Goal: Transaction & Acquisition: Book appointment/travel/reservation

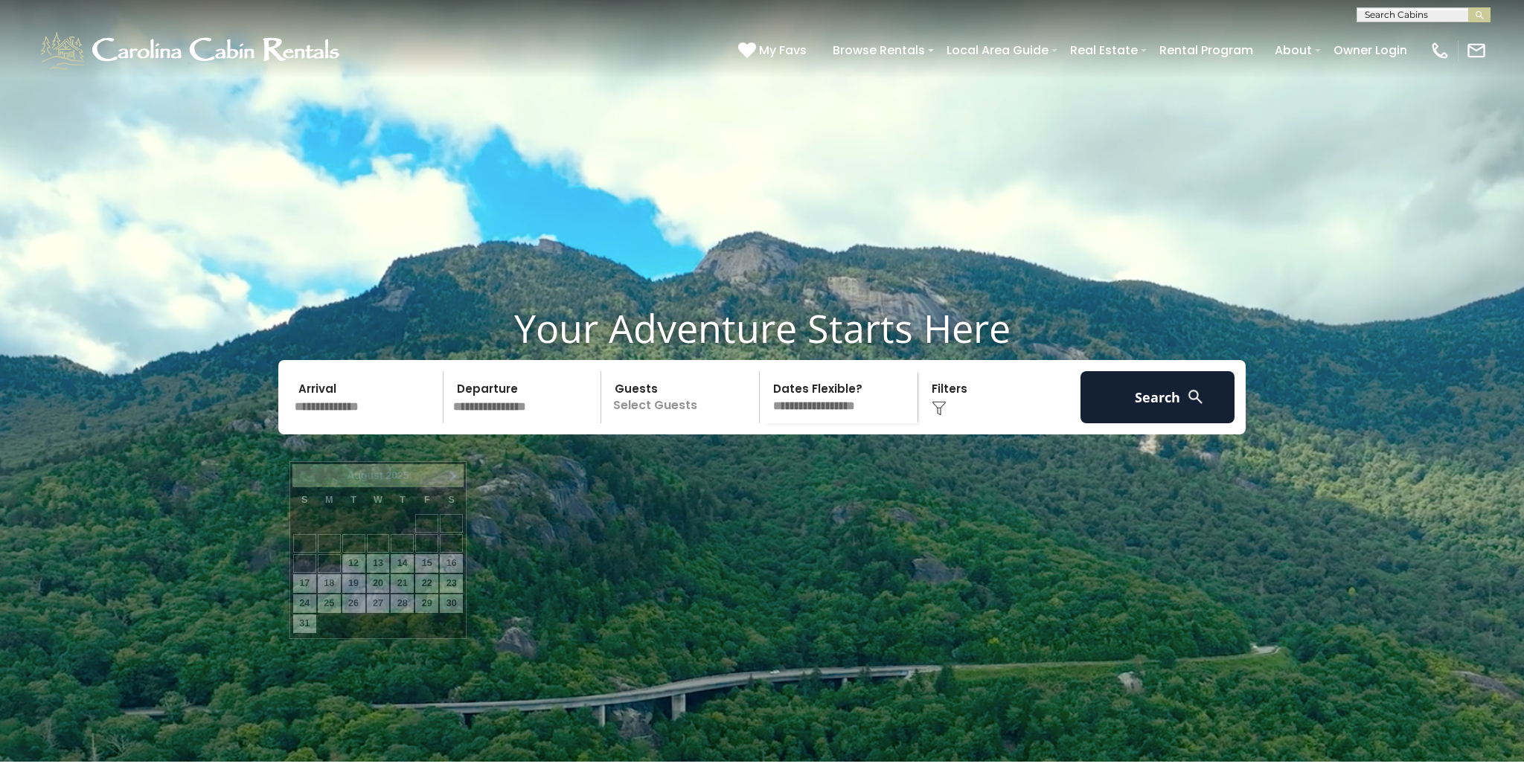
click at [334, 424] on input "text" at bounding box center [366, 396] width 154 height 52
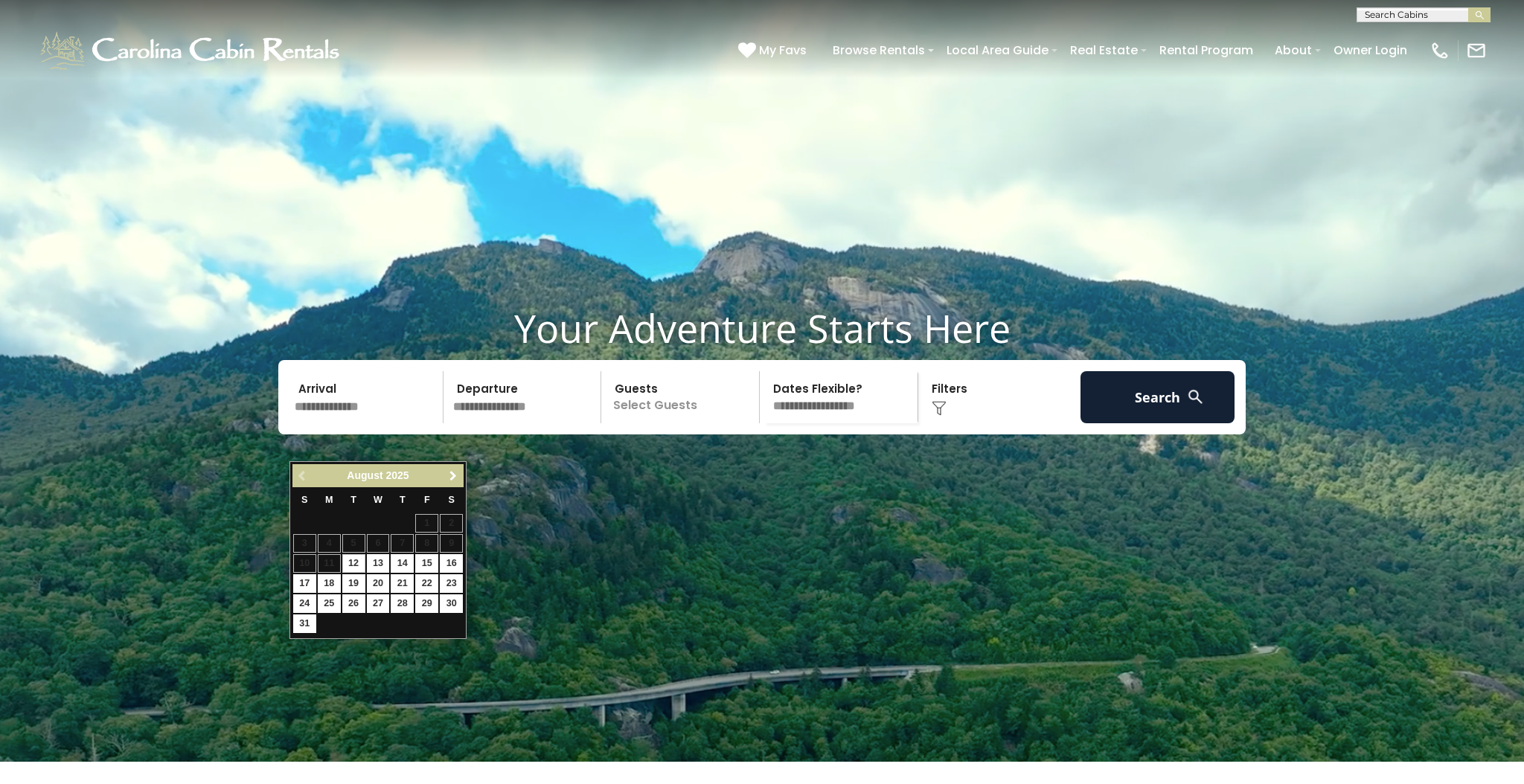
click at [445, 471] on link "Next" at bounding box center [452, 476] width 19 height 19
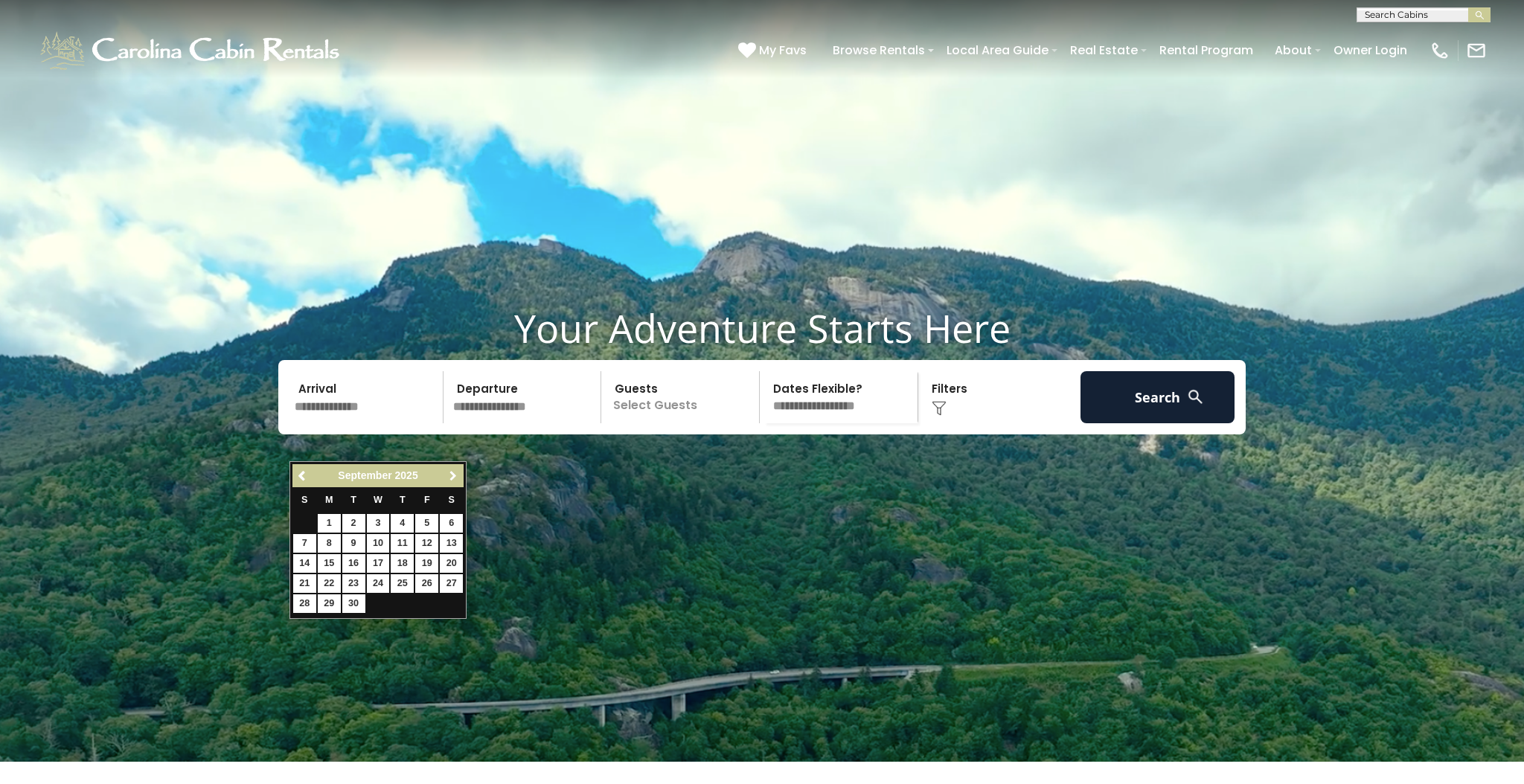
click at [448, 471] on span "Next" at bounding box center [453, 476] width 12 height 12
click at [448, 472] on span "Next" at bounding box center [453, 476] width 12 height 12
click at [450, 584] on link "22" at bounding box center [451, 583] width 23 height 19
type input "********"
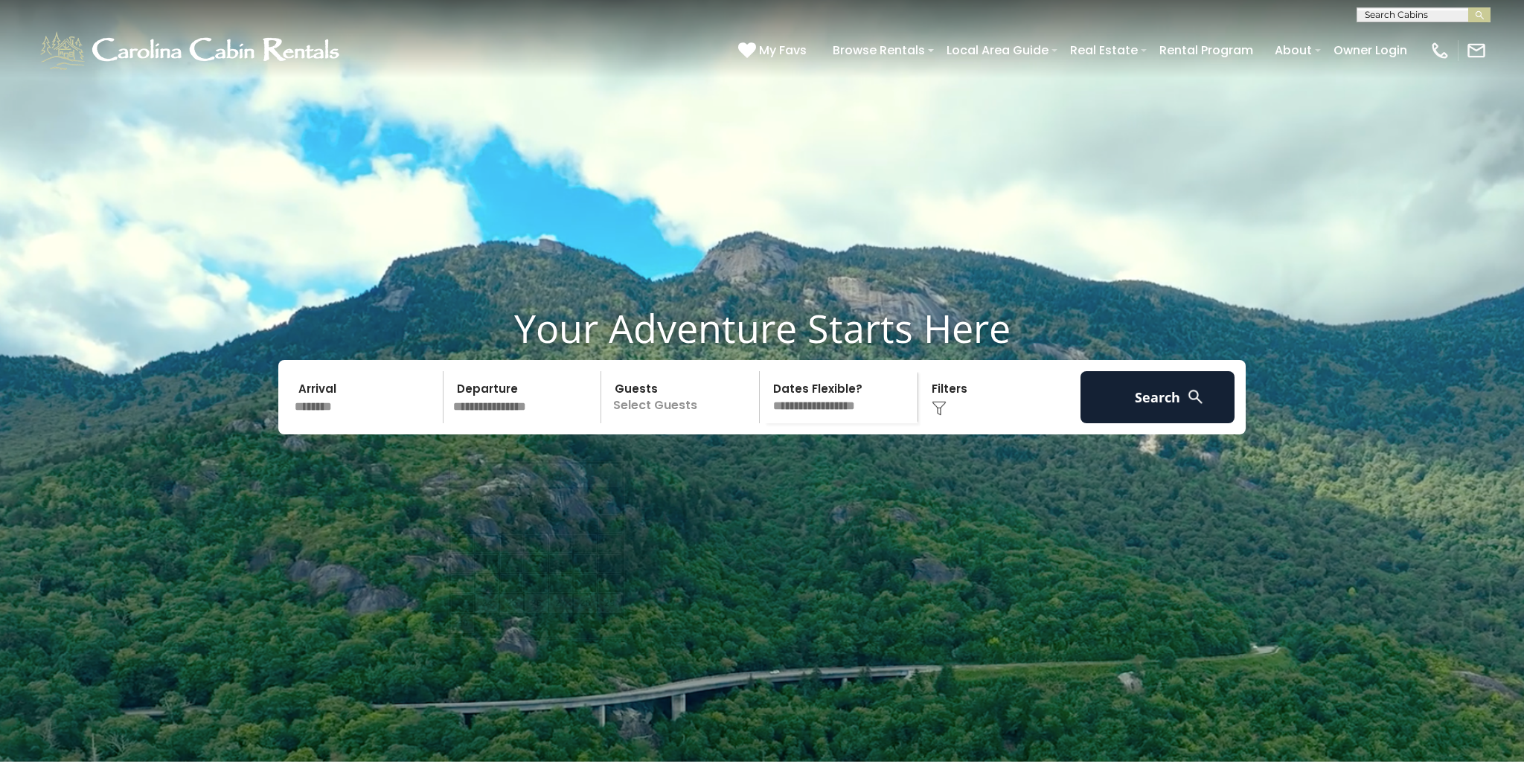
scroll to position [3, 0]
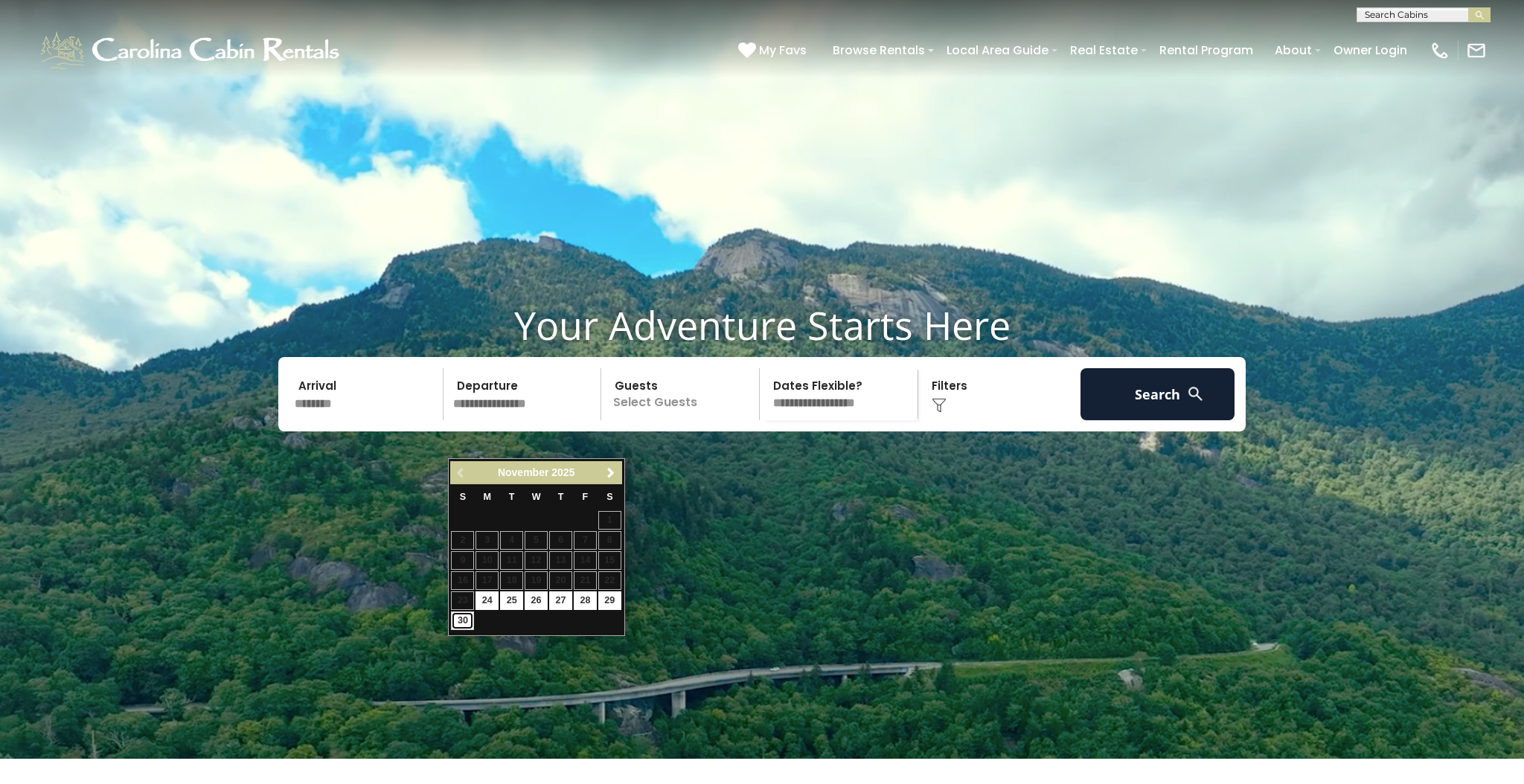
click at [464, 622] on link "30" at bounding box center [463, 621] width 23 height 19
type input "********"
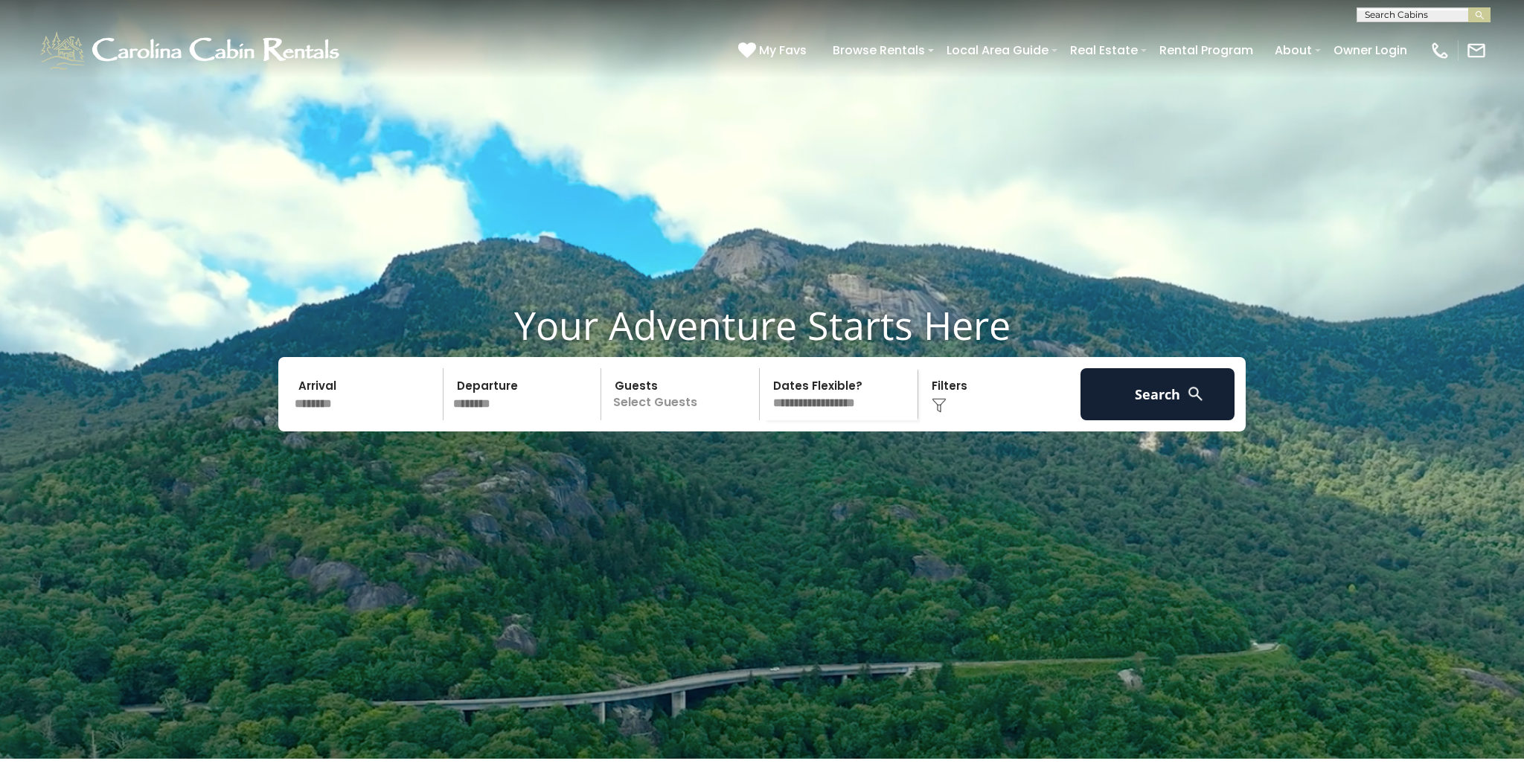
click at [700, 421] on p "Select Guests" at bounding box center [682, 393] width 154 height 52
click at [750, 464] on div "+" at bounding box center [754, 455] width 17 height 17
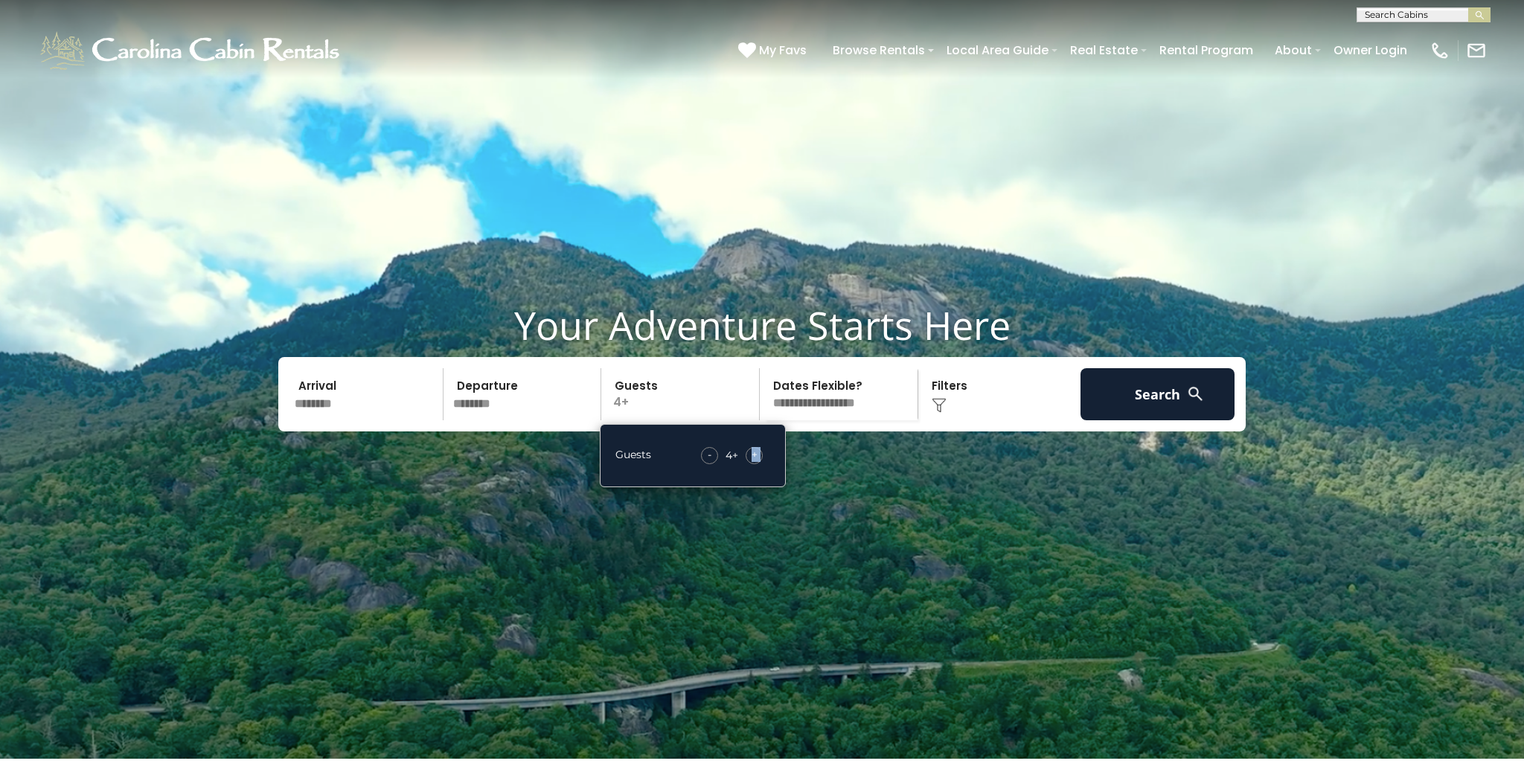
click at [750, 464] on div "+" at bounding box center [754, 455] width 17 height 17
click at [957, 421] on div "Click to Choose" at bounding box center [999, 393] width 154 height 52
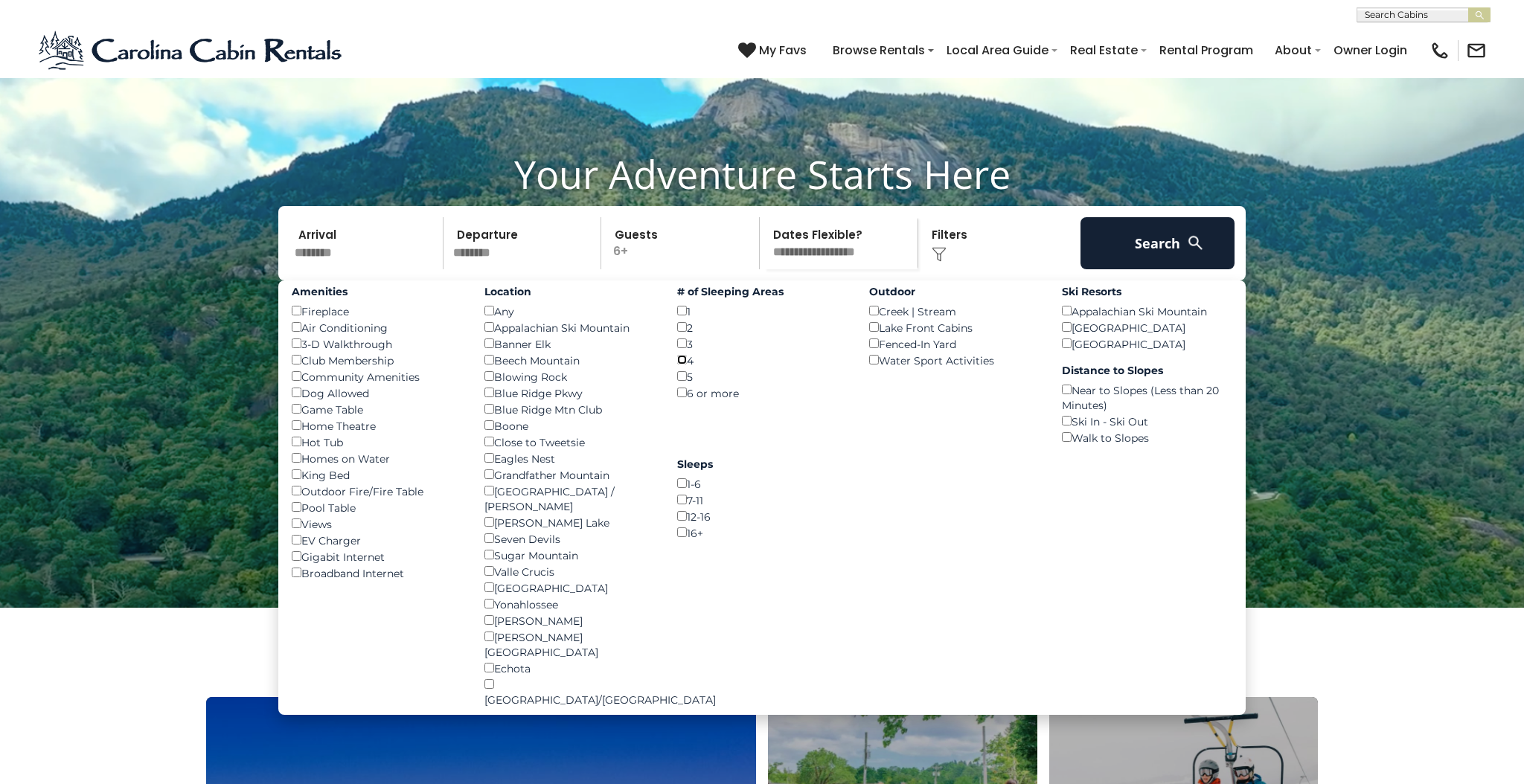
scroll to position [156, 0]
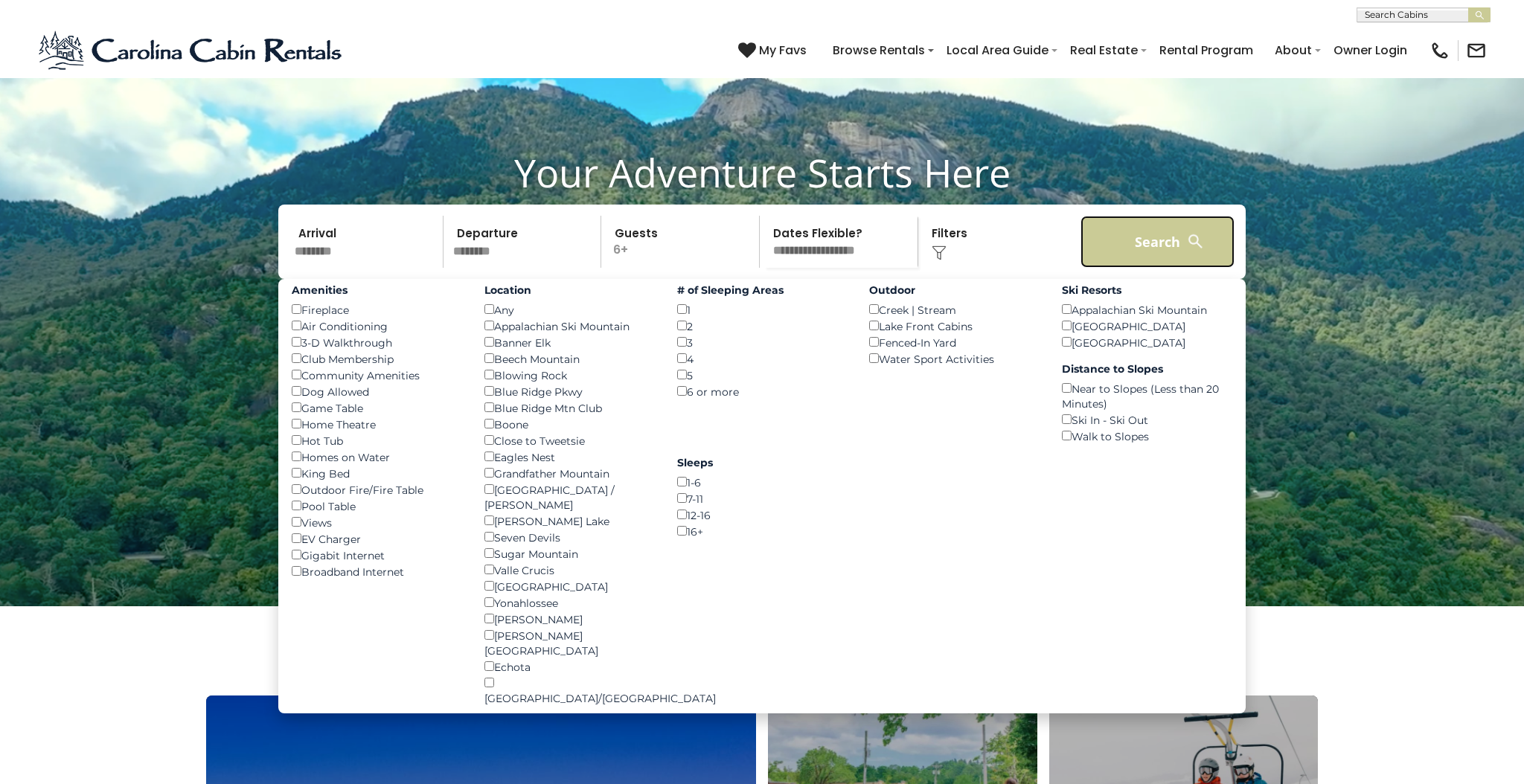
click at [1163, 268] on button "Search" at bounding box center [1157, 241] width 154 height 52
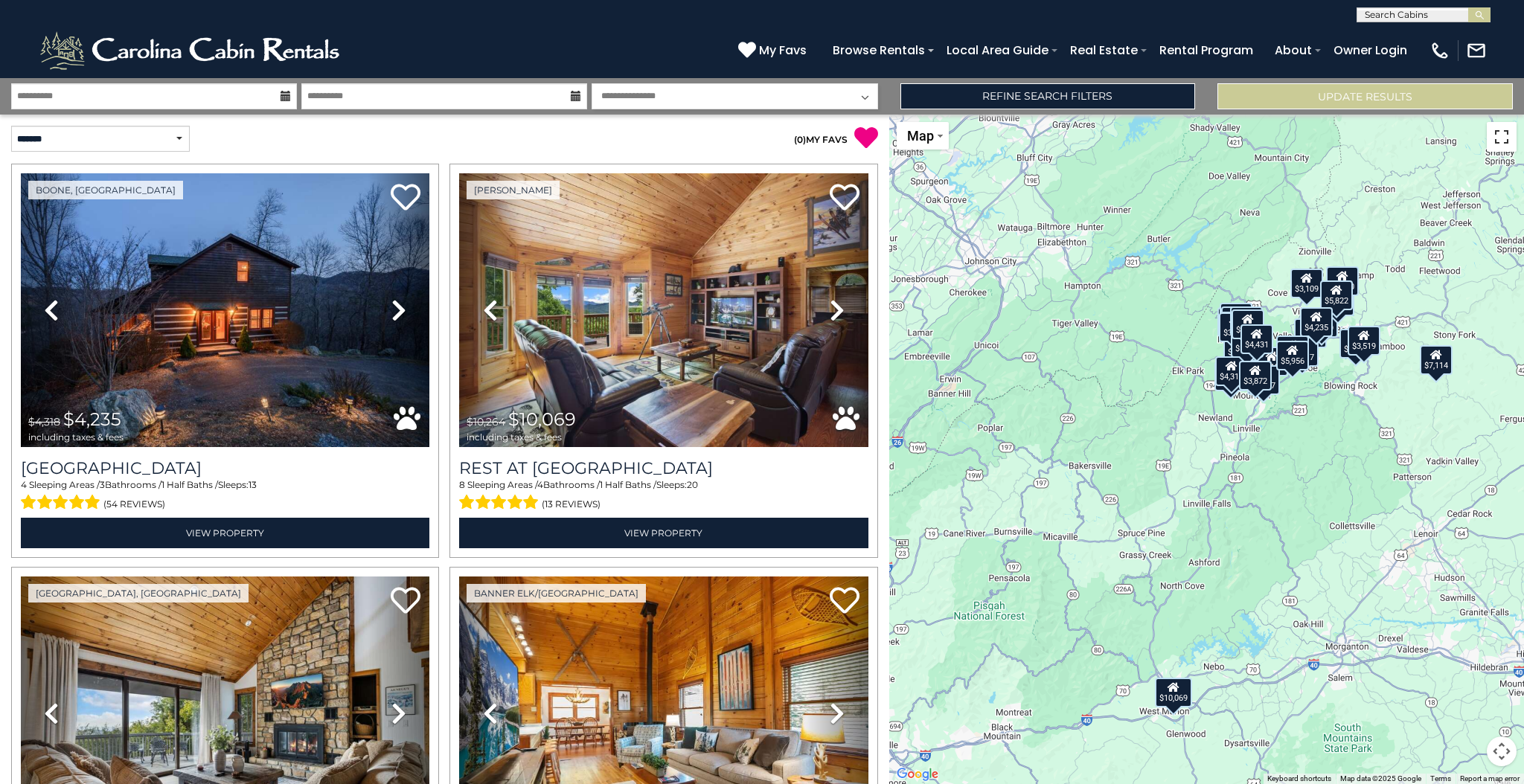
click at [1504, 132] on button "Toggle fullscreen view" at bounding box center [1501, 137] width 29 height 29
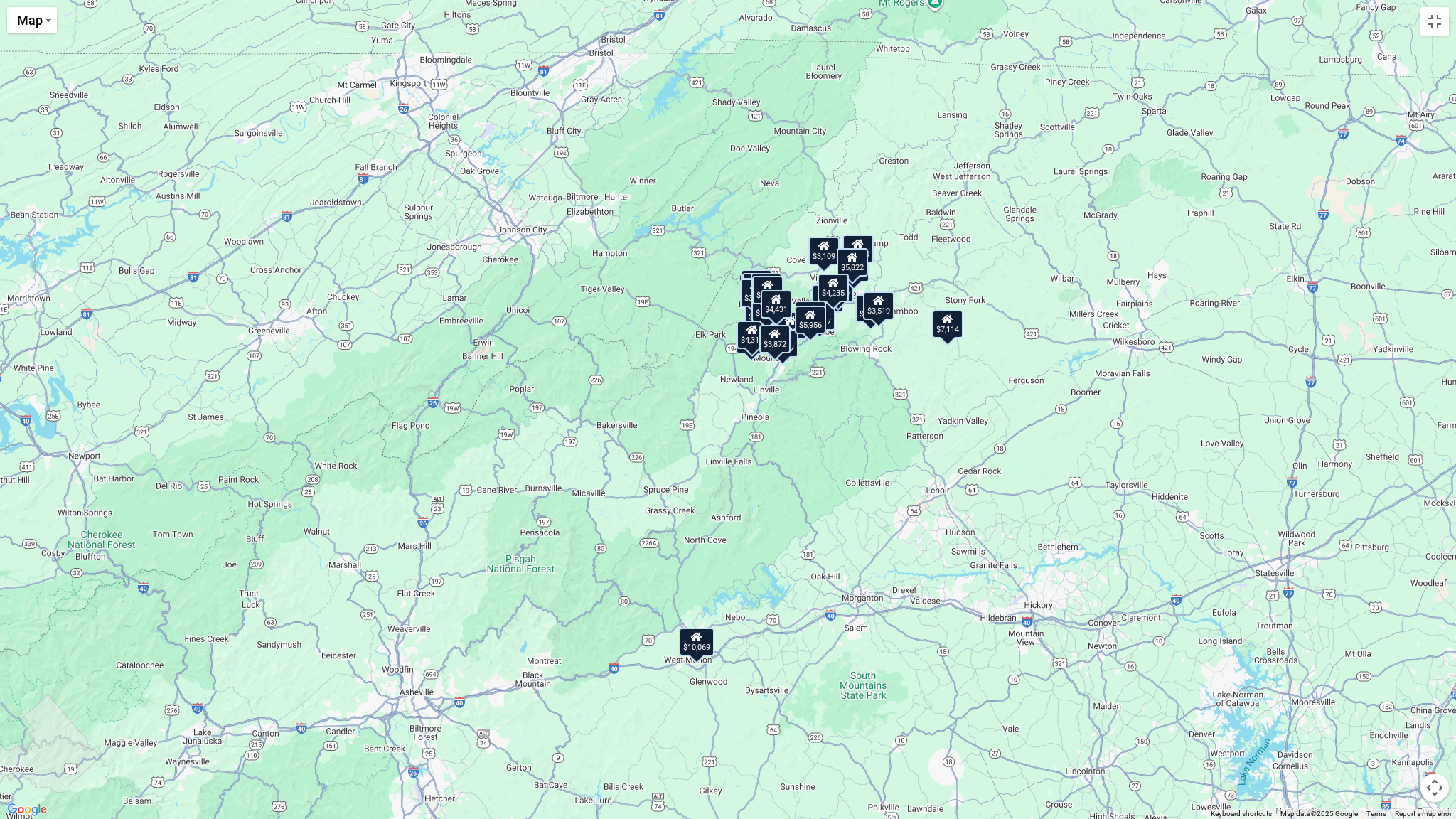
click at [1436, 749] on button "Map camera controls" at bounding box center [1434, 787] width 28 height 28
click at [1405, 715] on button "Zoom in" at bounding box center [1399, 716] width 28 height 28
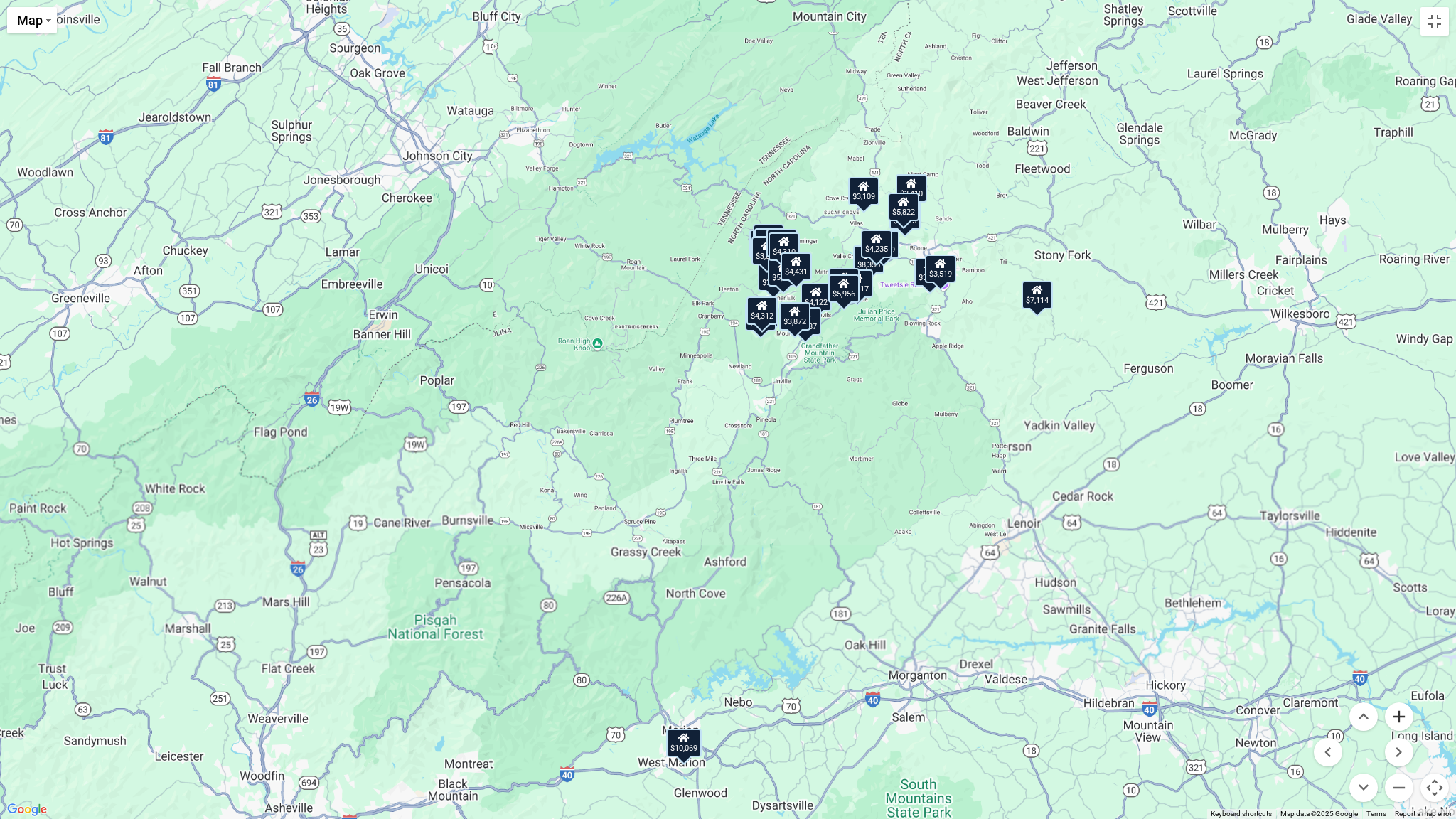
click at [1405, 715] on button "Zoom in" at bounding box center [1399, 716] width 28 height 28
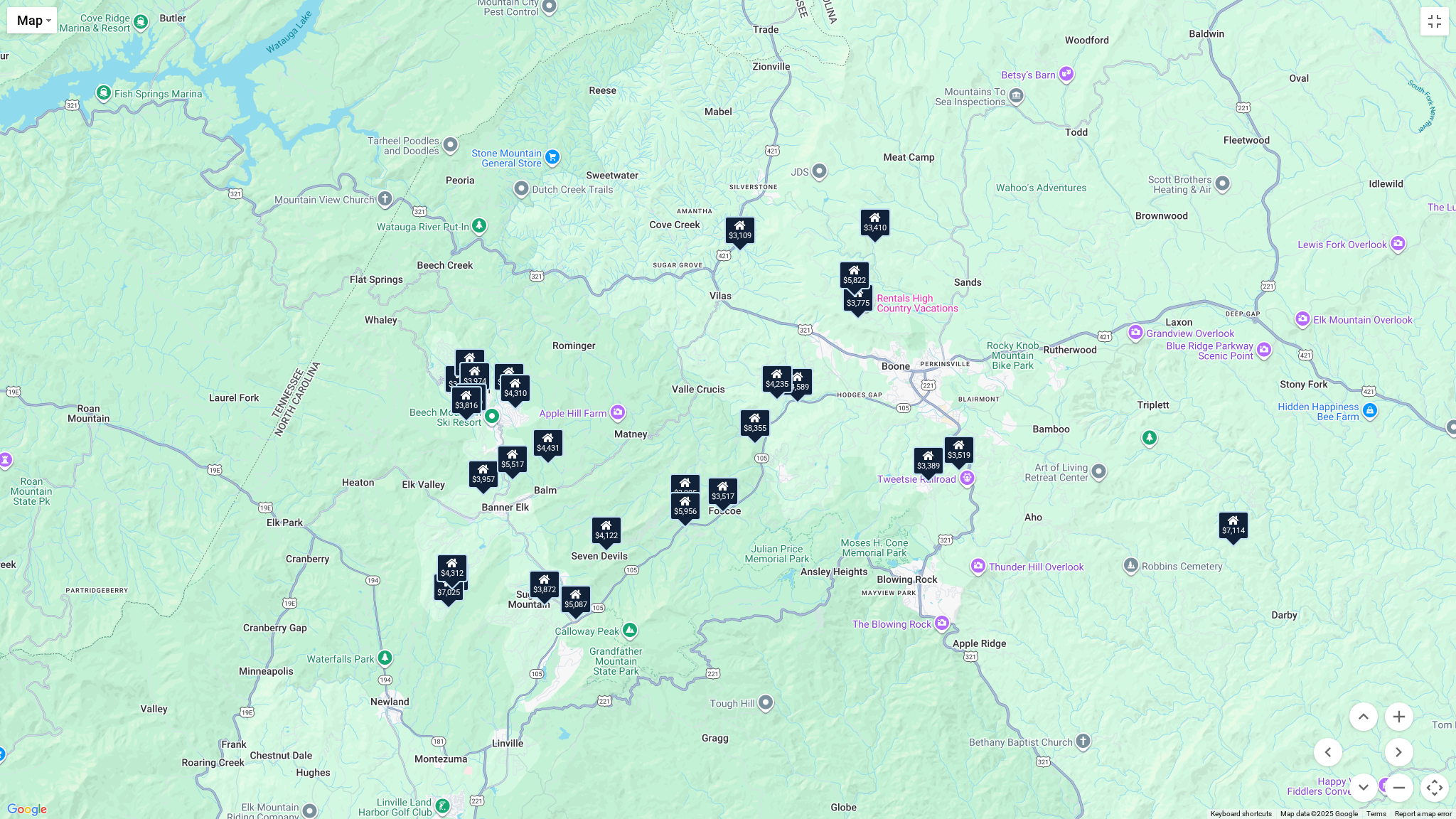
drag, startPoint x: 1100, startPoint y: 390, endPoint x: 727, endPoint y: 805, distance: 558.0
click at [727, 749] on div "$4,235 $10,069 $3,472 $3,957 $4,931 $8,355 $6,132 $7,025 $3,389 $4,312 $4,589 $…" at bounding box center [728, 410] width 1456 height 819
click at [930, 466] on div "$3,389" at bounding box center [927, 460] width 31 height 28
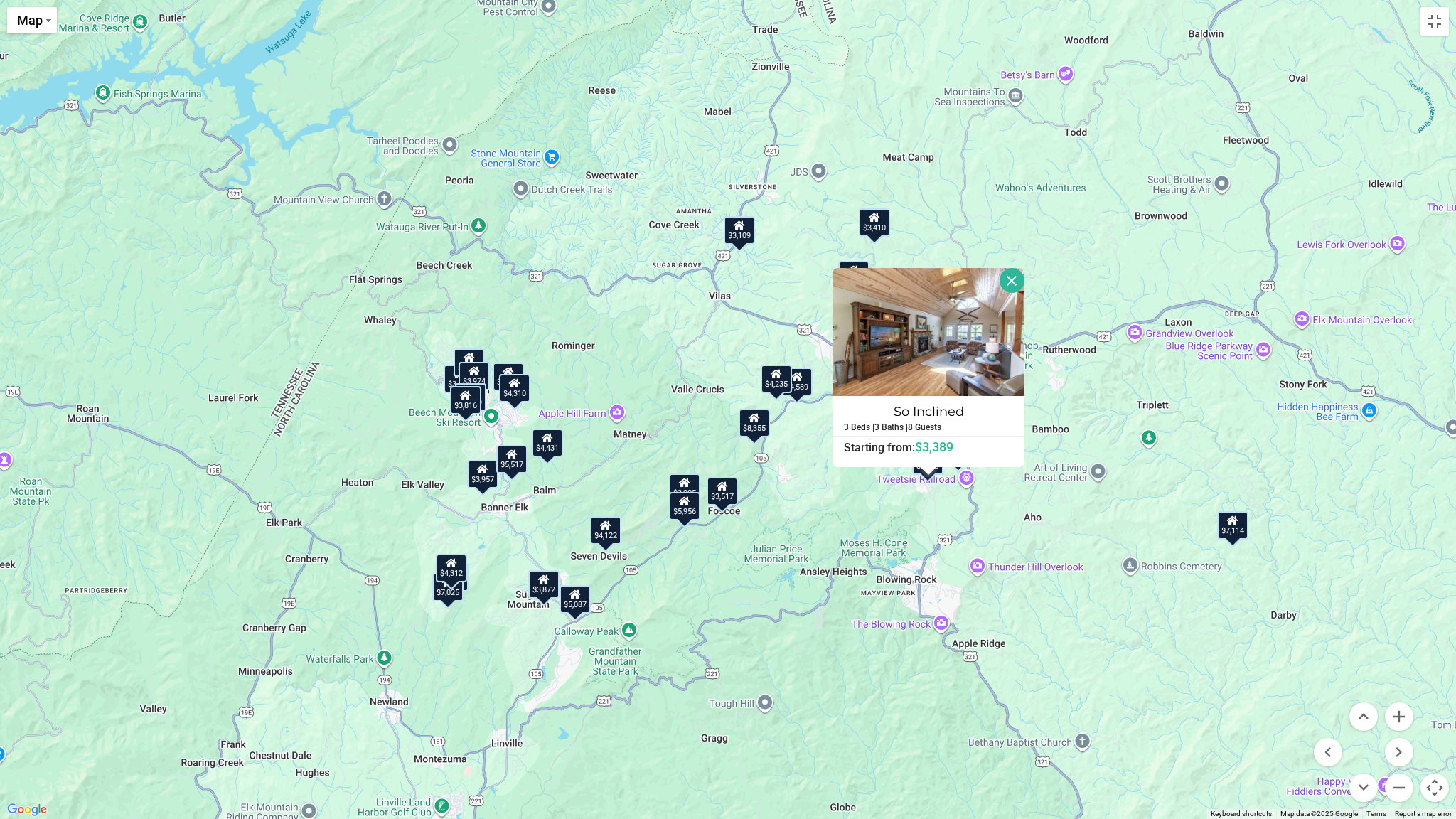
click at [878, 507] on div "$4,235 $10,069 $3,472 $3,957 $4,931 $8,355 $6,132 $7,025 $3,389 $4,312 $4,589 $…" at bounding box center [728, 410] width 1456 height 819
click at [1014, 281] on button "Close" at bounding box center [1012, 280] width 25 height 25
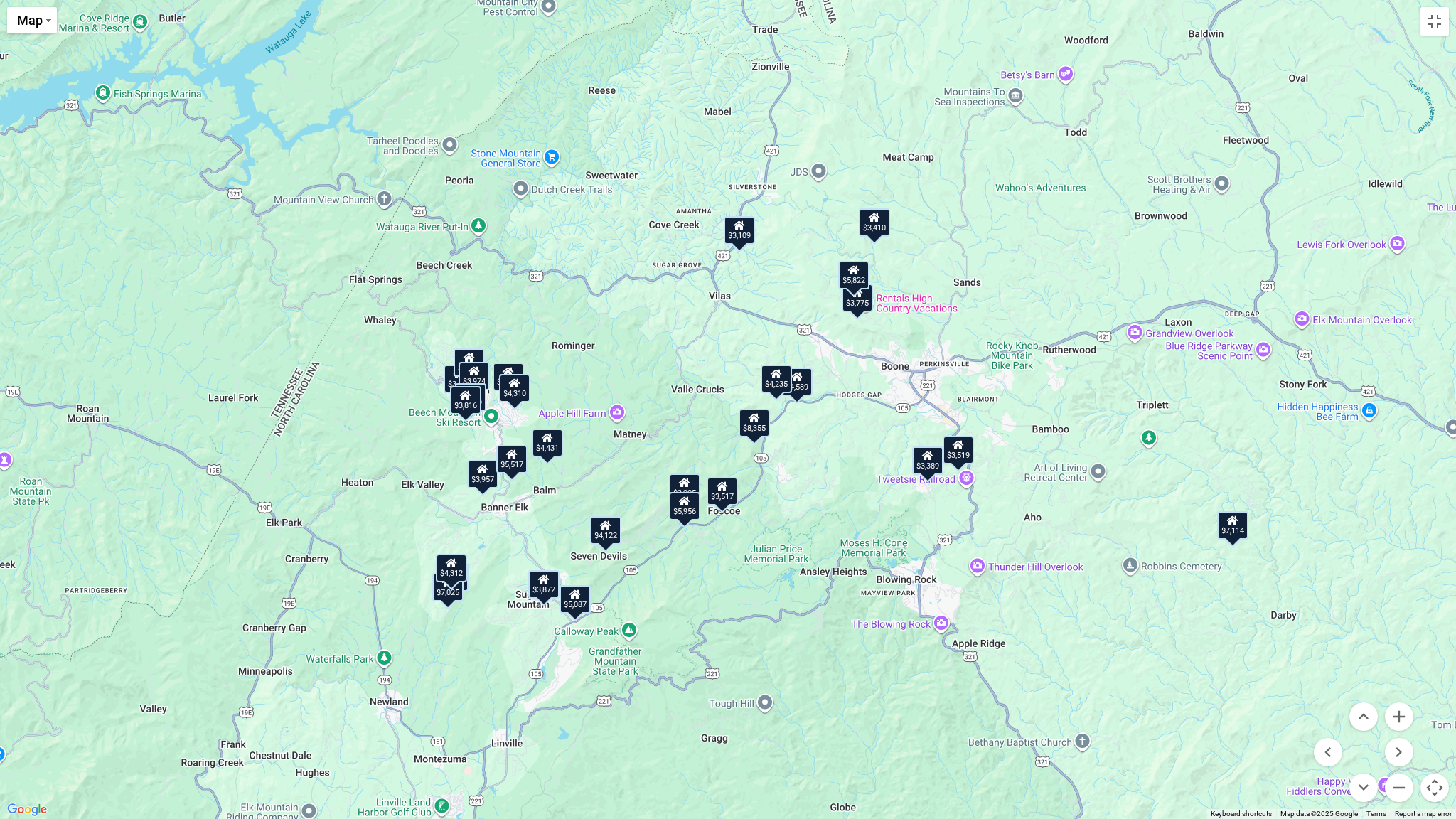
click at [959, 454] on div "$3,519" at bounding box center [958, 450] width 31 height 28
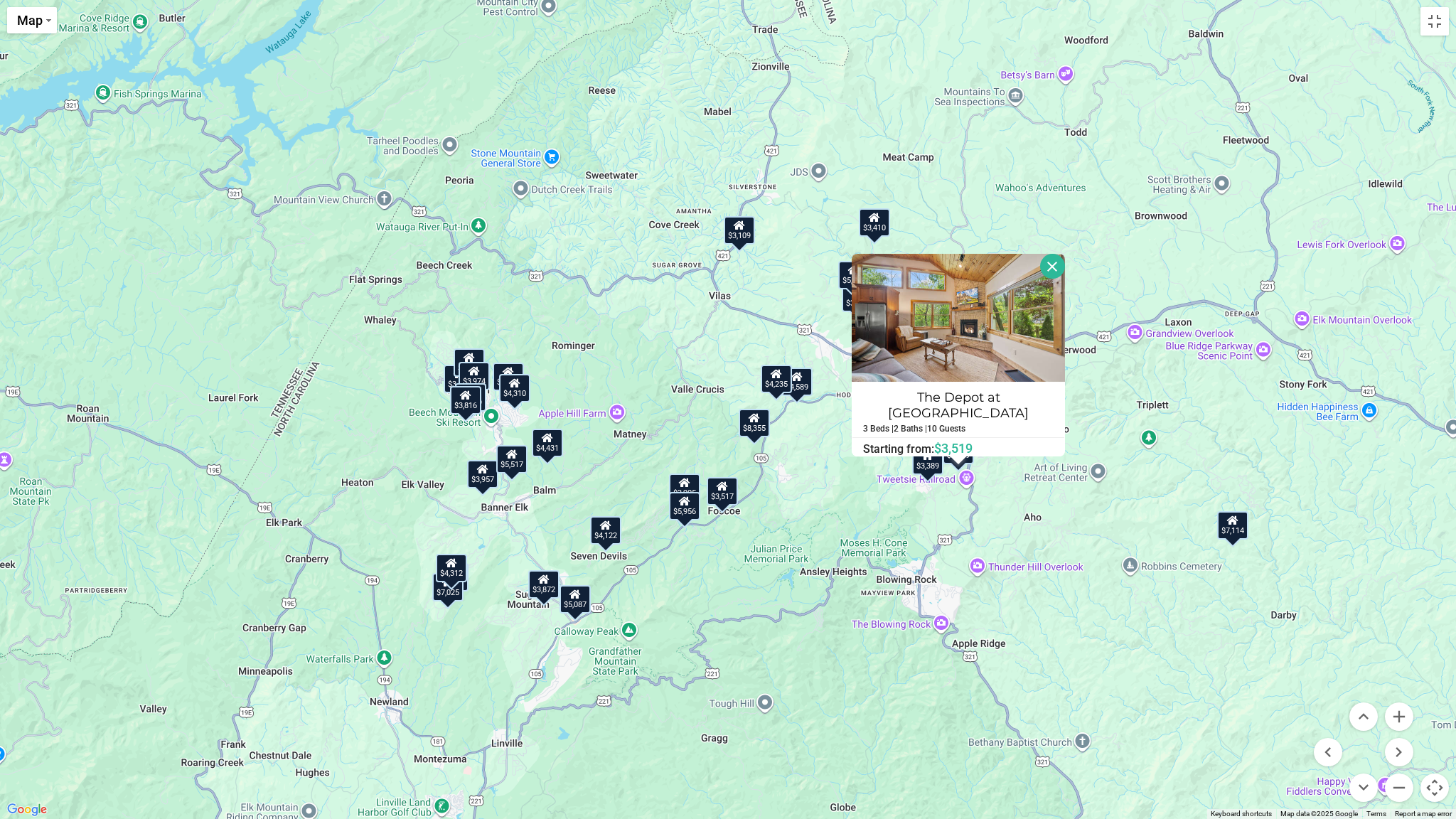
click at [863, 488] on div "$4,235 $10,069 $3,472 $3,957 $4,931 $8,355 $6,132 $7,025 $3,389 $4,312 $4,589 $…" at bounding box center [728, 410] width 1456 height 819
click at [1046, 274] on button "Close" at bounding box center [1052, 266] width 25 height 25
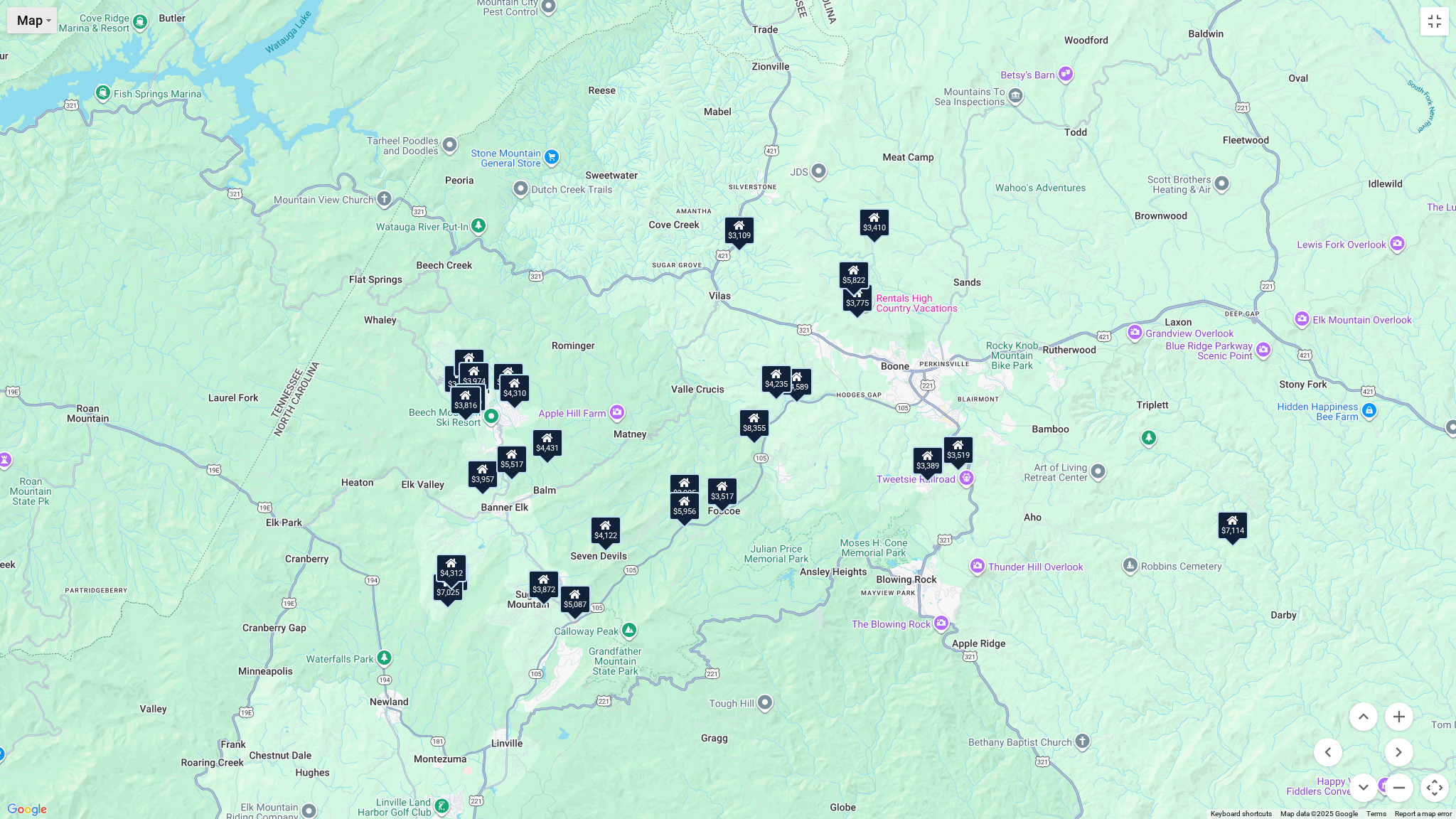
click at [39, 17] on span "Map" at bounding box center [29, 21] width 25 height 15
click at [105, 132] on div "$4,235 $10,069 $3,472 $3,957 $4,931 $8,355 $6,132 $7,025 $3,389 $4,312 $4,589 $…" at bounding box center [728, 410] width 1456 height 819
click at [1434, 18] on button "Toggle fullscreen view" at bounding box center [1434, 22] width 28 height 28
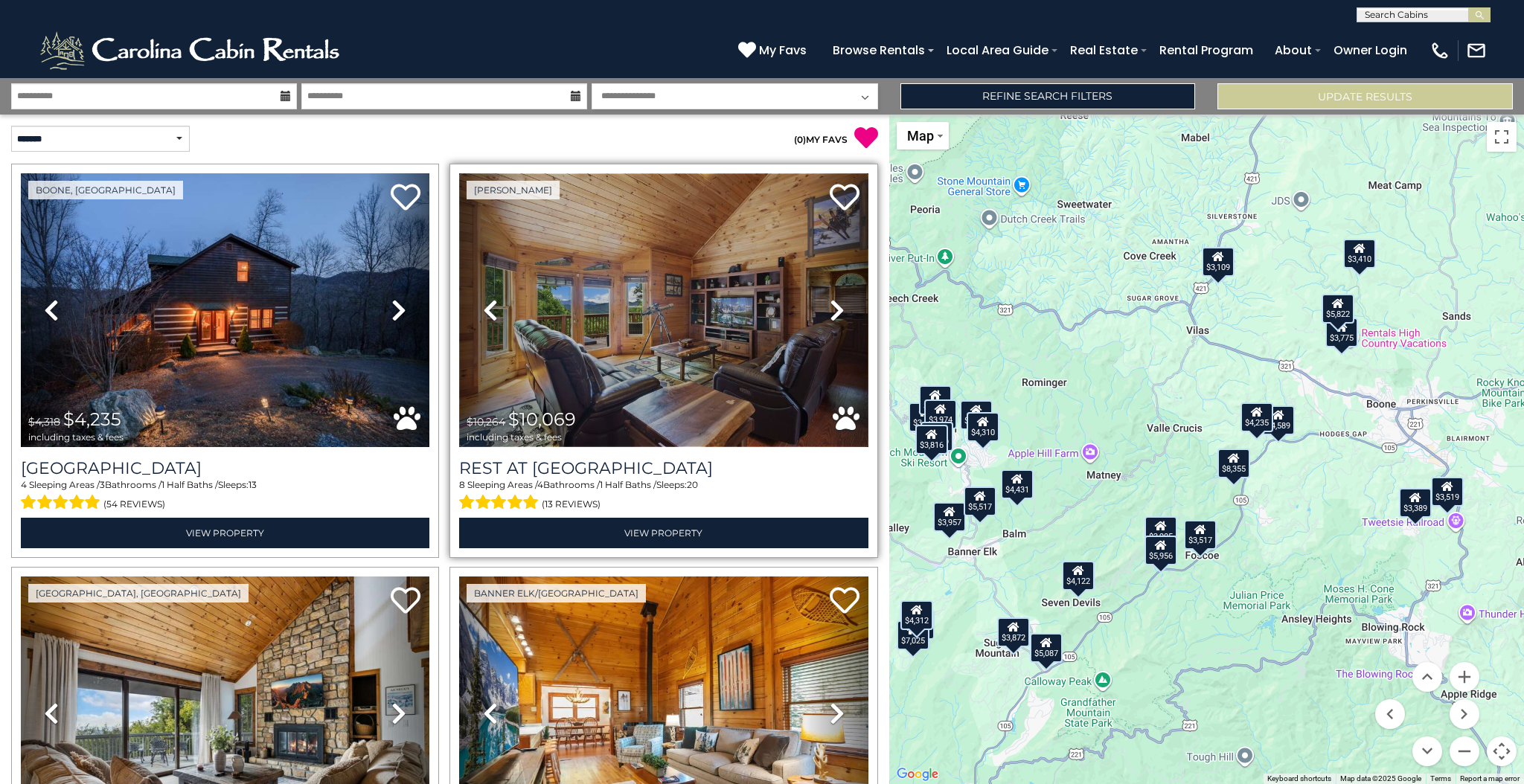
click at [593, 344] on img at bounding box center [663, 310] width 408 height 274
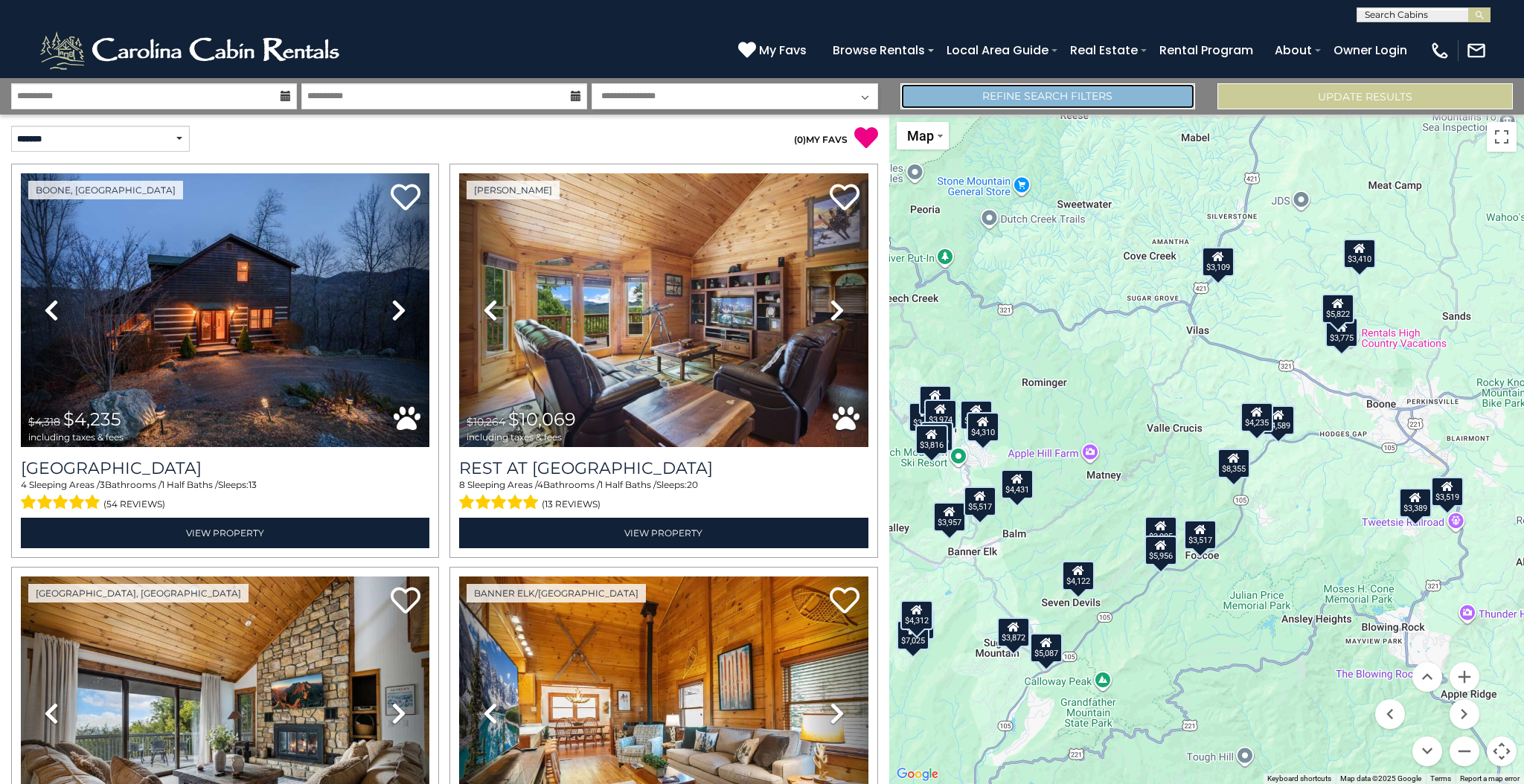
click at [1066, 99] on link "Refine Search Filters" at bounding box center [1048, 96] width 296 height 26
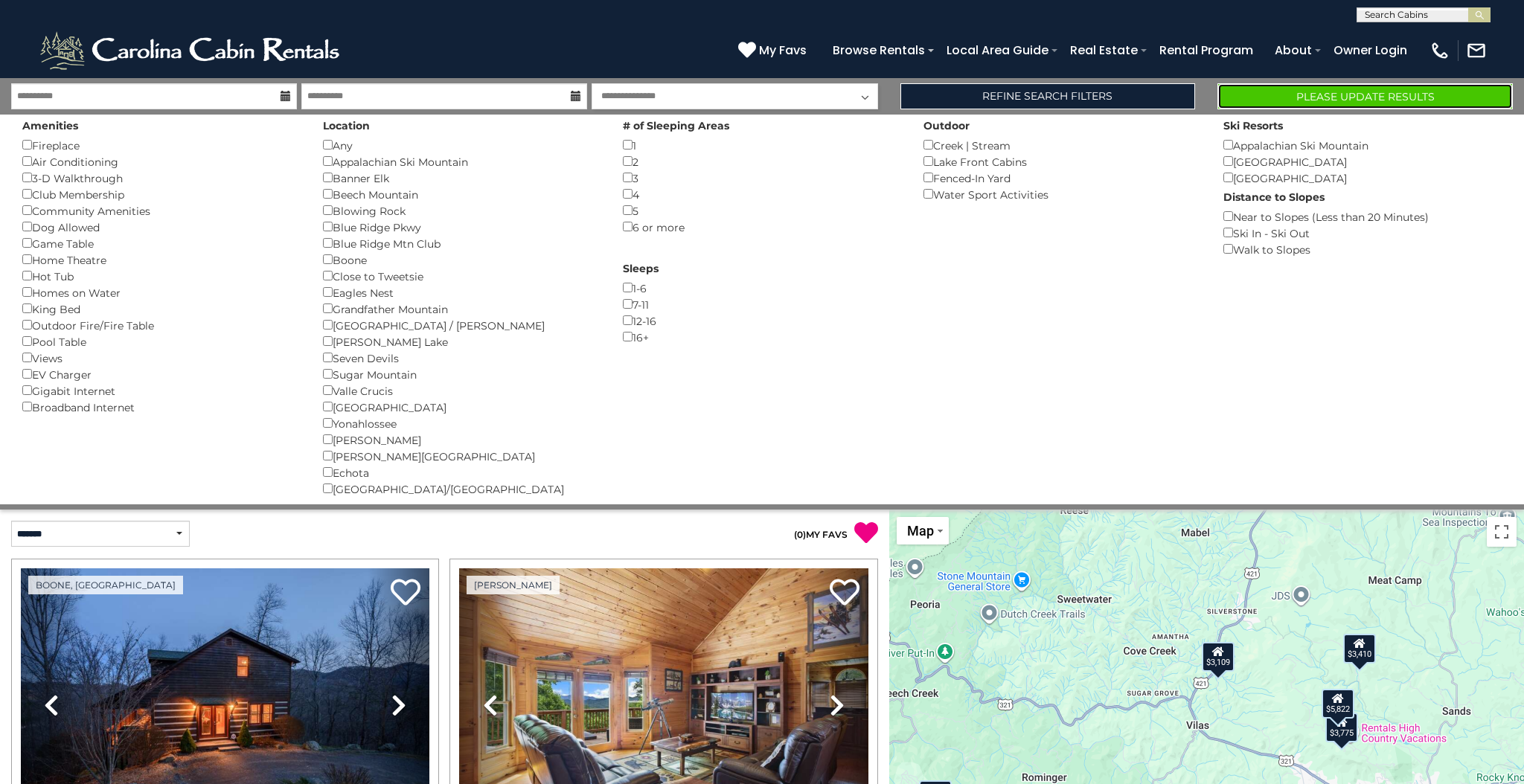
click at [1455, 94] on button "Please Update Results" at bounding box center [1365, 96] width 296 height 26
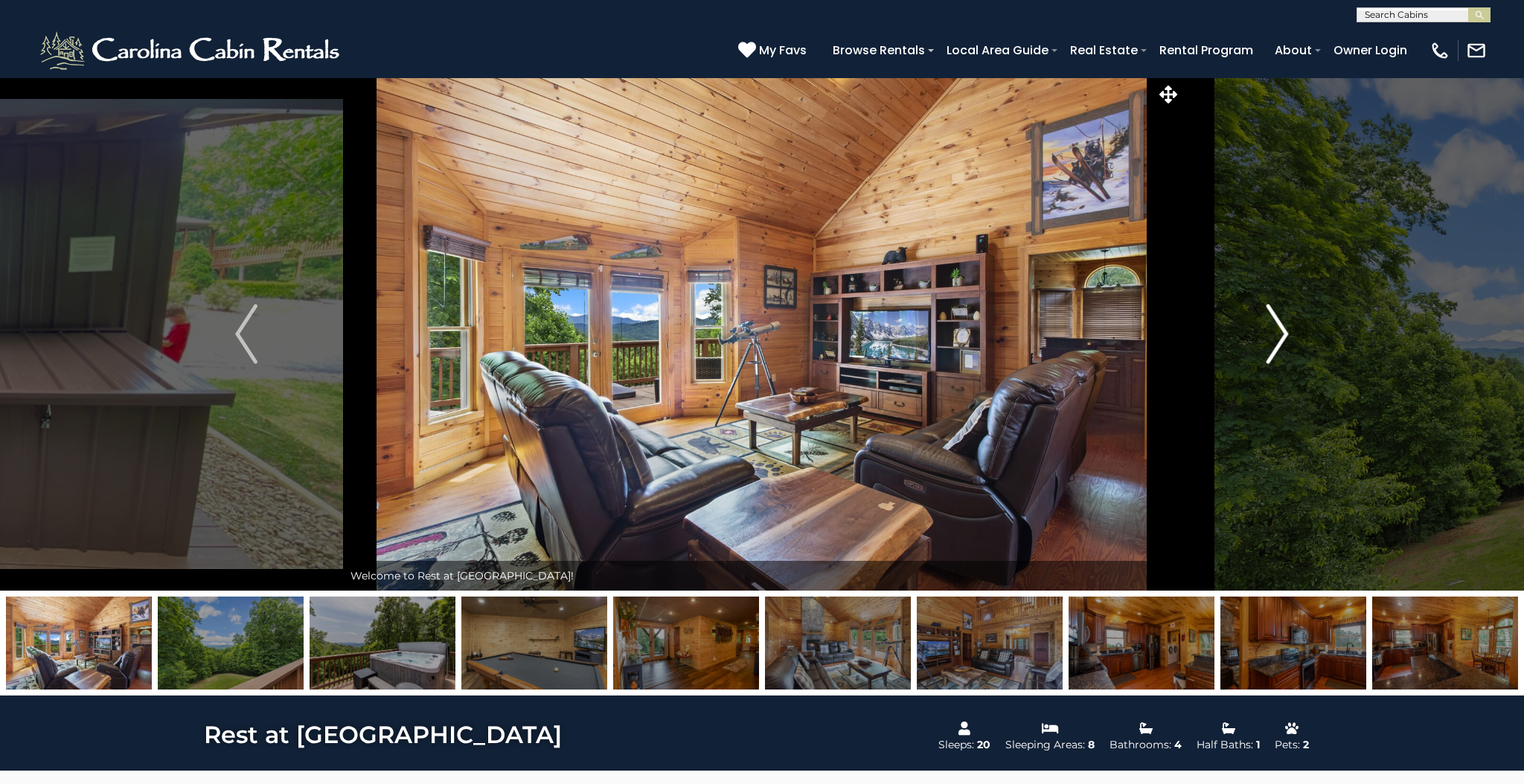
click at [1284, 337] on img "Next" at bounding box center [1277, 334] width 23 height 60
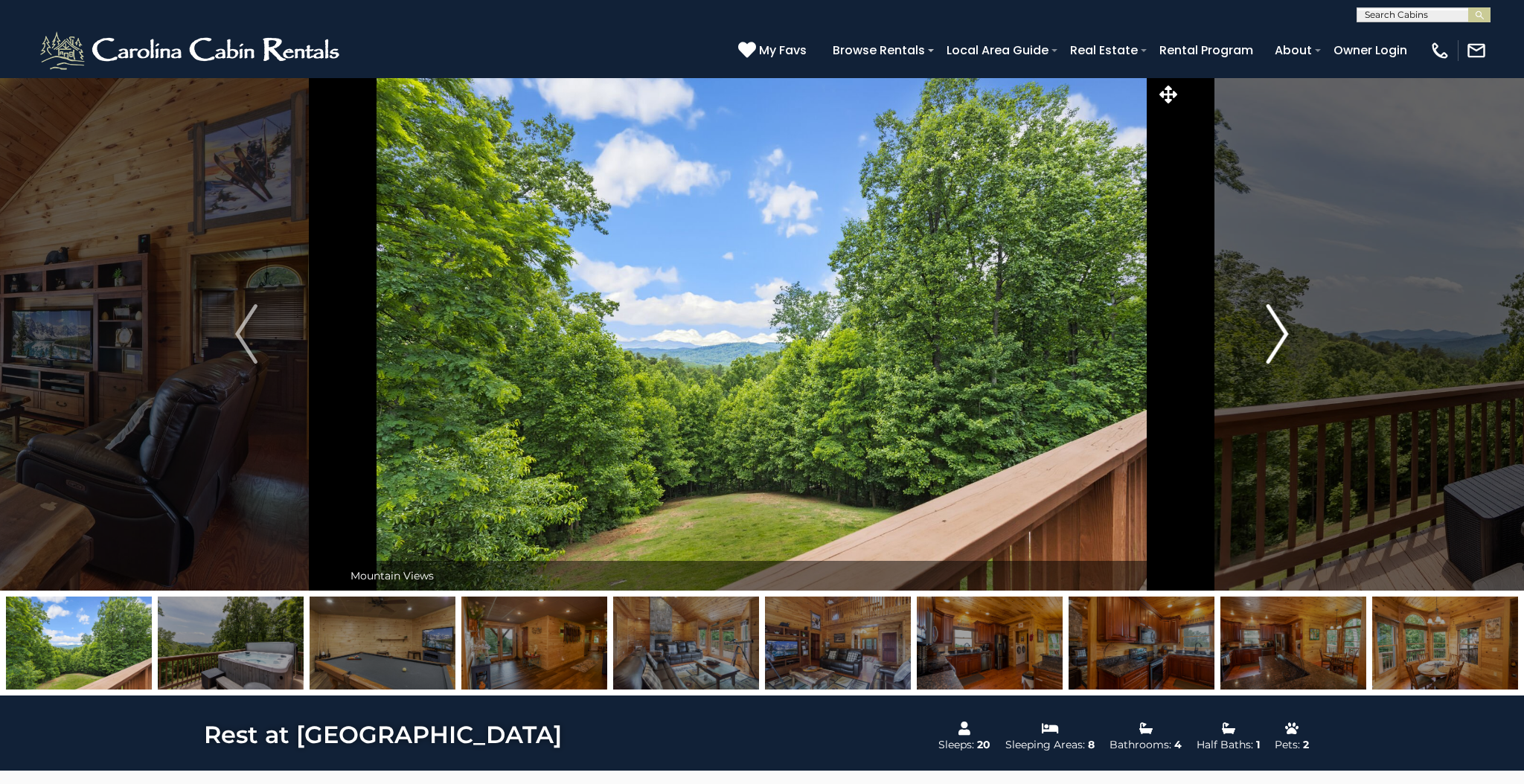
click at [1284, 337] on img "Next" at bounding box center [1277, 334] width 23 height 60
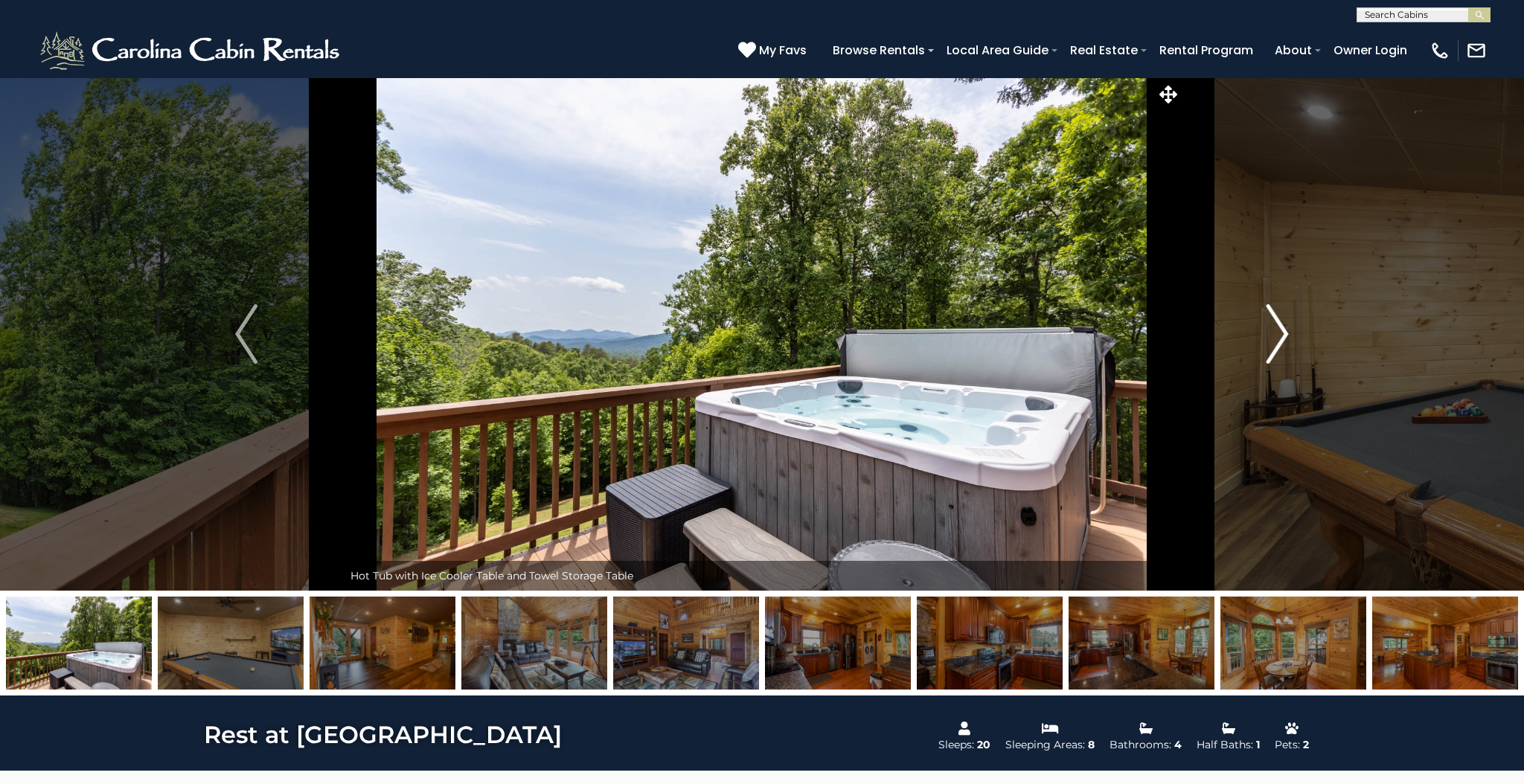
click at [1284, 337] on img "Next" at bounding box center [1277, 334] width 23 height 60
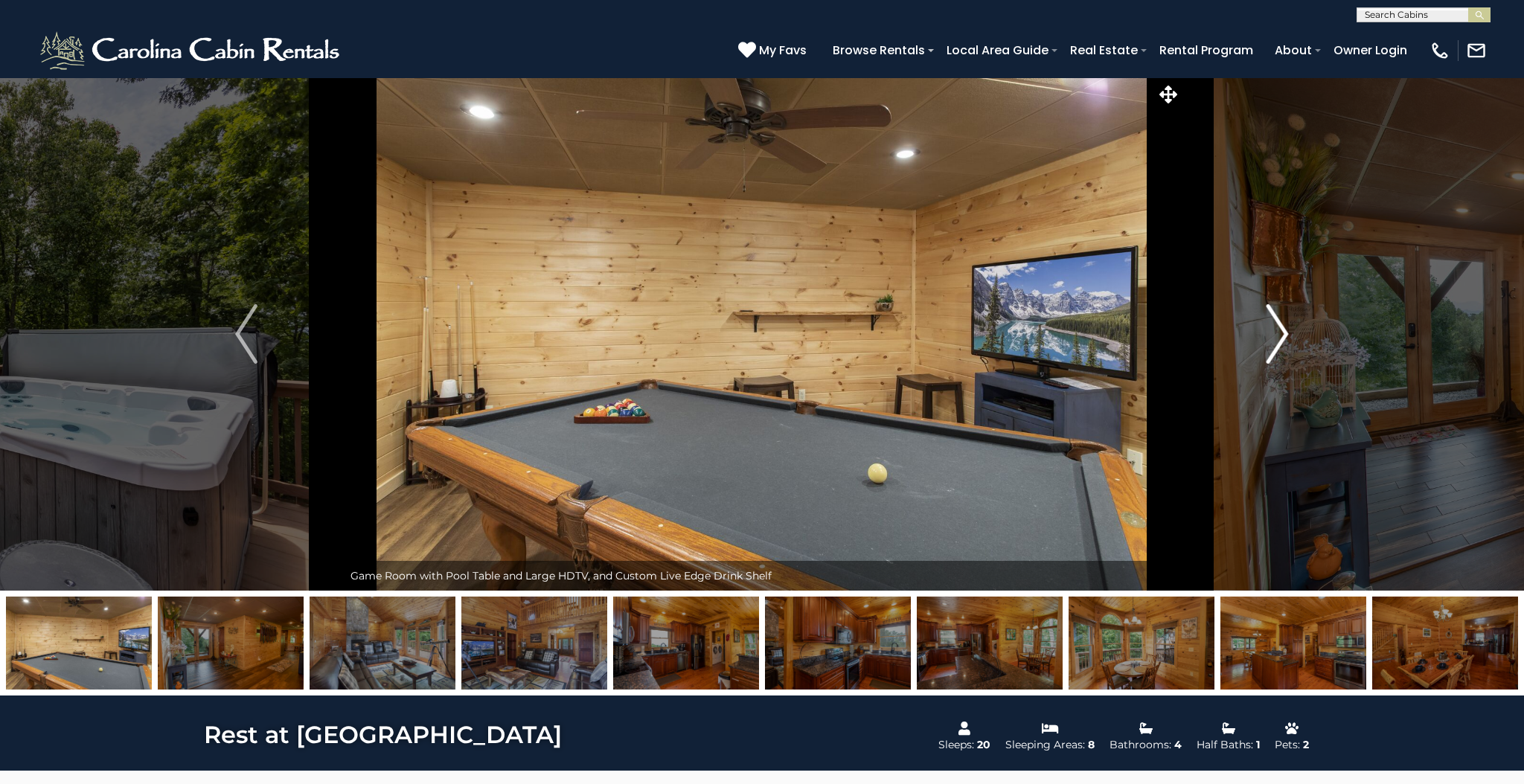
click at [1284, 337] on img "Next" at bounding box center [1277, 334] width 23 height 60
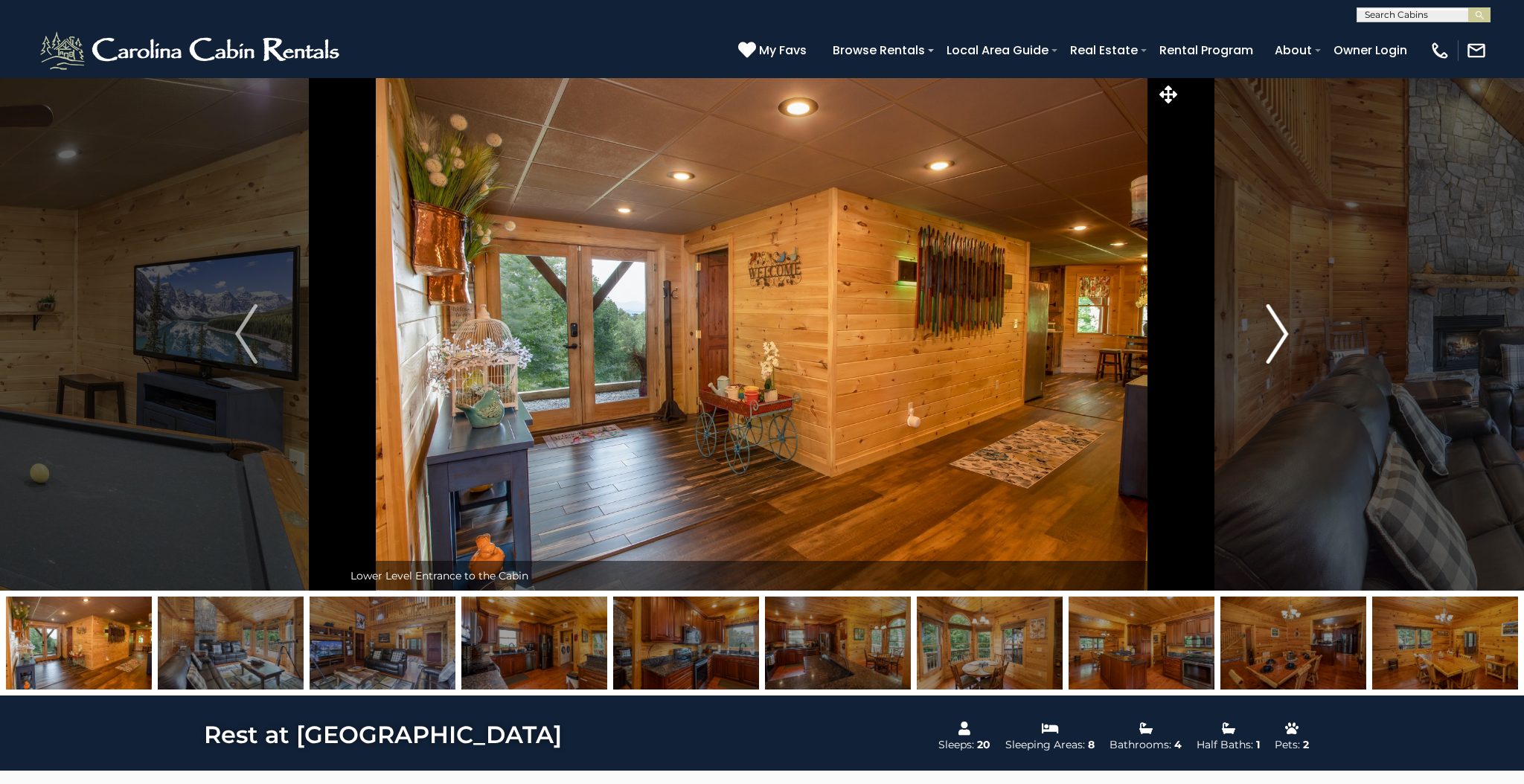
click at [1284, 337] on img "Next" at bounding box center [1277, 334] width 23 height 60
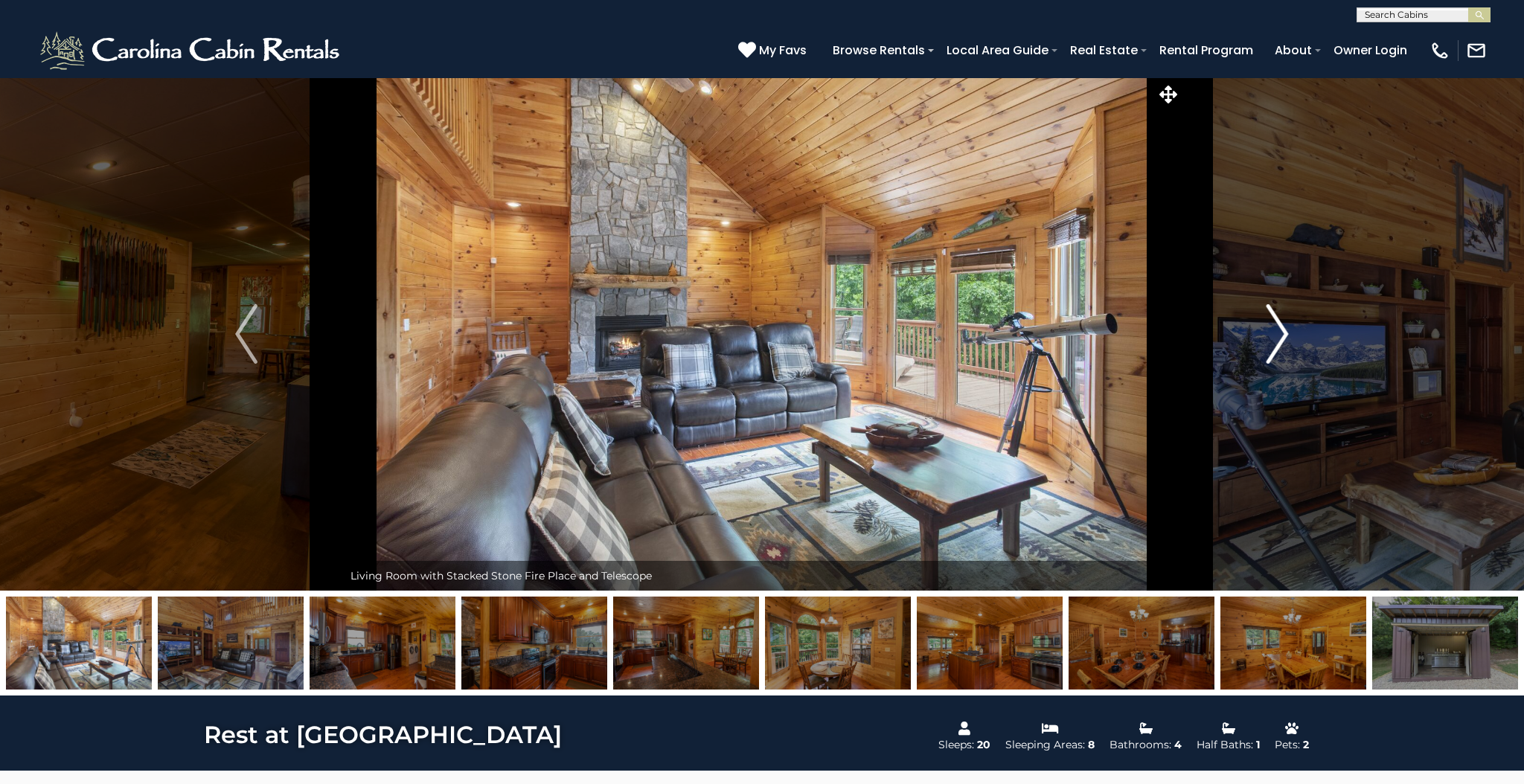
click at [1284, 337] on img "Next" at bounding box center [1277, 334] width 23 height 60
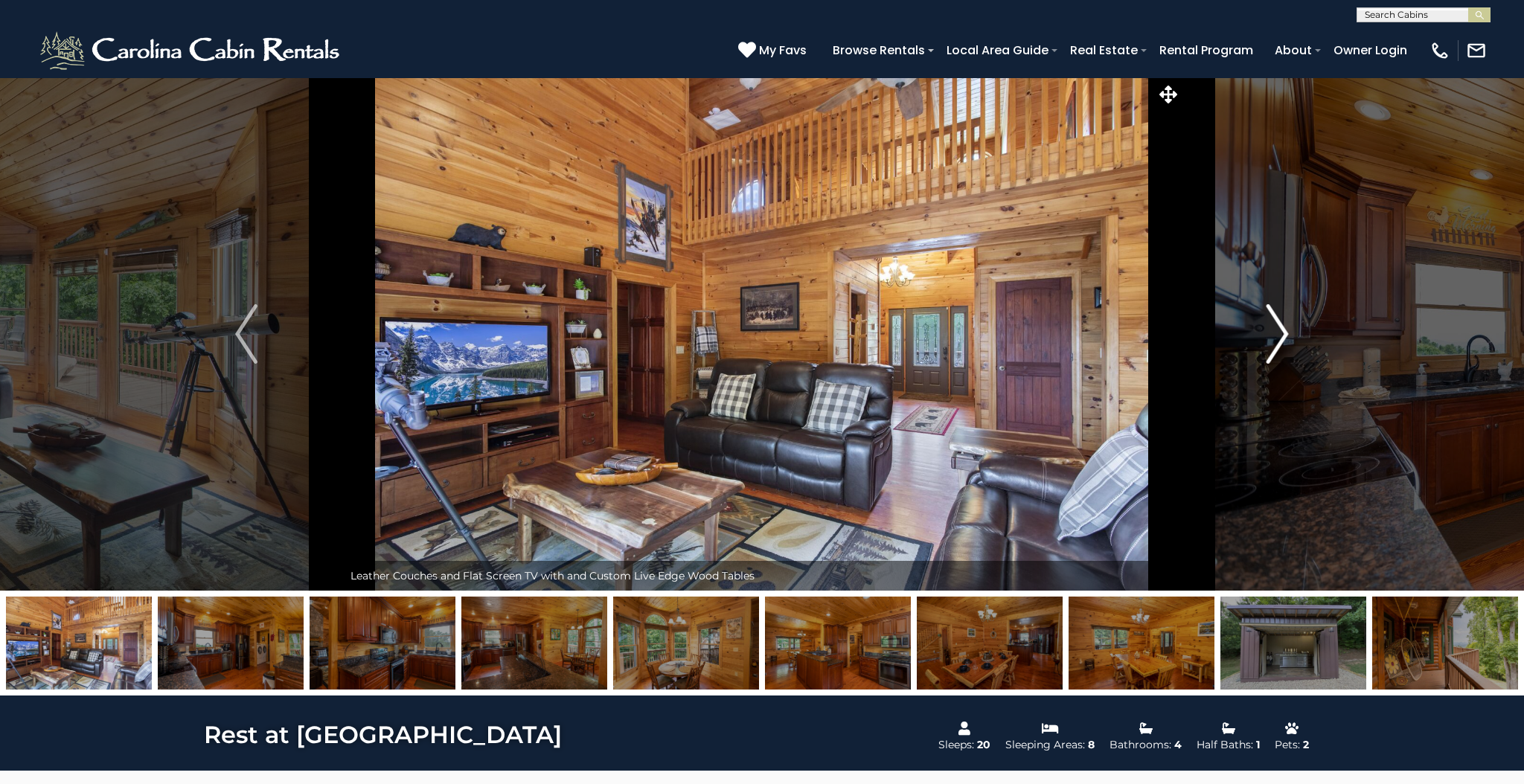
click at [1284, 337] on img "Next" at bounding box center [1277, 334] width 23 height 60
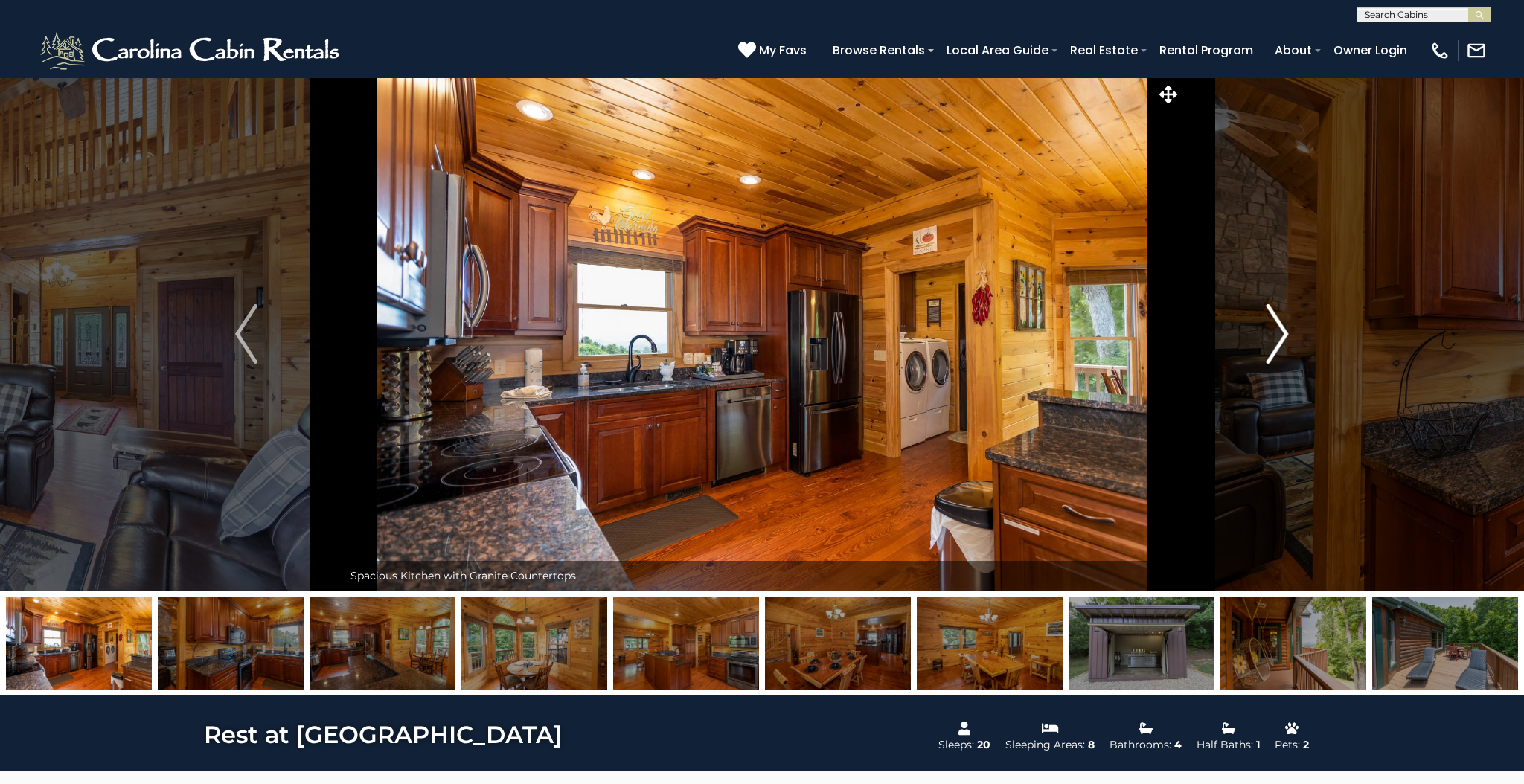
click at [1284, 337] on img "Next" at bounding box center [1277, 334] width 23 height 60
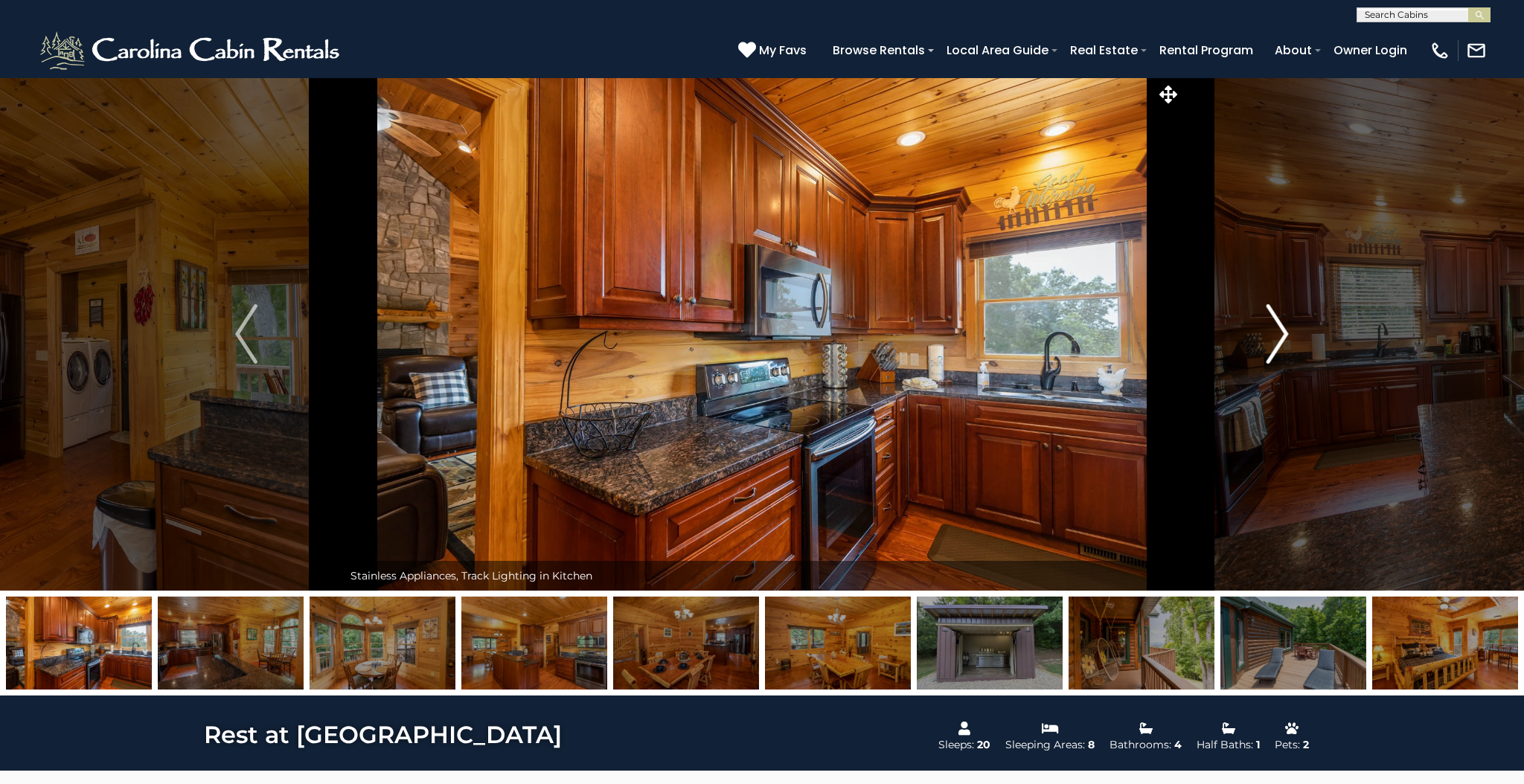
click at [1284, 337] on img "Next" at bounding box center [1277, 334] width 23 height 60
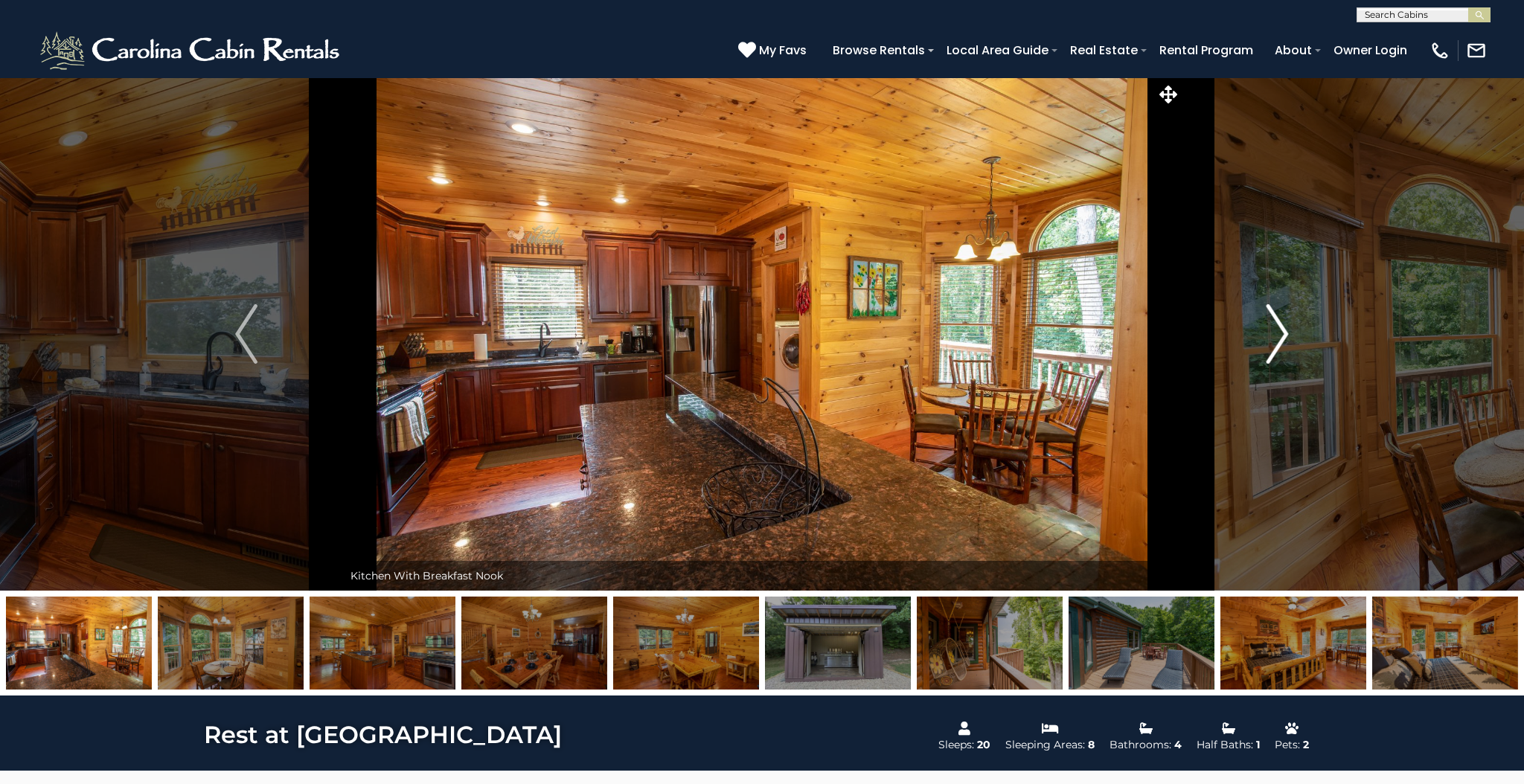
click at [1284, 337] on img "Next" at bounding box center [1277, 334] width 23 height 60
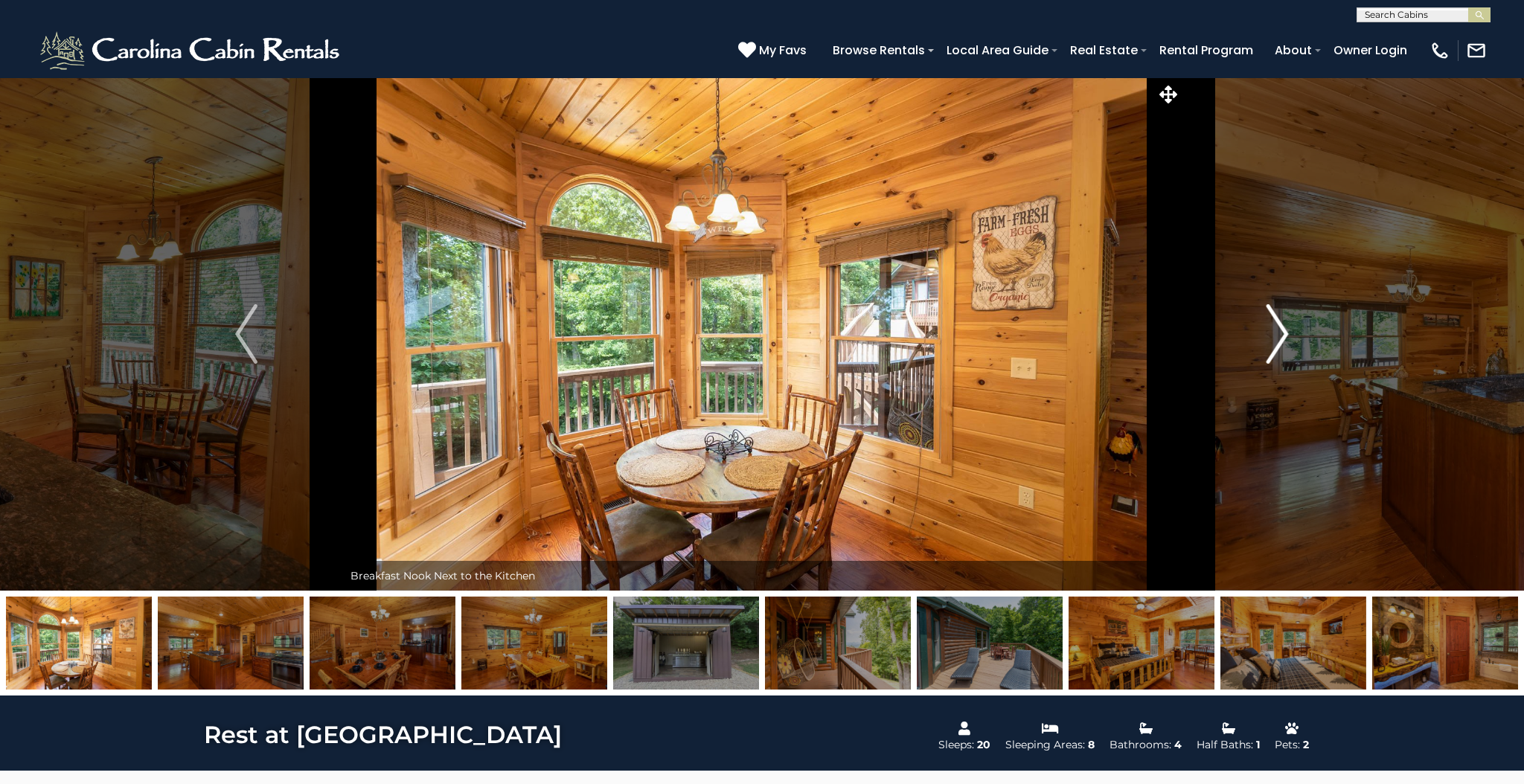
click at [1284, 337] on img "Next" at bounding box center [1277, 334] width 23 height 60
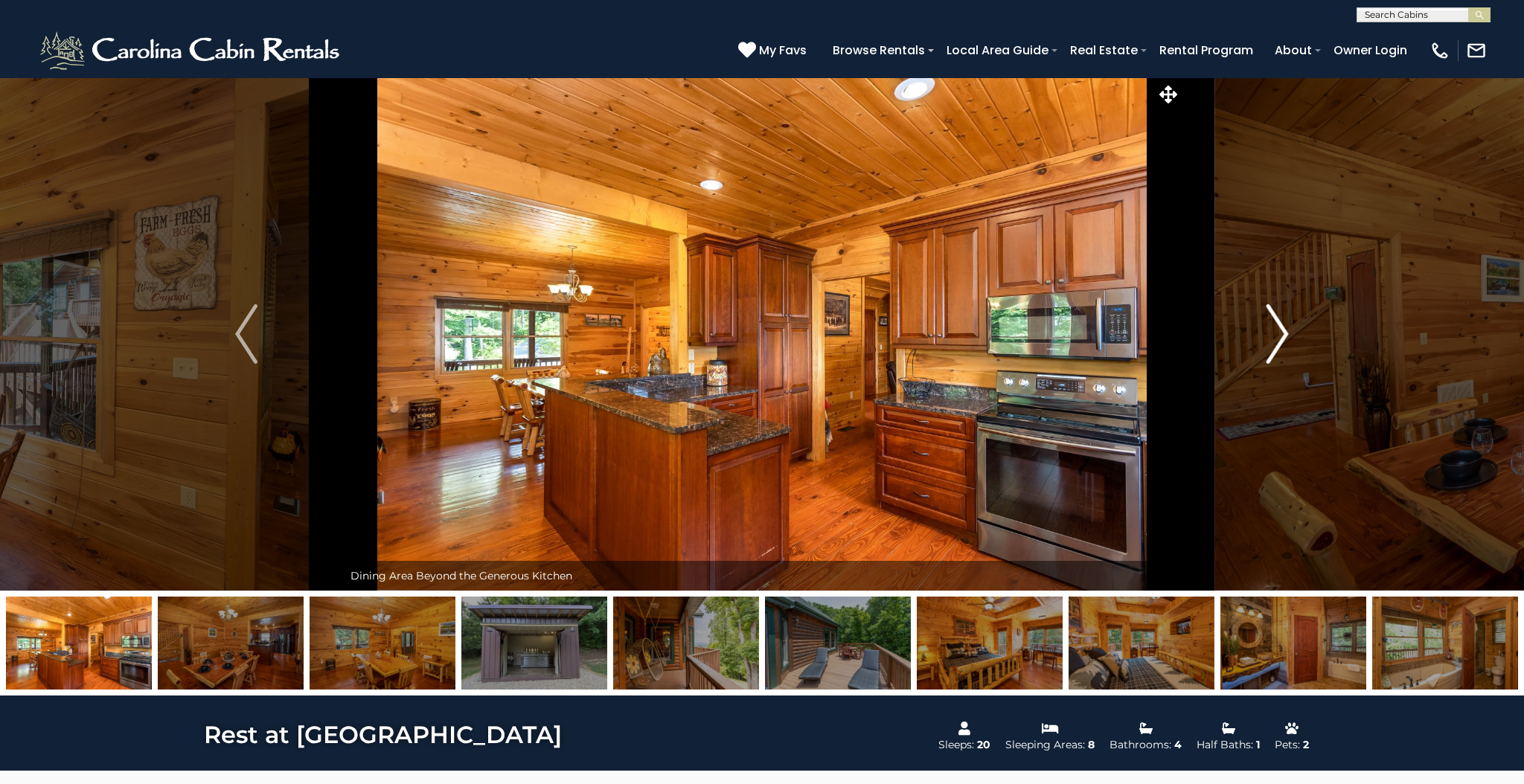
click at [1284, 337] on img "Next" at bounding box center [1277, 334] width 23 height 60
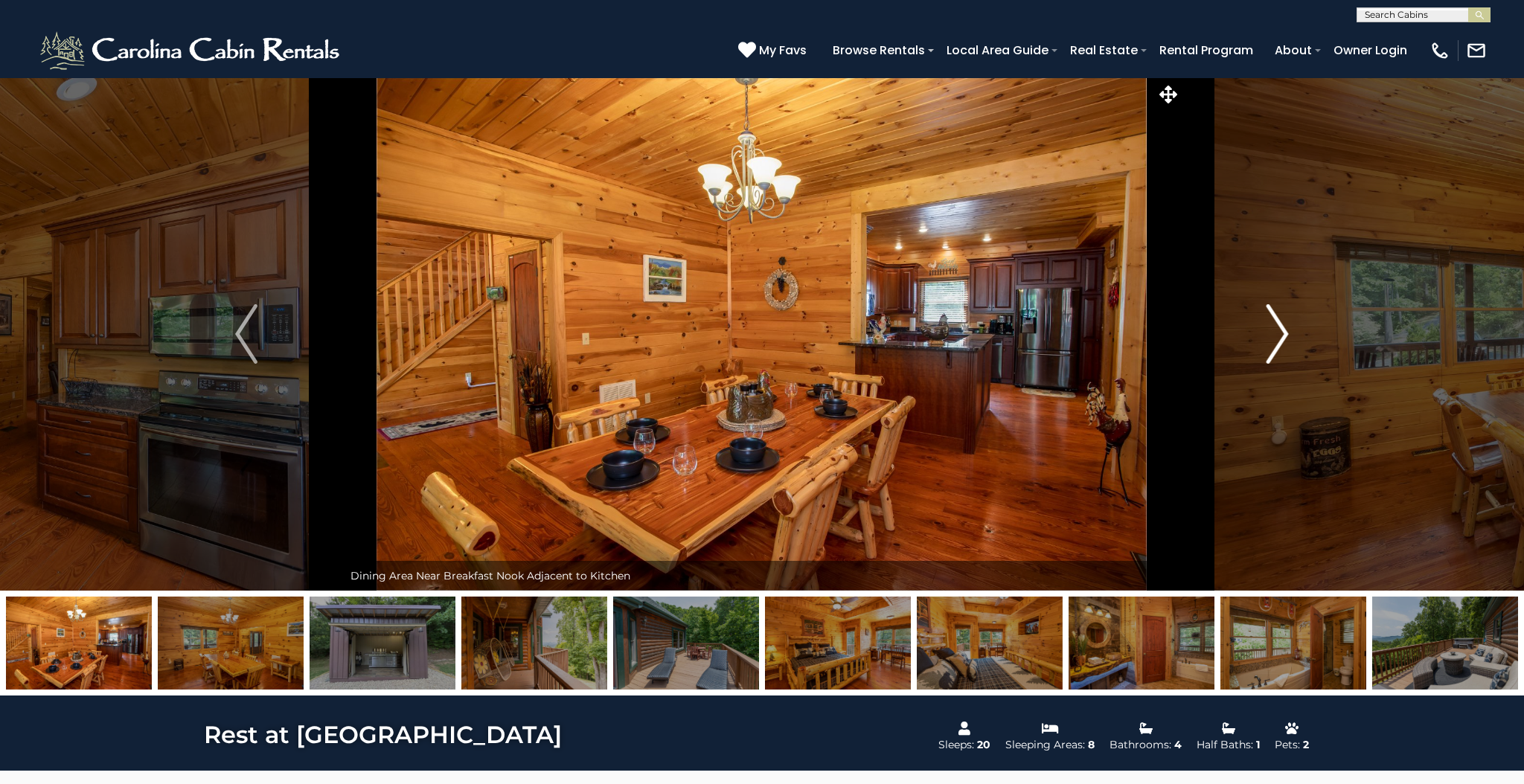
click at [1284, 337] on img "Next" at bounding box center [1277, 334] width 23 height 60
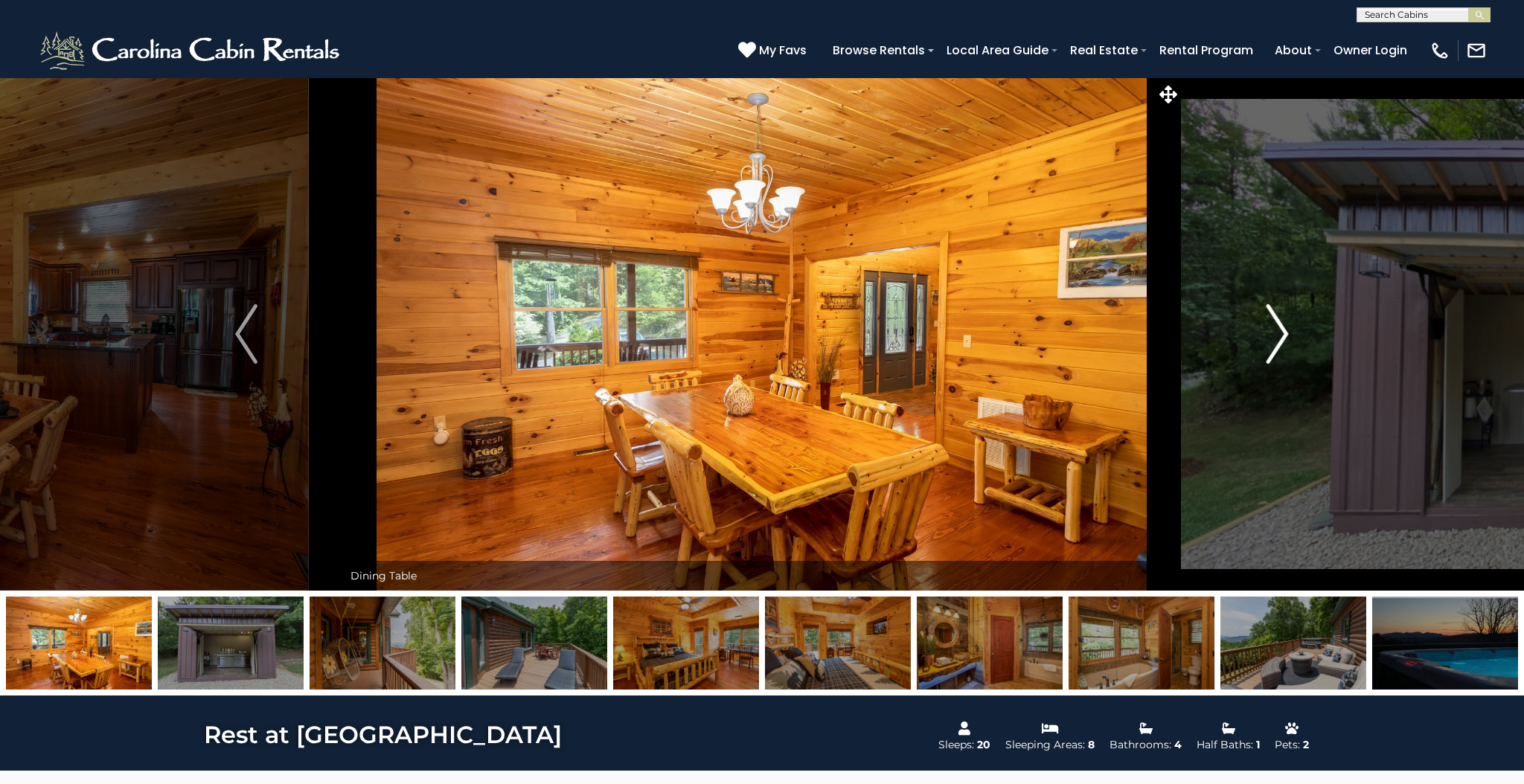
click at [1284, 337] on img "Next" at bounding box center [1277, 334] width 23 height 60
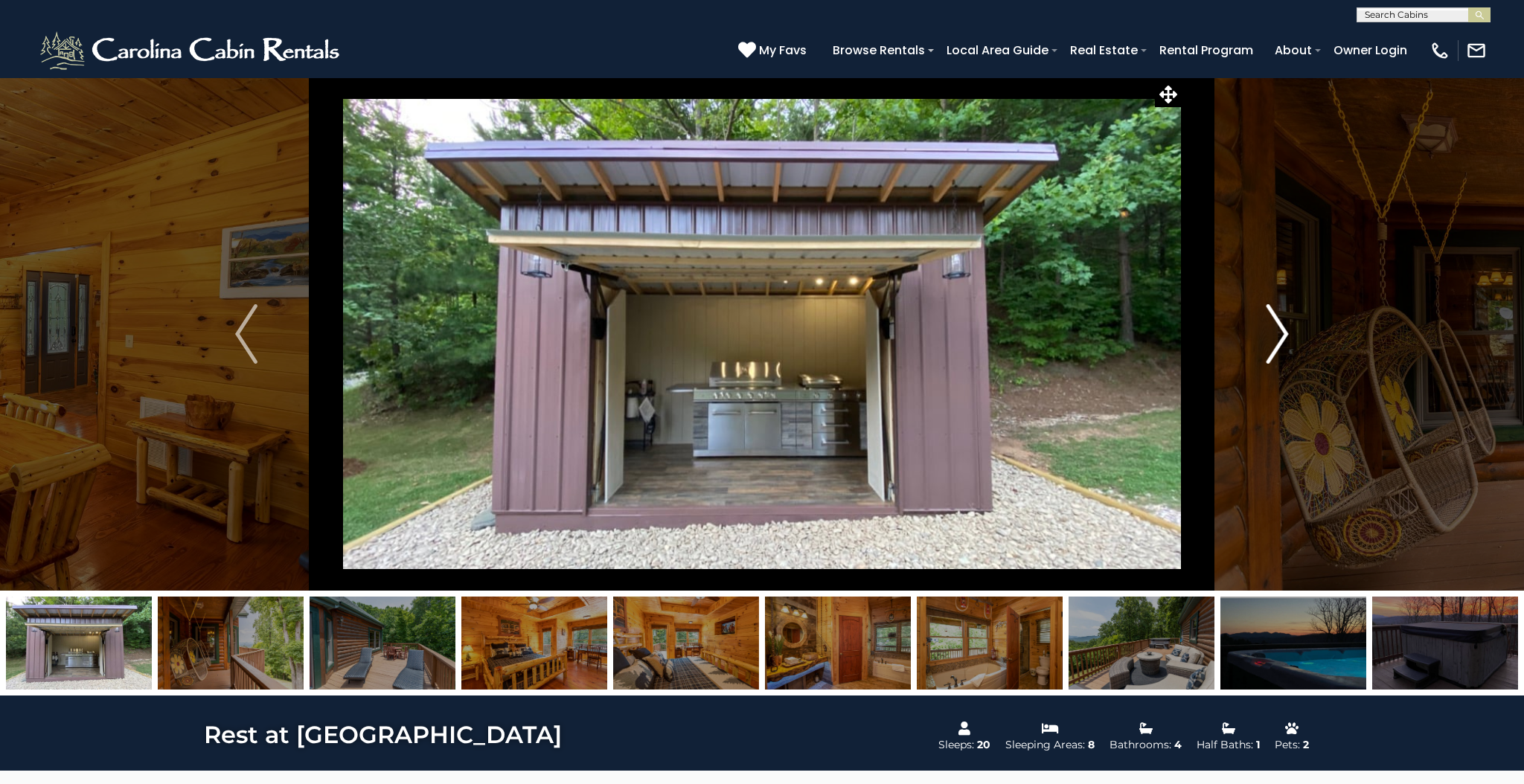
click at [1284, 337] on img "Next" at bounding box center [1277, 334] width 23 height 60
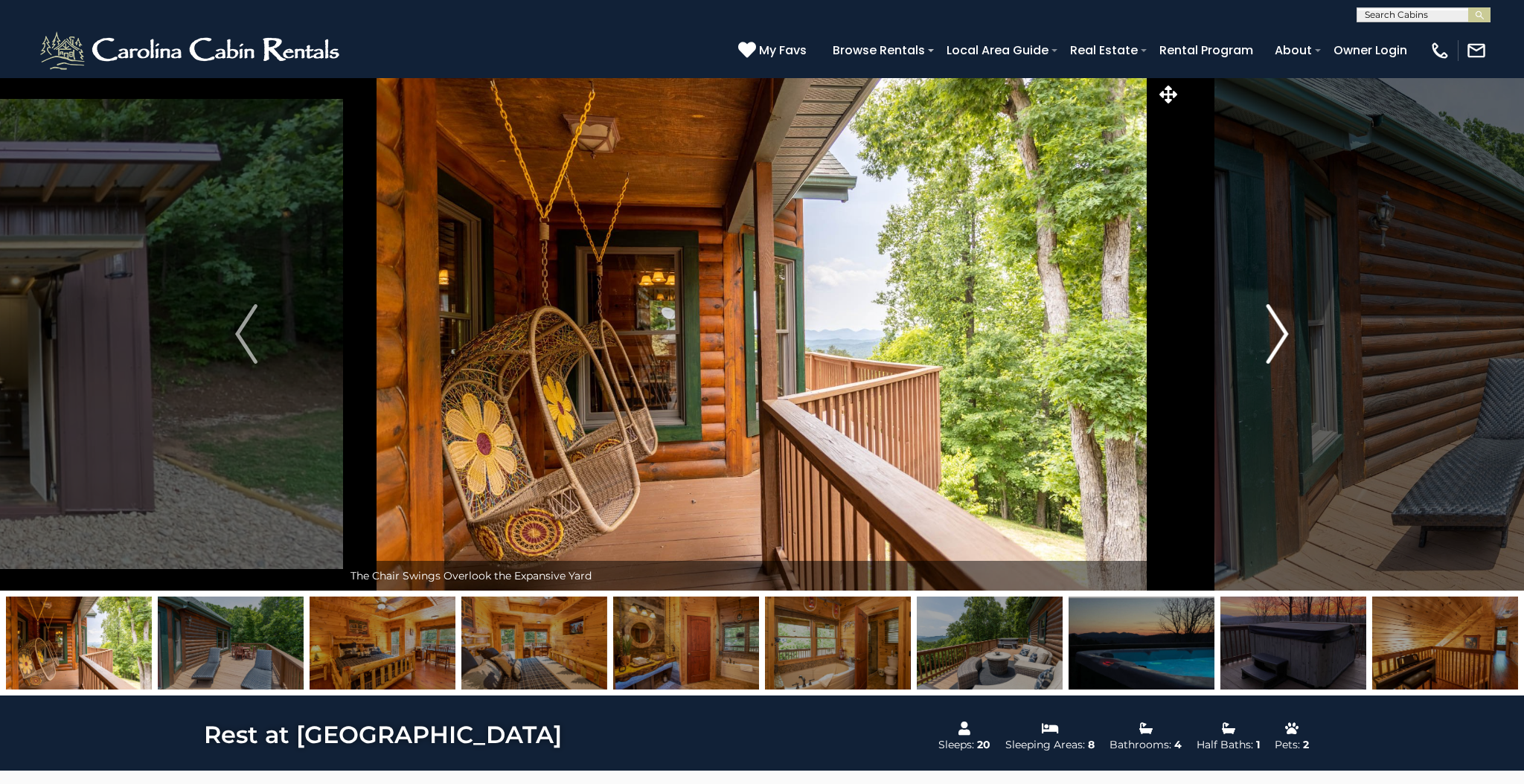
click at [1284, 337] on img "Next" at bounding box center [1277, 334] width 23 height 60
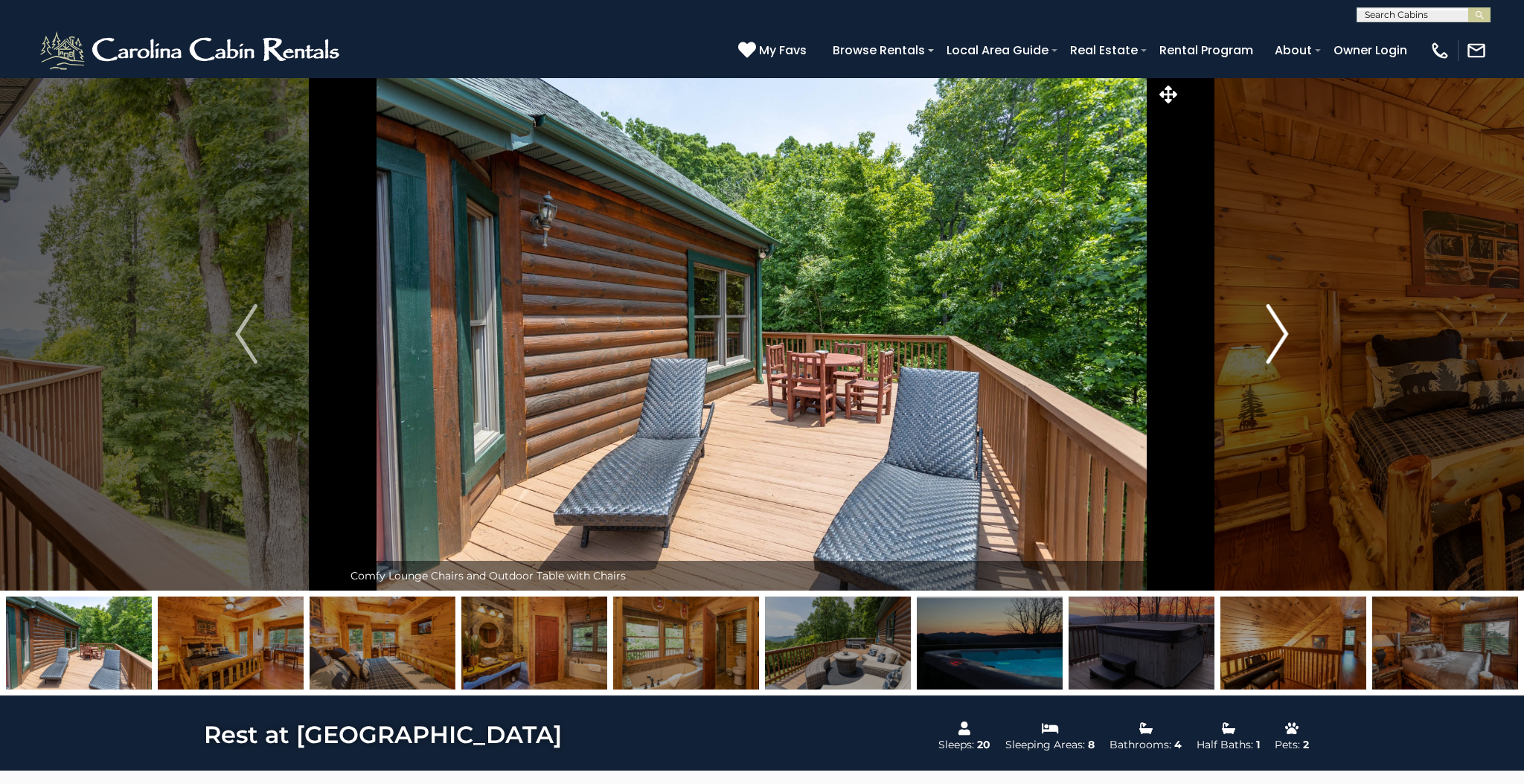
click at [1284, 337] on img "Next" at bounding box center [1277, 334] width 23 height 60
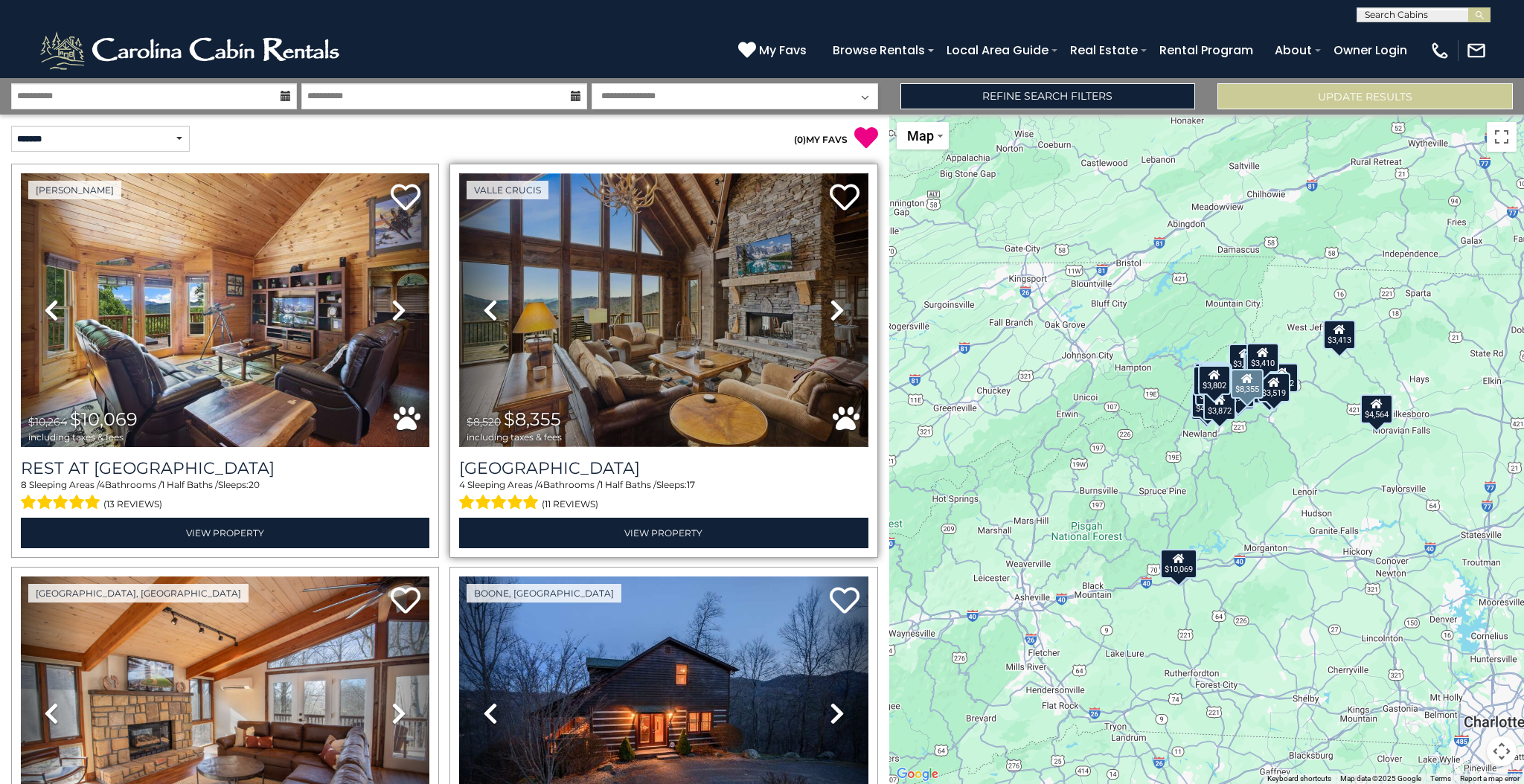
click at [610, 317] on img at bounding box center [663, 310] width 408 height 274
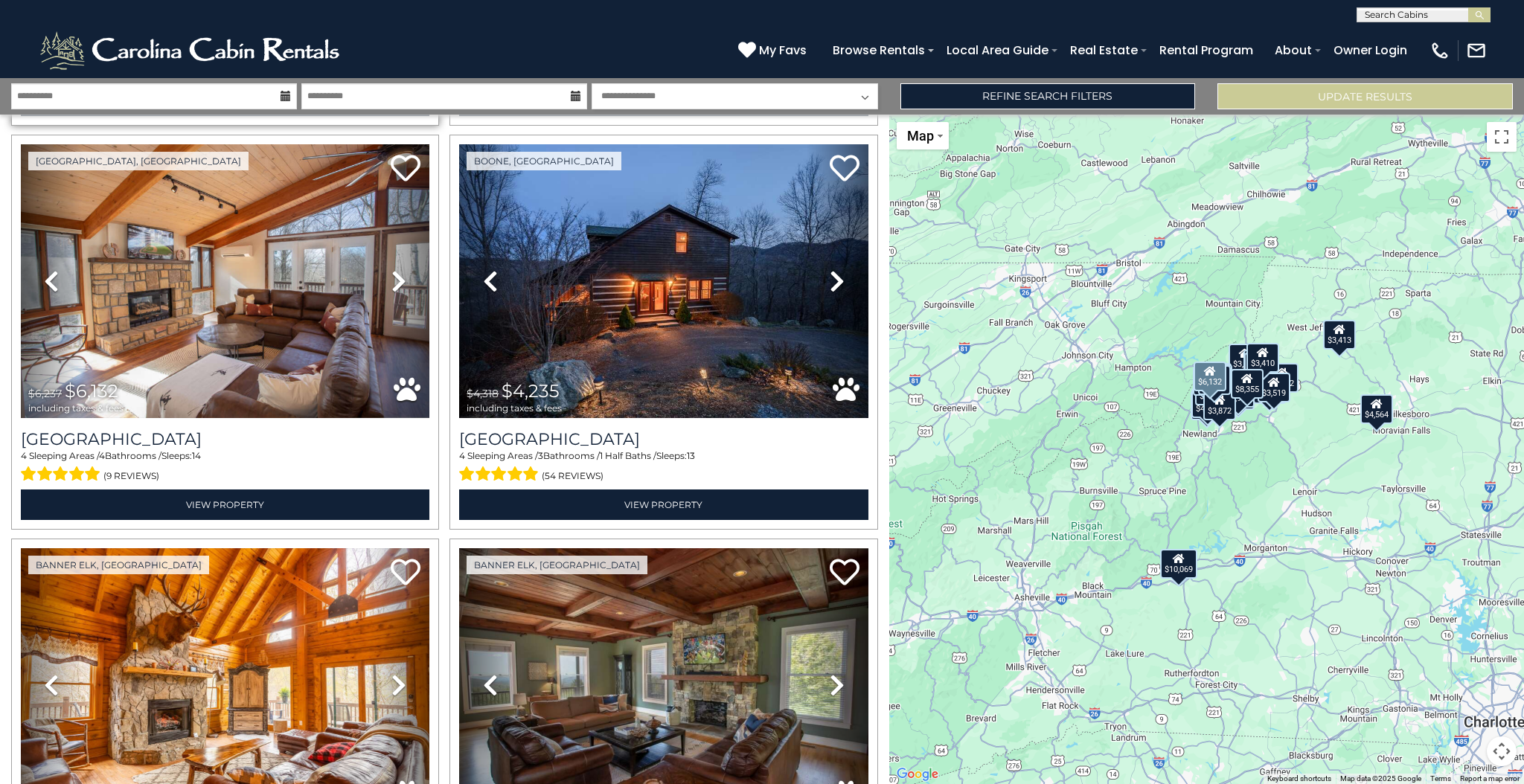
scroll to position [437, 0]
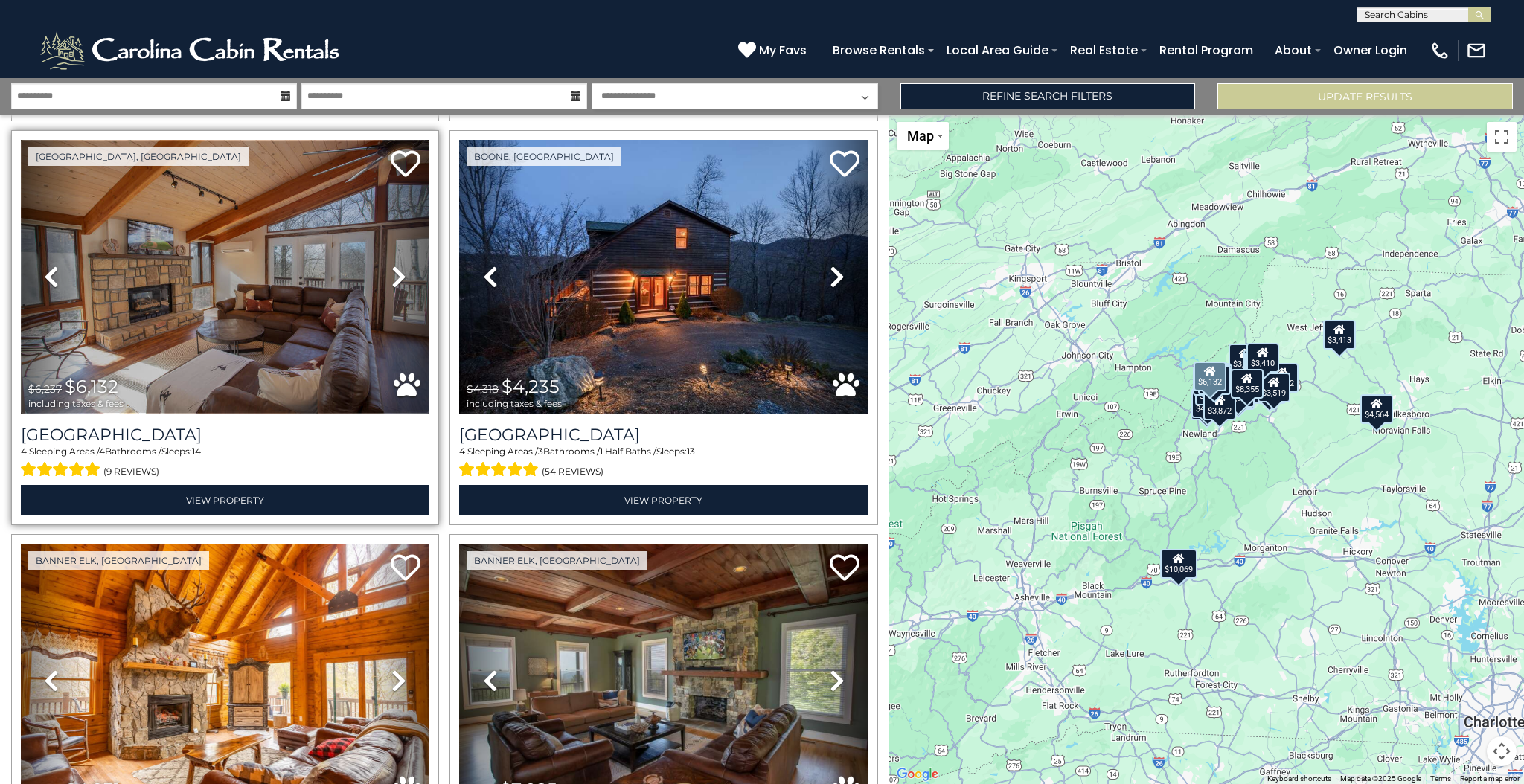
click at [204, 282] on img at bounding box center [224, 277] width 408 height 274
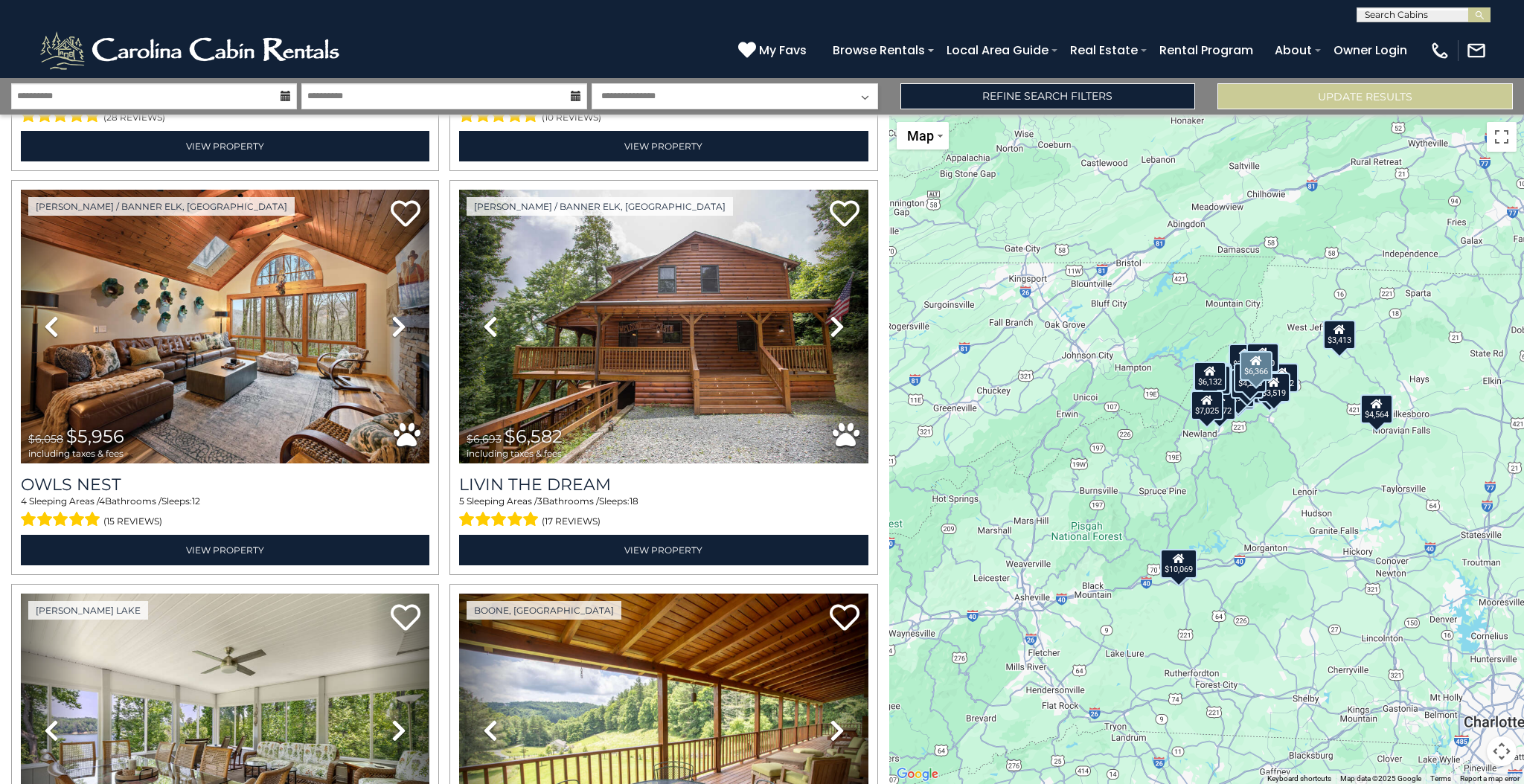
scroll to position [1601, 0]
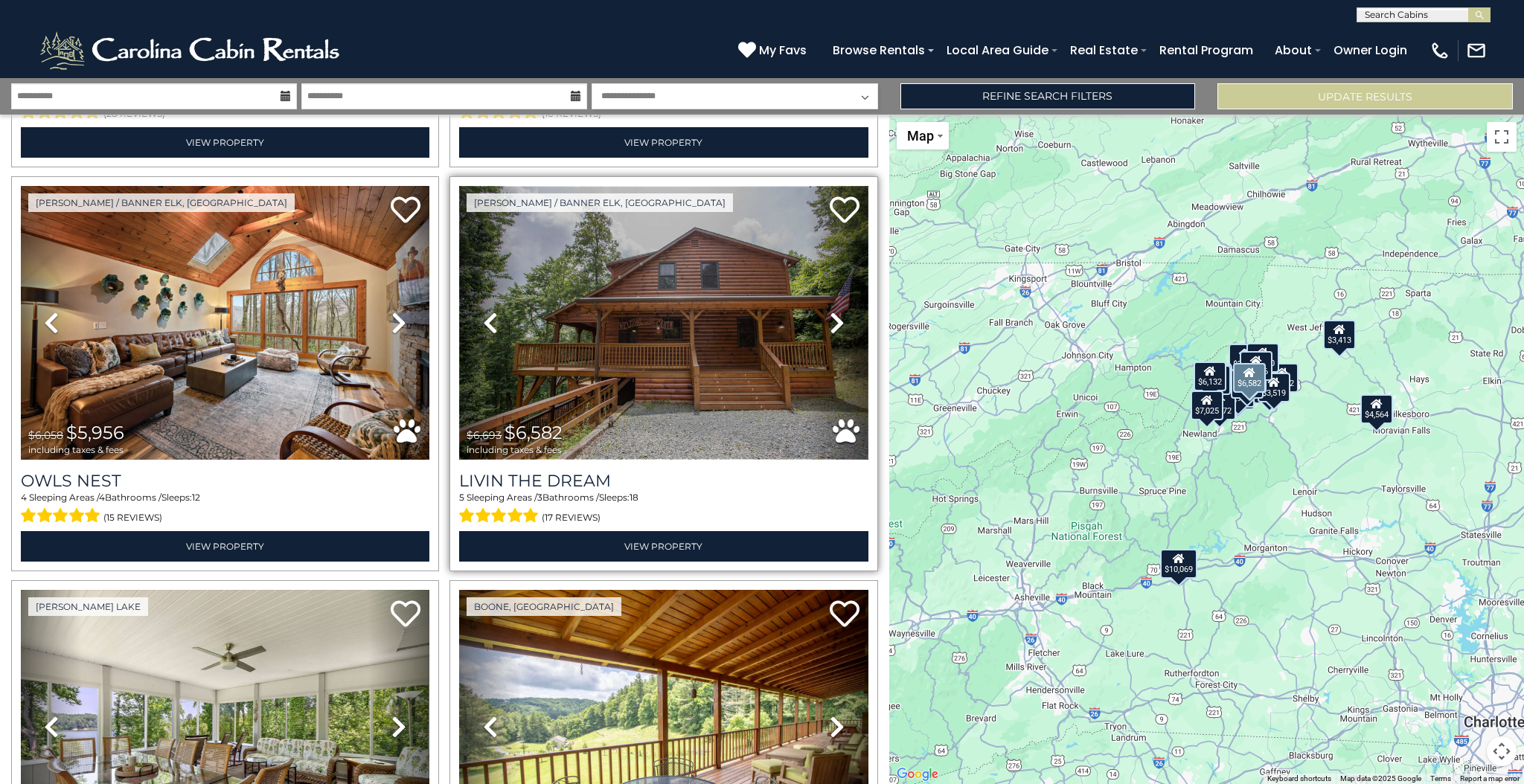
click at [603, 297] on img at bounding box center [663, 323] width 408 height 274
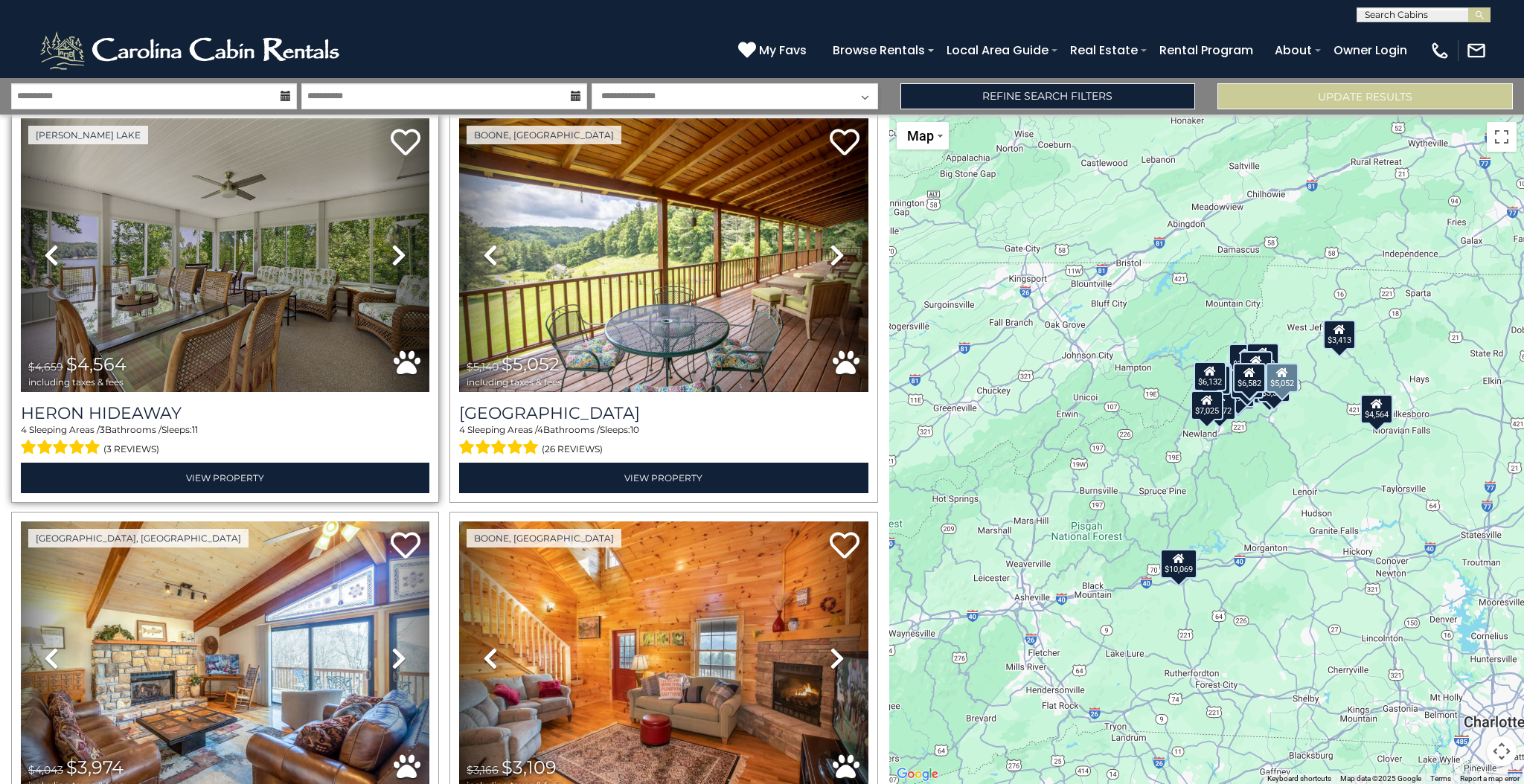
scroll to position [2075, 0]
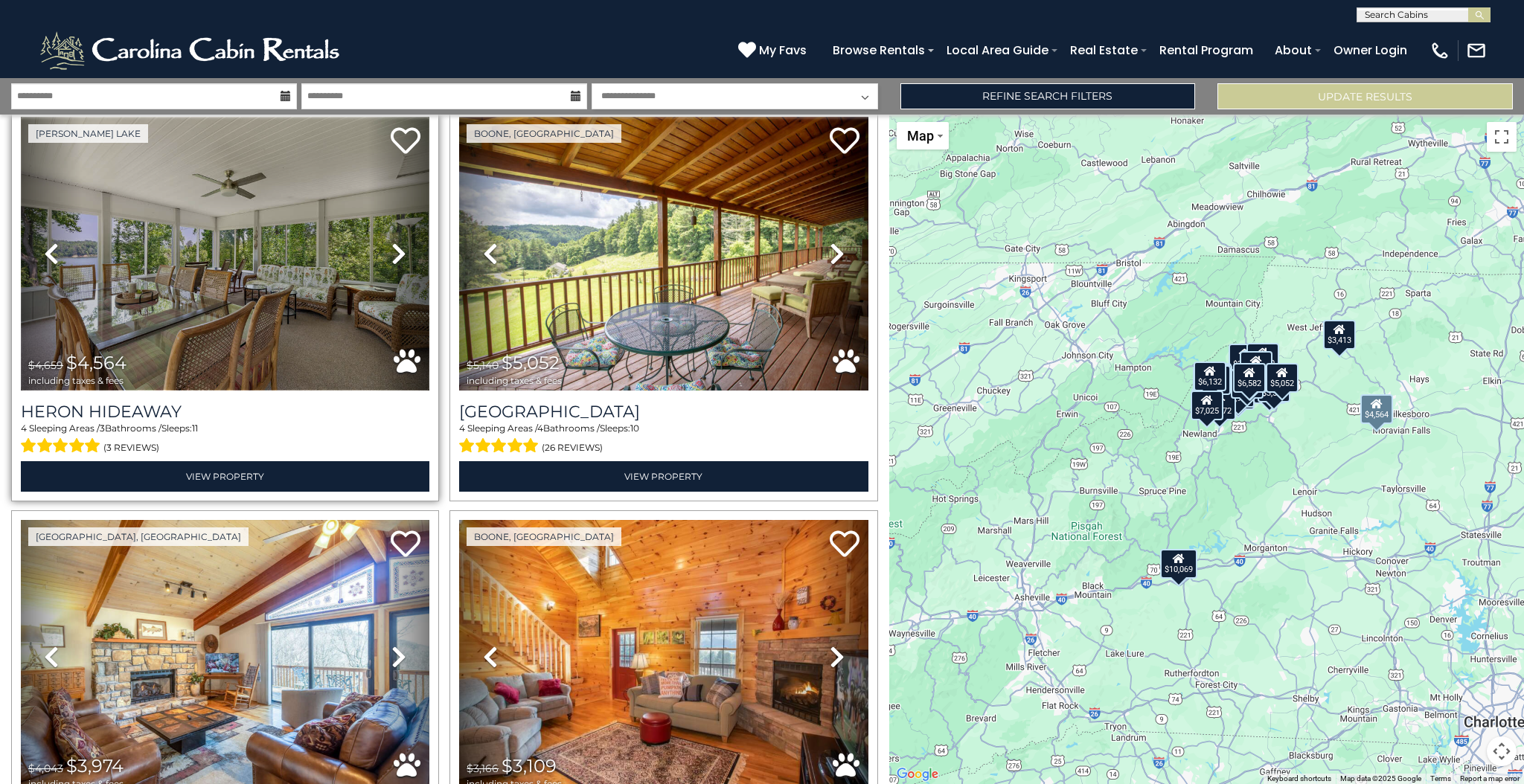
click at [254, 262] on img at bounding box center [224, 254] width 408 height 274
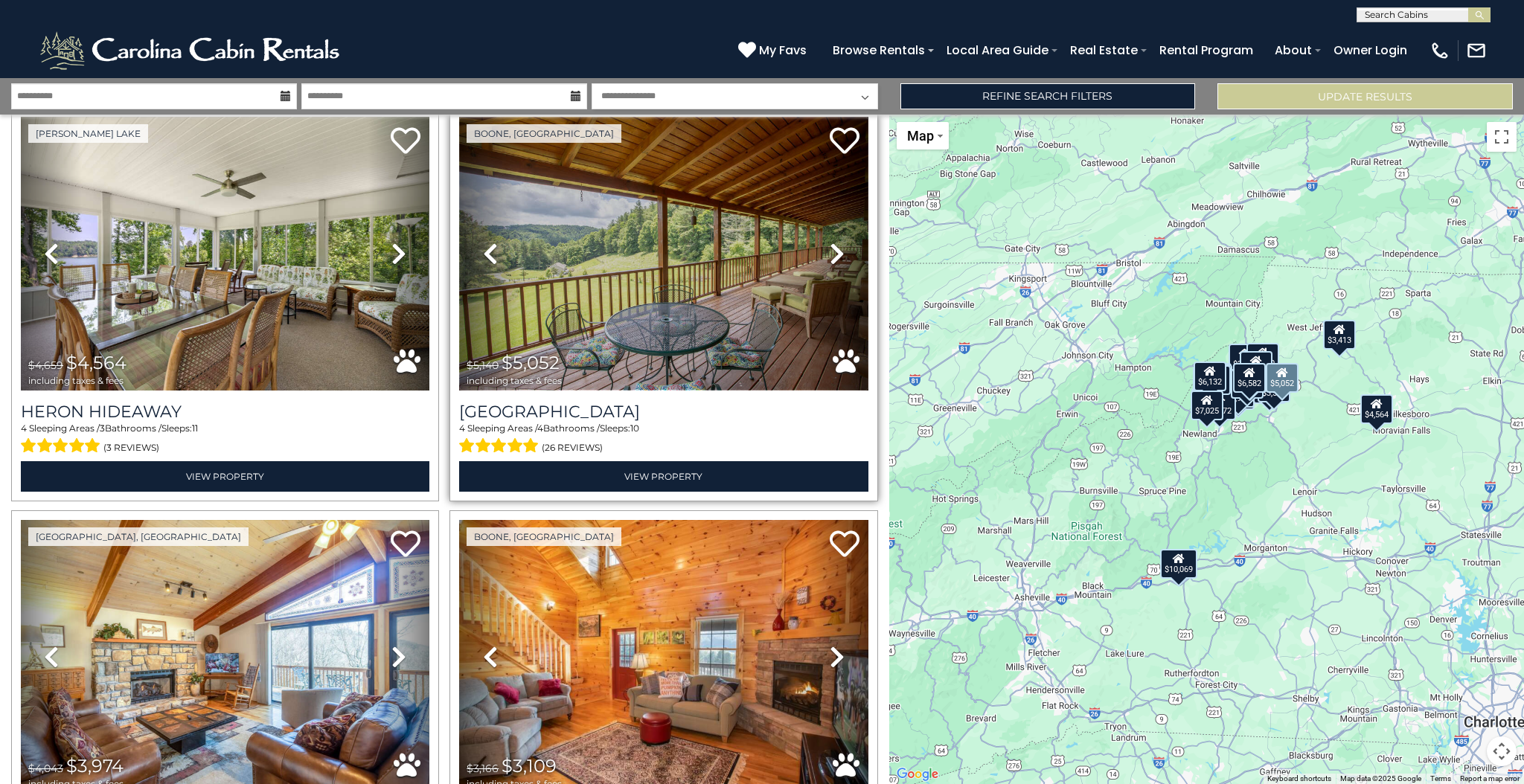
click at [667, 311] on img at bounding box center [663, 254] width 408 height 274
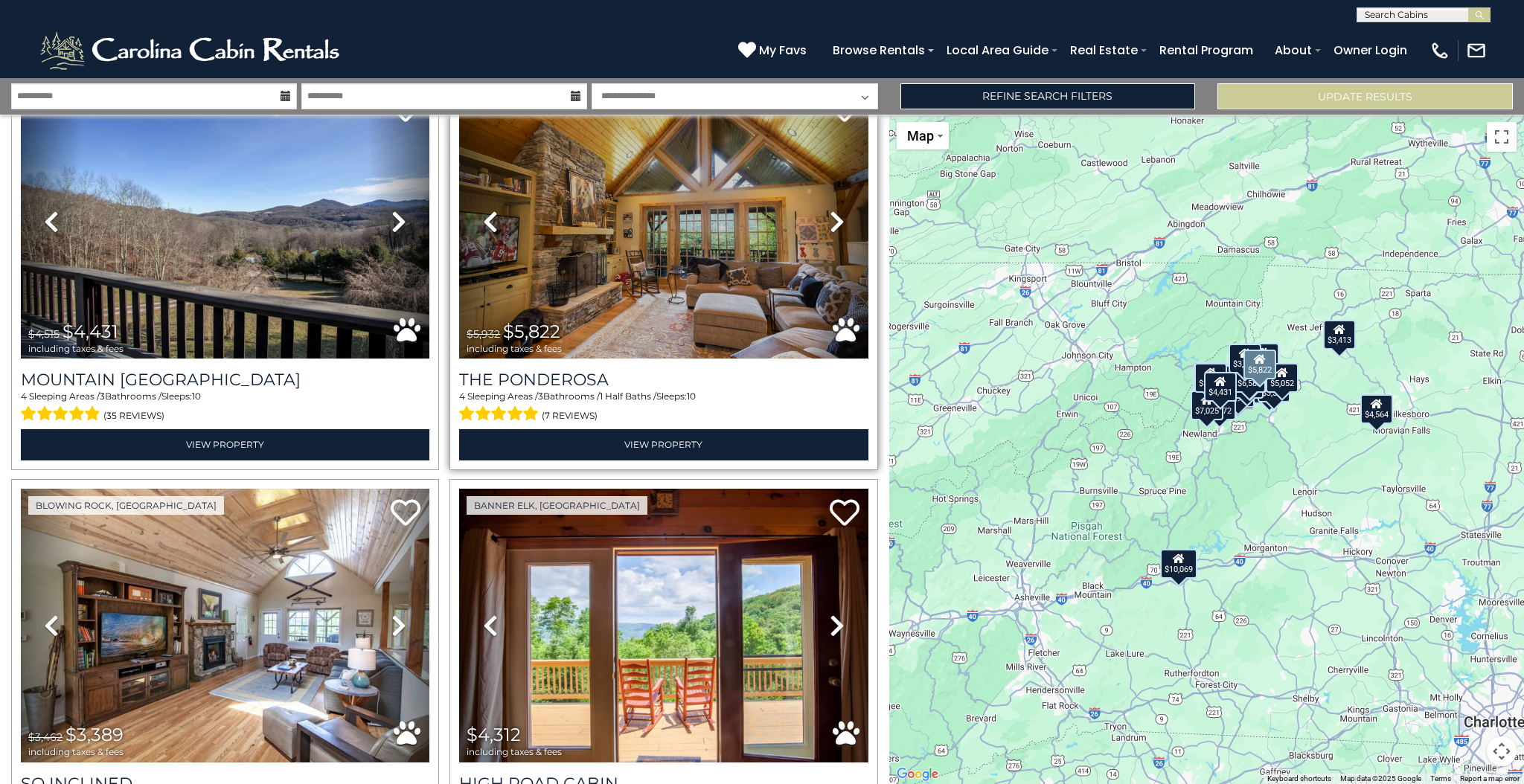
scroll to position [2917, 0]
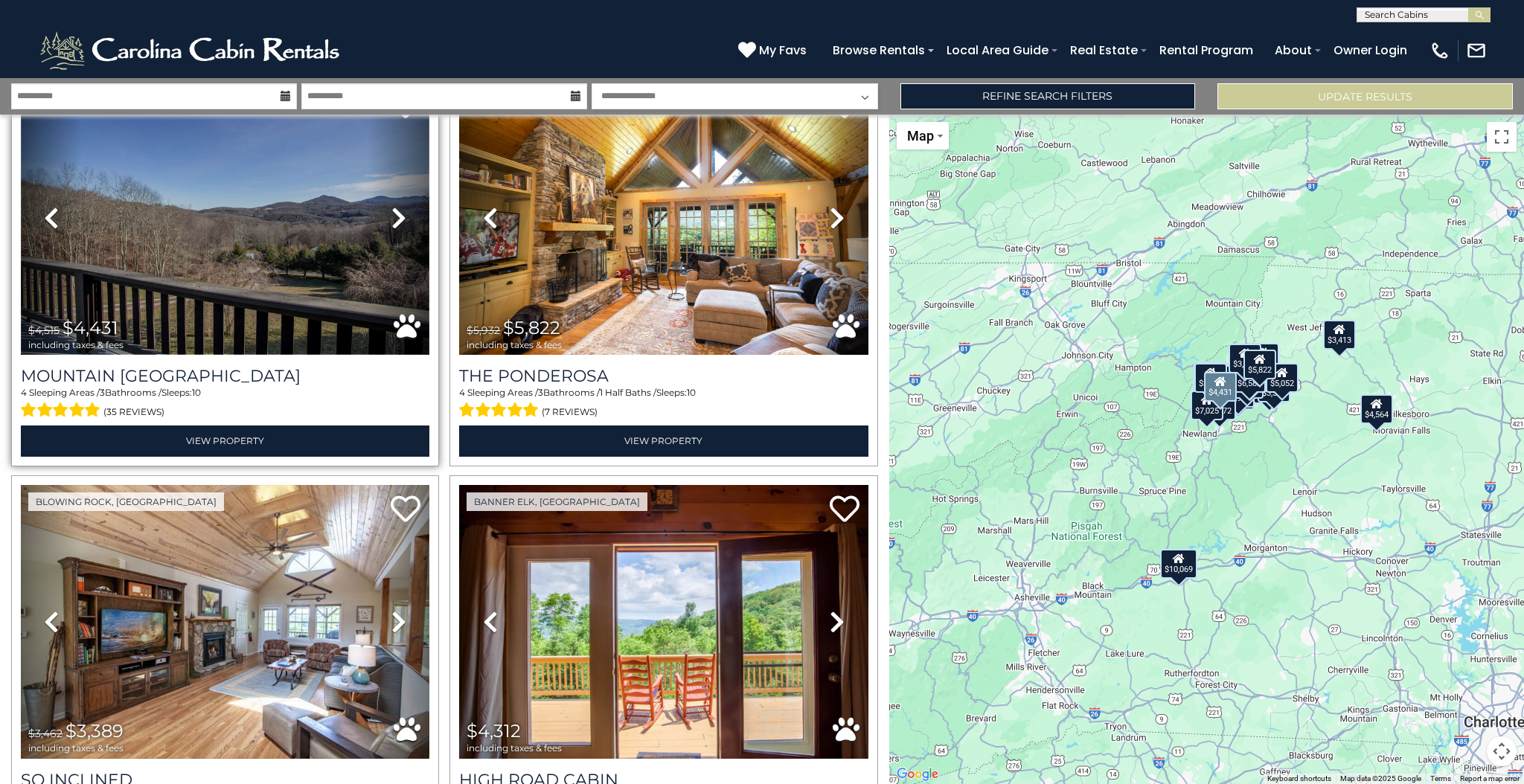
click at [227, 269] on img at bounding box center [224, 218] width 408 height 274
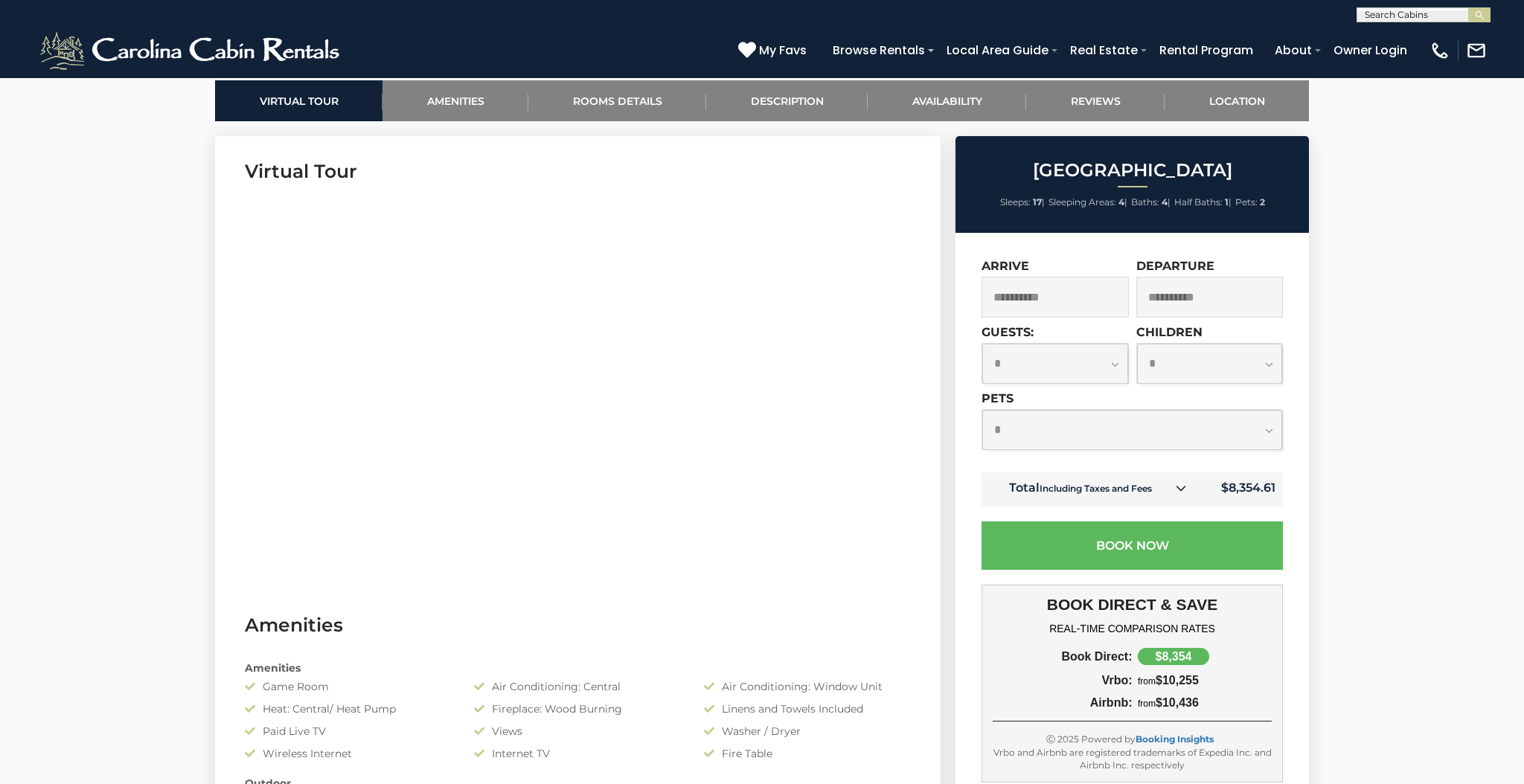
scroll to position [712, 0]
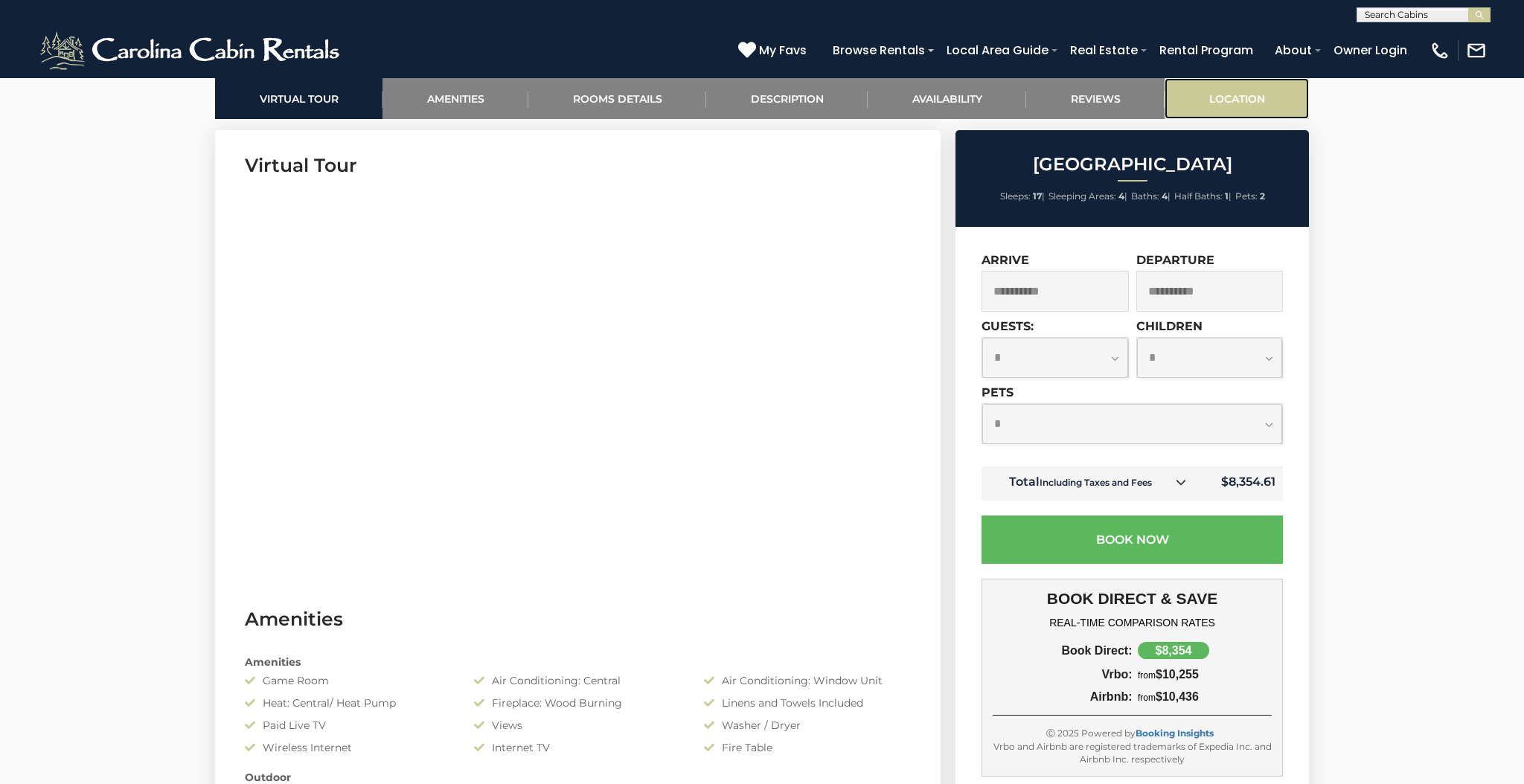
click at [1248, 93] on link "Location" at bounding box center [1236, 99] width 144 height 41
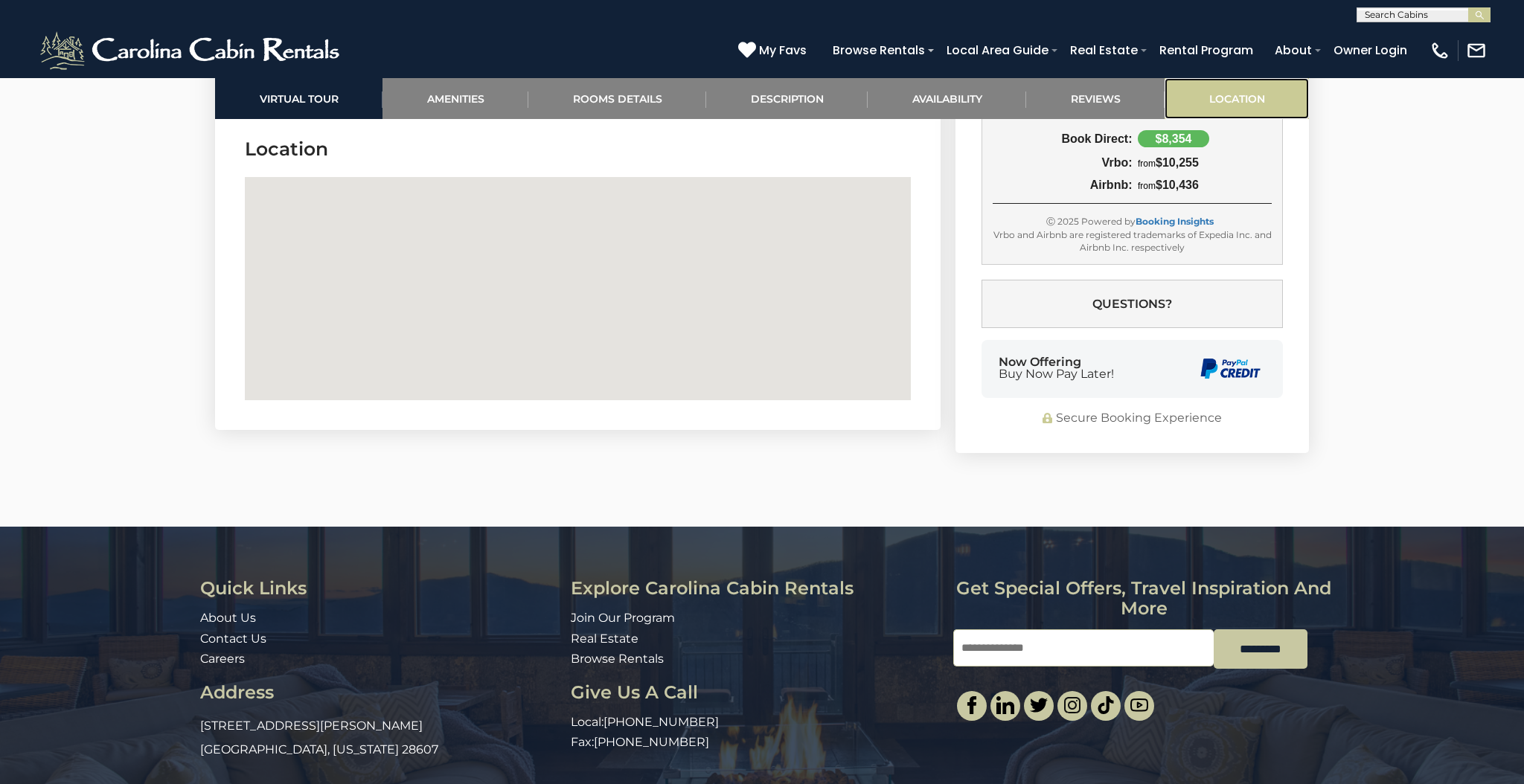
scroll to position [3860, 0]
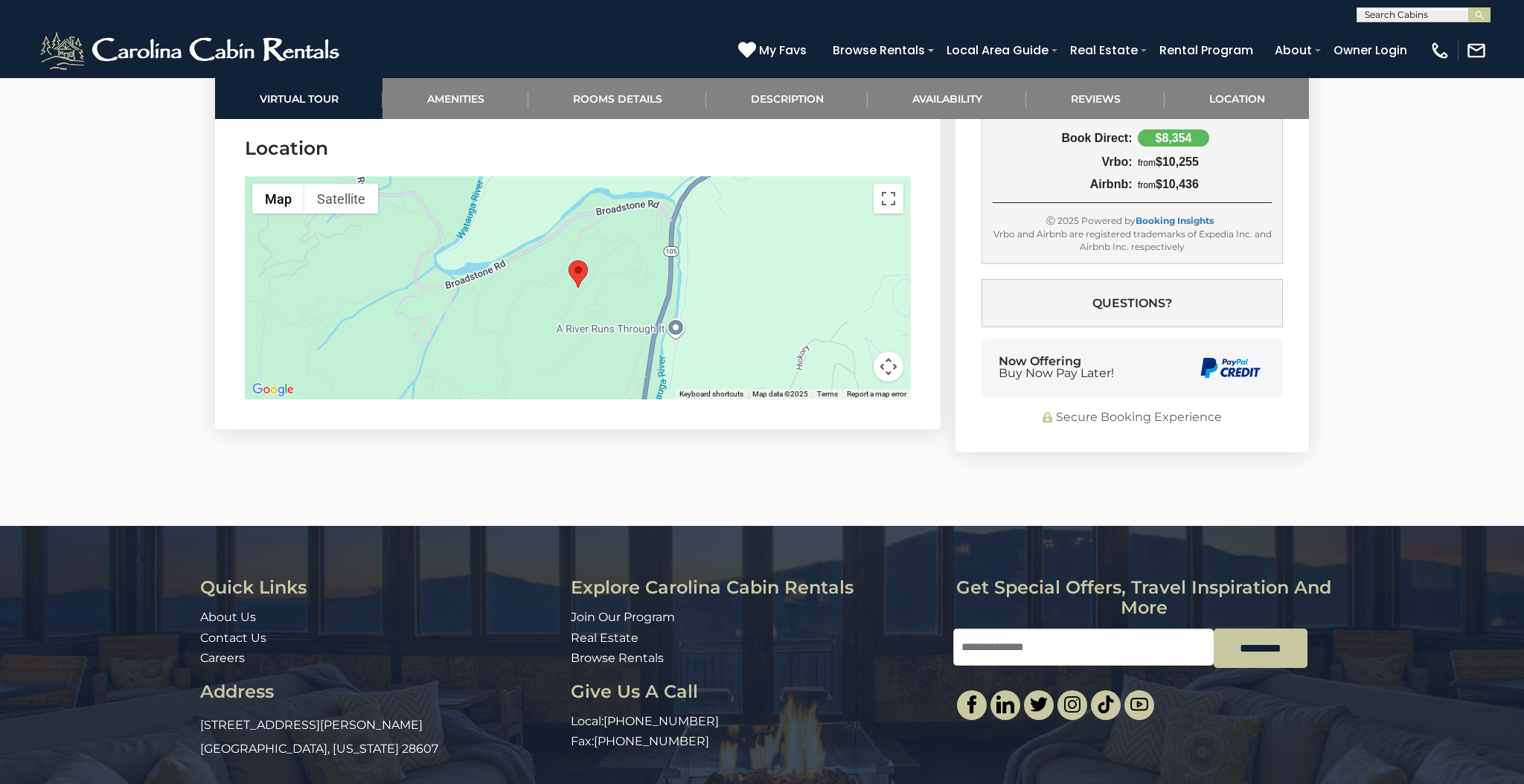
click at [815, 319] on div at bounding box center [577, 288] width 666 height 223
click at [889, 368] on button "Map camera controls" at bounding box center [889, 367] width 29 height 29
click at [849, 363] on button "Zoom out" at bounding box center [852, 367] width 29 height 29
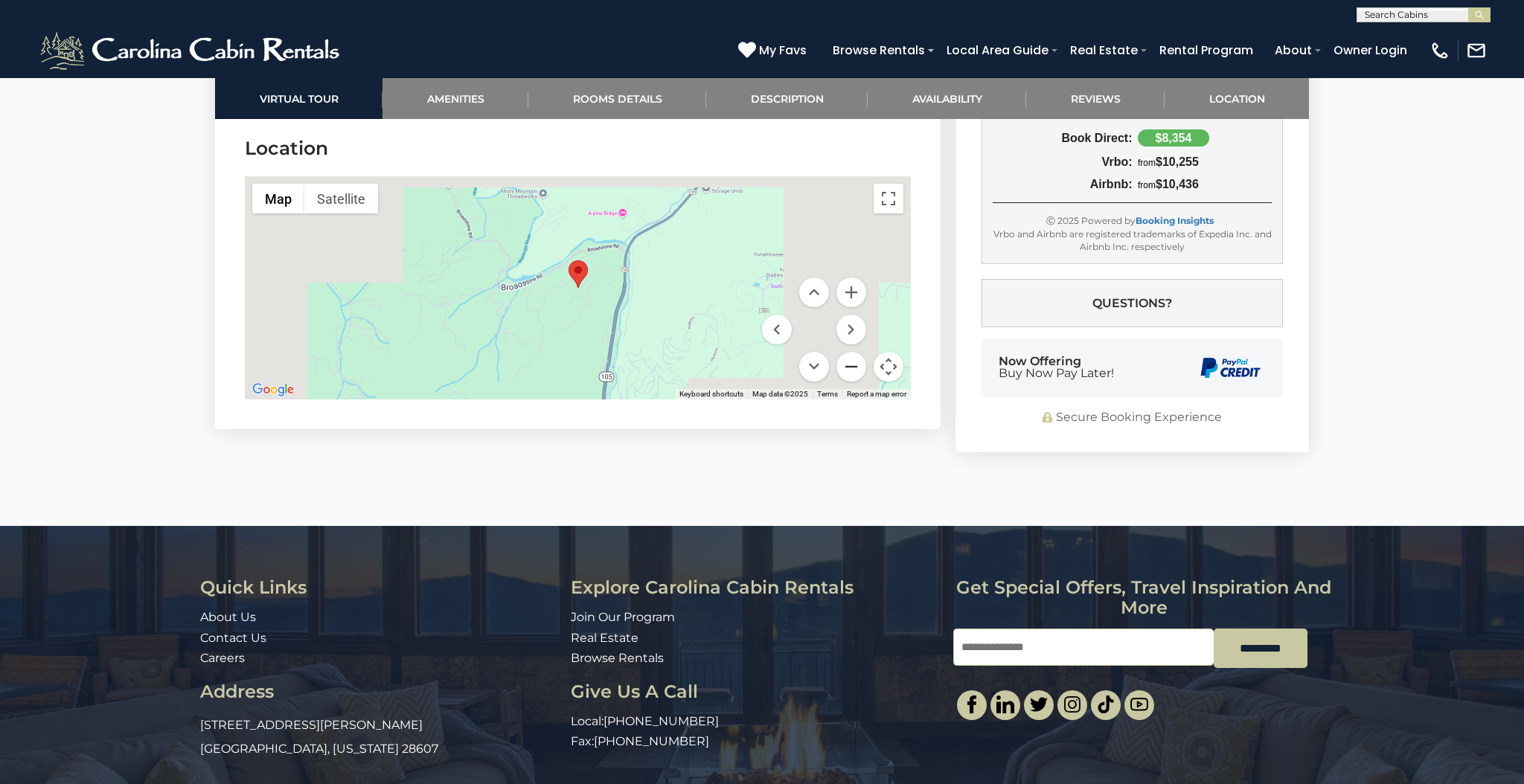
click at [849, 363] on button "Zoom out" at bounding box center [852, 367] width 29 height 29
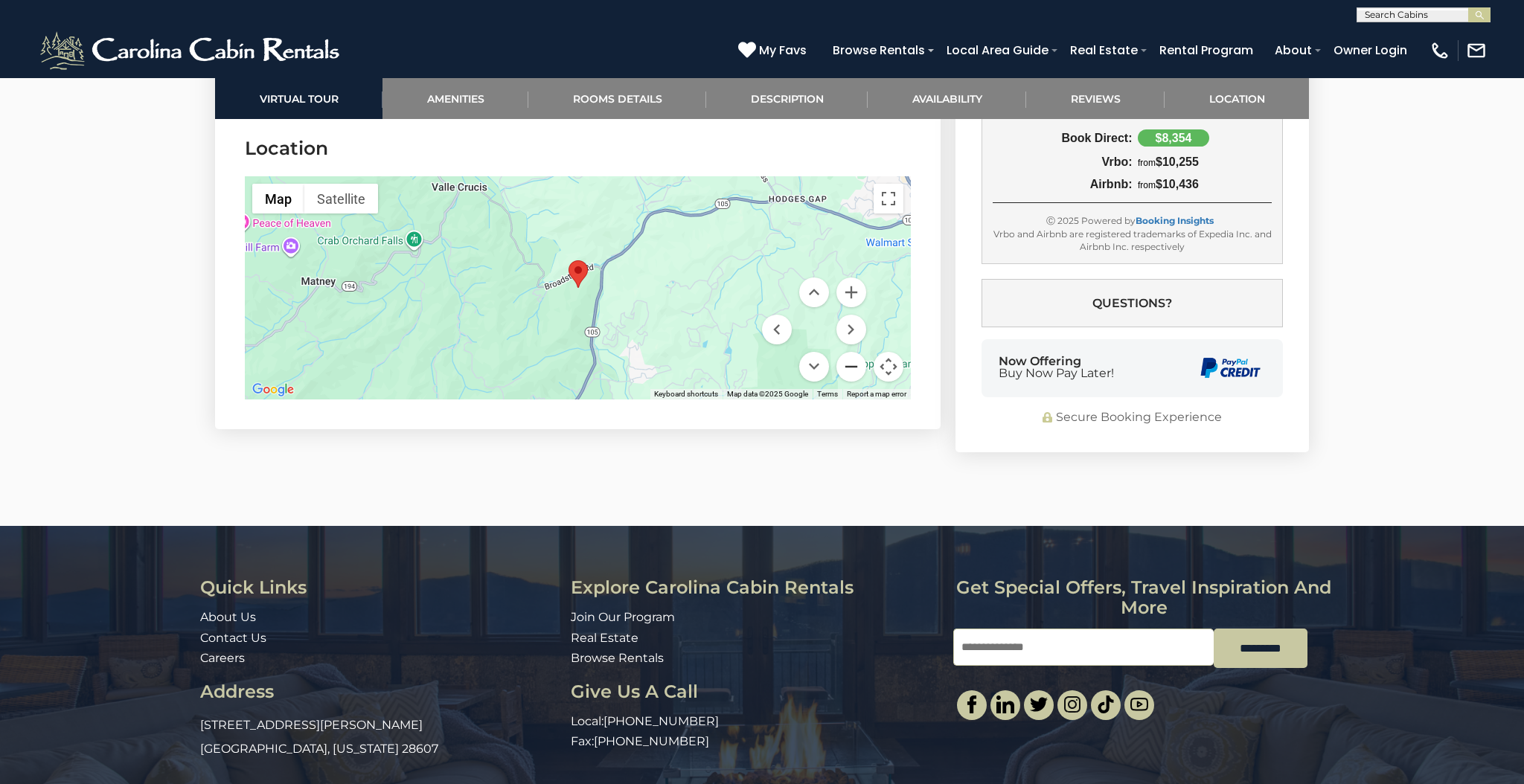
click at [849, 363] on button "Zoom out" at bounding box center [852, 367] width 29 height 29
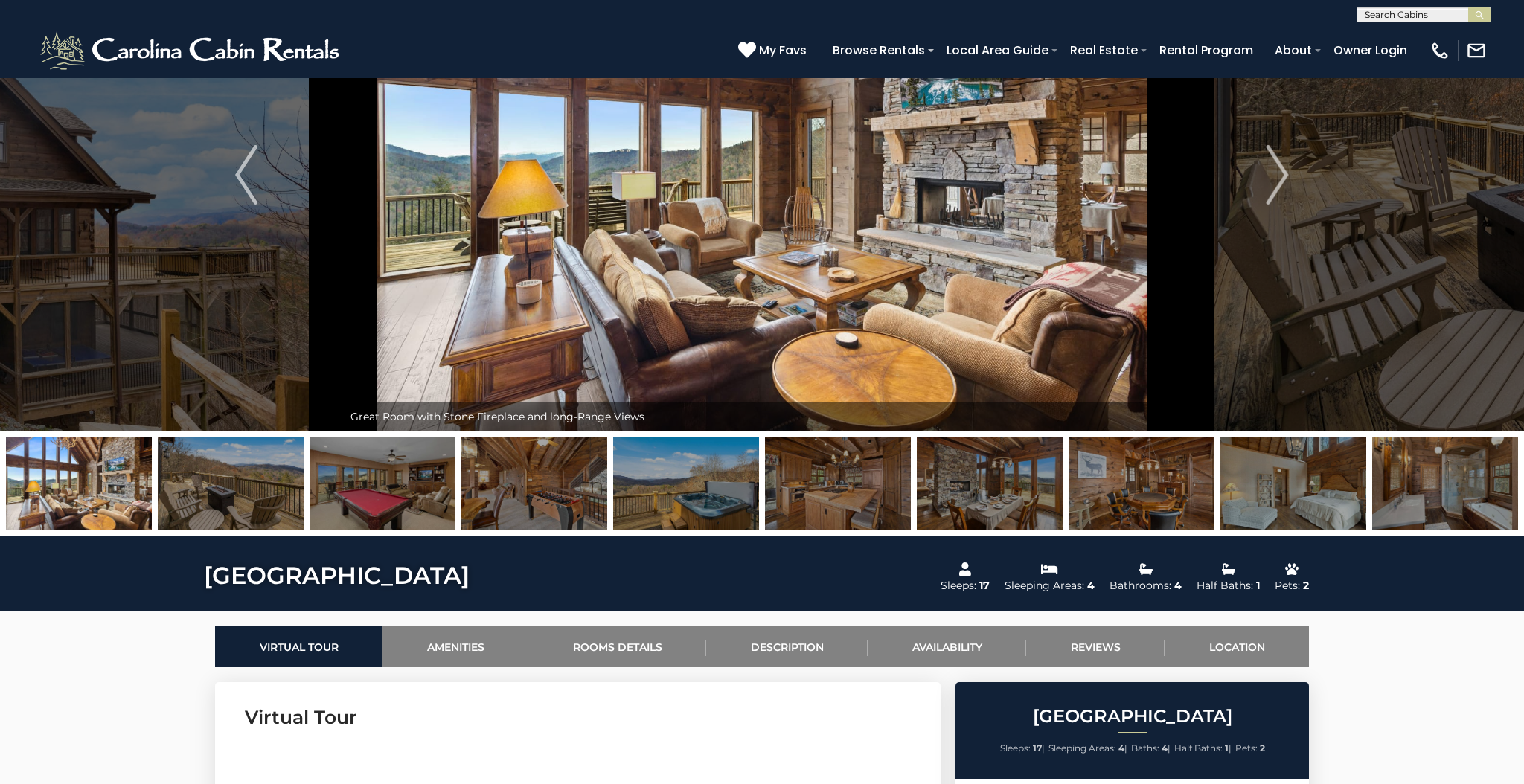
scroll to position [146, 0]
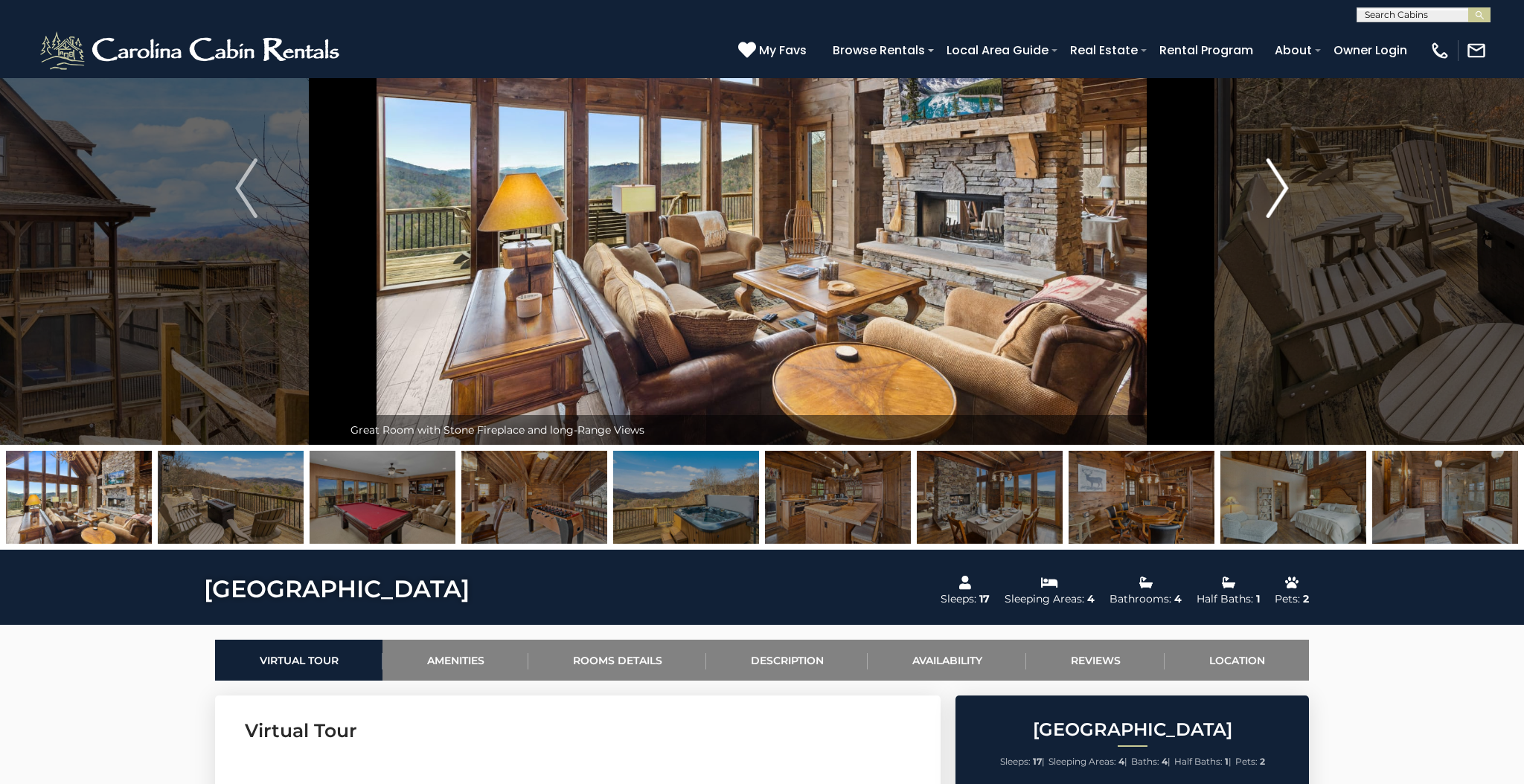
click at [1280, 183] on img "Next" at bounding box center [1277, 188] width 23 height 60
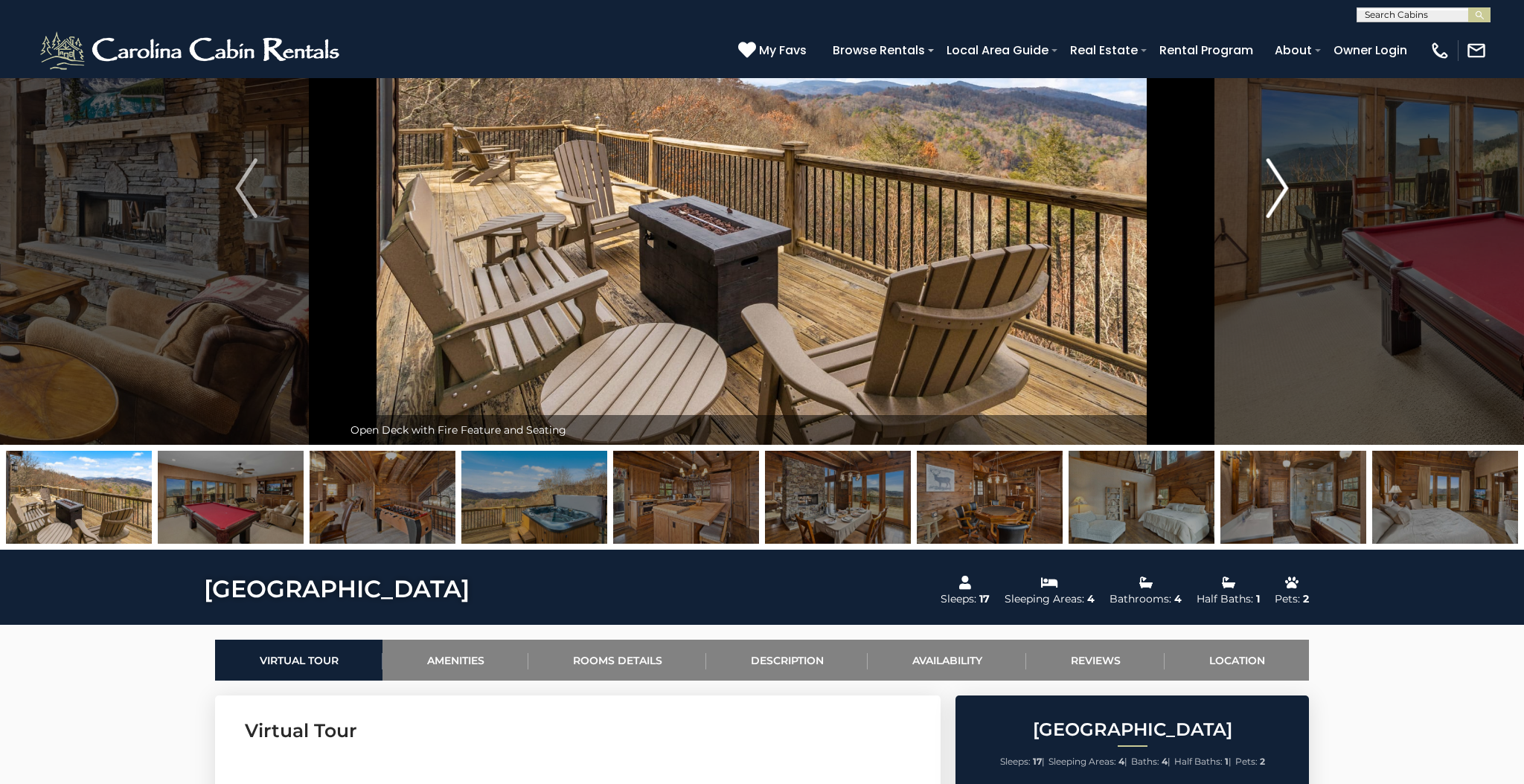
click at [1280, 183] on img "Next" at bounding box center [1277, 188] width 23 height 60
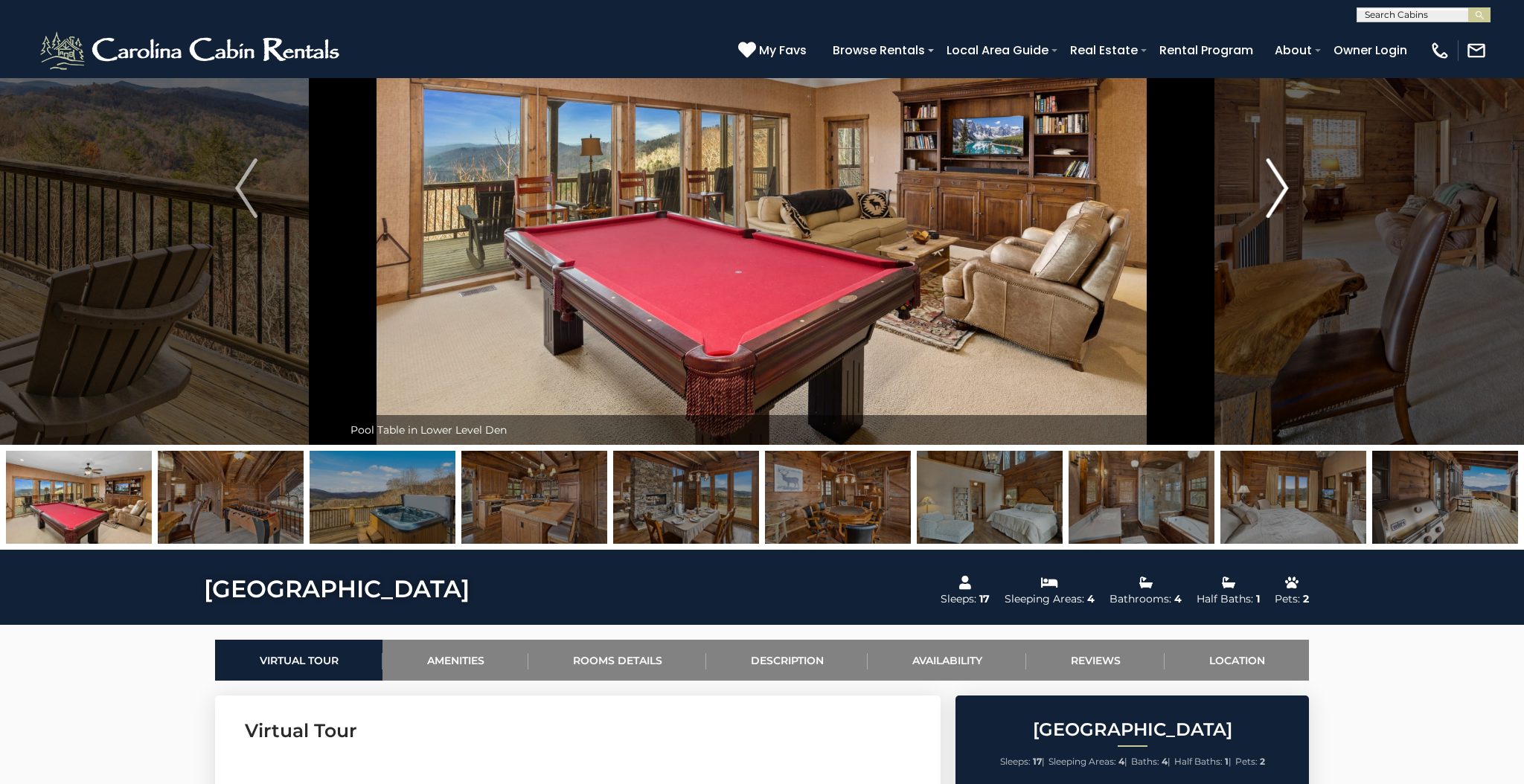
click at [1280, 183] on img "Next" at bounding box center [1277, 188] width 23 height 60
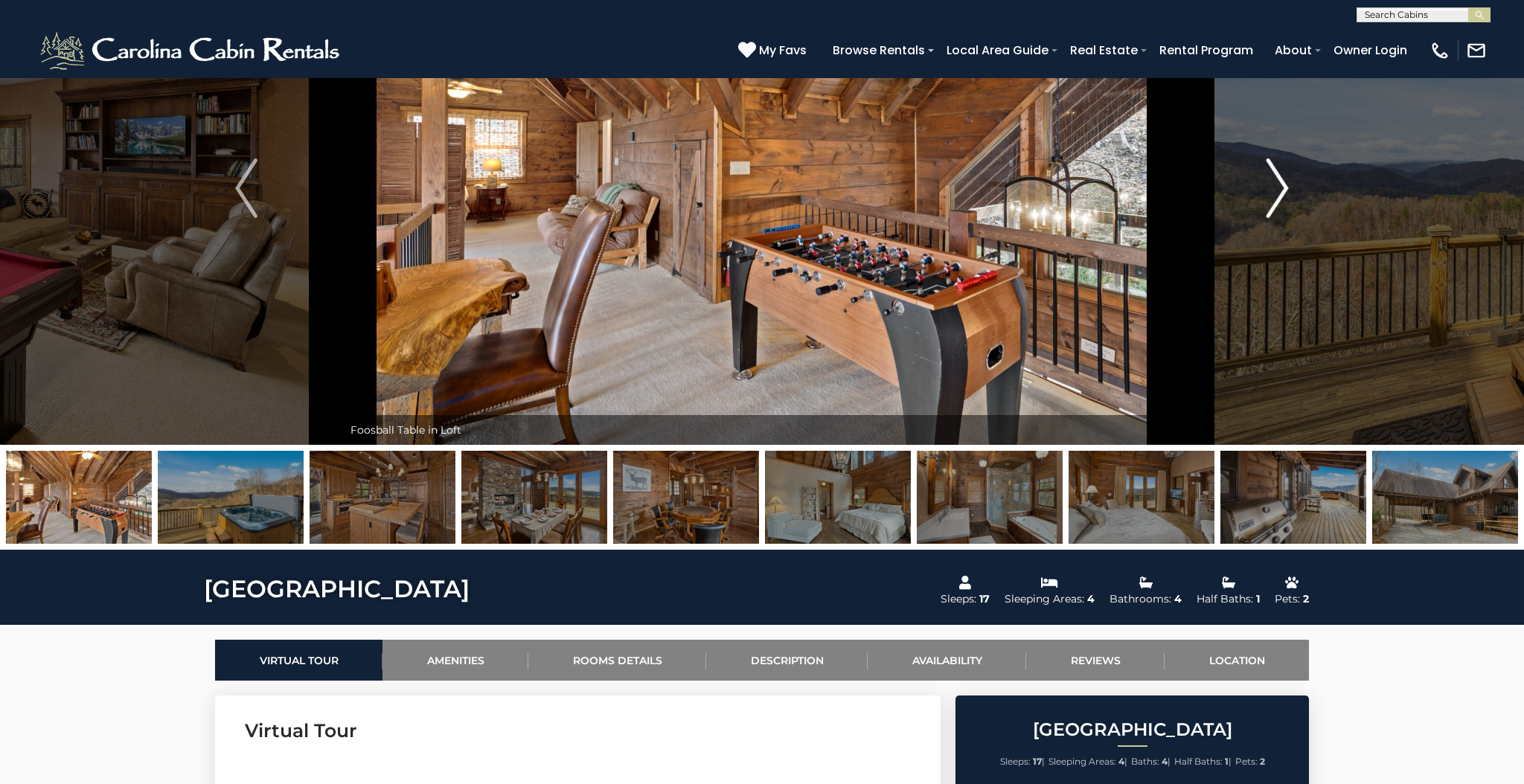
click at [1280, 183] on img "Next" at bounding box center [1277, 188] width 23 height 60
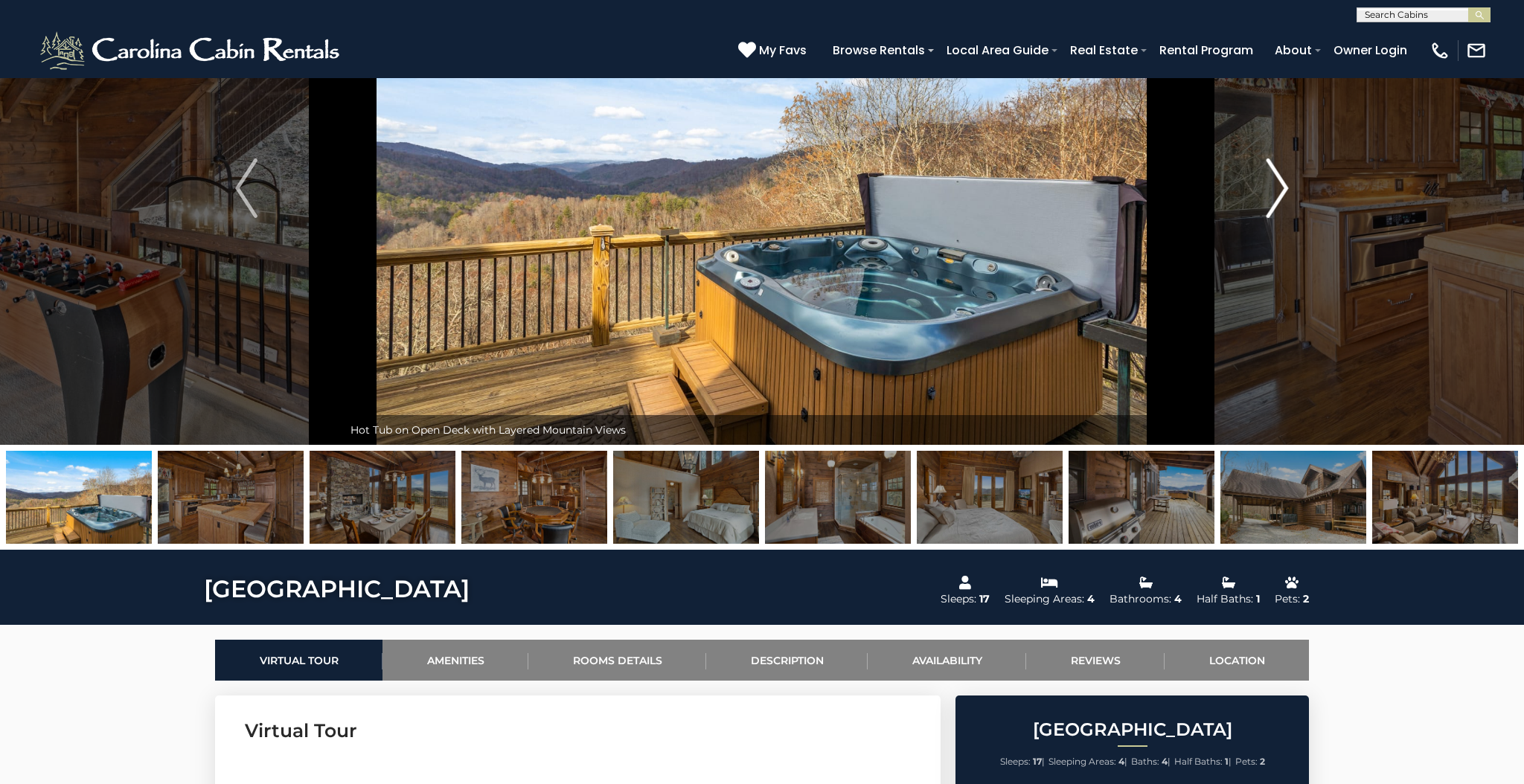
click at [1280, 183] on img "Next" at bounding box center [1277, 188] width 23 height 60
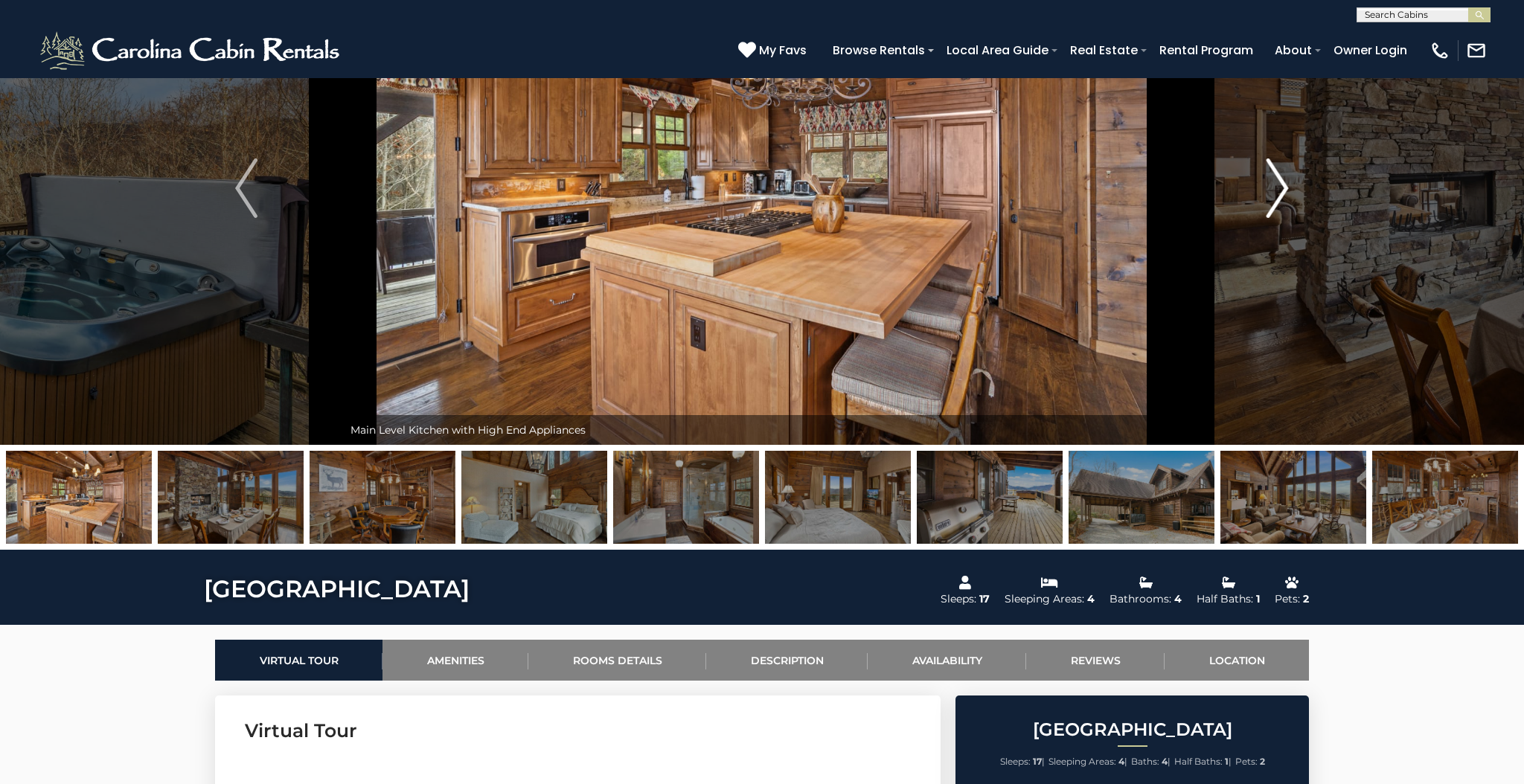
click at [1280, 183] on img "Next" at bounding box center [1277, 188] width 23 height 60
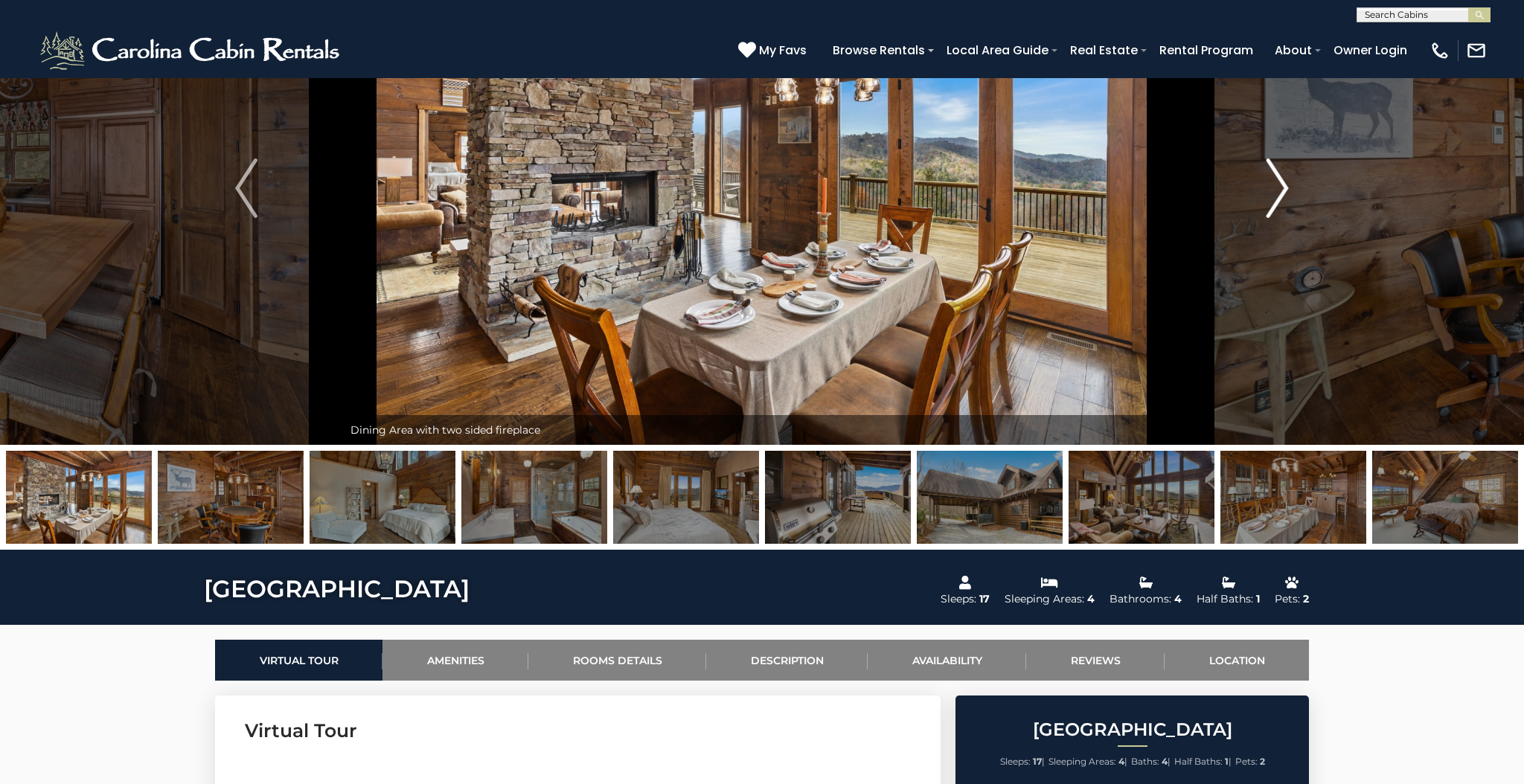
click at [1280, 183] on img "Next" at bounding box center [1277, 188] width 23 height 60
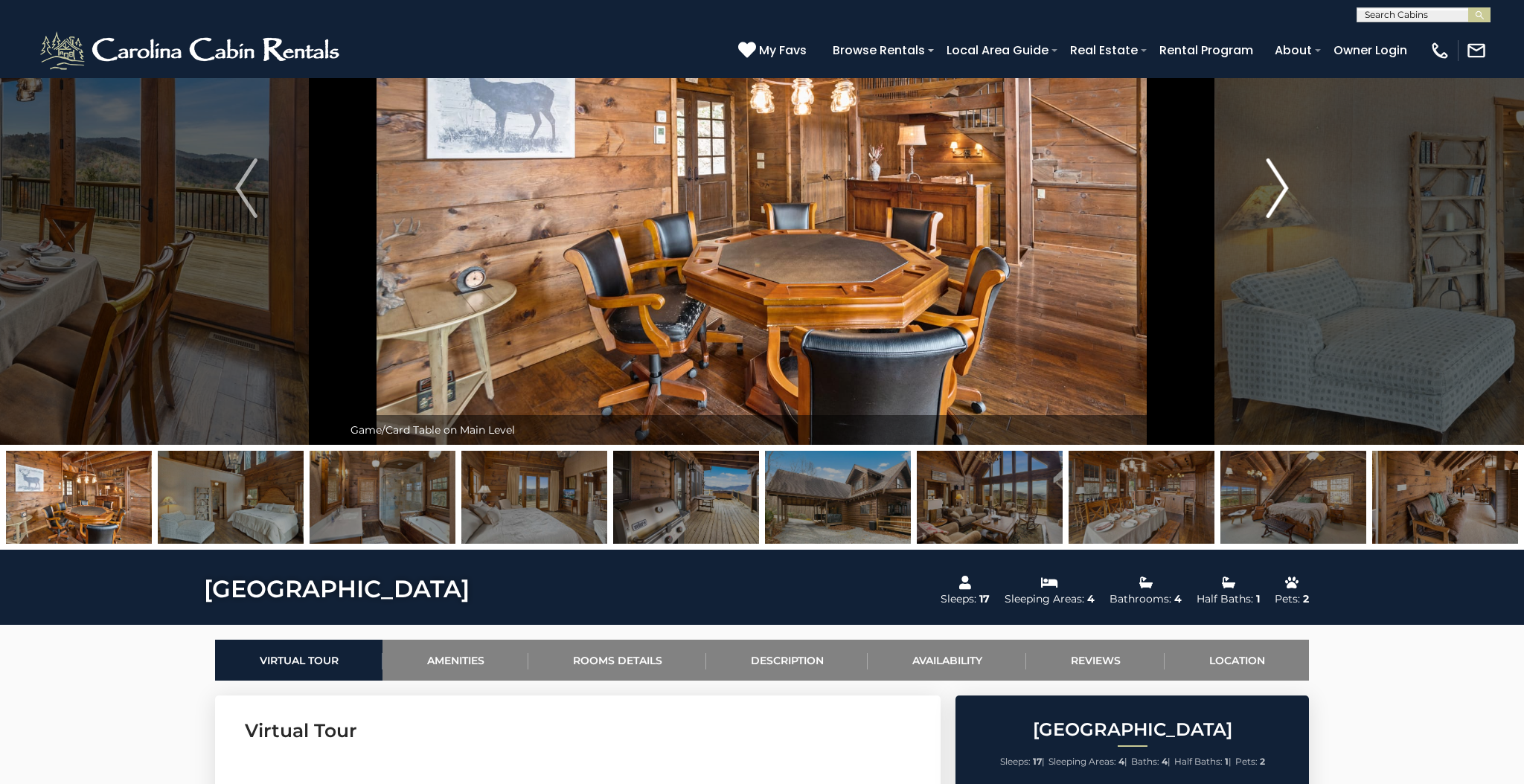
click at [1280, 183] on img "Next" at bounding box center [1277, 188] width 23 height 60
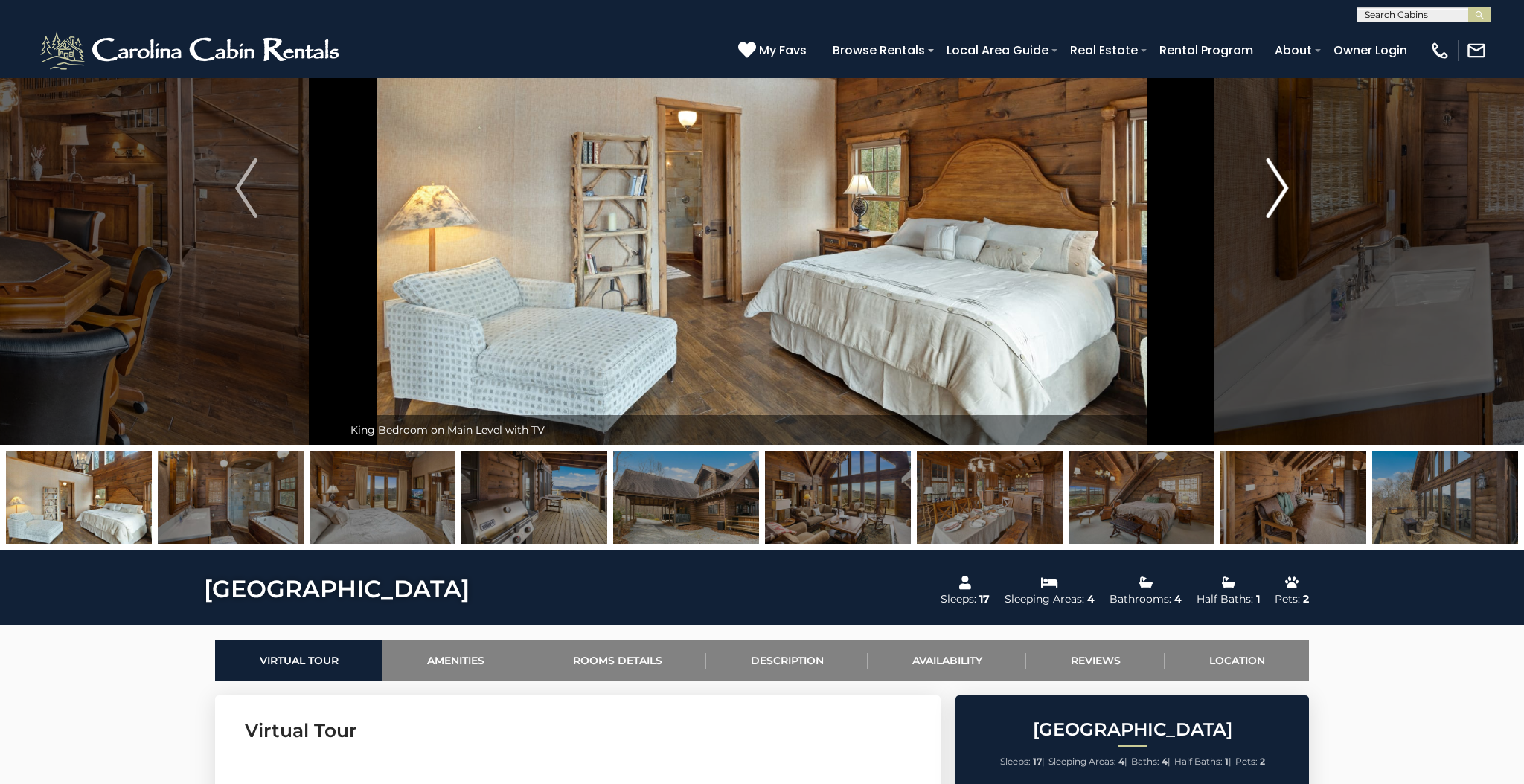
click at [1280, 183] on img "Next" at bounding box center [1277, 188] width 23 height 60
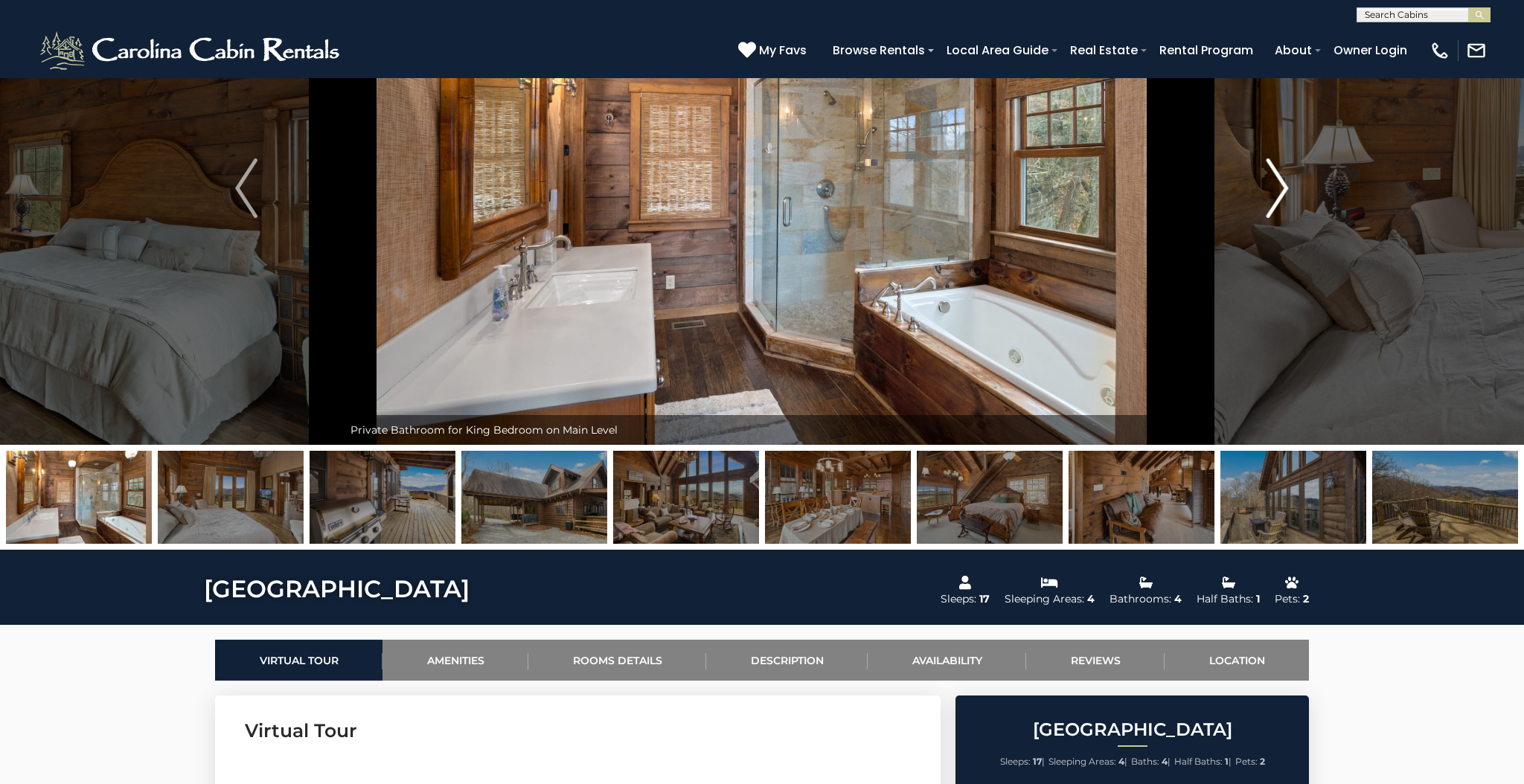
click at [1280, 183] on img "Next" at bounding box center [1277, 188] width 23 height 60
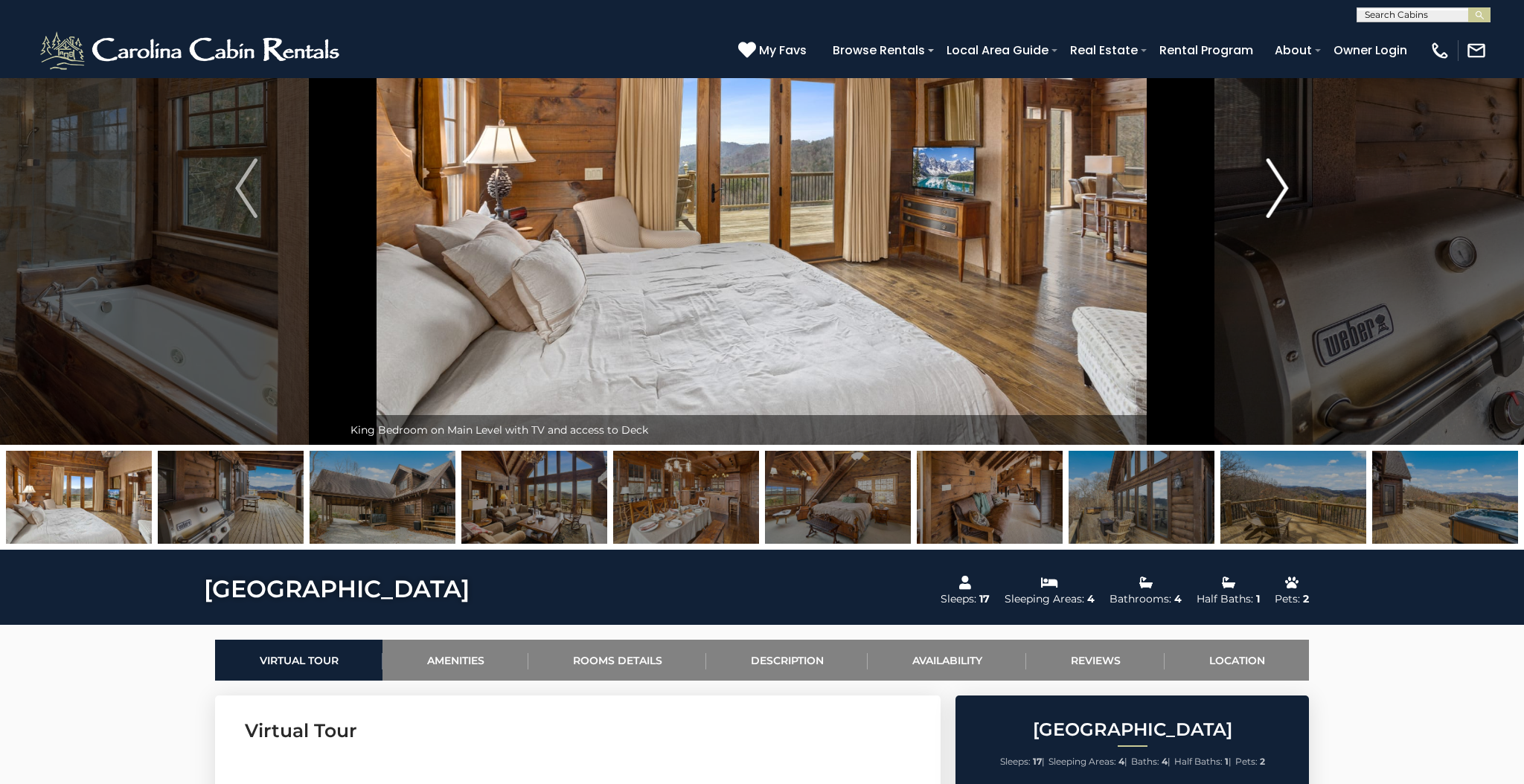
click at [1280, 183] on img "Next" at bounding box center [1277, 188] width 23 height 60
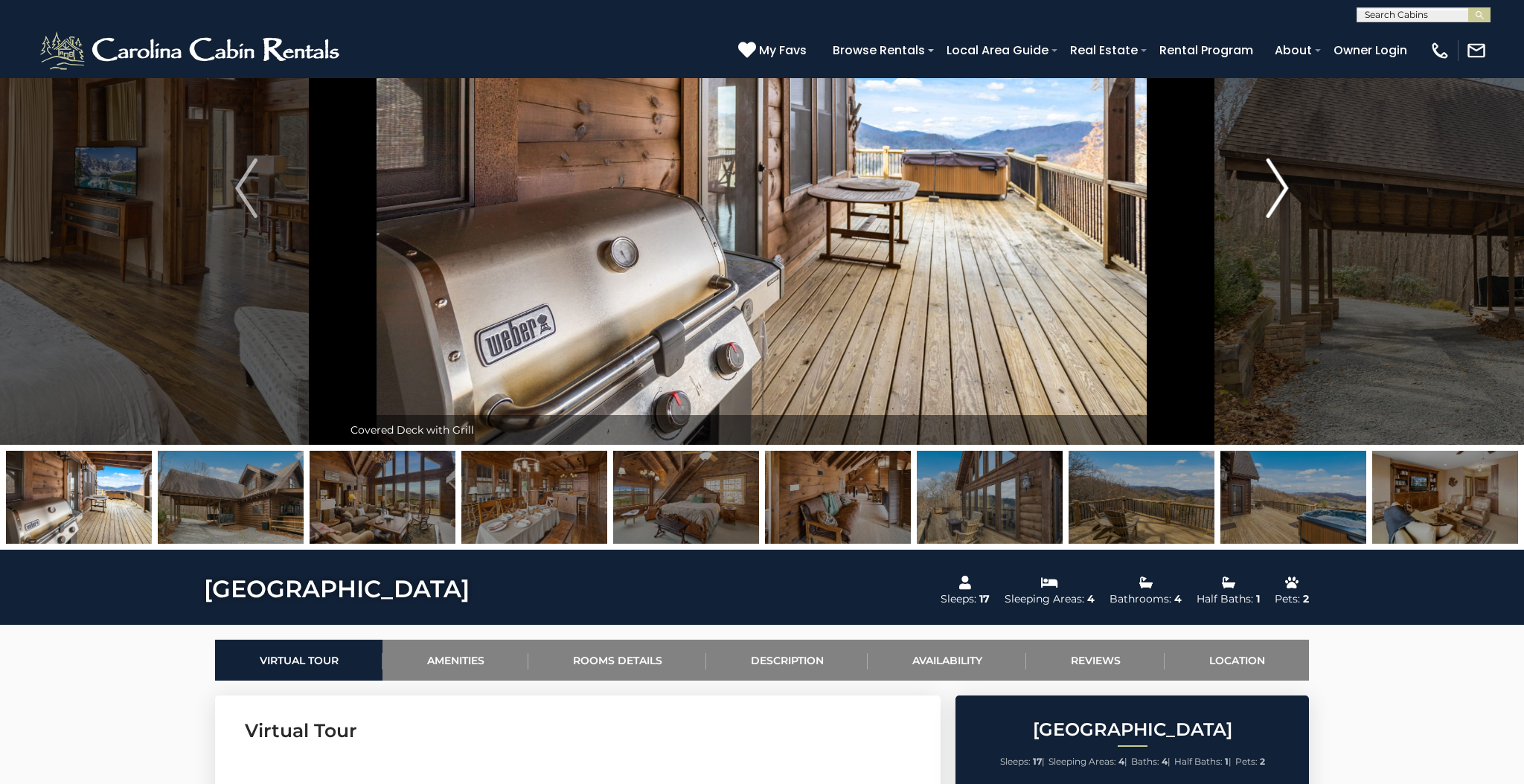
click at [1280, 183] on img "Next" at bounding box center [1277, 188] width 23 height 60
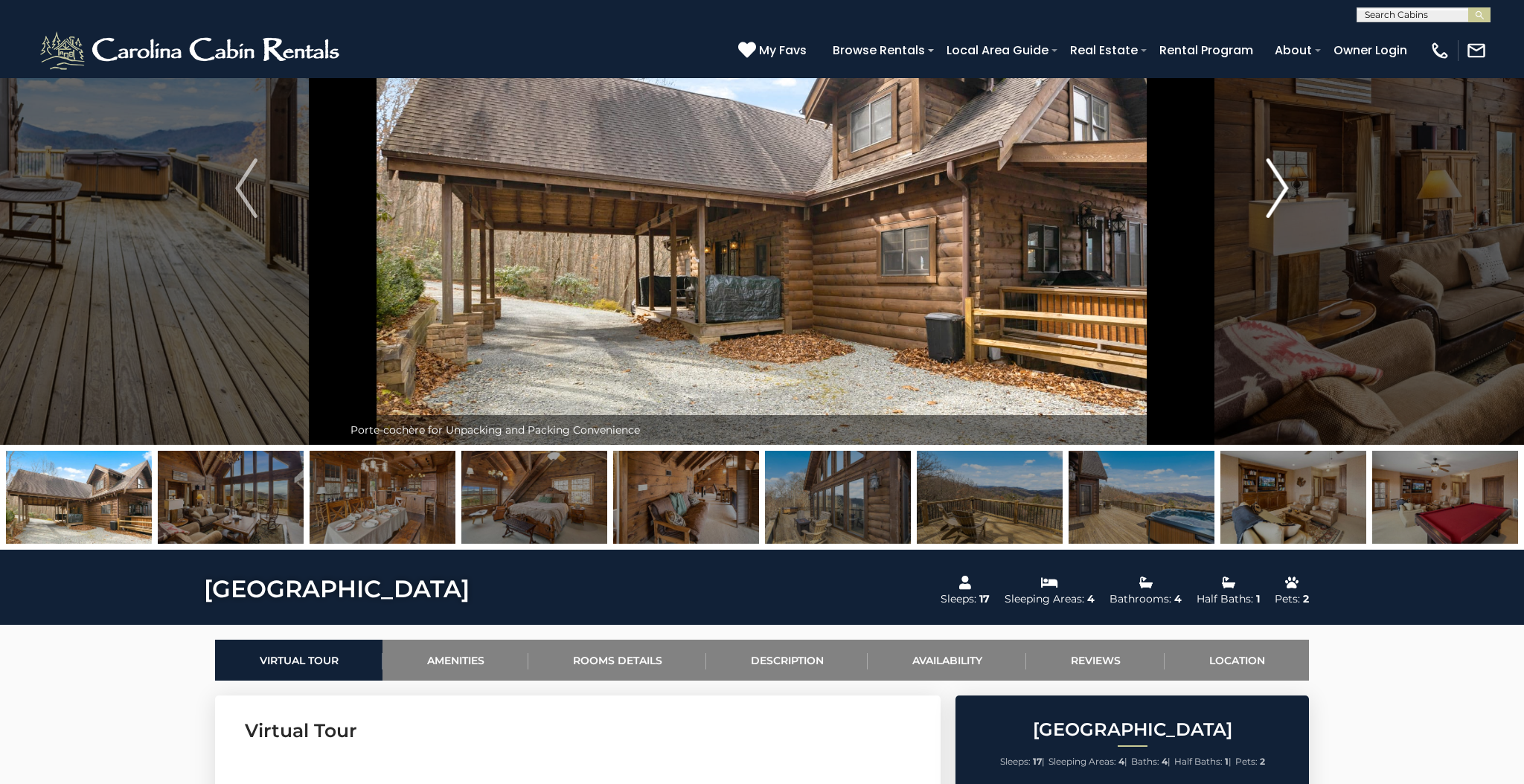
click at [1280, 183] on img "Next" at bounding box center [1277, 188] width 23 height 60
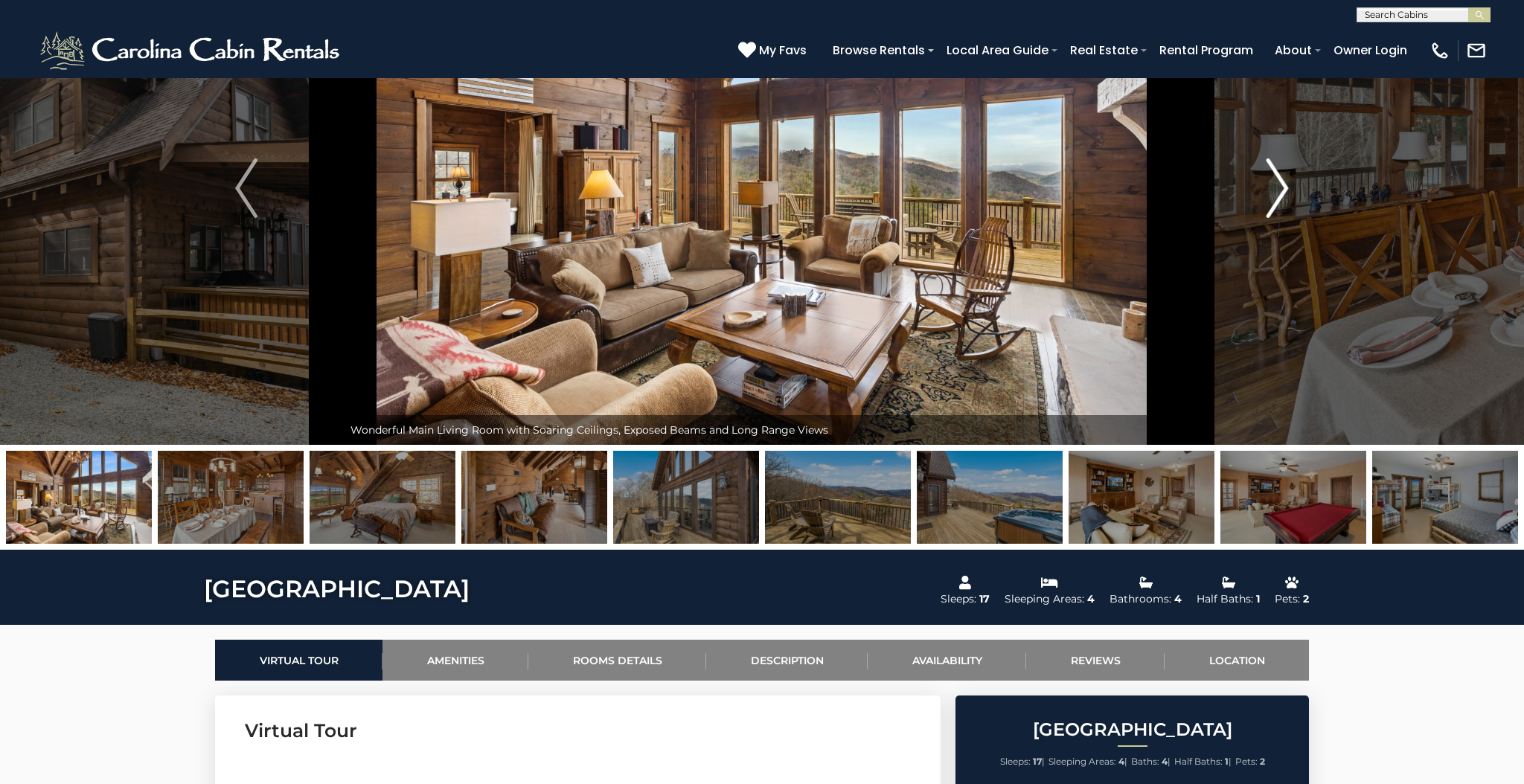
click at [1280, 183] on img "Next" at bounding box center [1277, 188] width 23 height 60
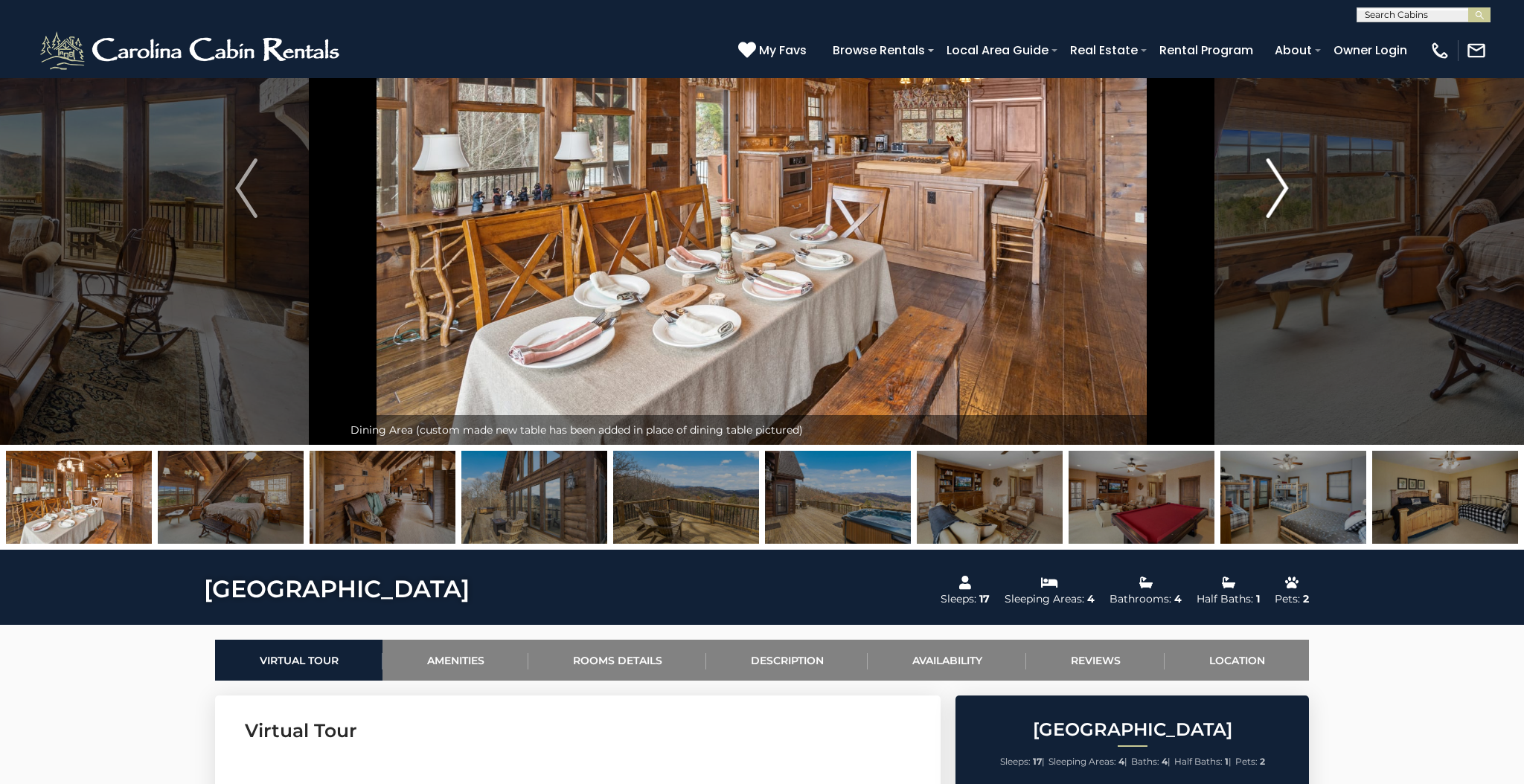
click at [1280, 183] on img "Next" at bounding box center [1277, 188] width 23 height 60
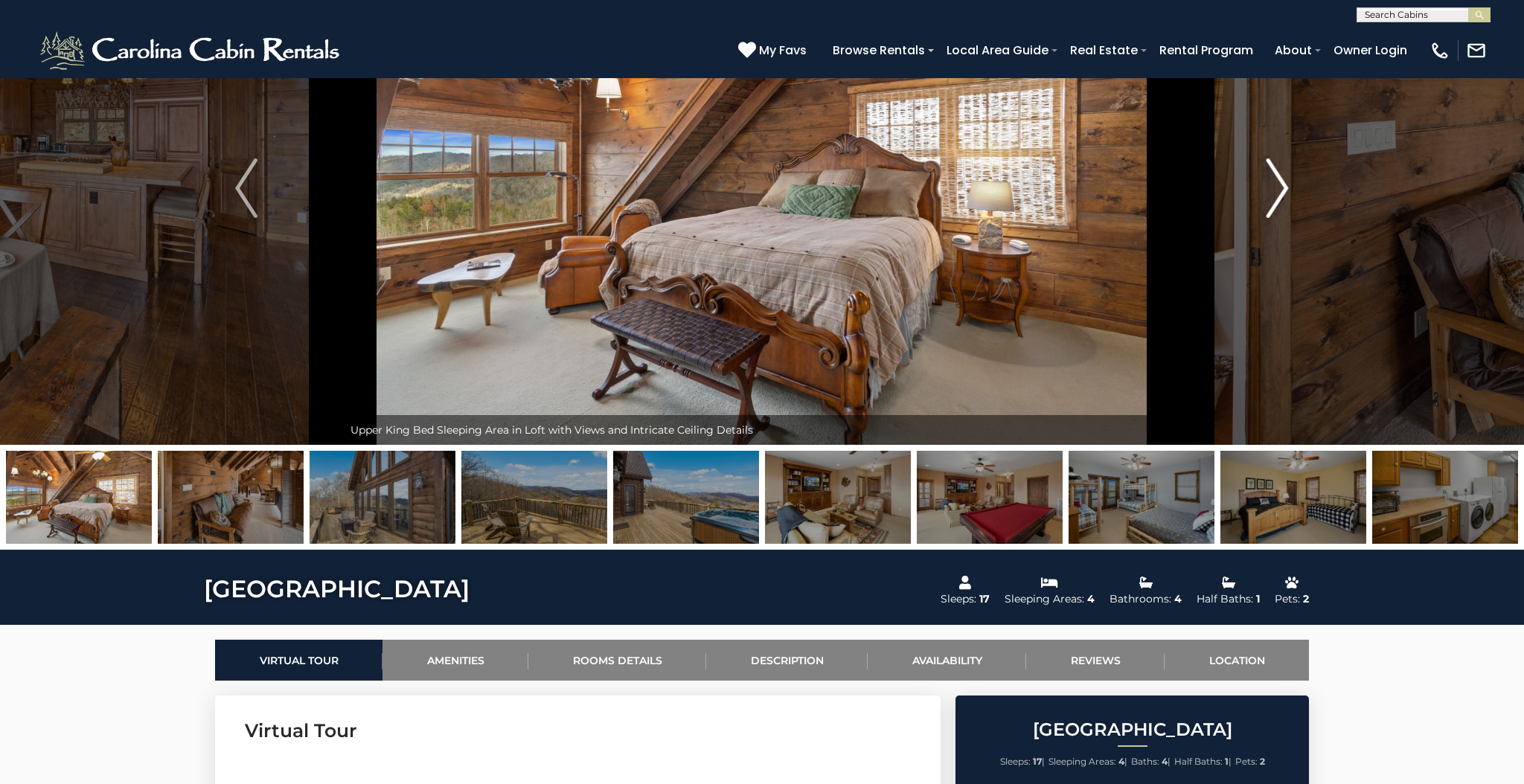
click at [1280, 183] on img "Next" at bounding box center [1277, 188] width 23 height 60
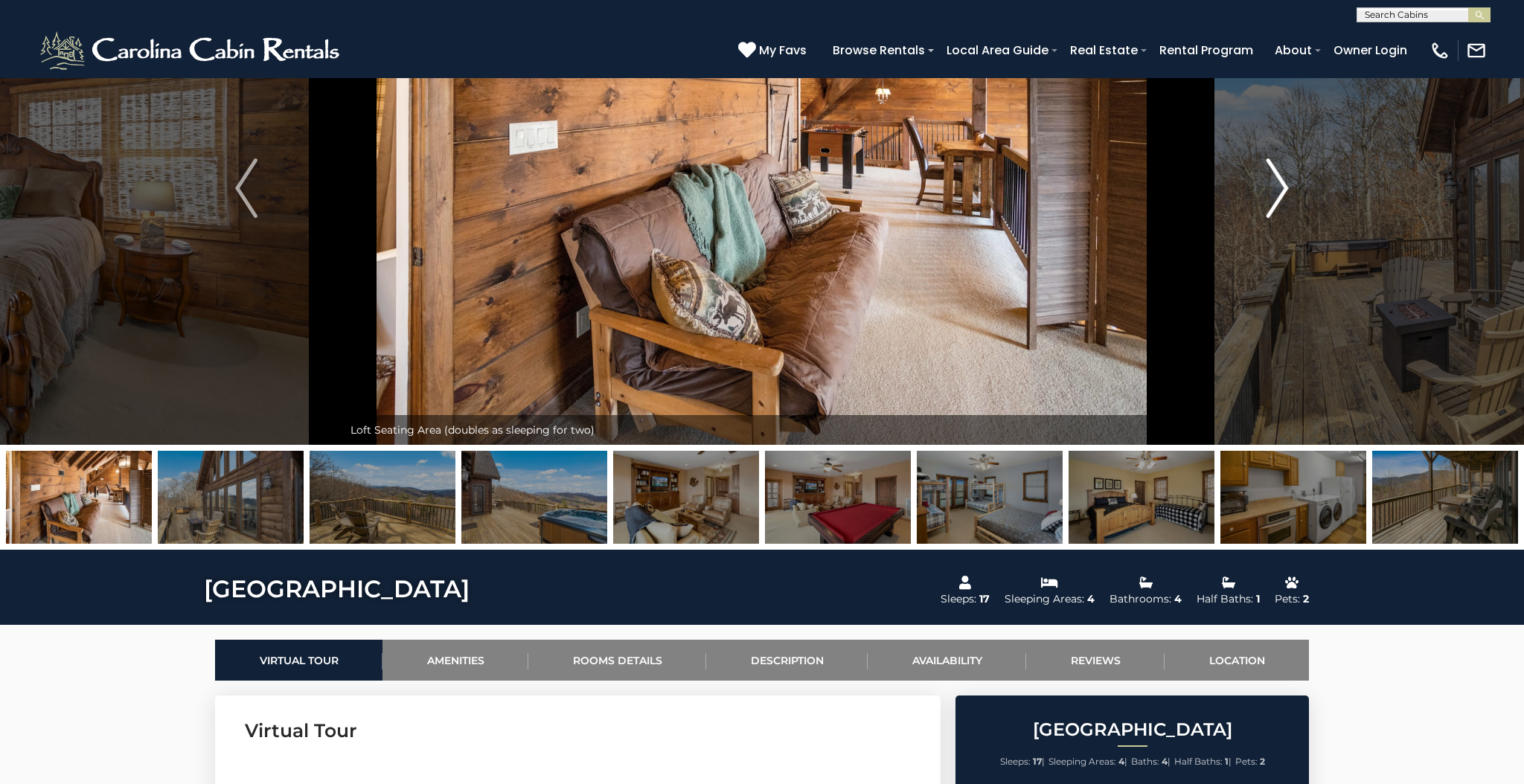
click at [1280, 183] on img "Next" at bounding box center [1277, 188] width 23 height 60
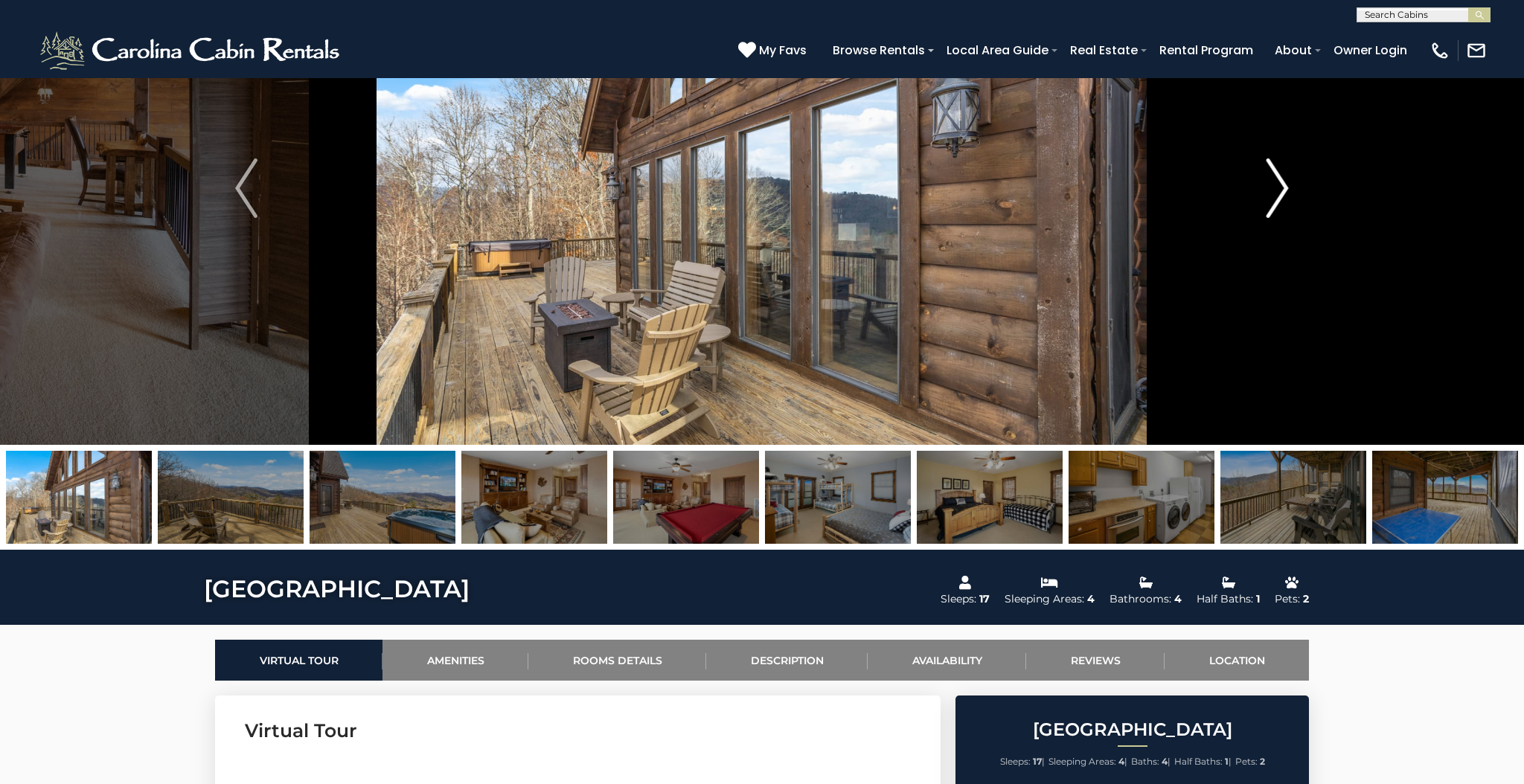
click at [1280, 183] on img "Next" at bounding box center [1277, 188] width 23 height 60
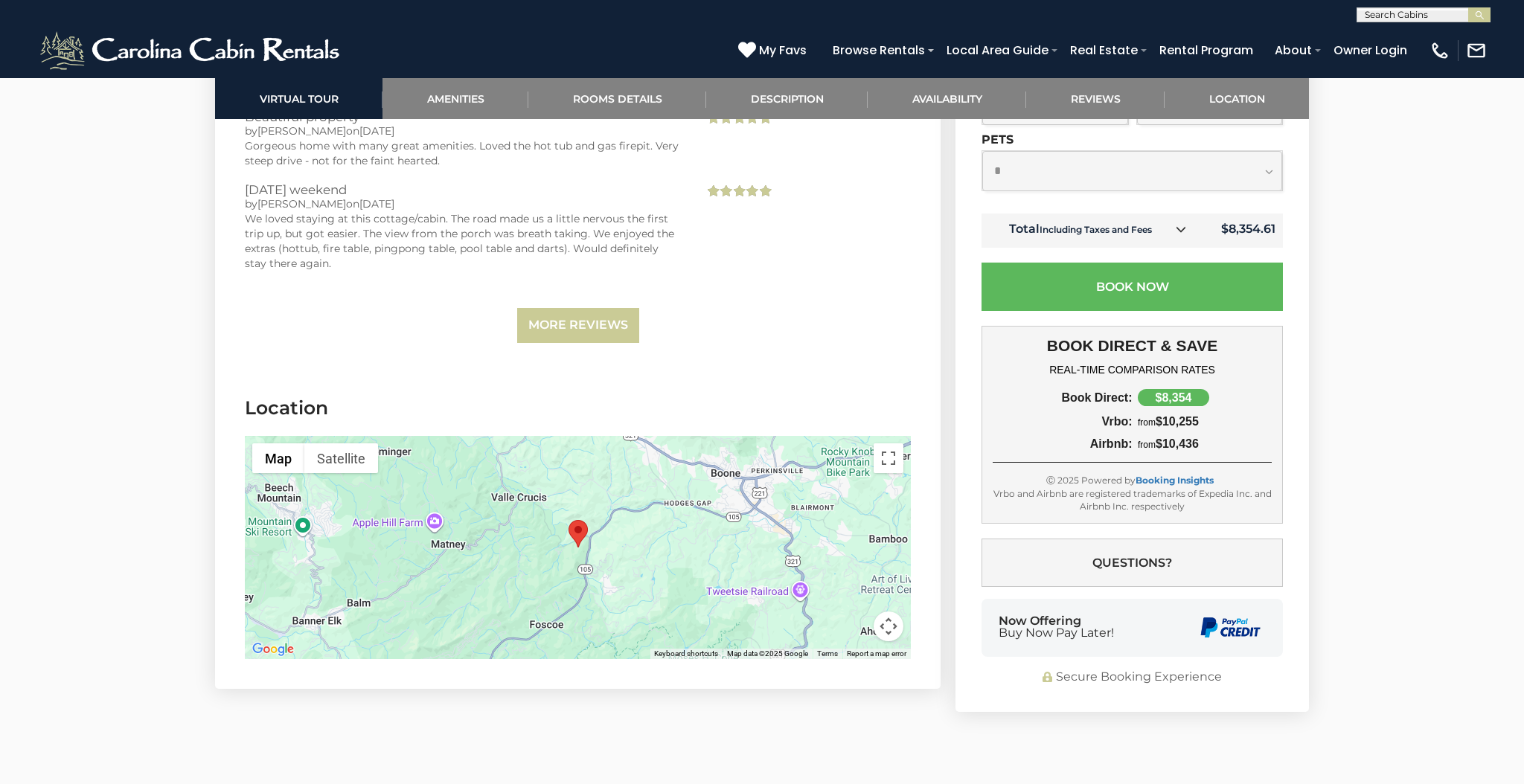
scroll to position [3602, 0]
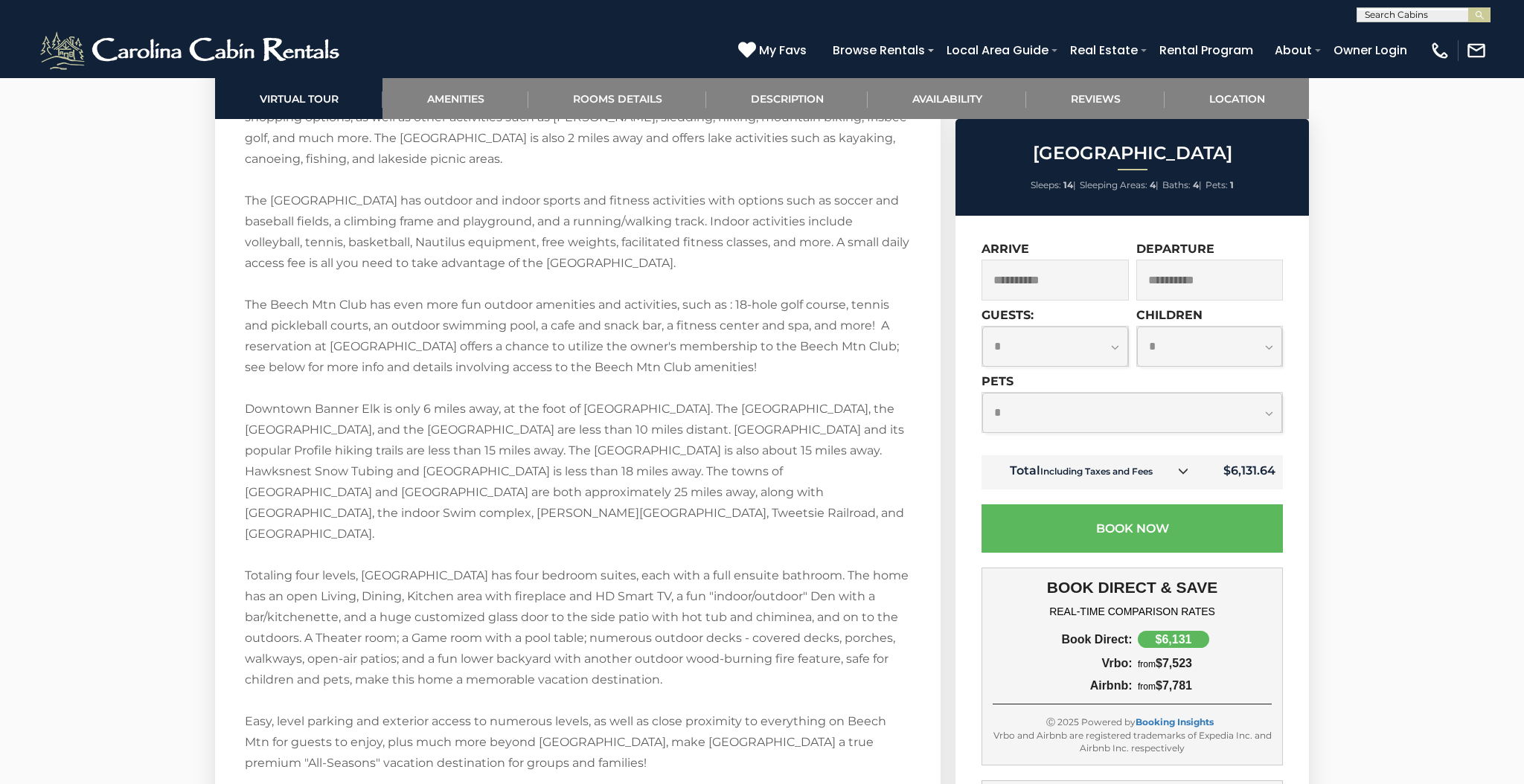
scroll to position [2578, 0]
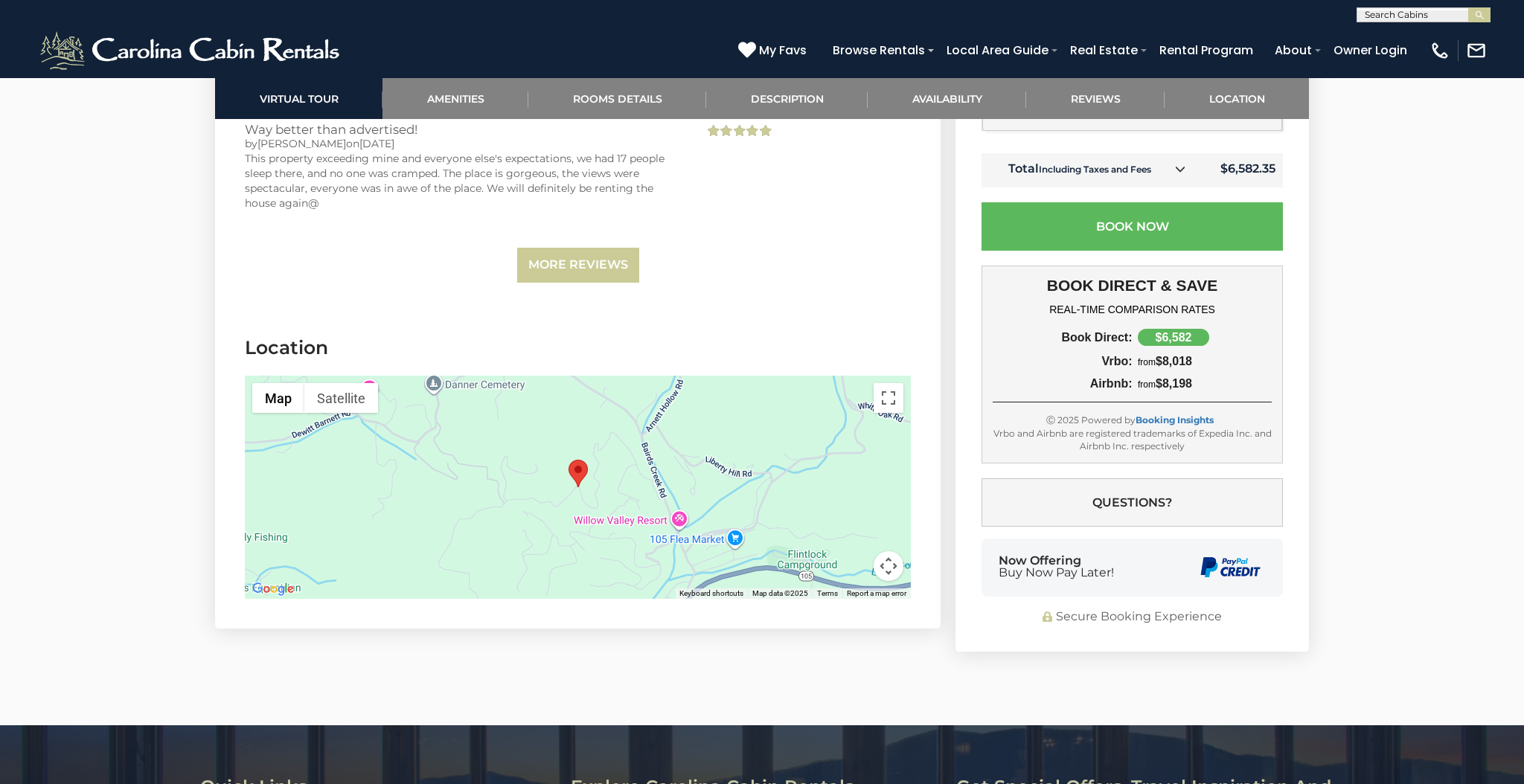
scroll to position [3409, 0]
click at [889, 561] on button "Map camera controls" at bounding box center [889, 566] width 29 height 29
click at [855, 567] on button "Zoom out" at bounding box center [852, 566] width 29 height 29
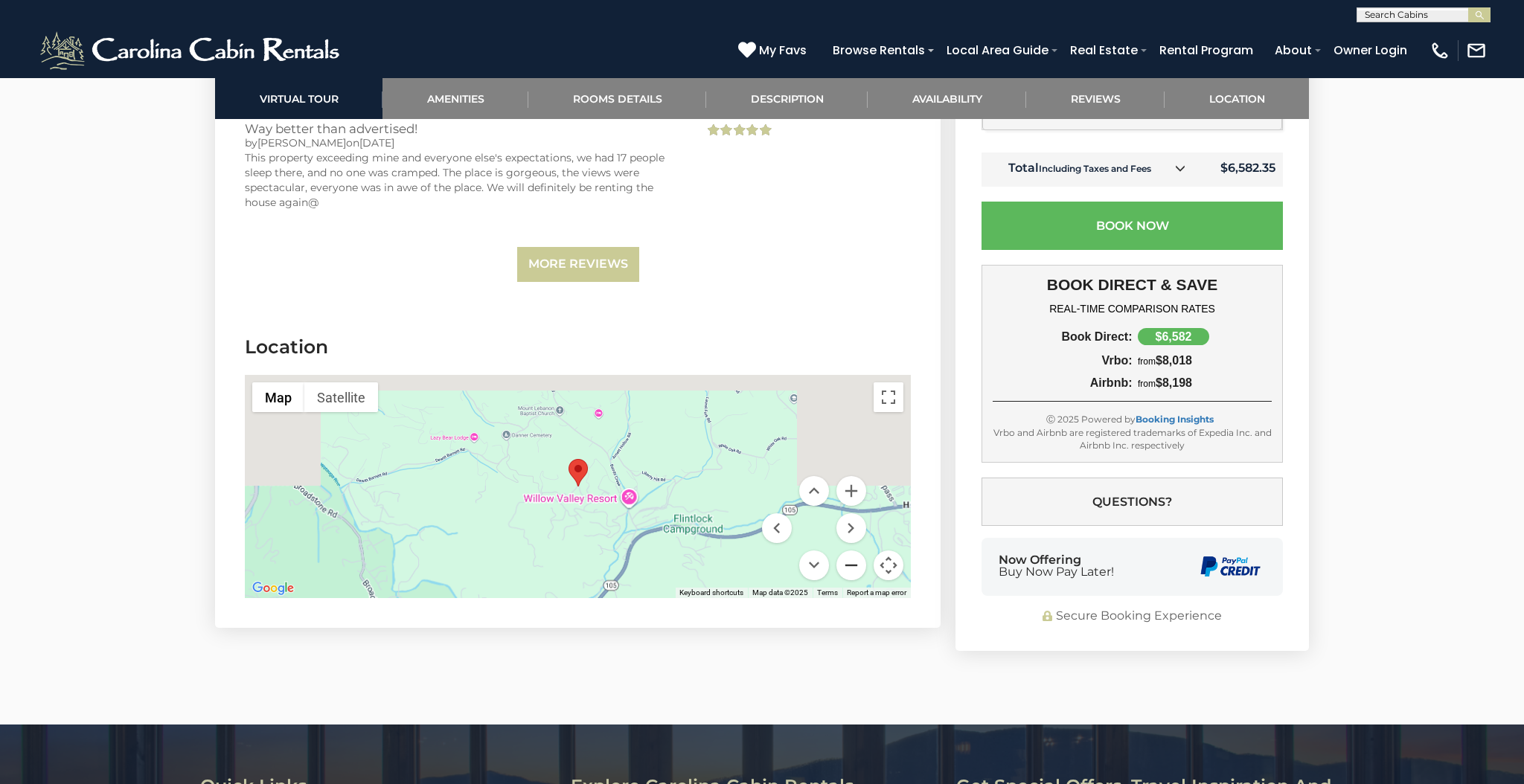
click at [855, 567] on button "Zoom out" at bounding box center [852, 566] width 29 height 29
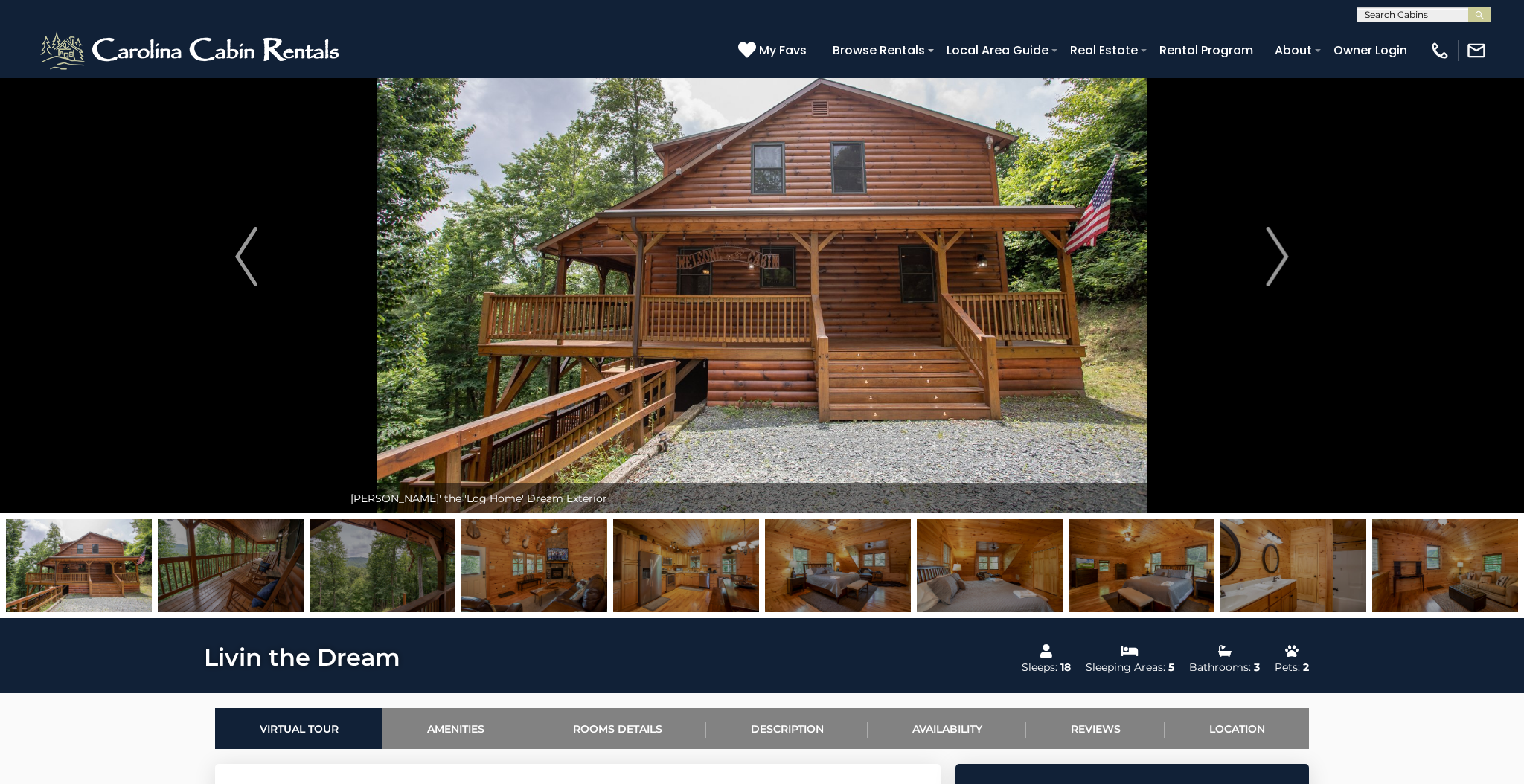
scroll to position [0, 0]
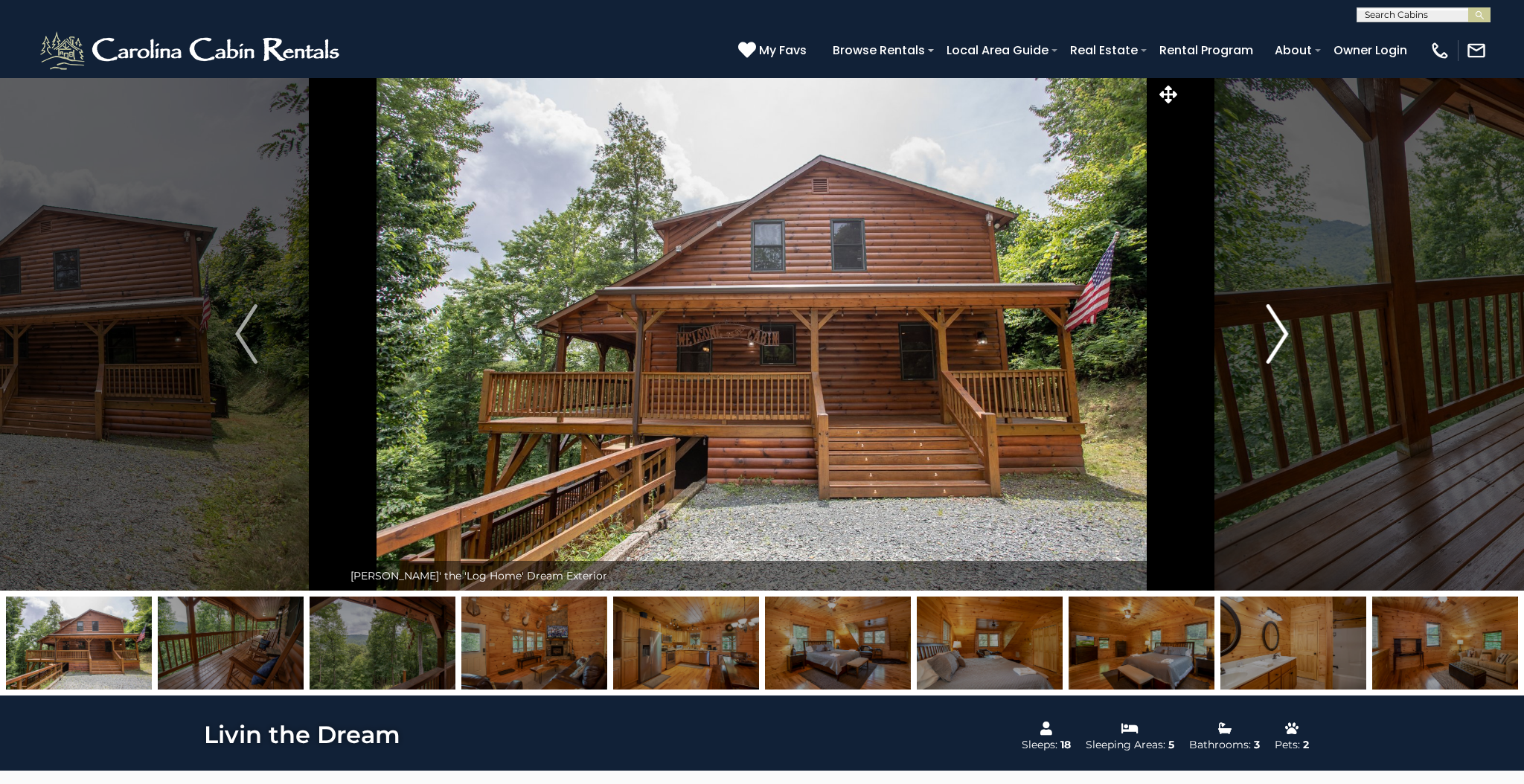
click at [1281, 322] on img "Next" at bounding box center [1277, 334] width 23 height 60
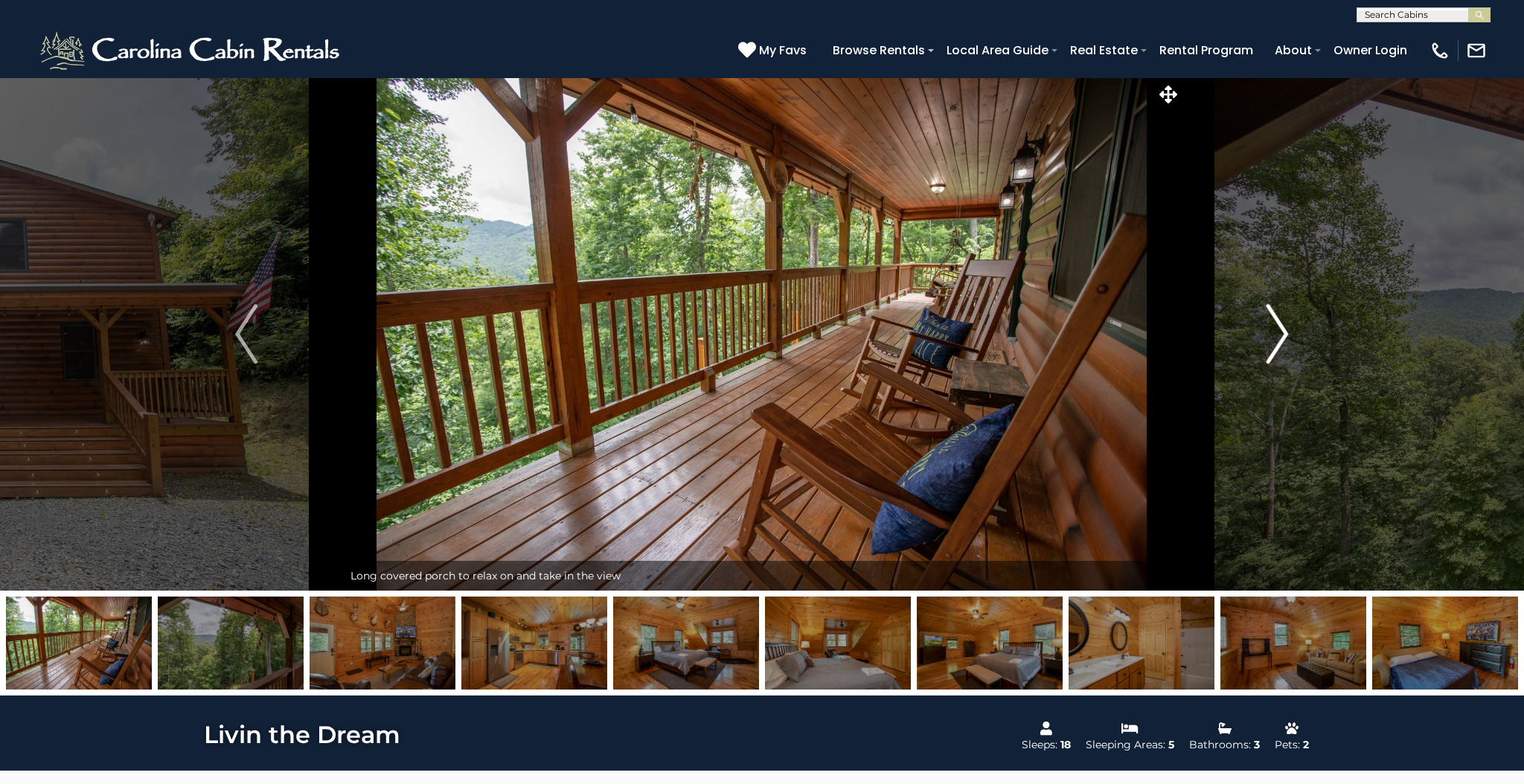
click at [1281, 322] on img "Next" at bounding box center [1277, 334] width 23 height 60
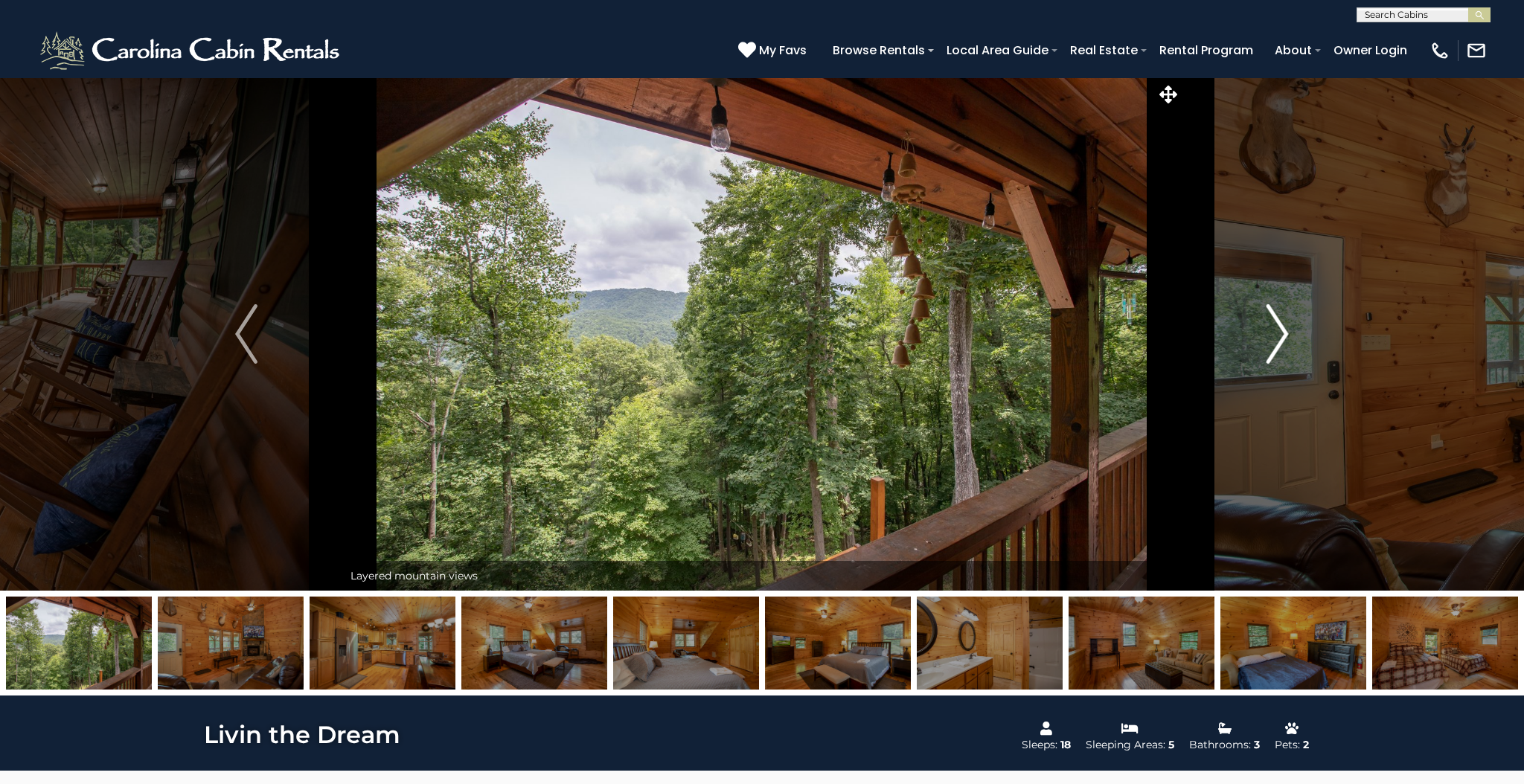
click at [1281, 322] on img "Next" at bounding box center [1277, 334] width 23 height 60
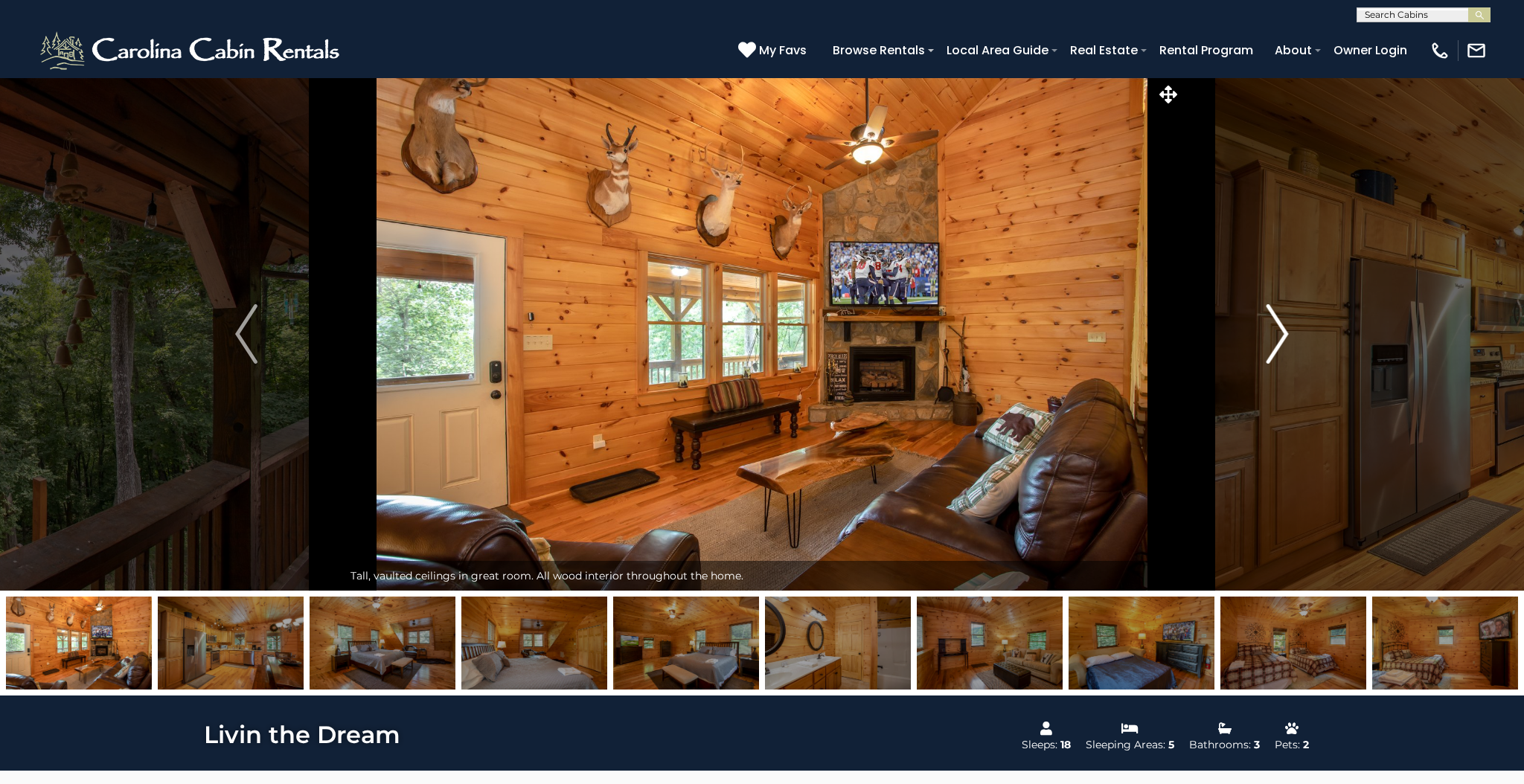
click at [1281, 322] on img "Next" at bounding box center [1277, 334] width 23 height 60
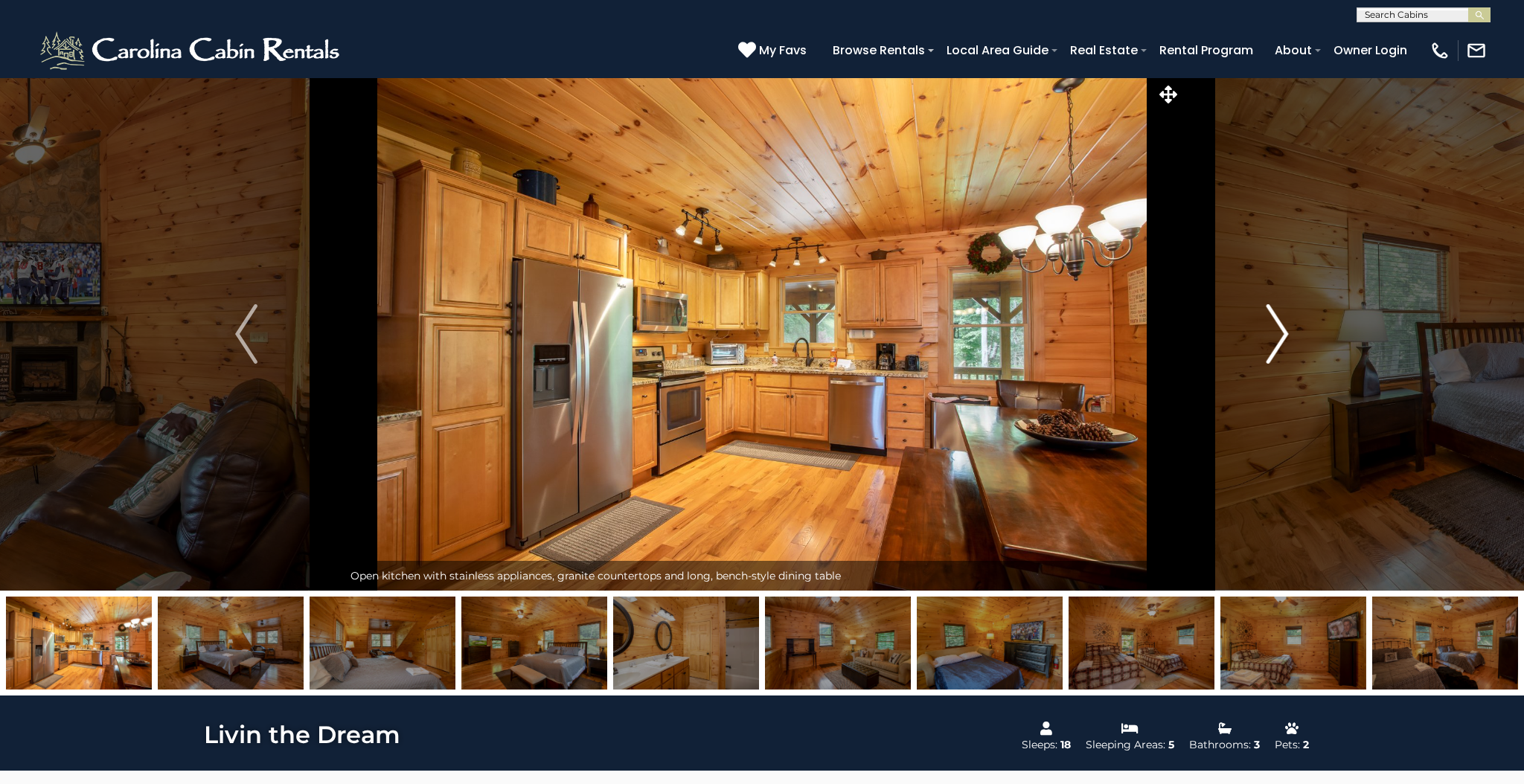
click at [1281, 322] on img "Next" at bounding box center [1277, 334] width 23 height 60
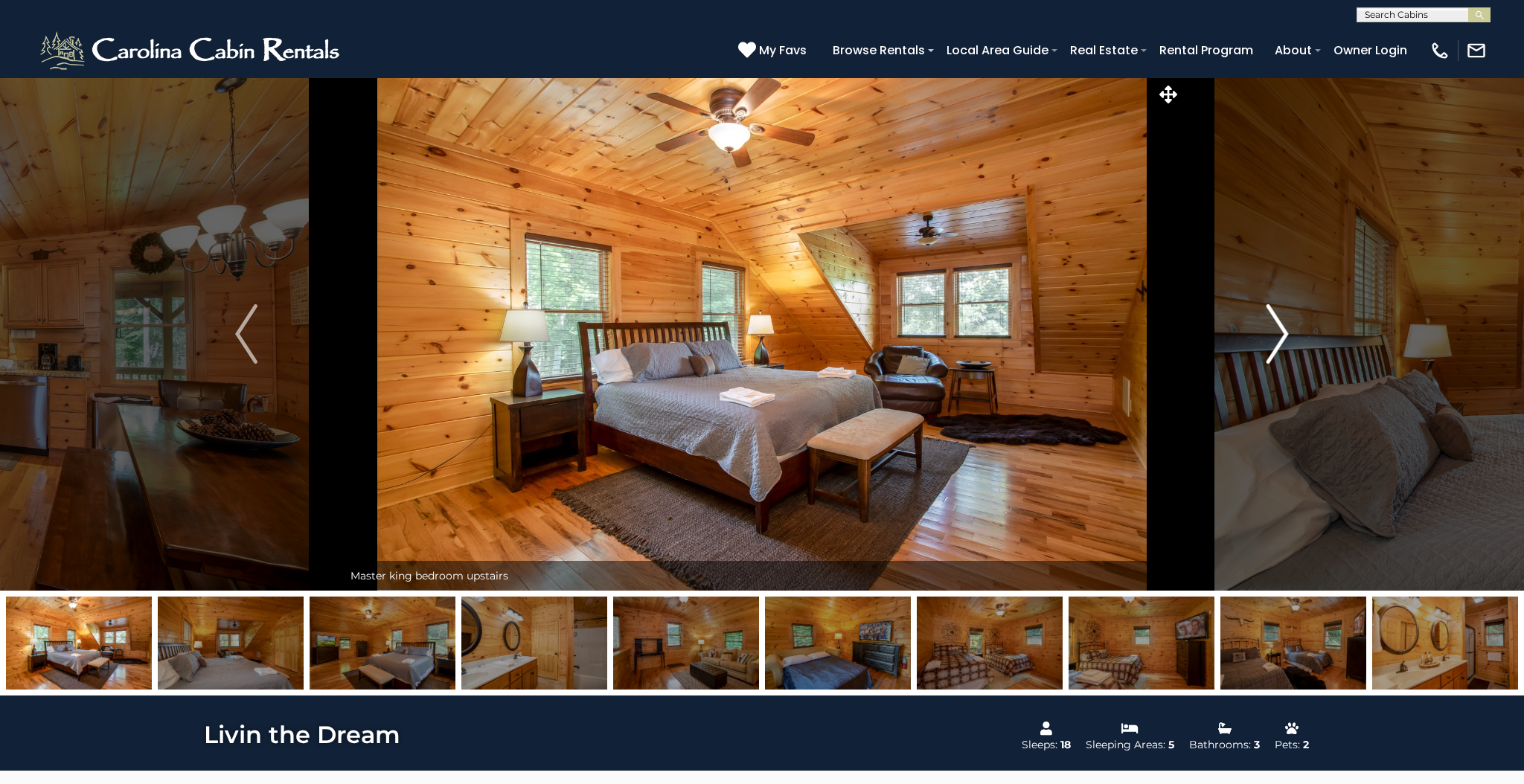
click at [1281, 322] on img "Next" at bounding box center [1277, 334] width 23 height 60
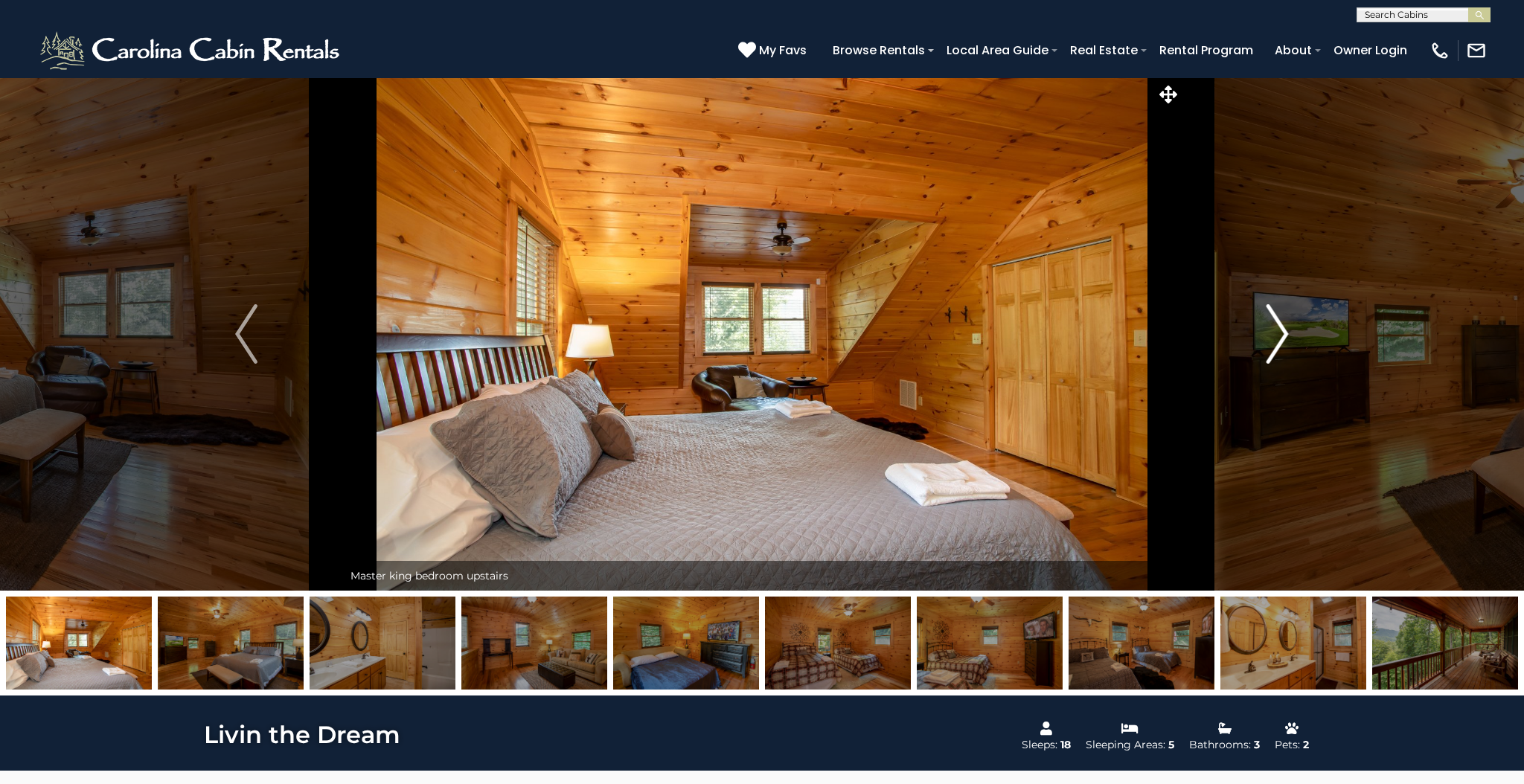
click at [1281, 322] on img "Next" at bounding box center [1277, 334] width 23 height 60
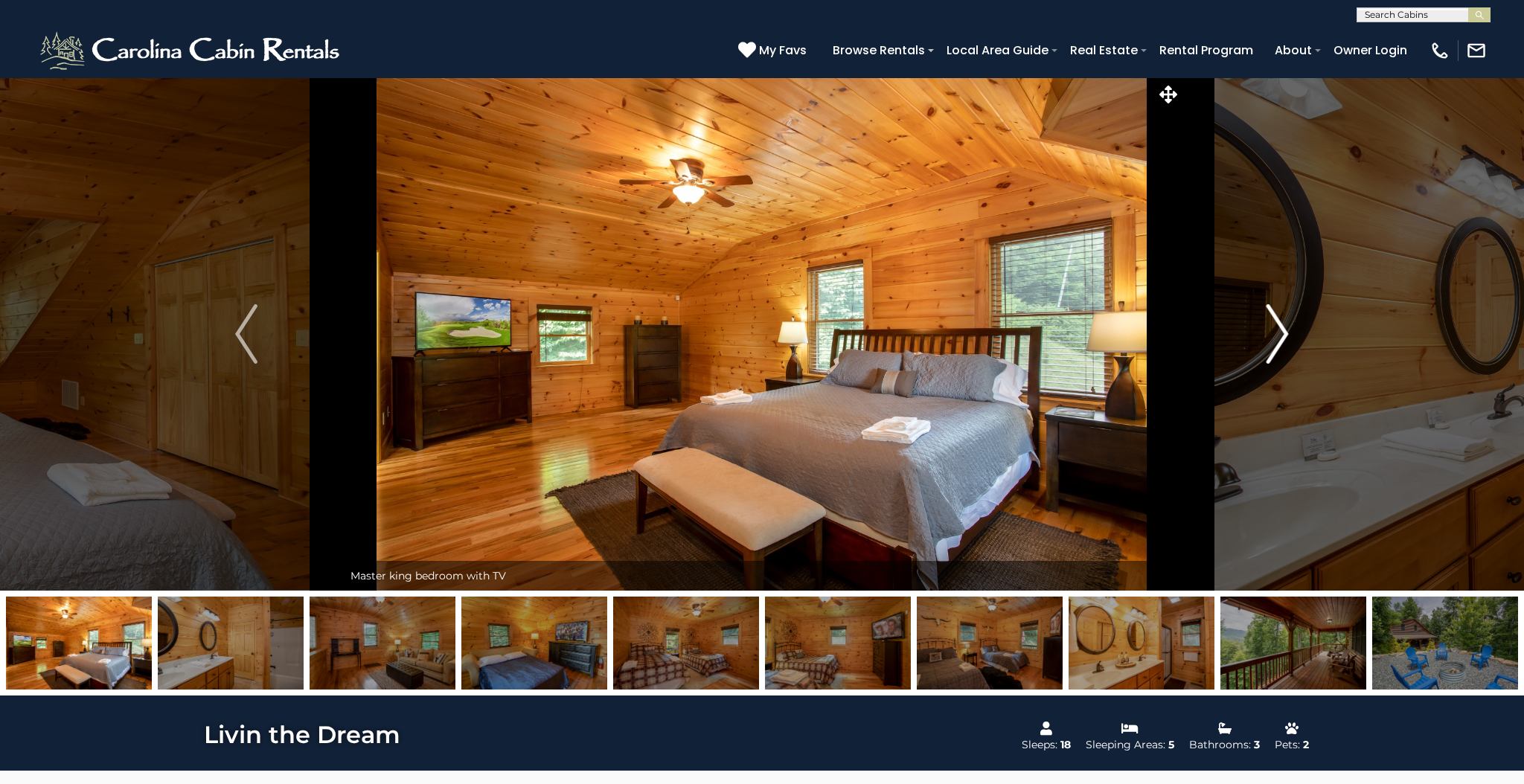
click at [1281, 322] on img "Next" at bounding box center [1277, 334] width 23 height 60
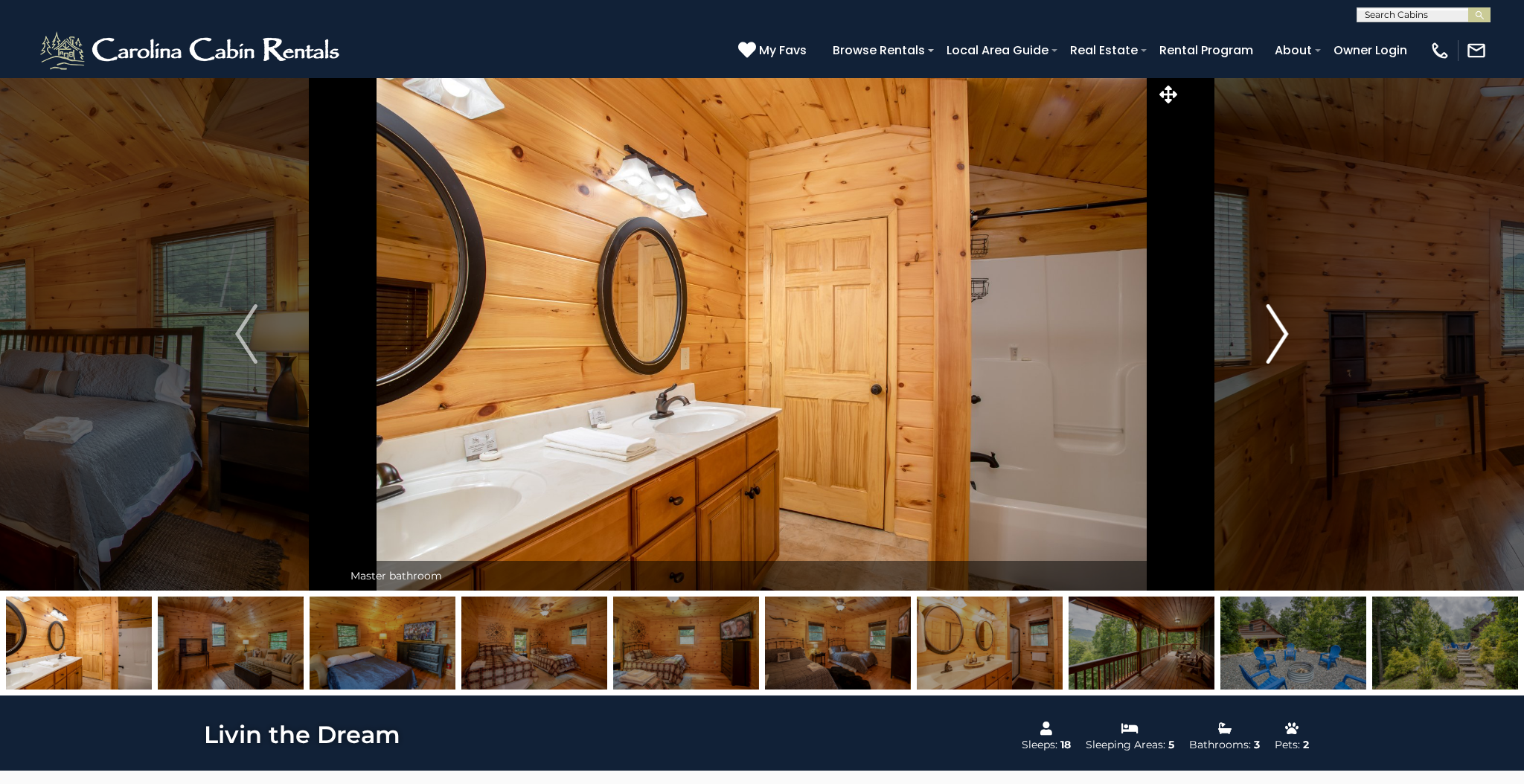
click at [1281, 322] on img "Next" at bounding box center [1277, 334] width 23 height 60
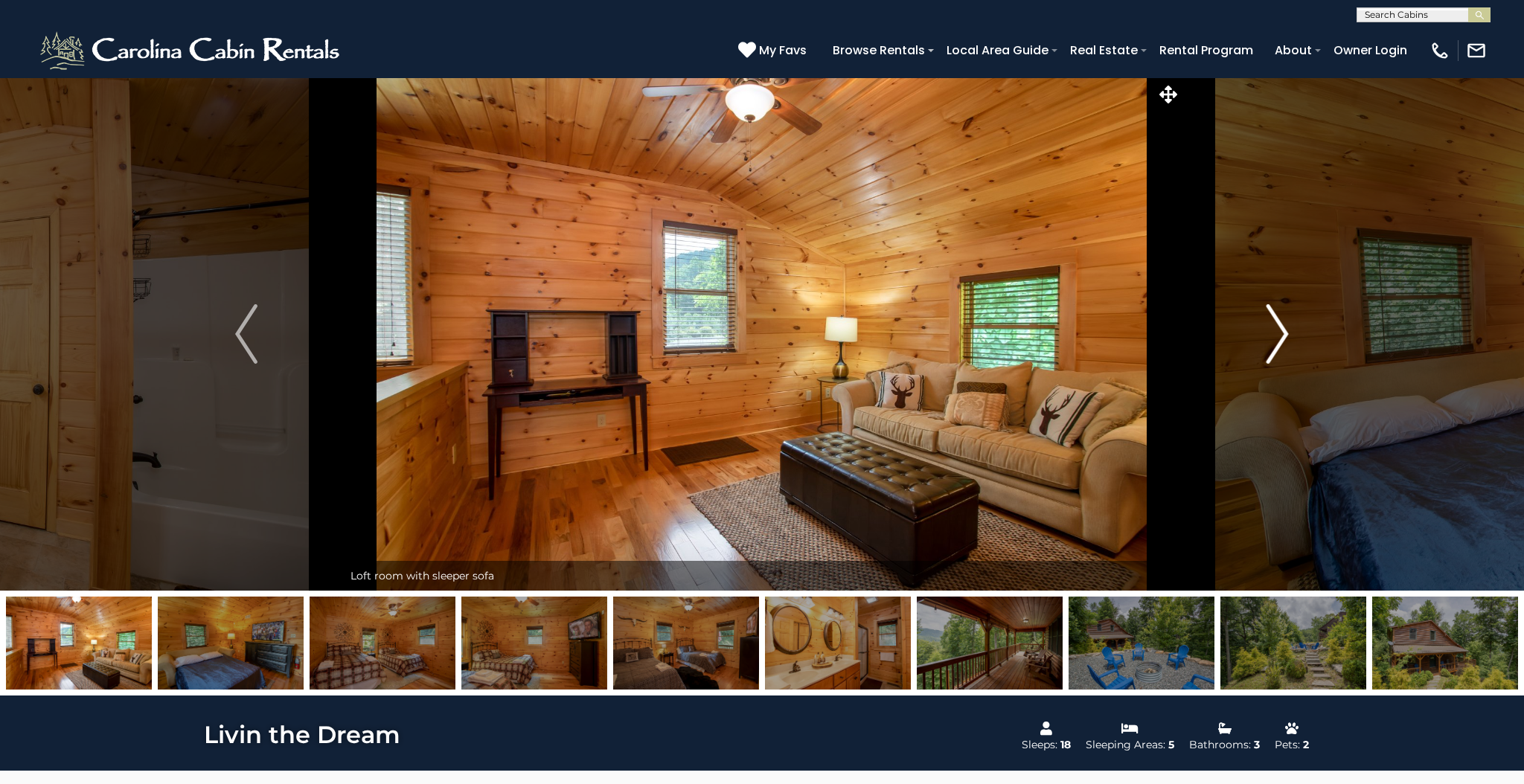
click at [1281, 322] on img "Next" at bounding box center [1277, 334] width 23 height 60
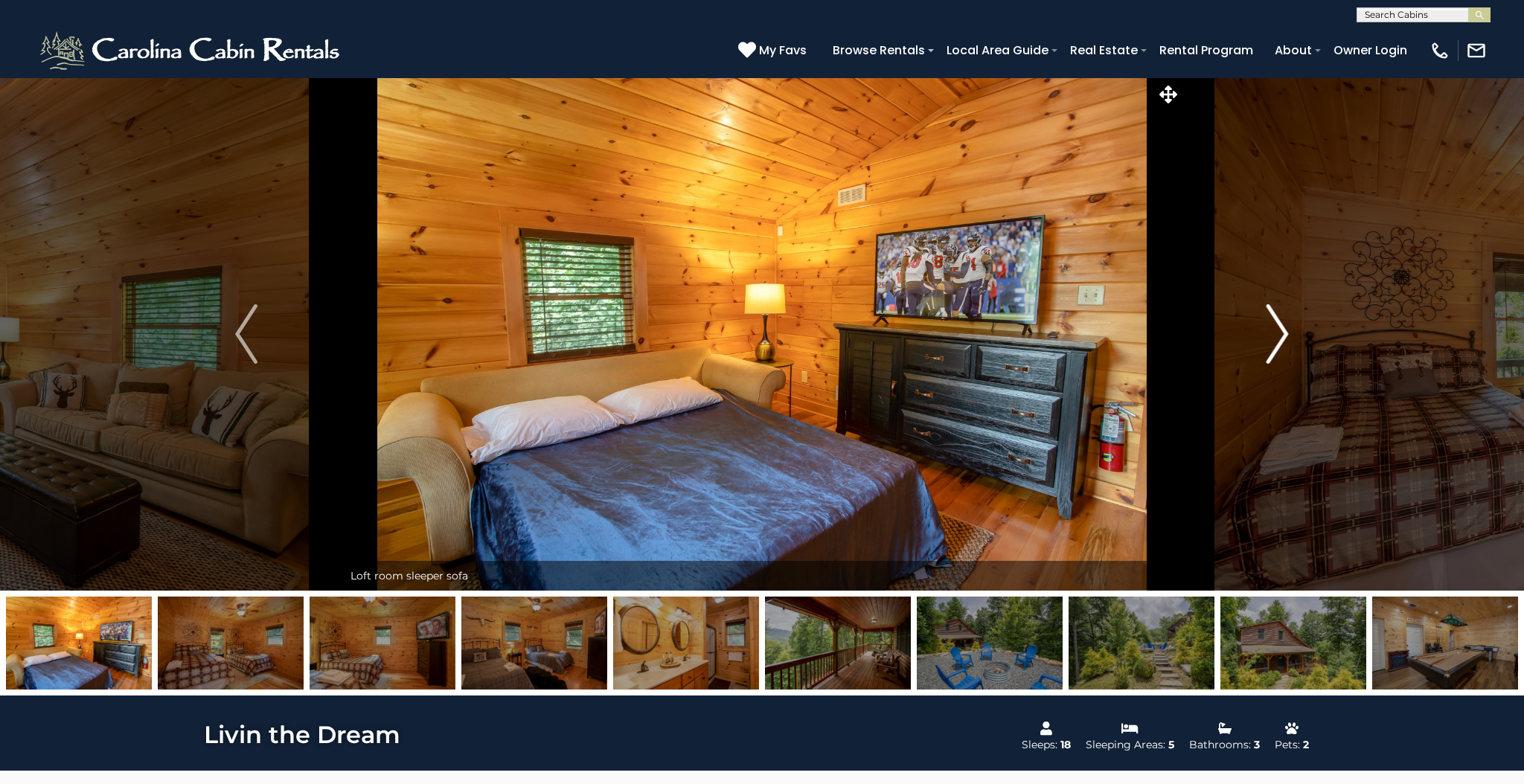
click at [1281, 322] on img "Next" at bounding box center [1277, 334] width 23 height 60
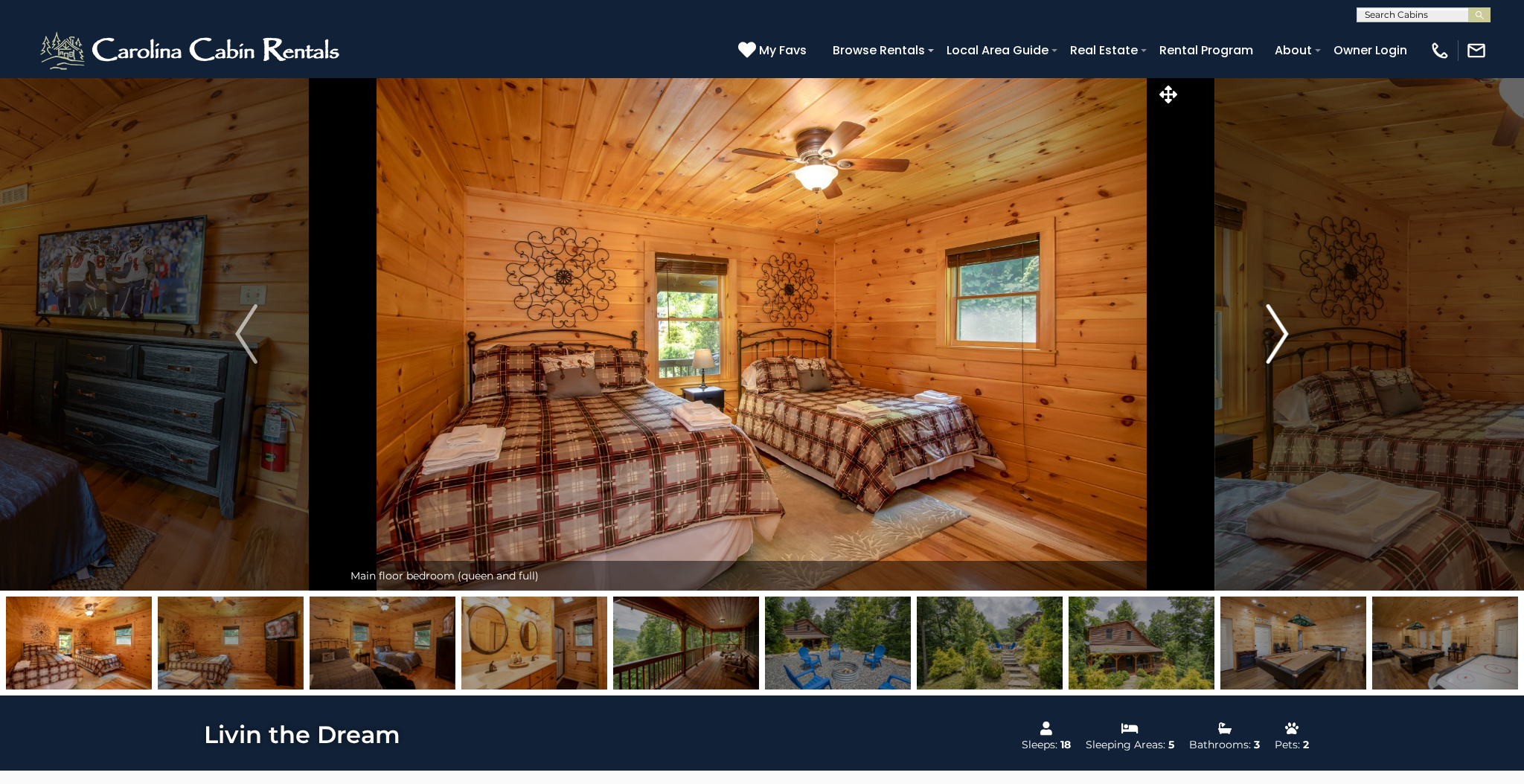
click at [1281, 322] on img "Next" at bounding box center [1277, 334] width 23 height 60
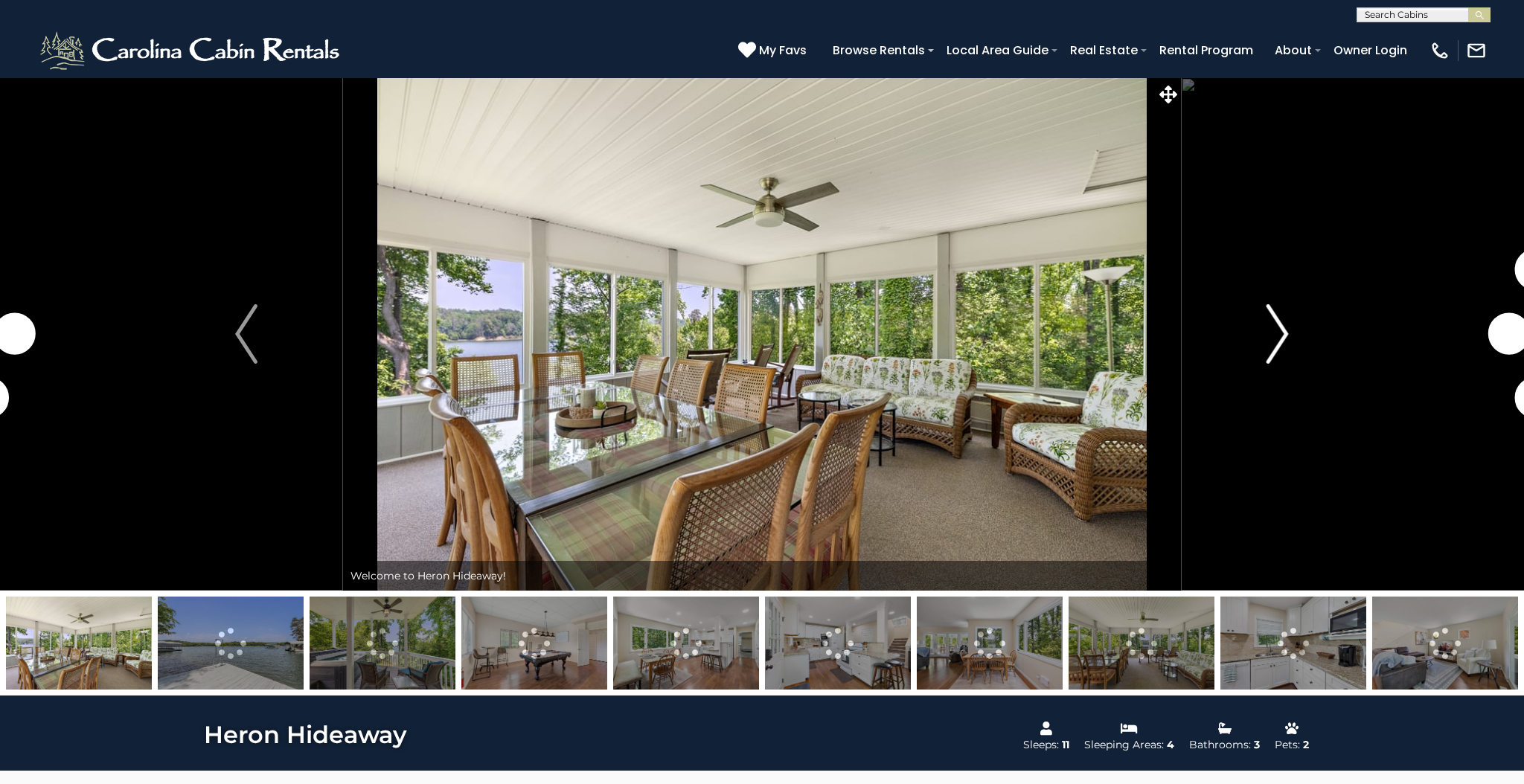
click at [1282, 330] on img "Next" at bounding box center [1277, 334] width 23 height 60
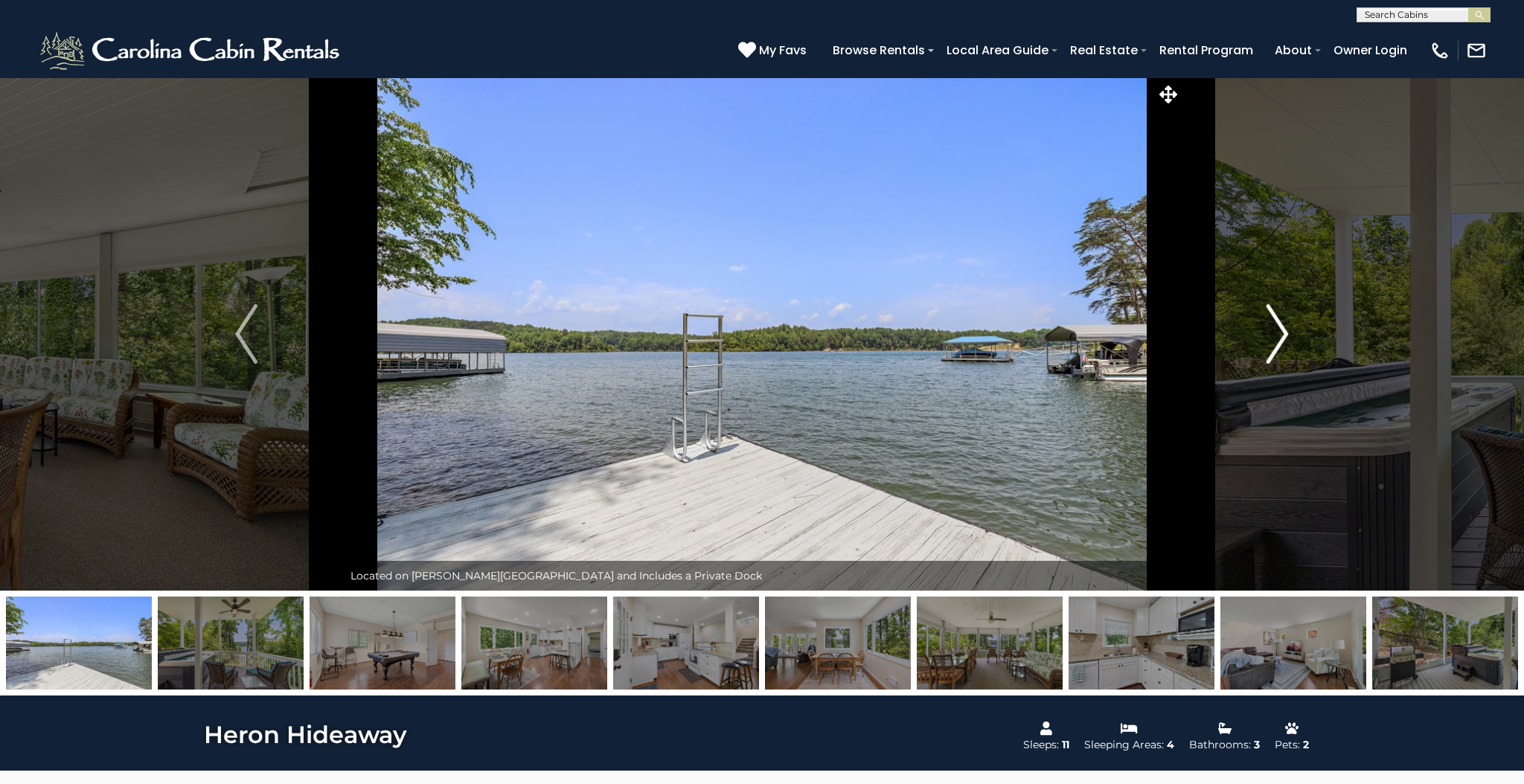
click at [1282, 330] on img "Next" at bounding box center [1277, 334] width 23 height 60
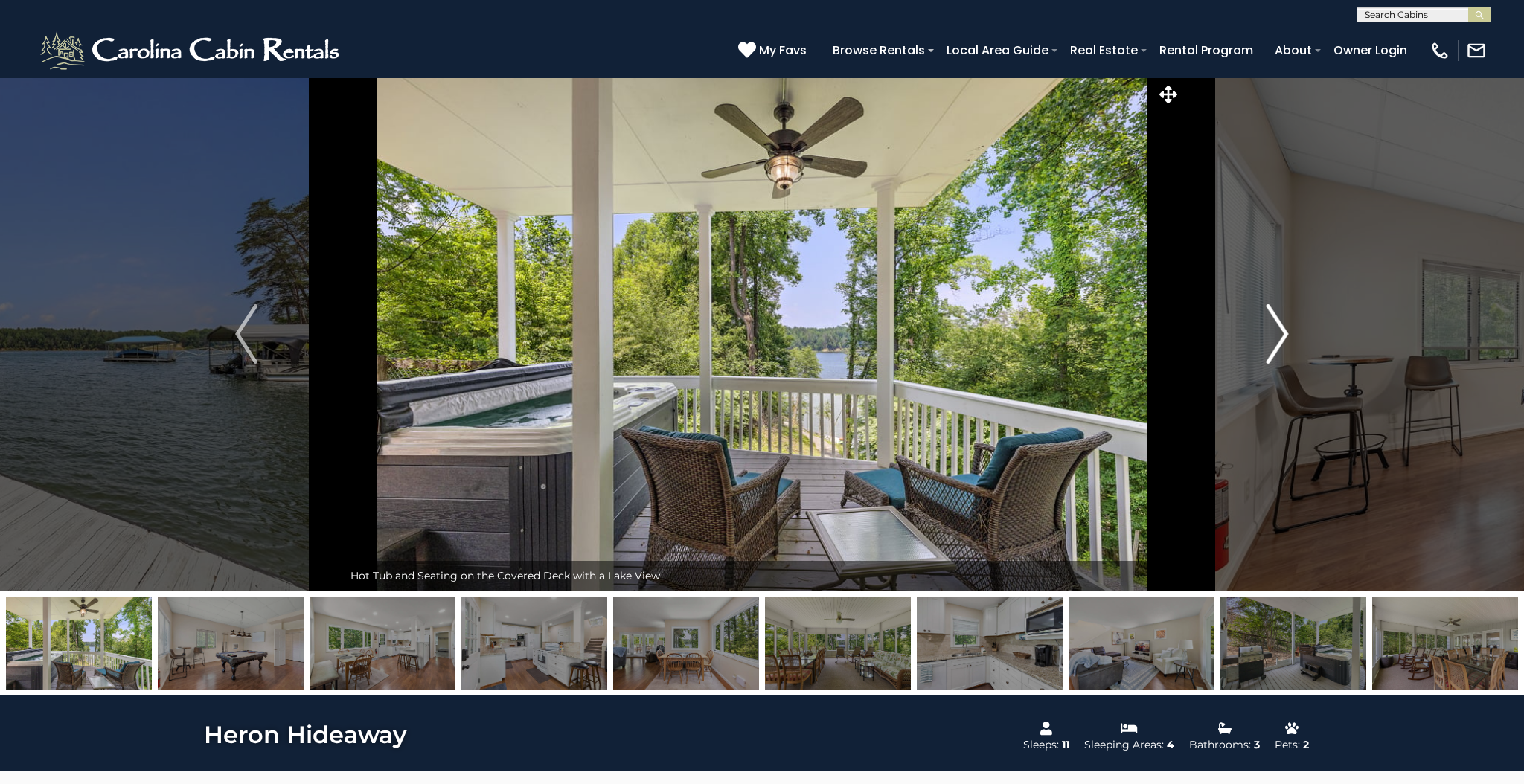
click at [1282, 330] on img "Next" at bounding box center [1277, 334] width 23 height 60
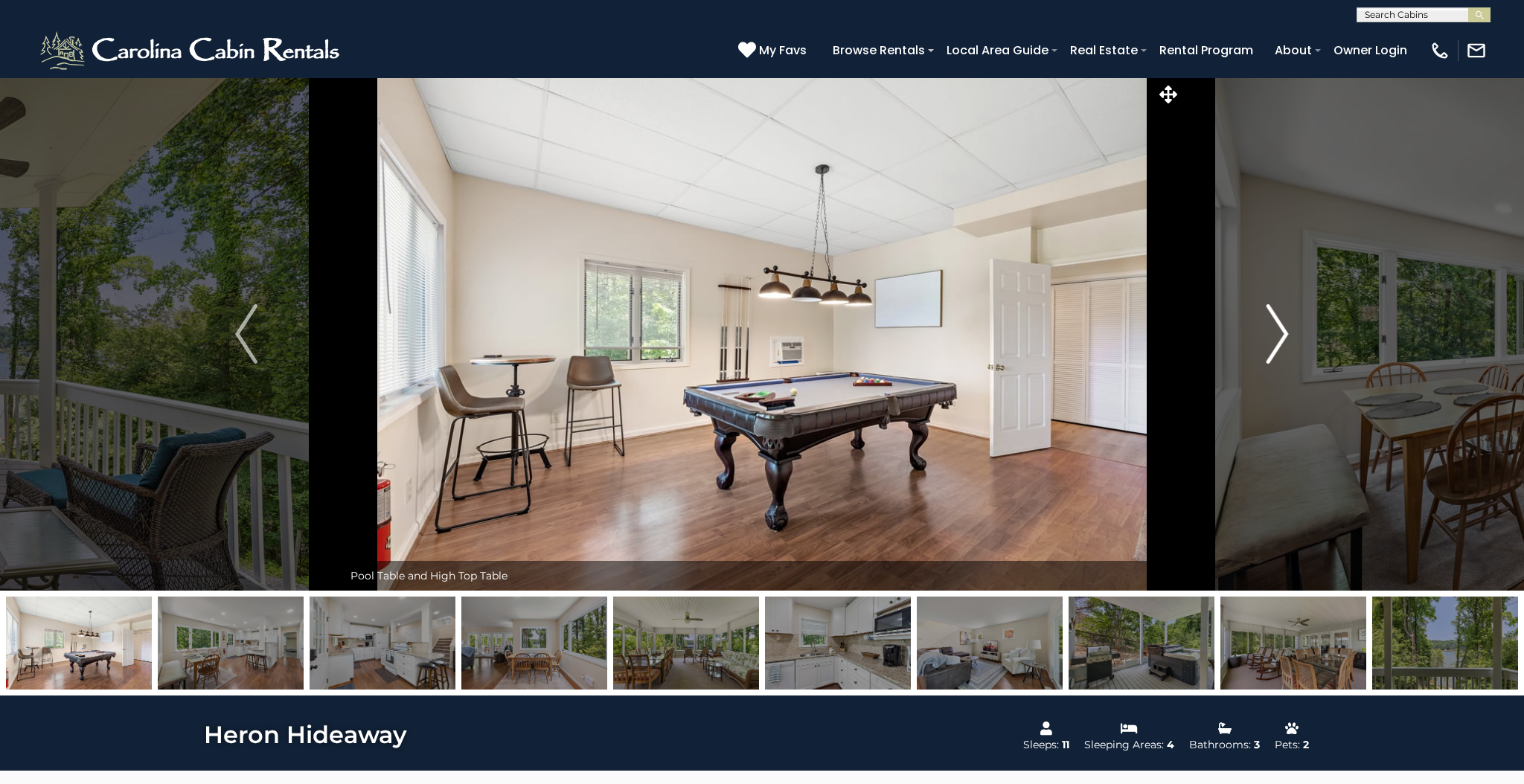
click at [1282, 330] on img "Next" at bounding box center [1277, 334] width 23 height 60
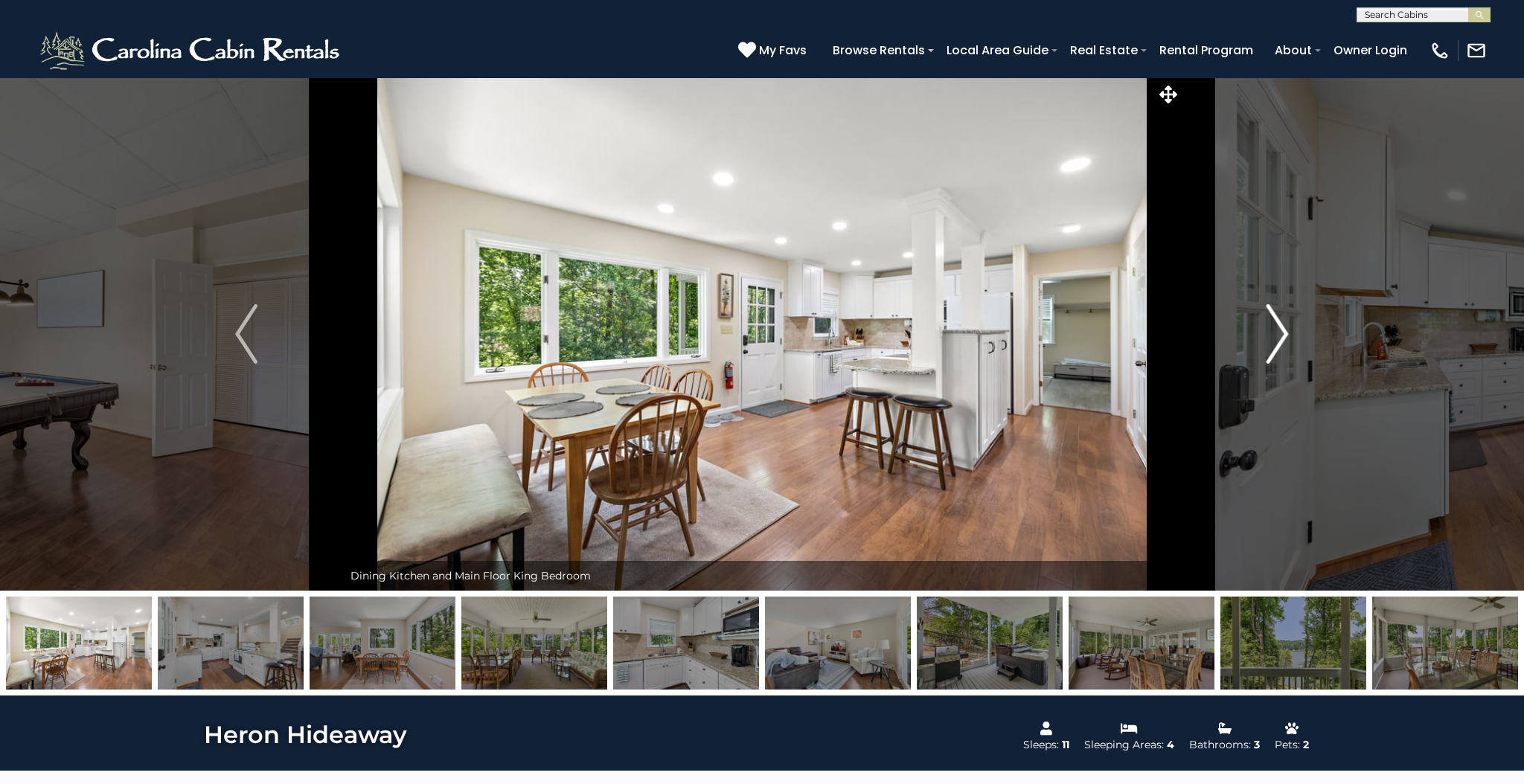
click at [1282, 330] on img "Next" at bounding box center [1277, 334] width 23 height 60
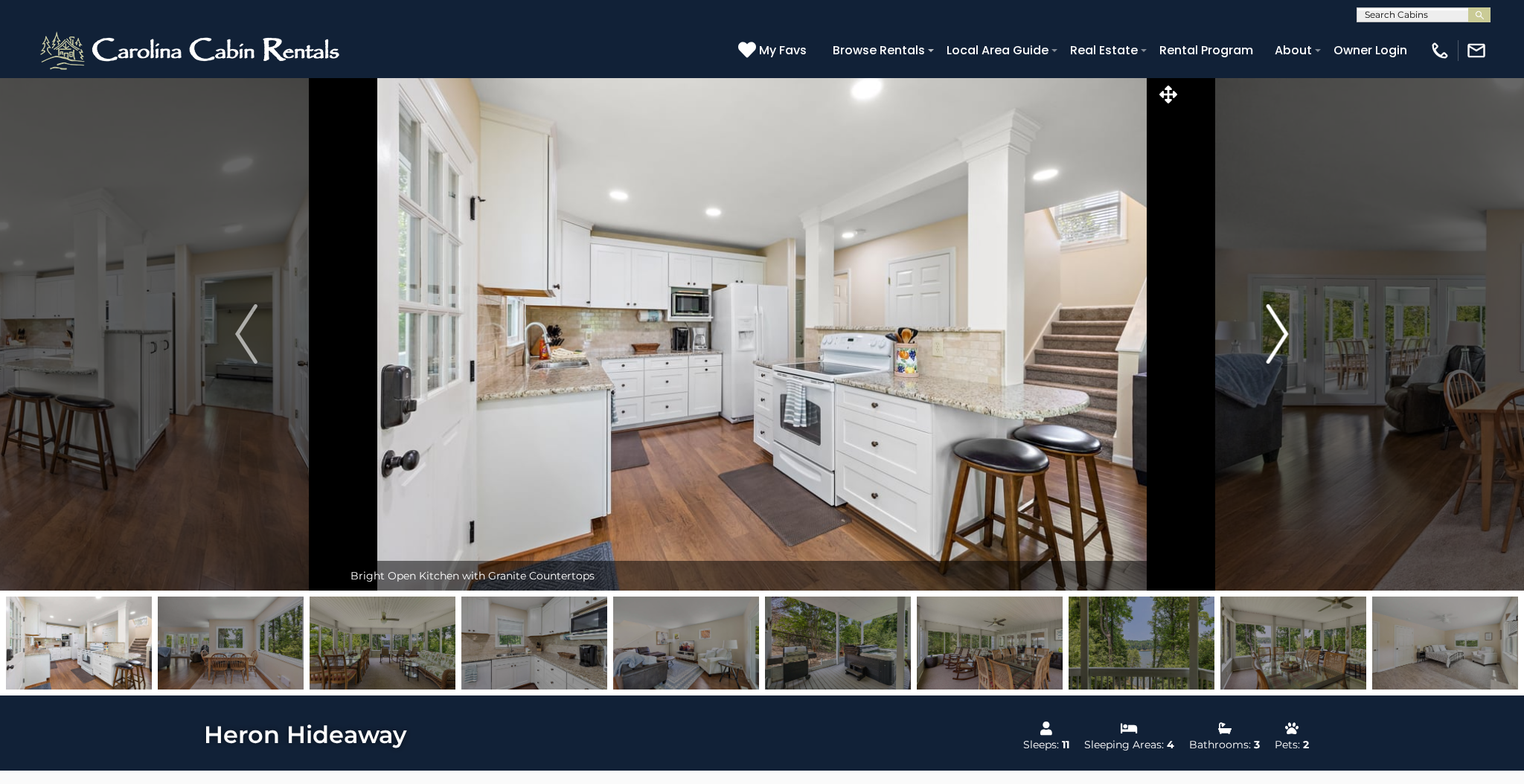
click at [1282, 330] on img "Next" at bounding box center [1277, 334] width 23 height 60
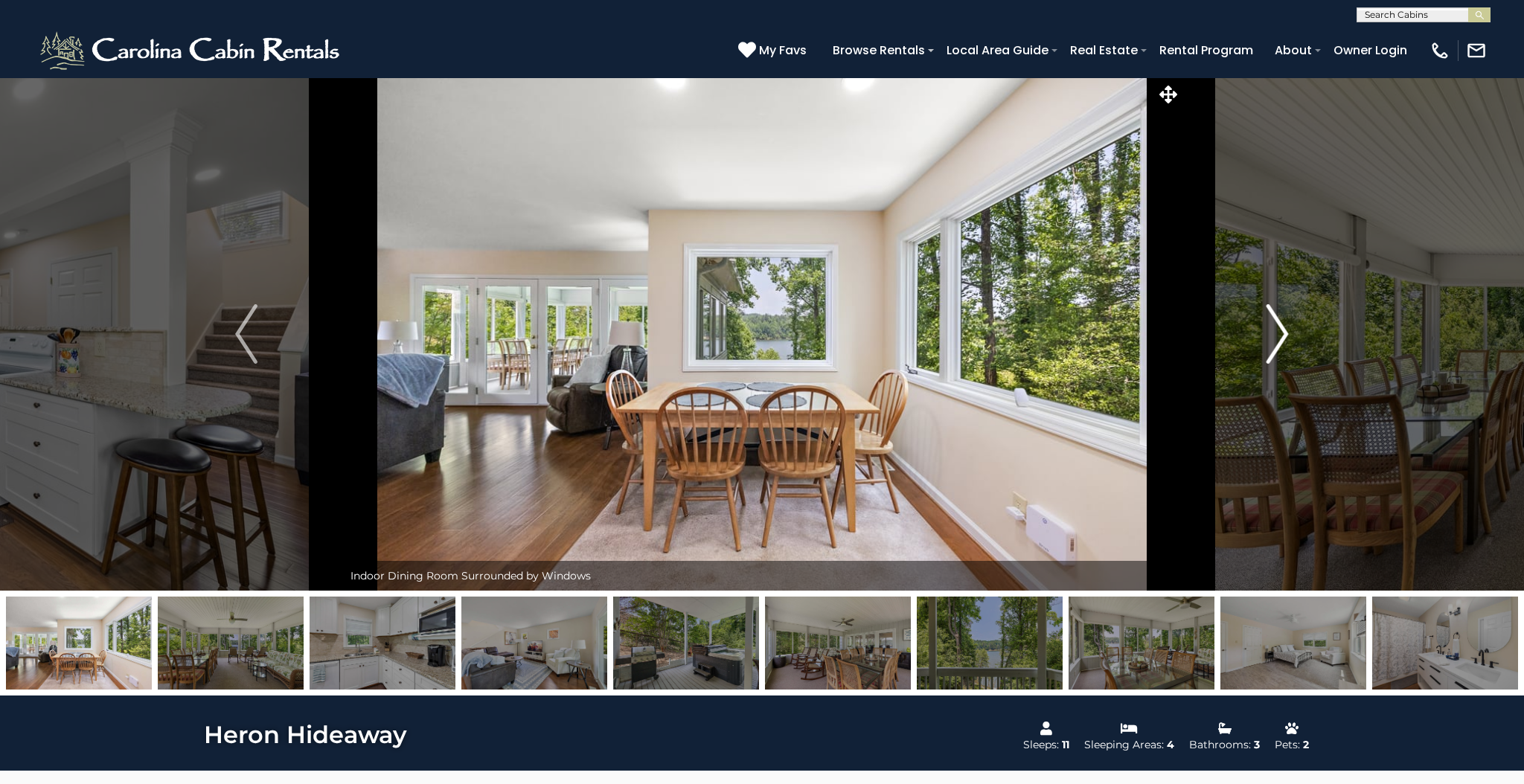
click at [1282, 330] on img "Next" at bounding box center [1277, 334] width 23 height 60
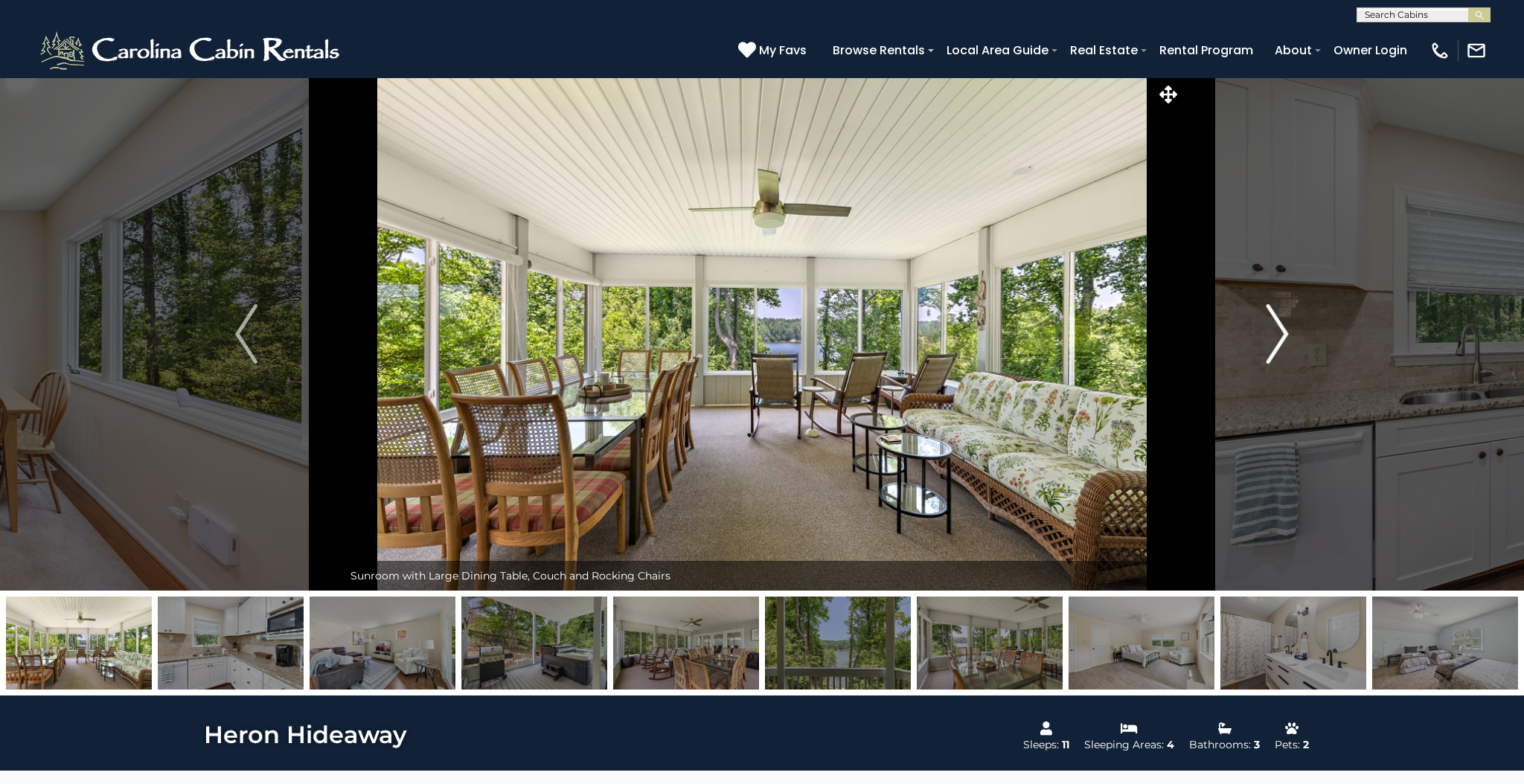
click at [1282, 330] on img "Next" at bounding box center [1277, 334] width 23 height 60
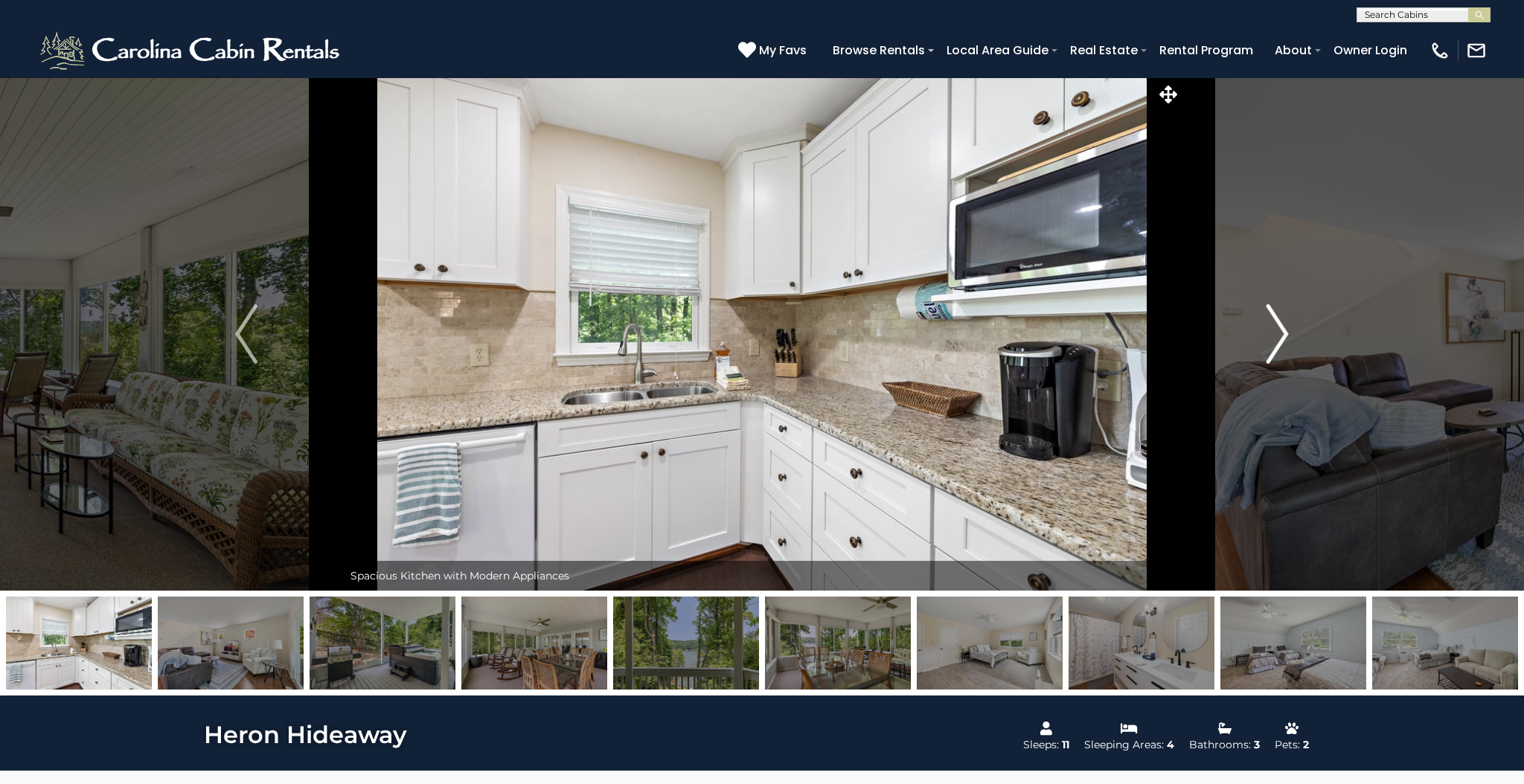
click at [1282, 330] on img "Next" at bounding box center [1277, 334] width 23 height 60
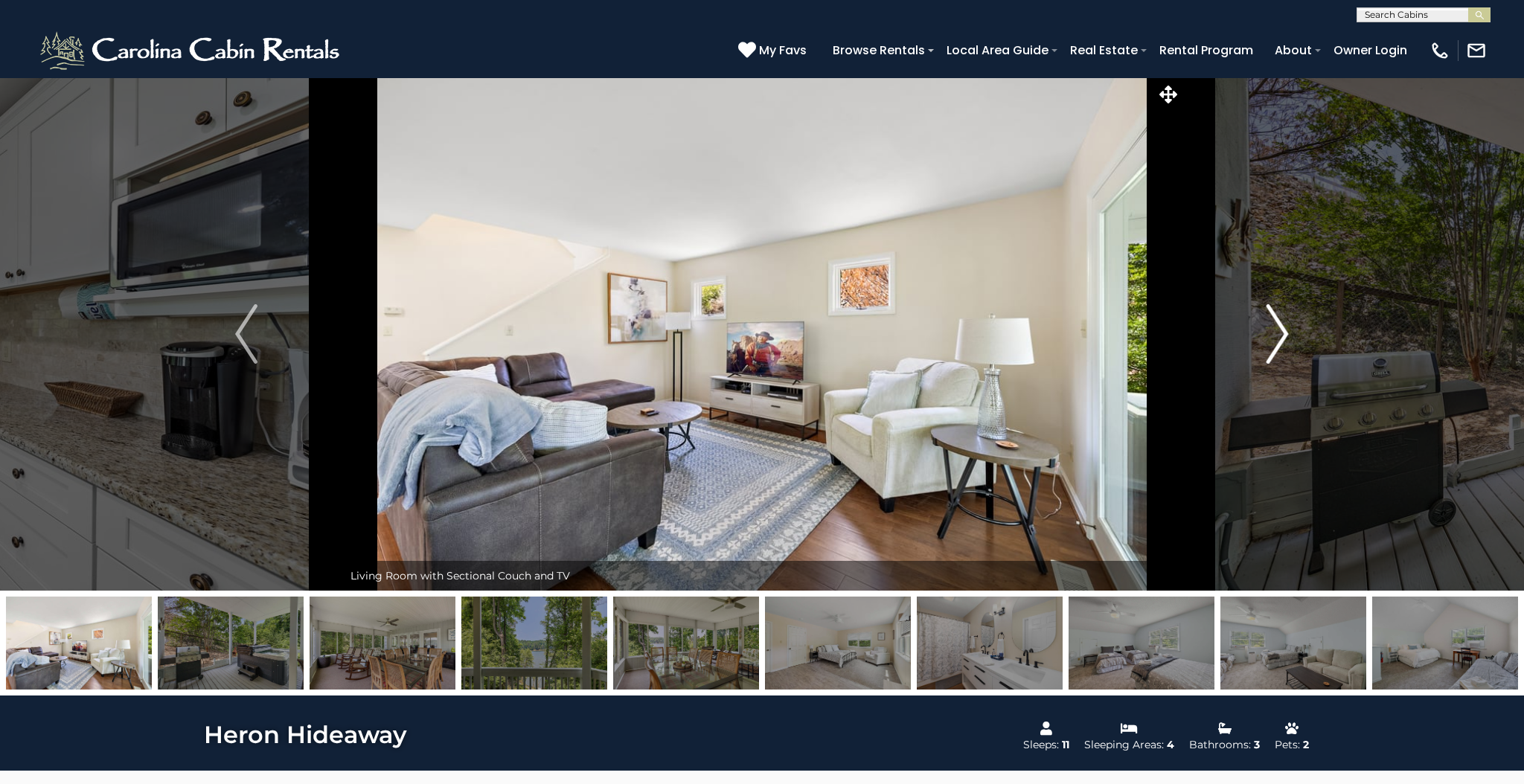
click at [1282, 330] on img "Next" at bounding box center [1277, 334] width 23 height 60
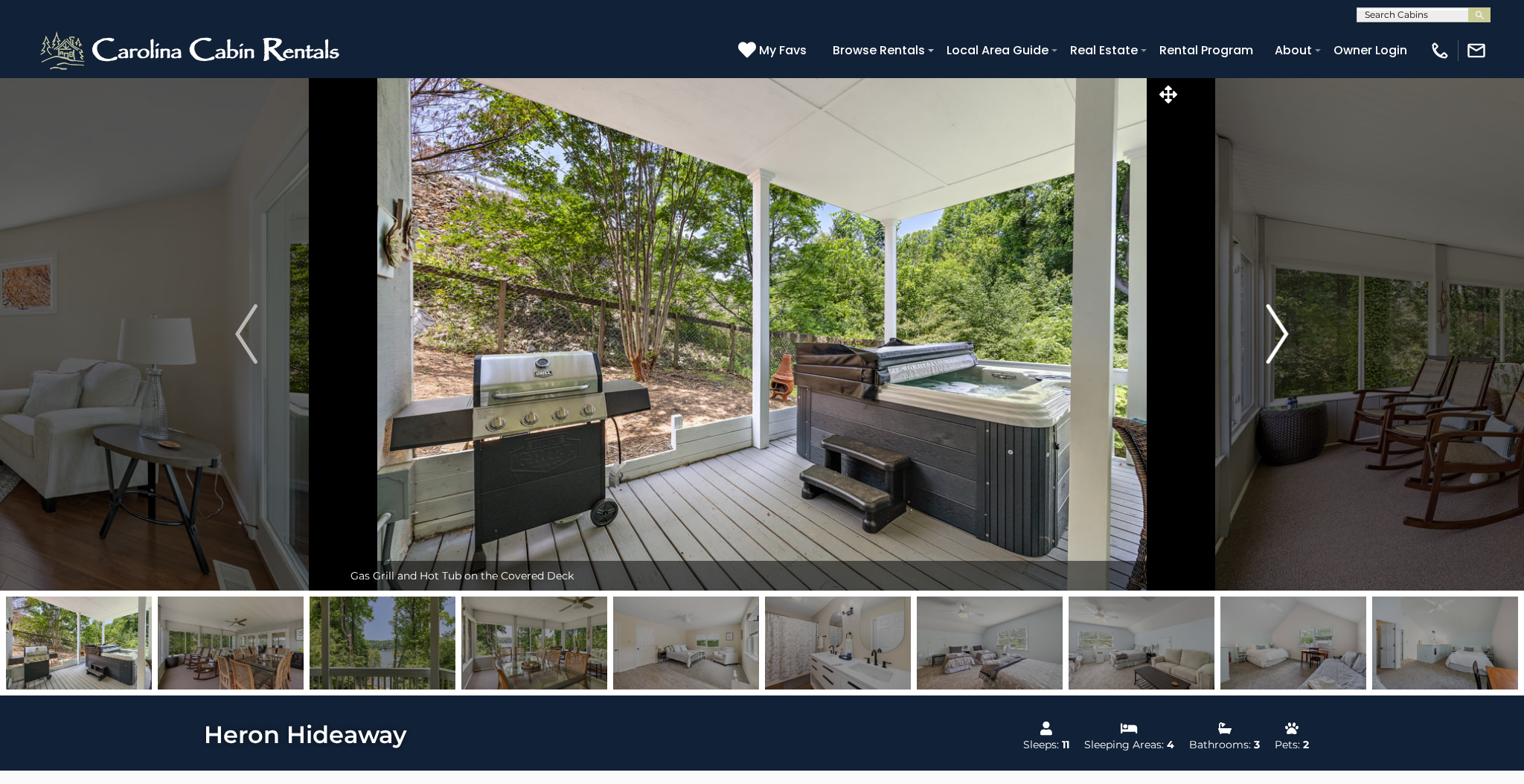
click at [1282, 330] on img "Next" at bounding box center [1277, 334] width 23 height 60
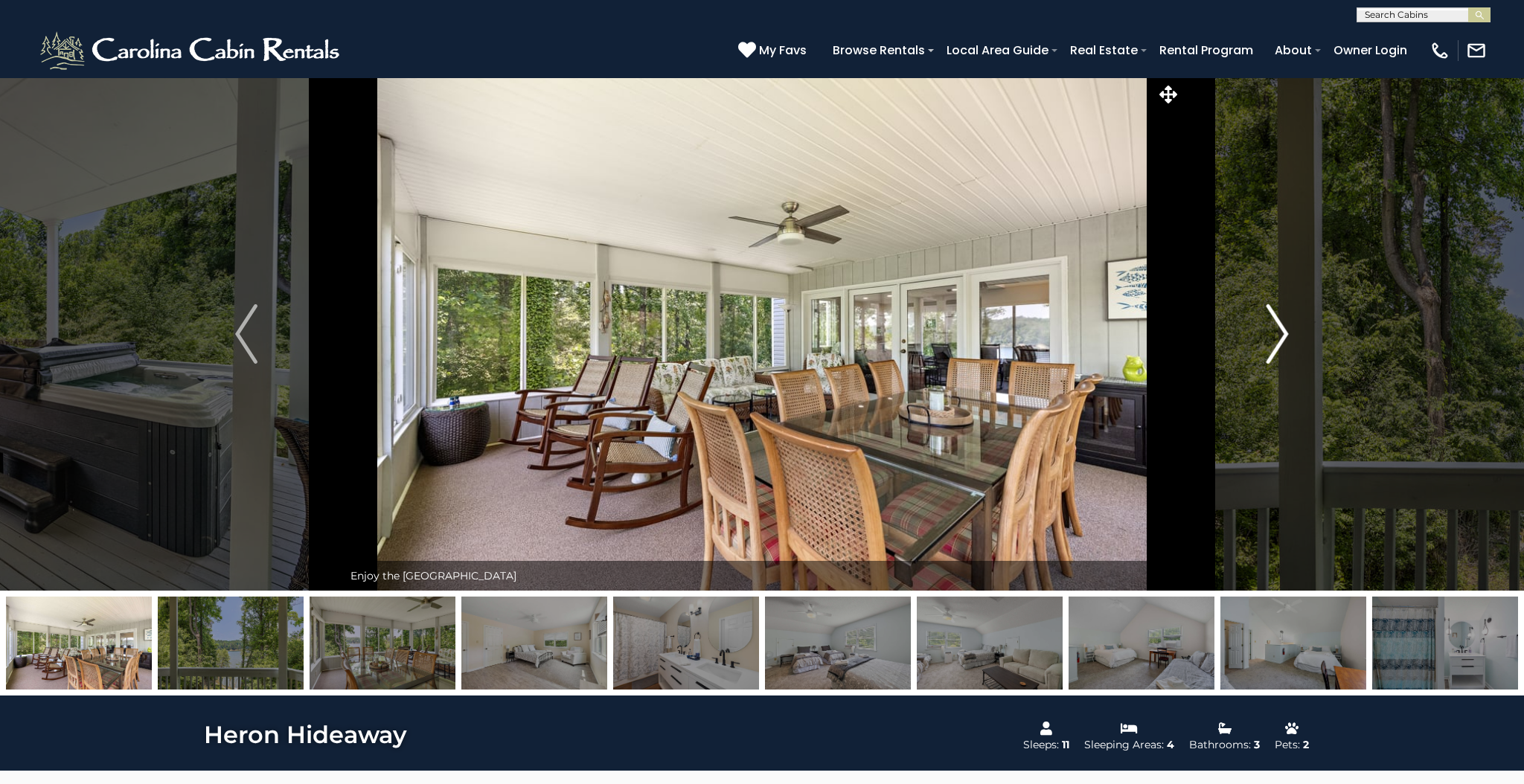
click at [1282, 330] on img "Next" at bounding box center [1277, 334] width 23 height 60
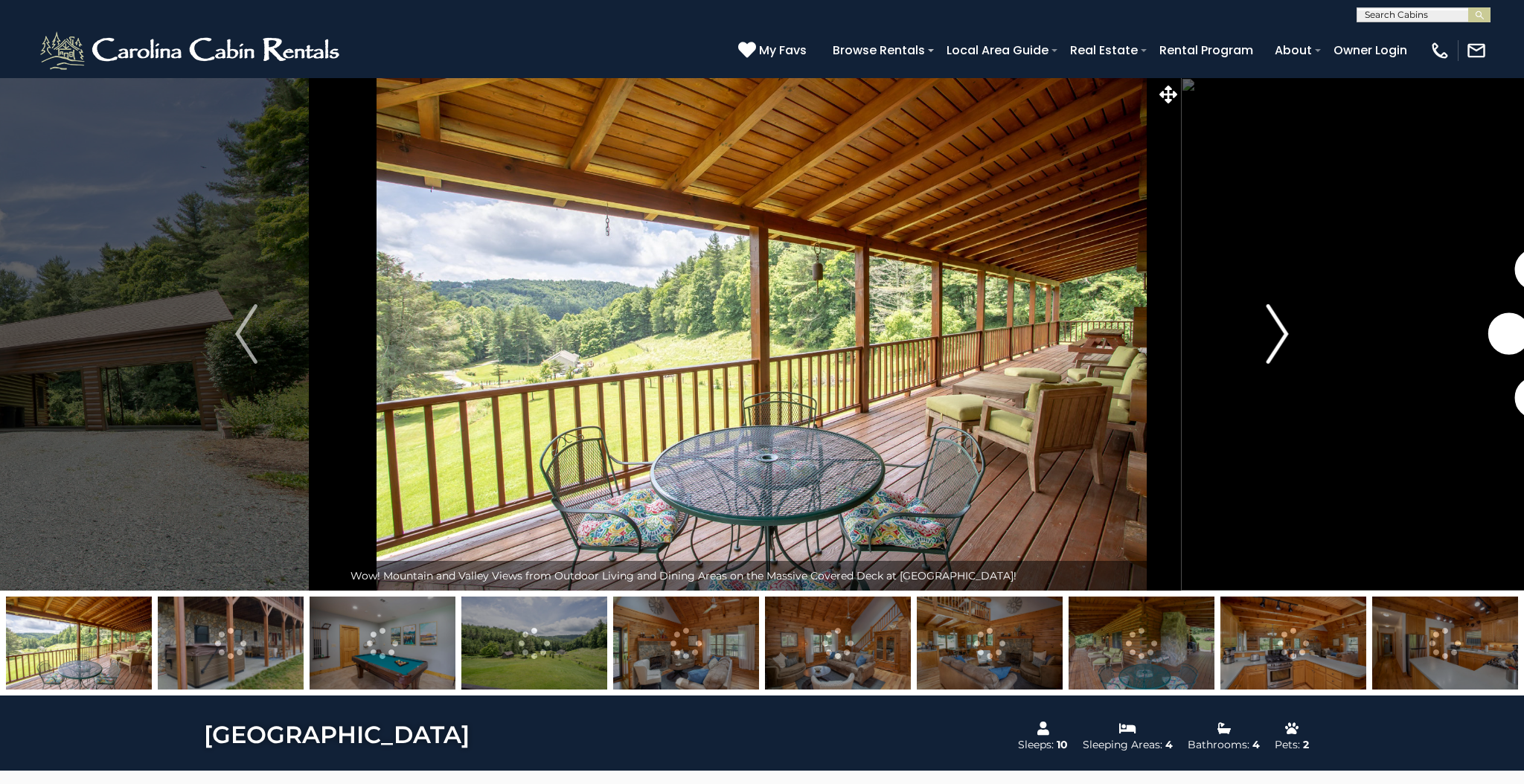
click at [1275, 346] on img "Next" at bounding box center [1277, 334] width 23 height 60
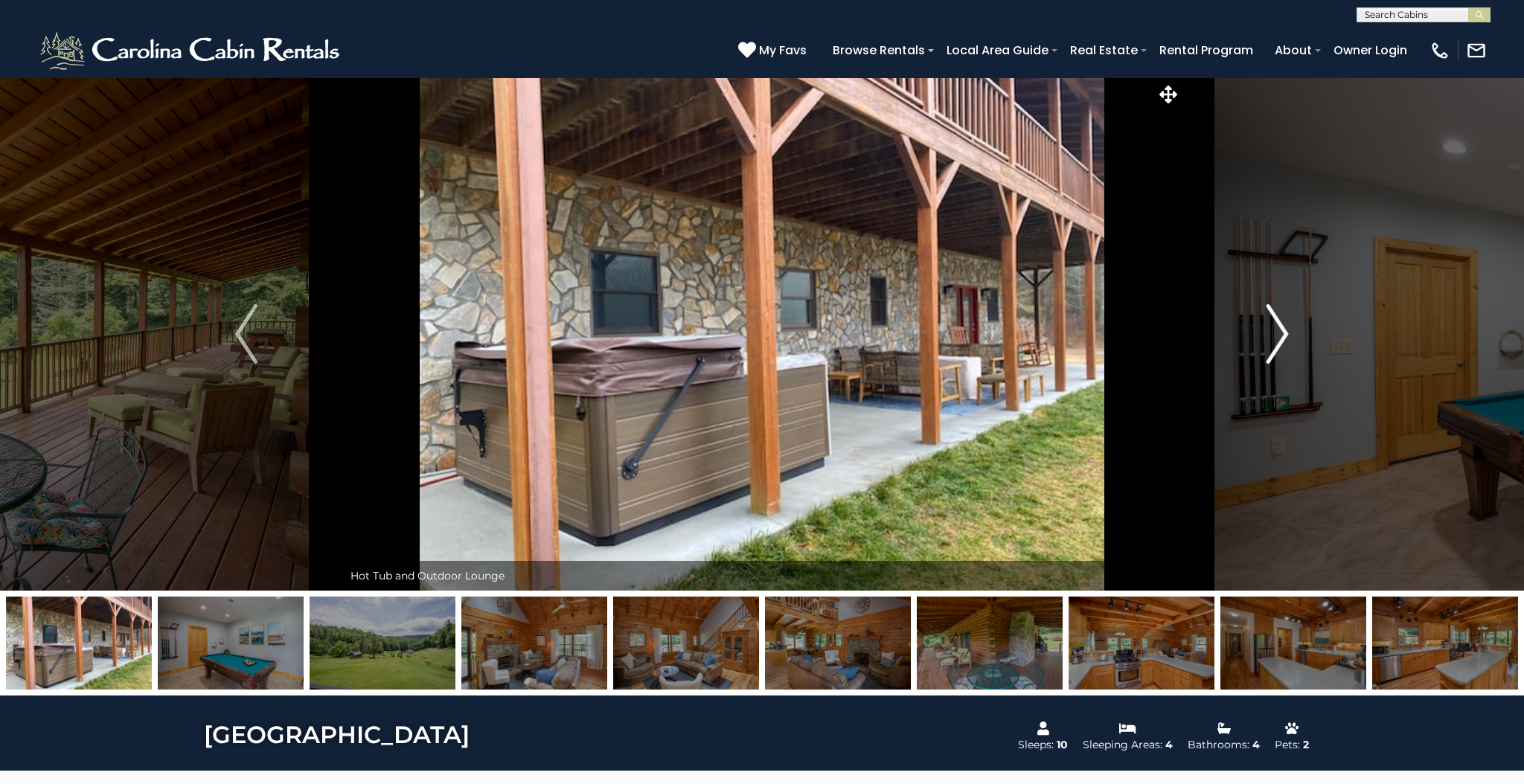
click at [1275, 346] on img "Next" at bounding box center [1277, 334] width 23 height 60
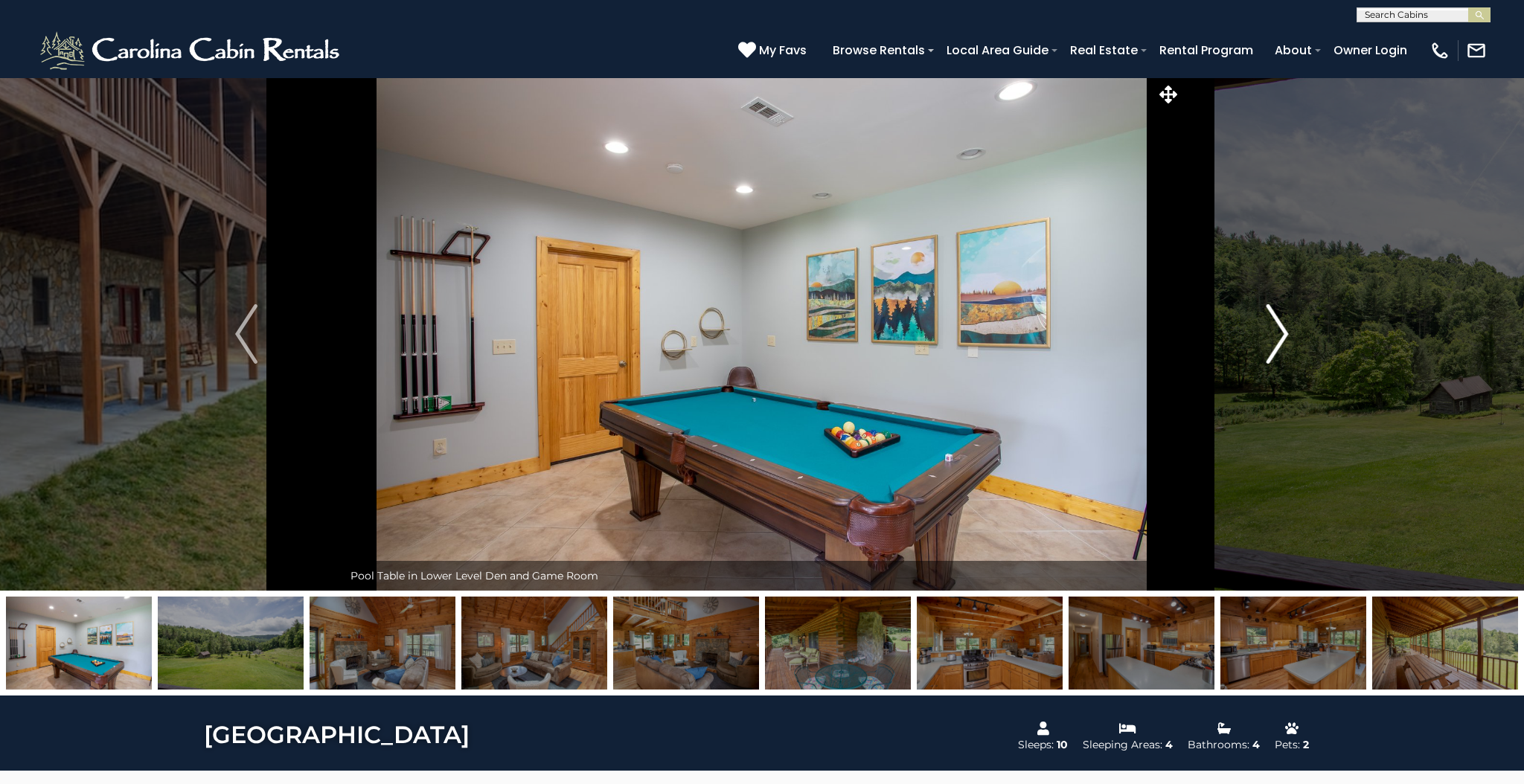
click at [1275, 346] on img "Next" at bounding box center [1277, 334] width 23 height 60
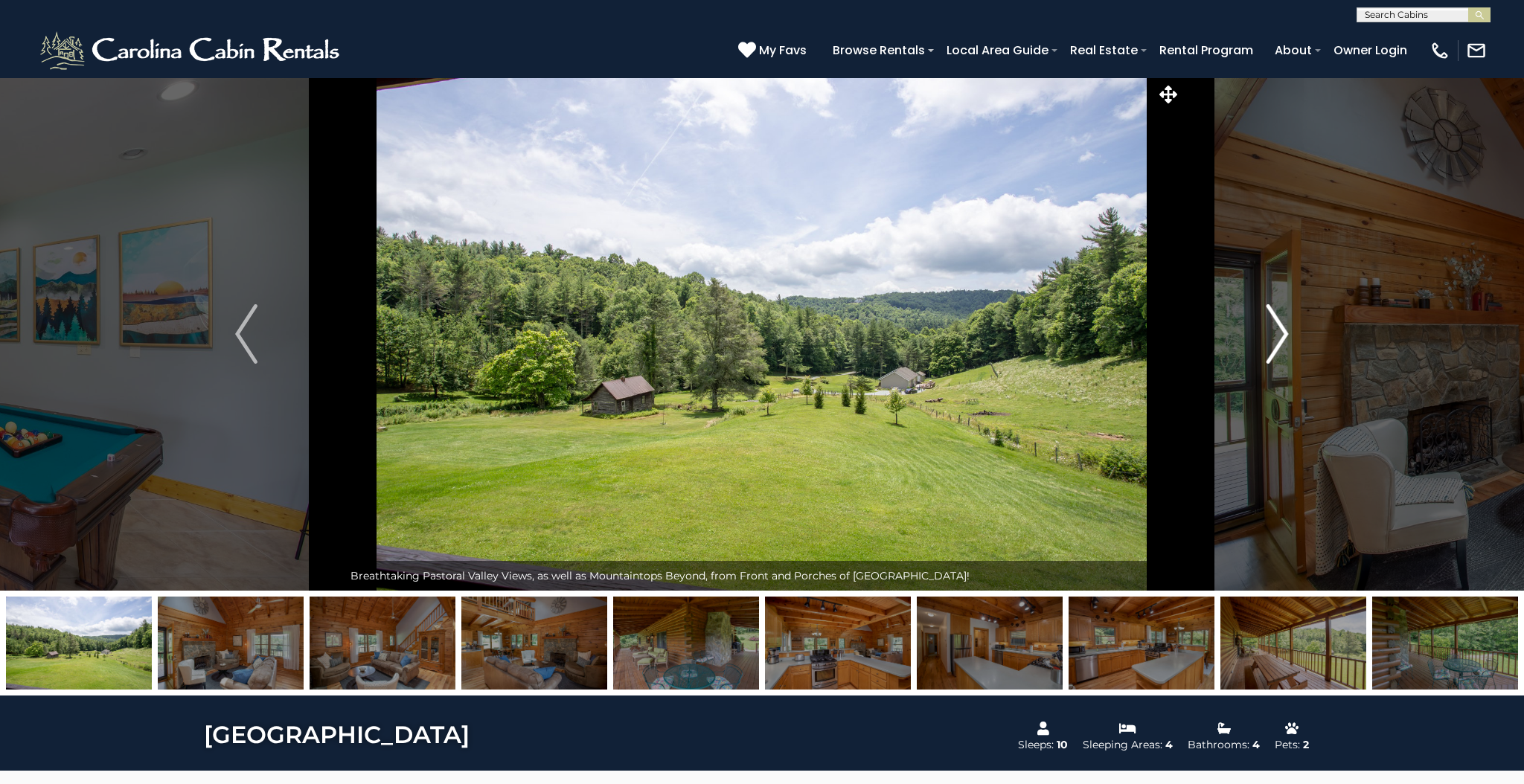
click at [1275, 346] on img "Next" at bounding box center [1277, 334] width 23 height 60
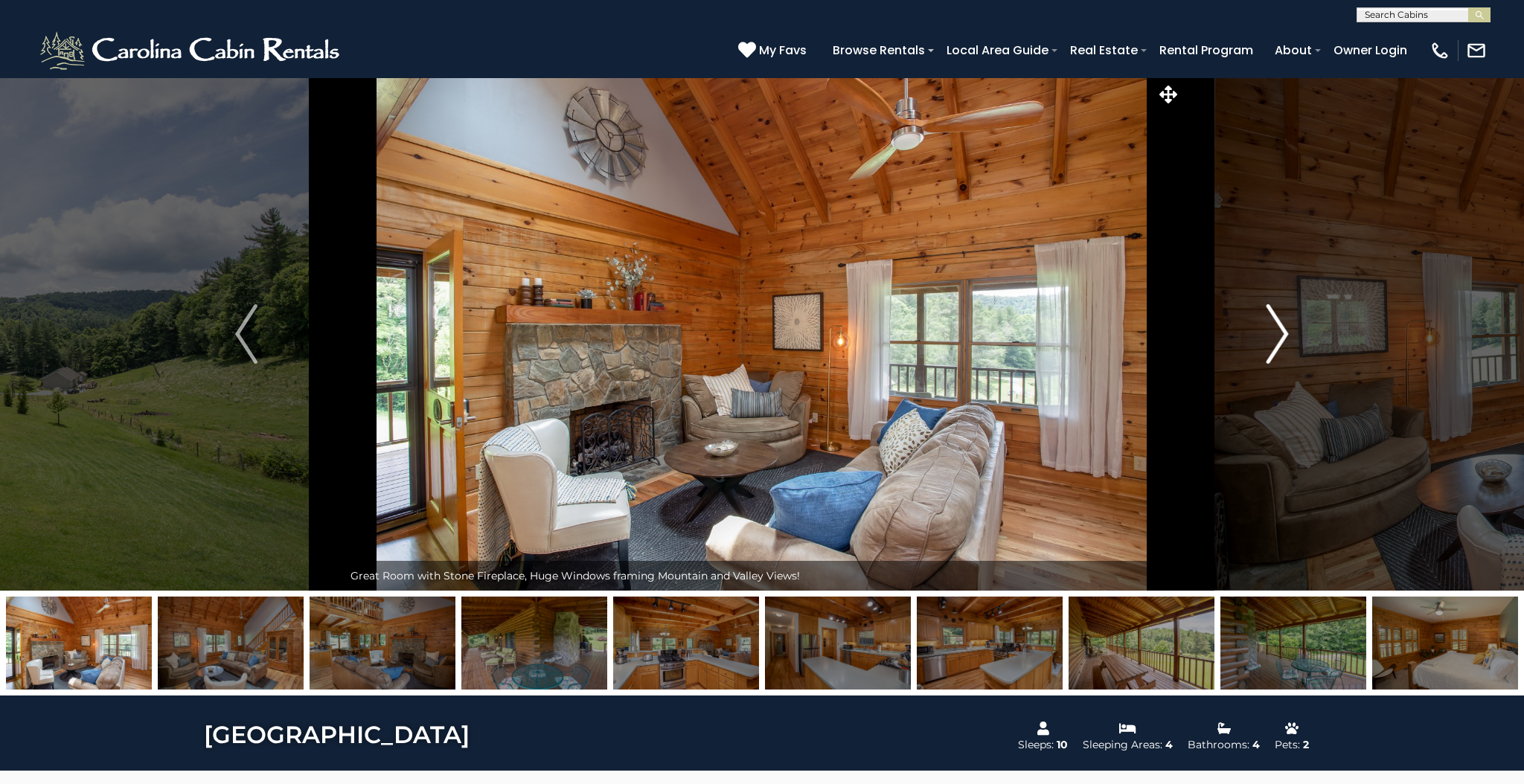
click at [1275, 346] on img "Next" at bounding box center [1277, 334] width 23 height 60
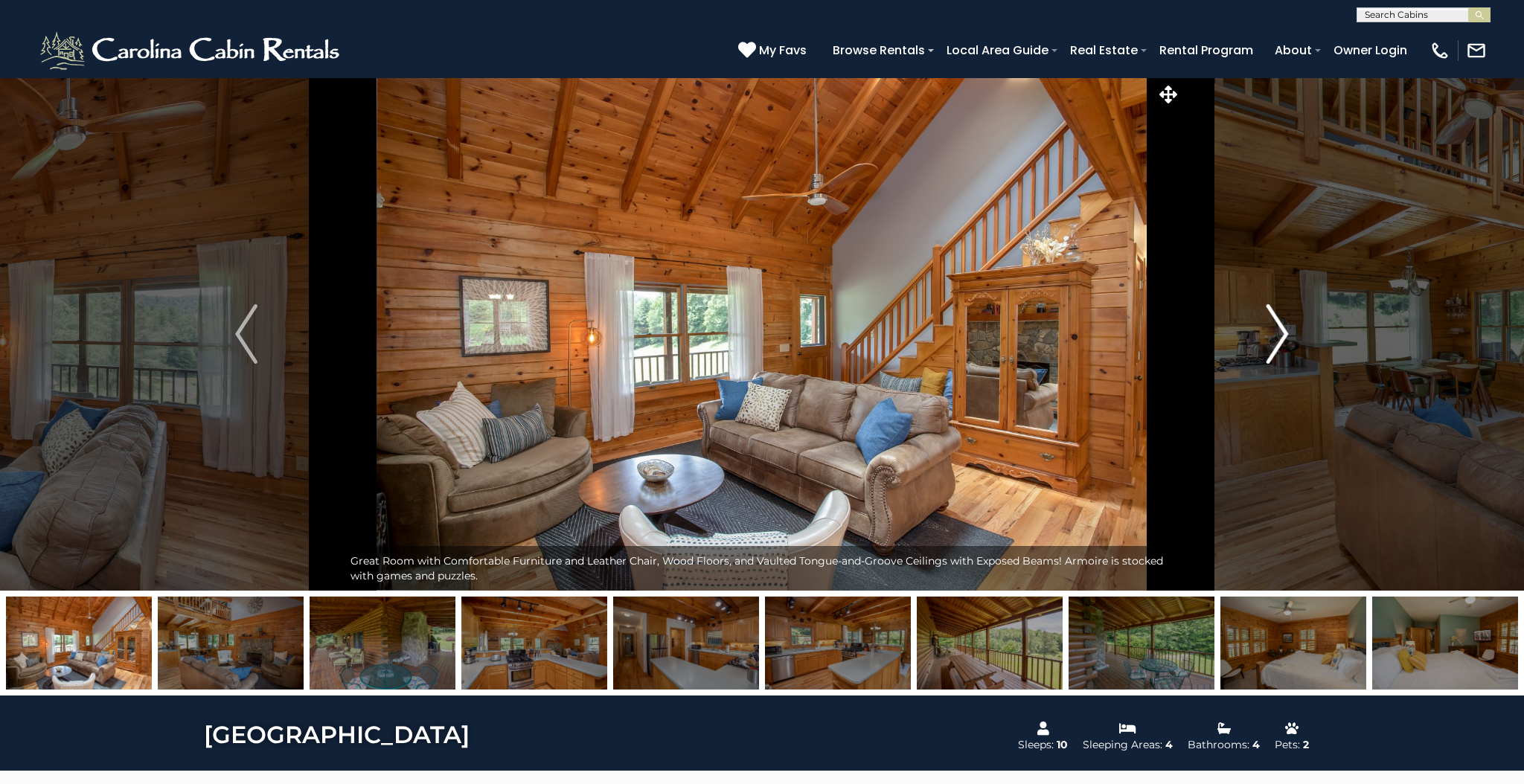
click at [1275, 346] on img "Next" at bounding box center [1277, 334] width 23 height 60
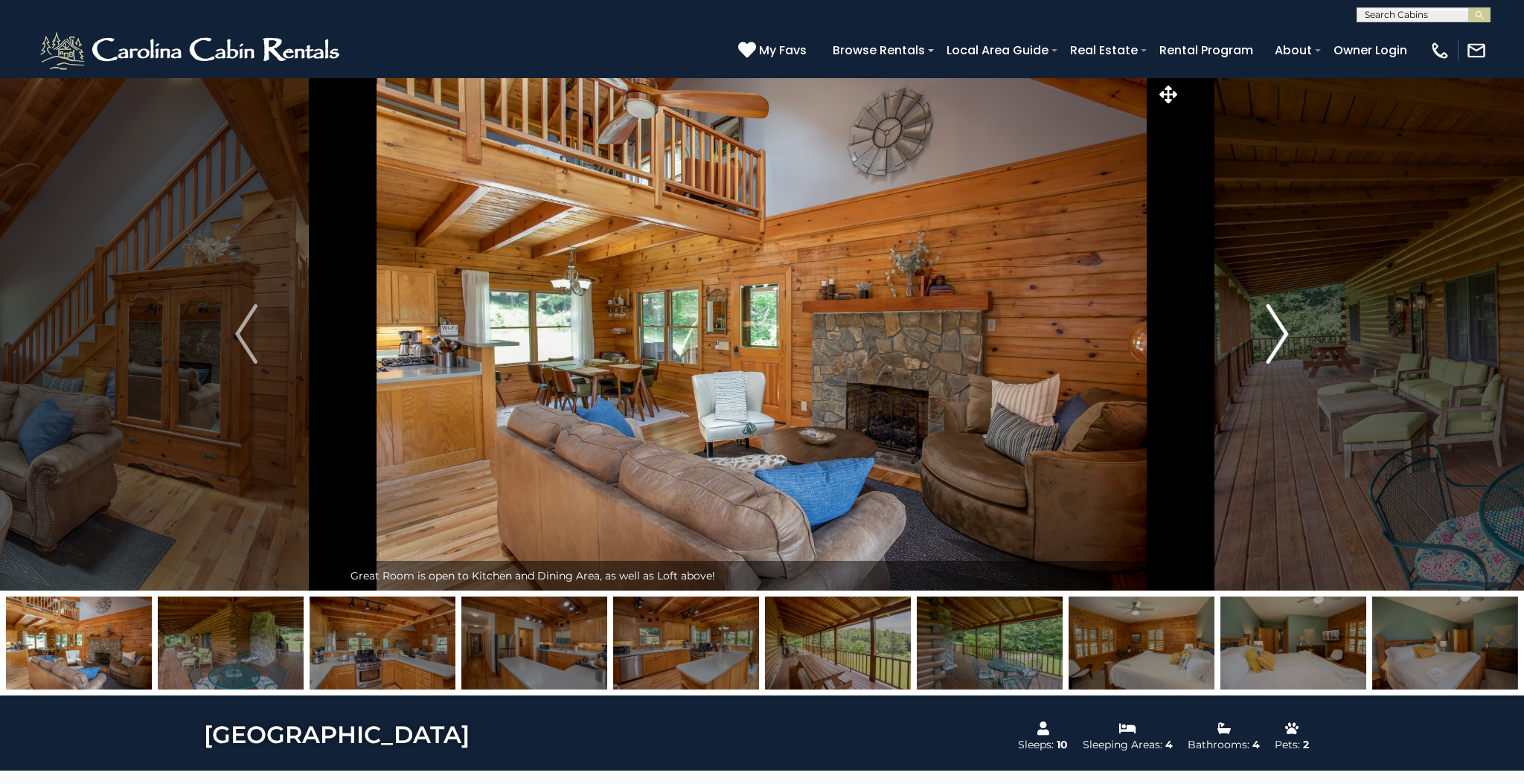
click at [1275, 346] on img "Next" at bounding box center [1277, 334] width 23 height 60
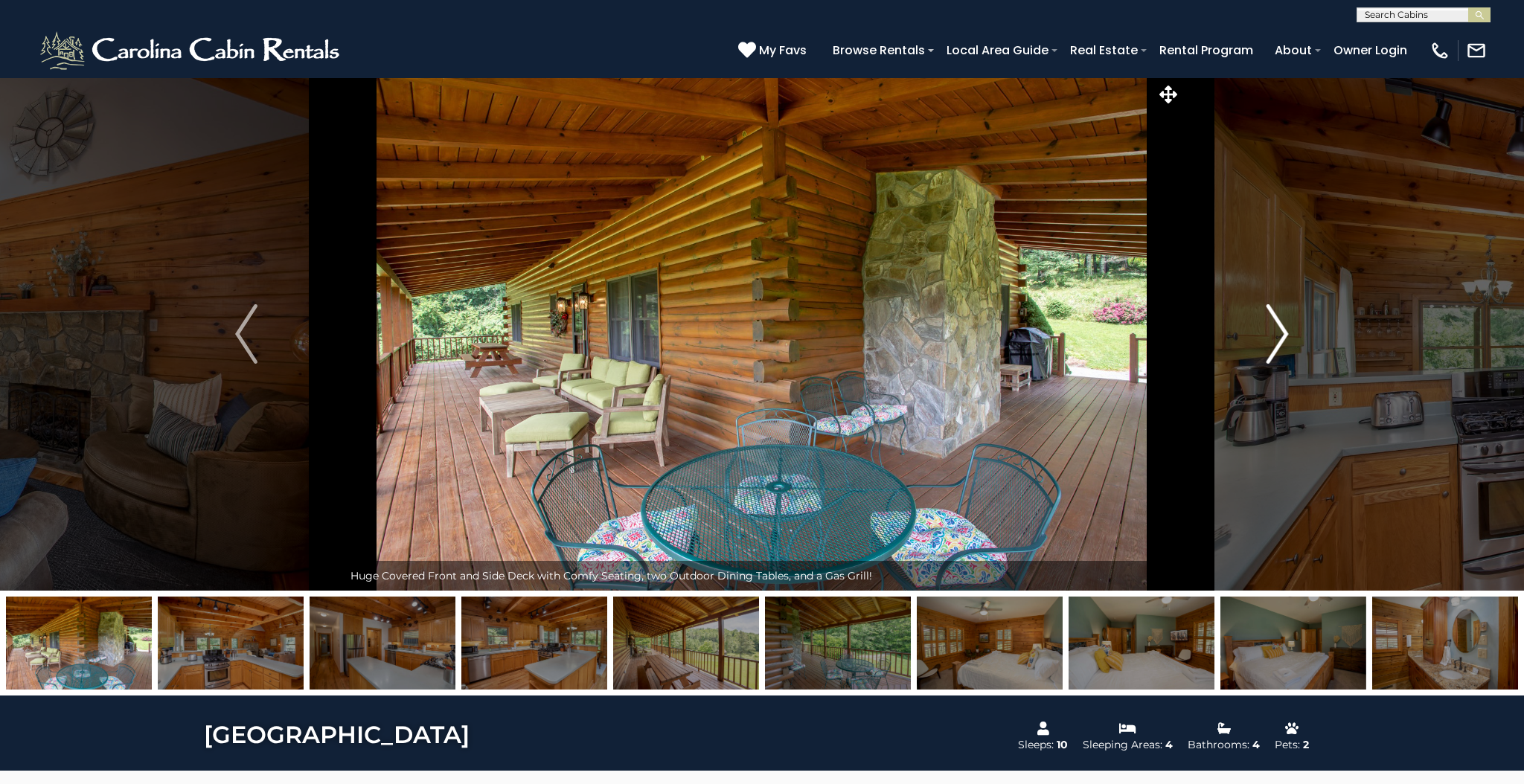
click at [1275, 346] on img "Next" at bounding box center [1277, 334] width 23 height 60
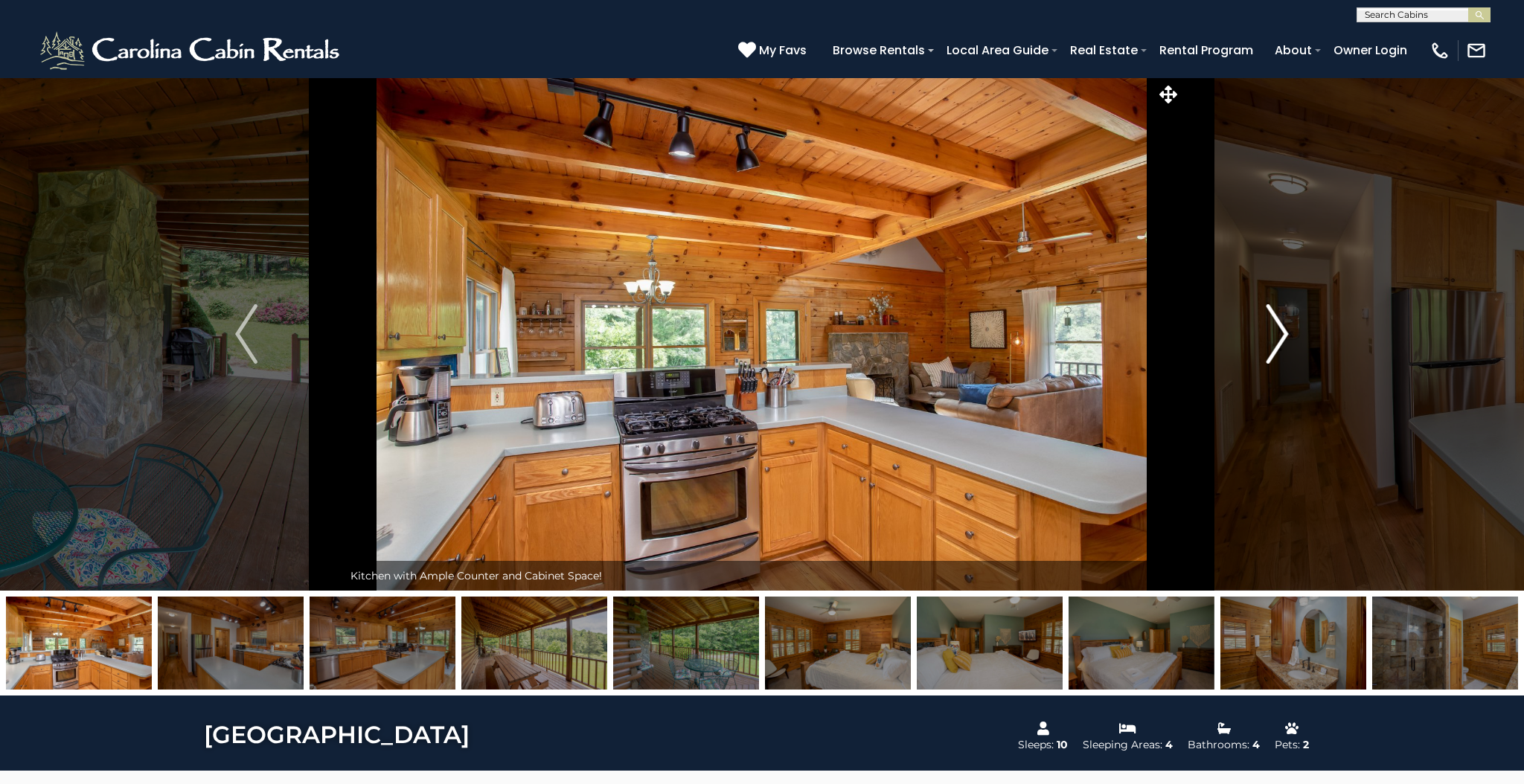
click at [1275, 346] on img "Next" at bounding box center [1277, 334] width 23 height 60
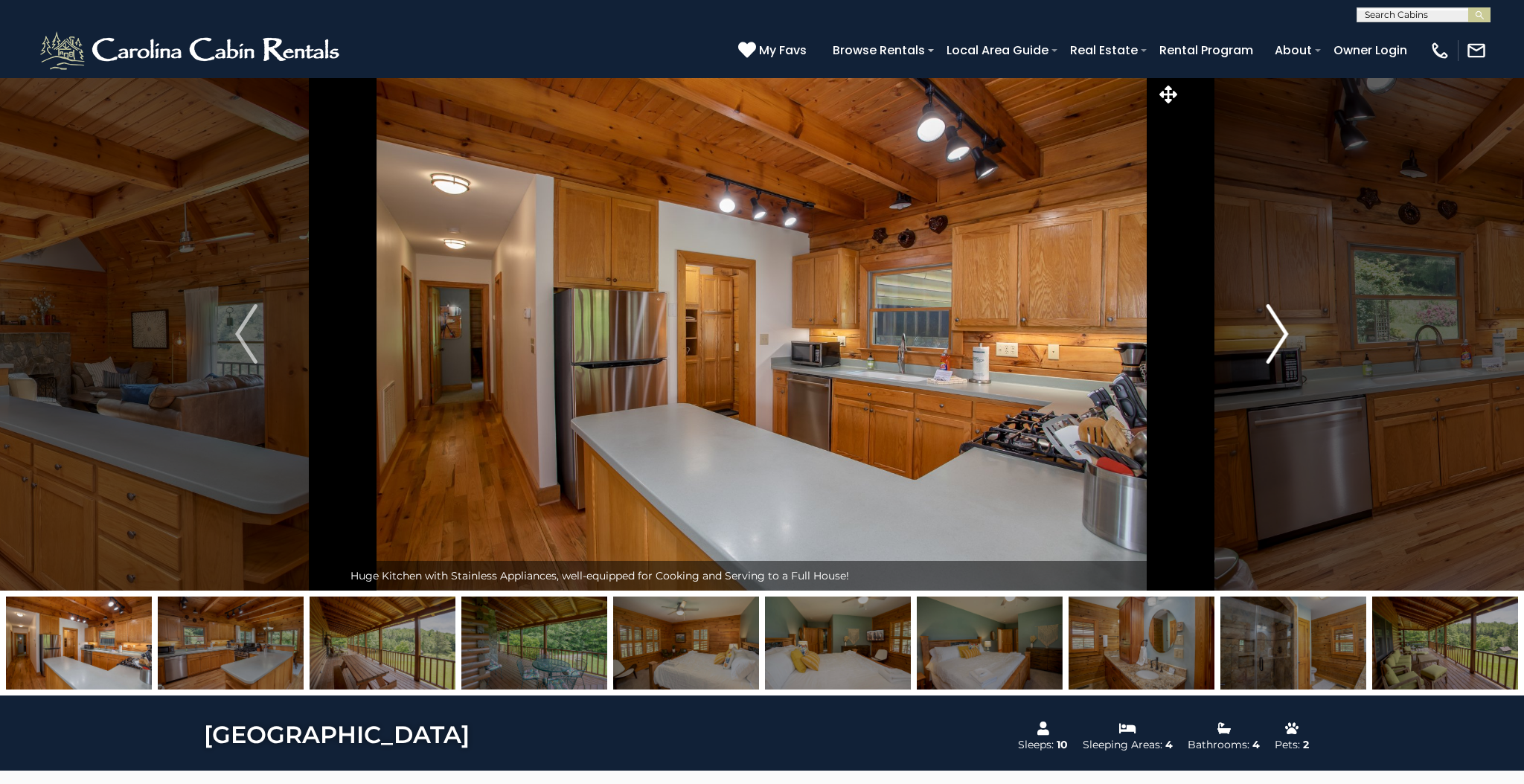
click at [1275, 346] on img "Next" at bounding box center [1277, 334] width 23 height 60
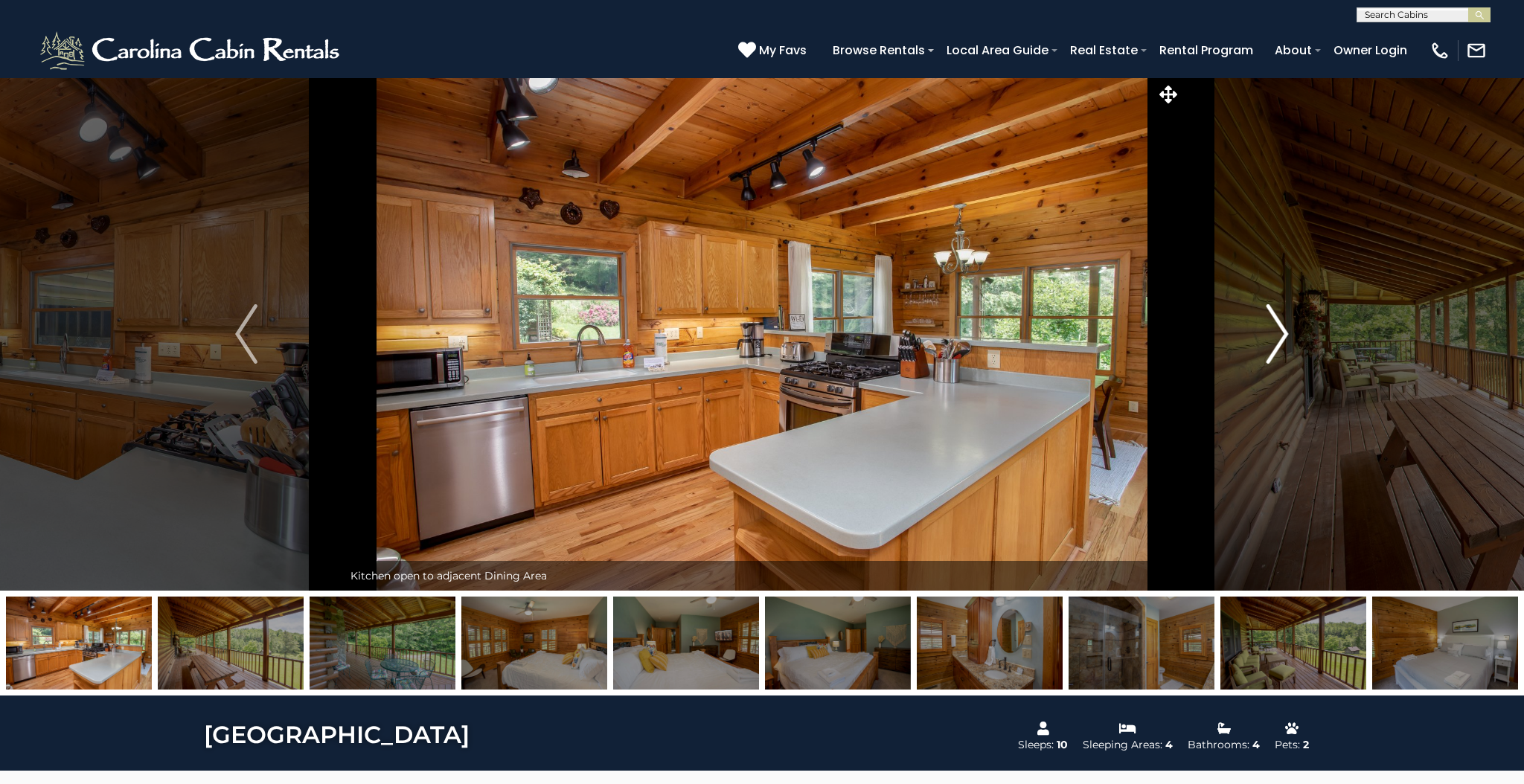
click at [1275, 346] on img "Next" at bounding box center [1277, 334] width 23 height 60
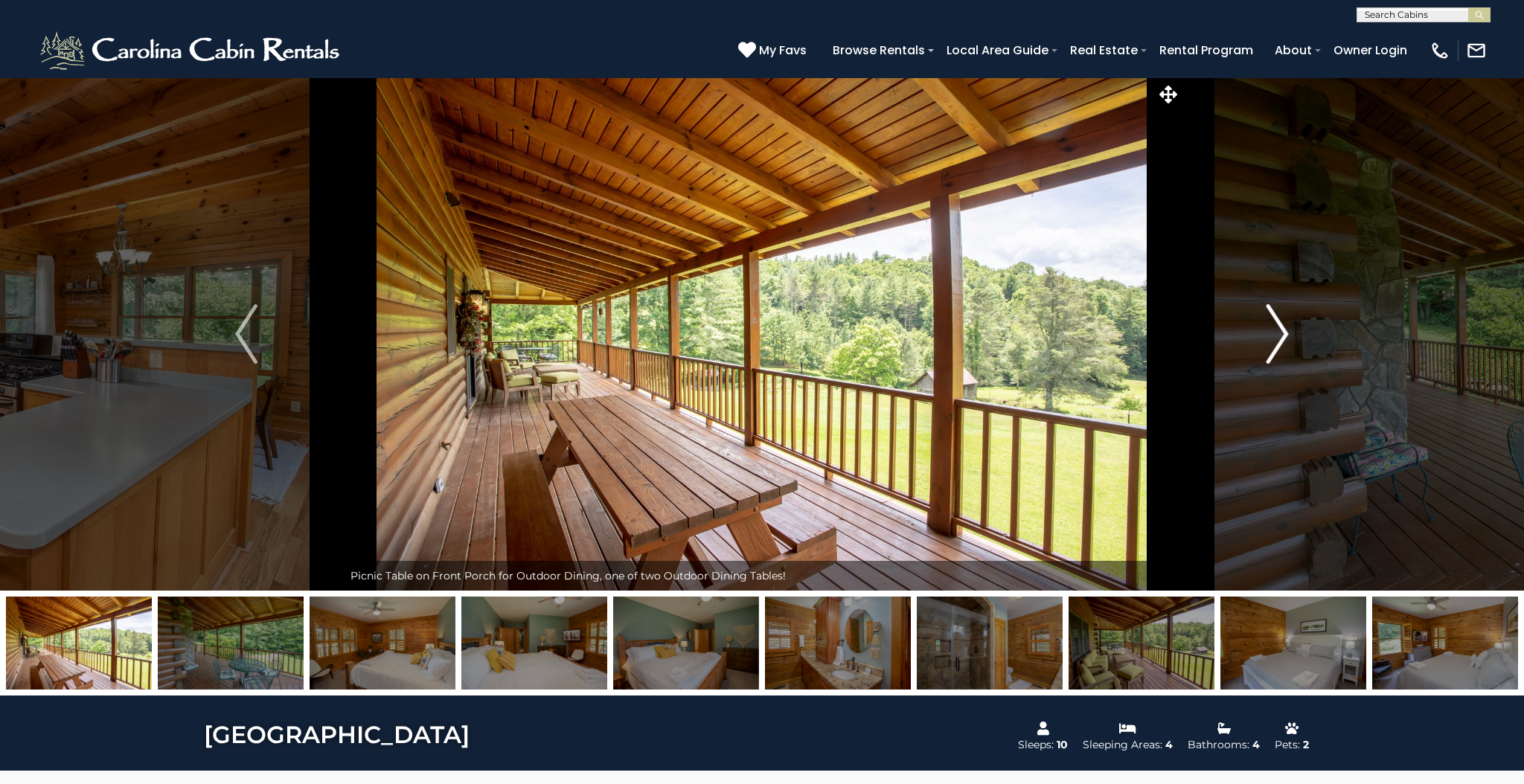
click at [1275, 346] on img "Next" at bounding box center [1277, 334] width 23 height 60
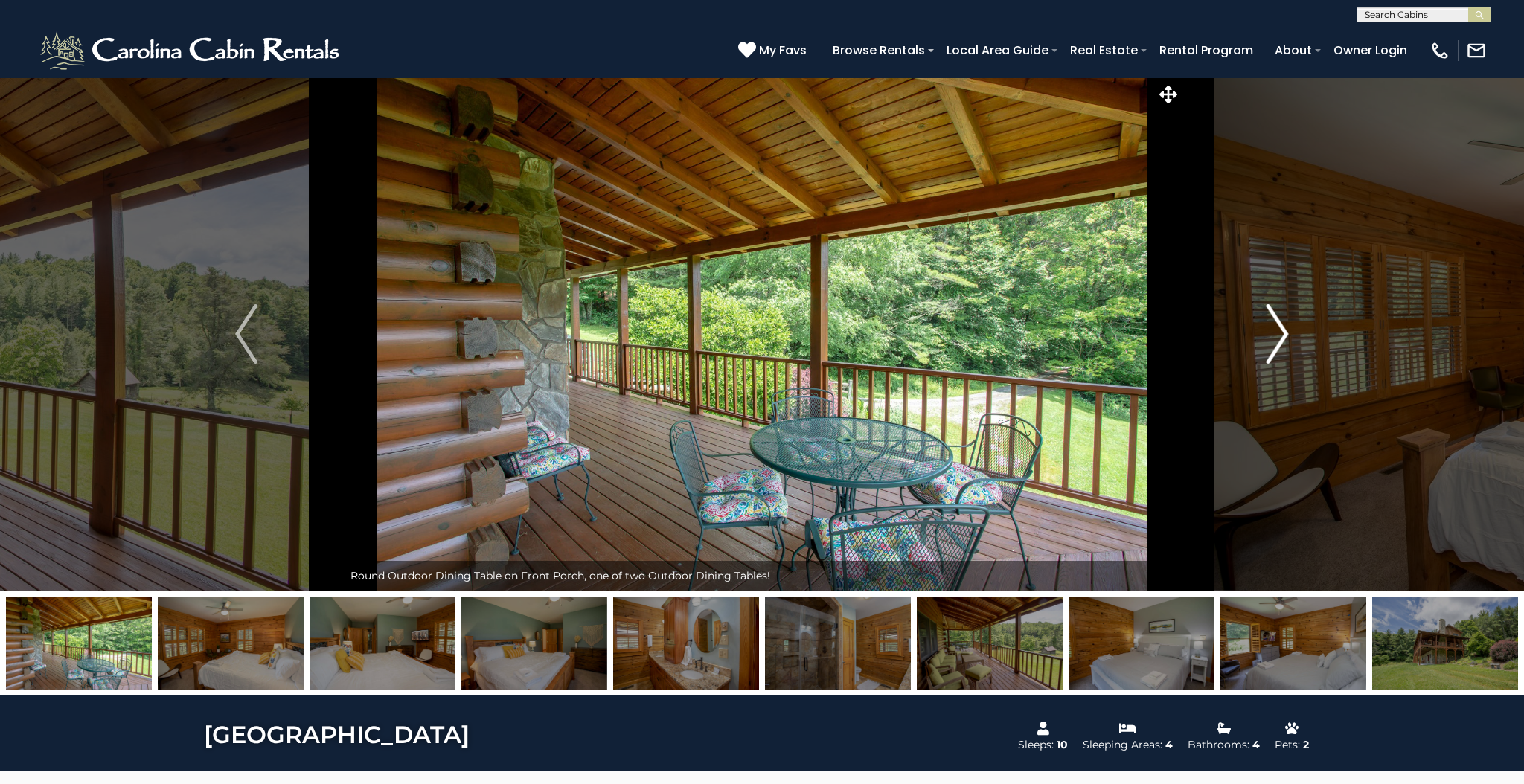
click at [1275, 346] on img "Next" at bounding box center [1277, 334] width 23 height 60
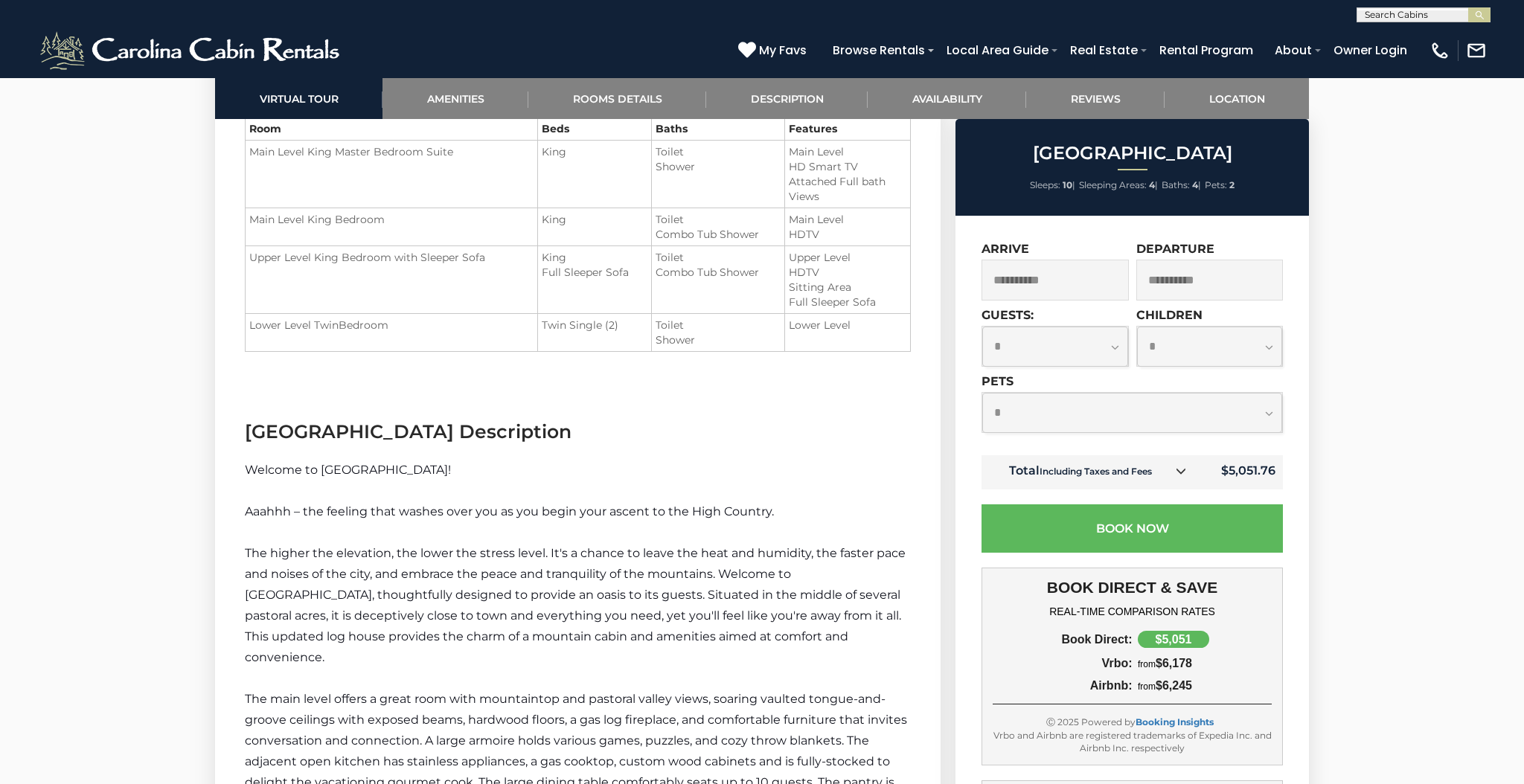
scroll to position [2038, 0]
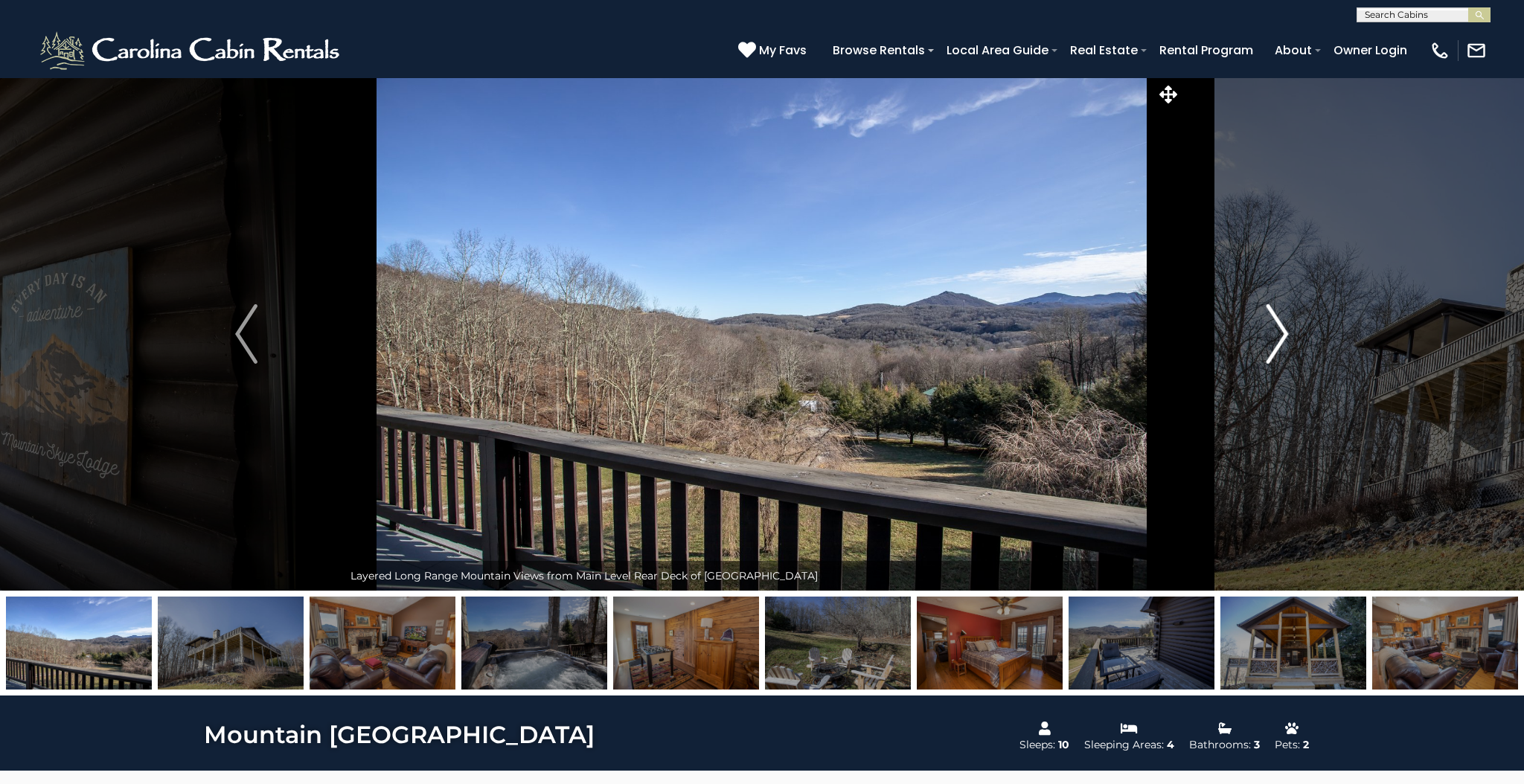
click at [1284, 335] on img "Next" at bounding box center [1277, 334] width 23 height 60
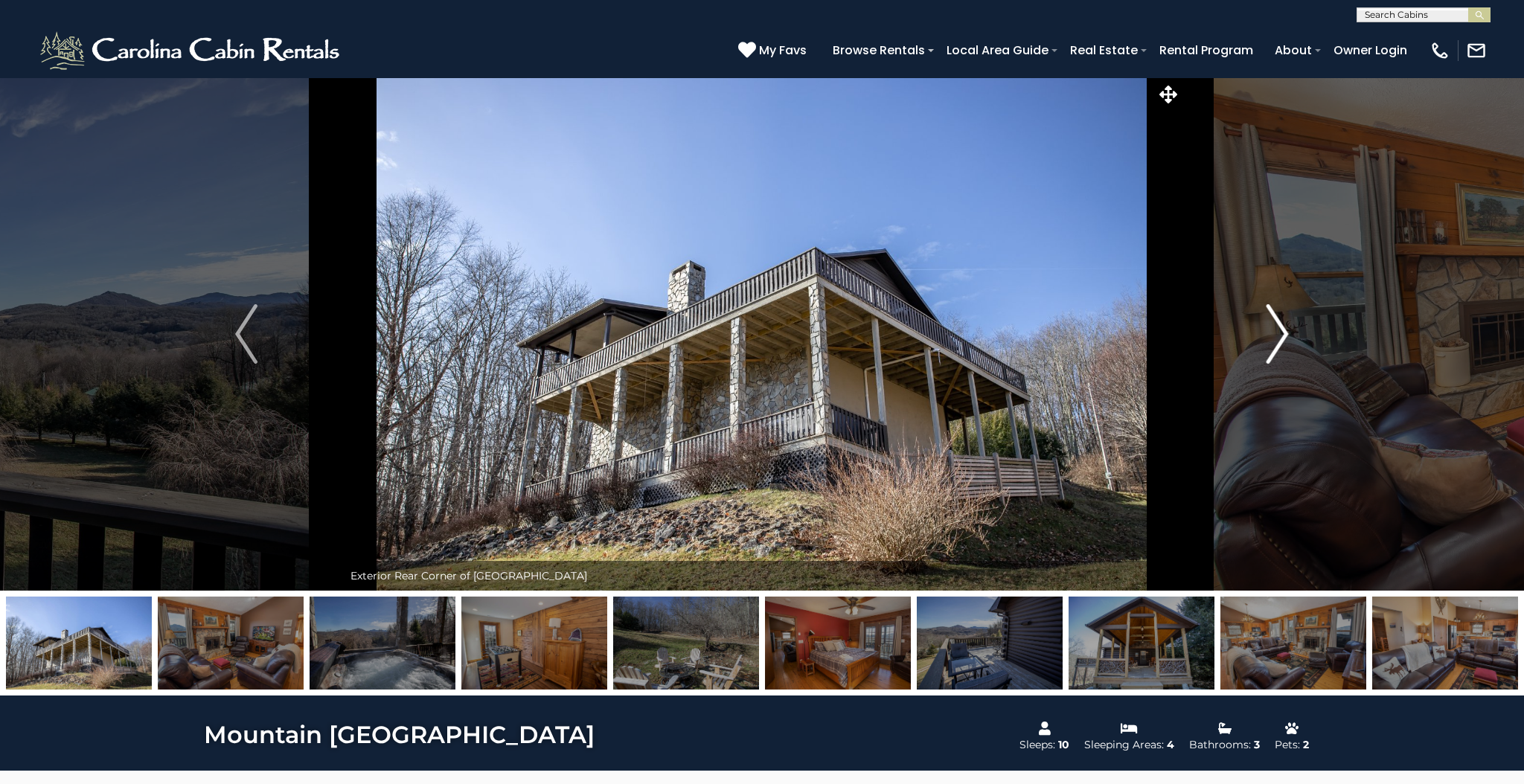
click at [1284, 335] on img "Next" at bounding box center [1277, 334] width 23 height 60
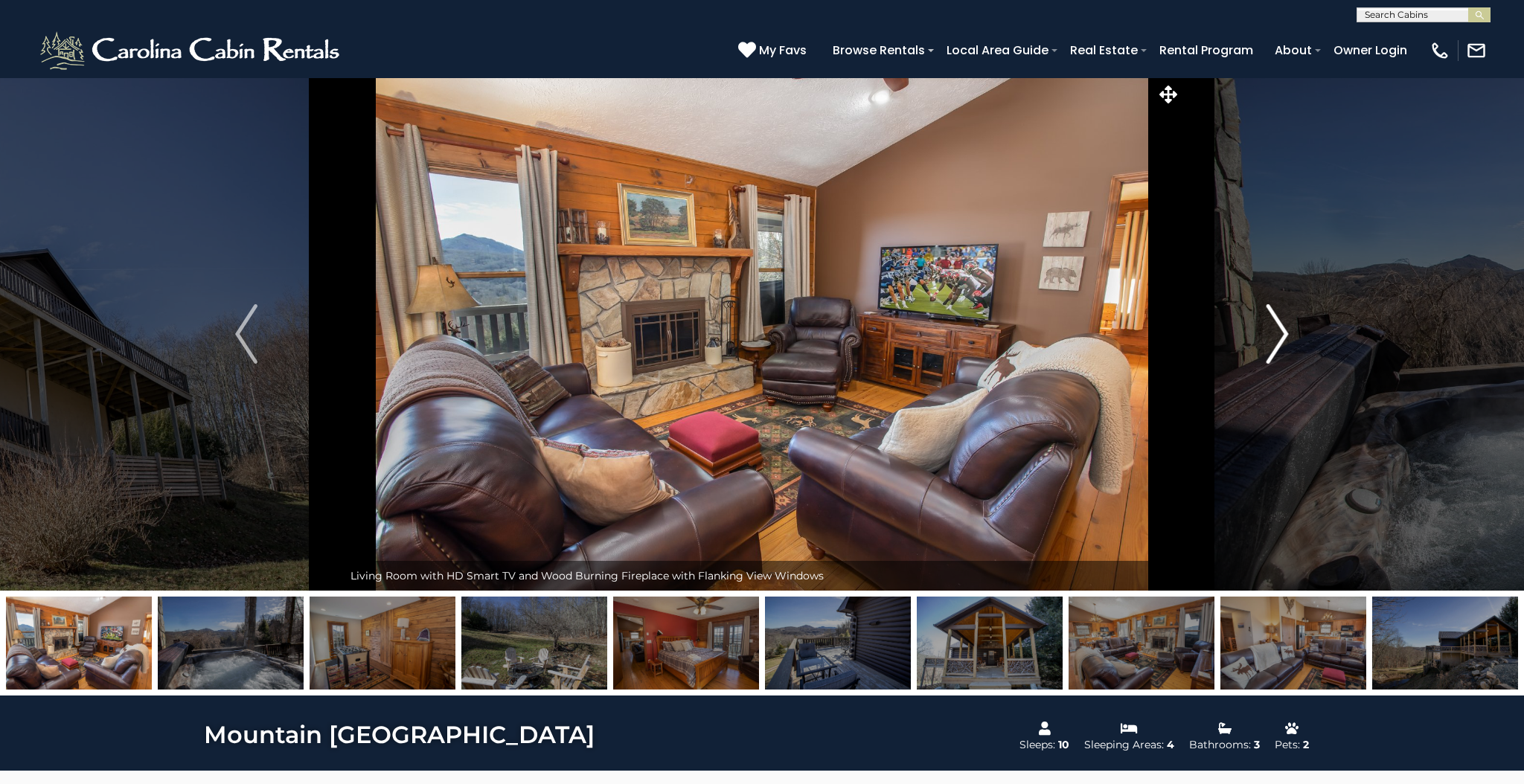
click at [1284, 335] on img "Next" at bounding box center [1277, 334] width 23 height 60
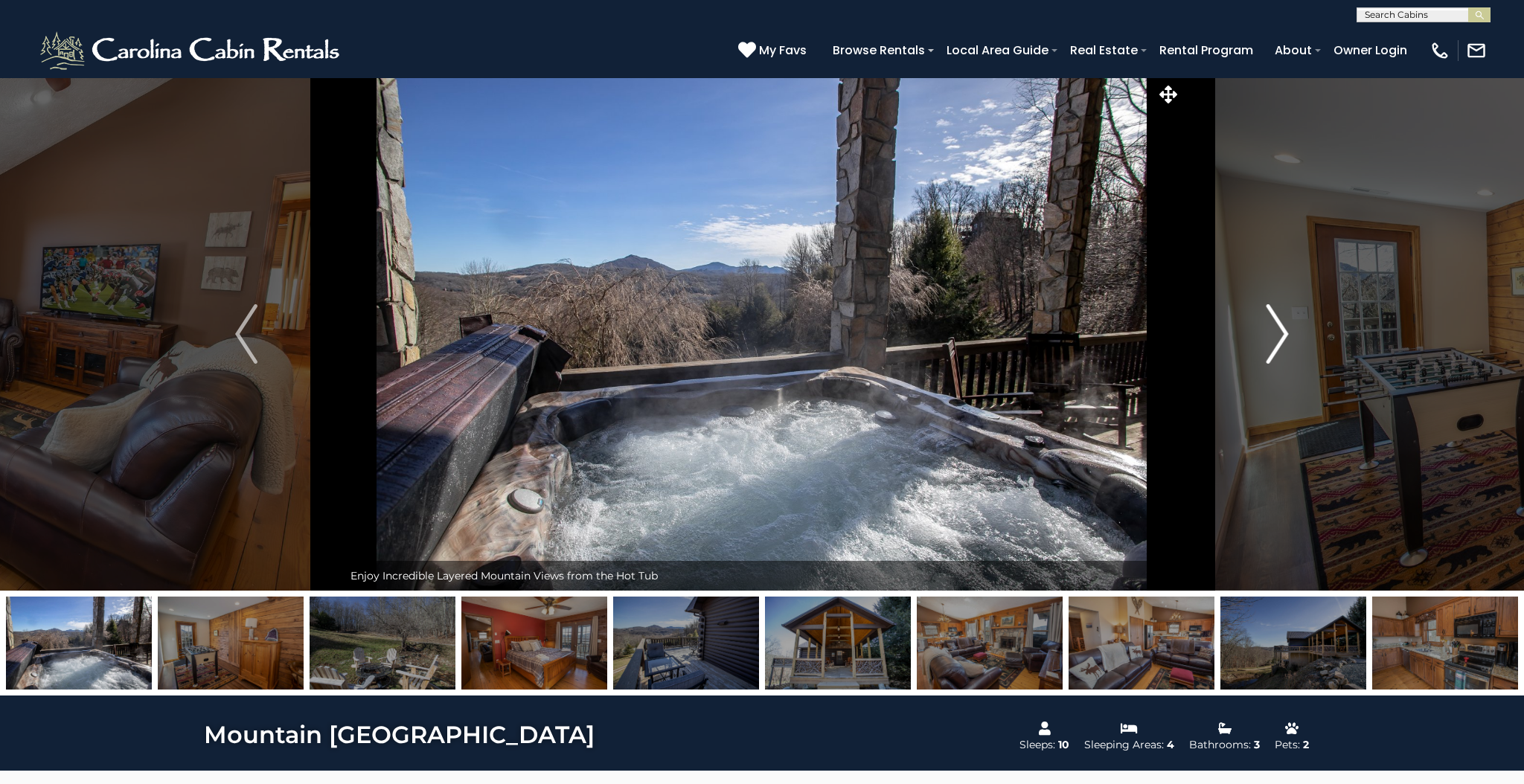
click at [1284, 335] on img "Next" at bounding box center [1277, 334] width 23 height 60
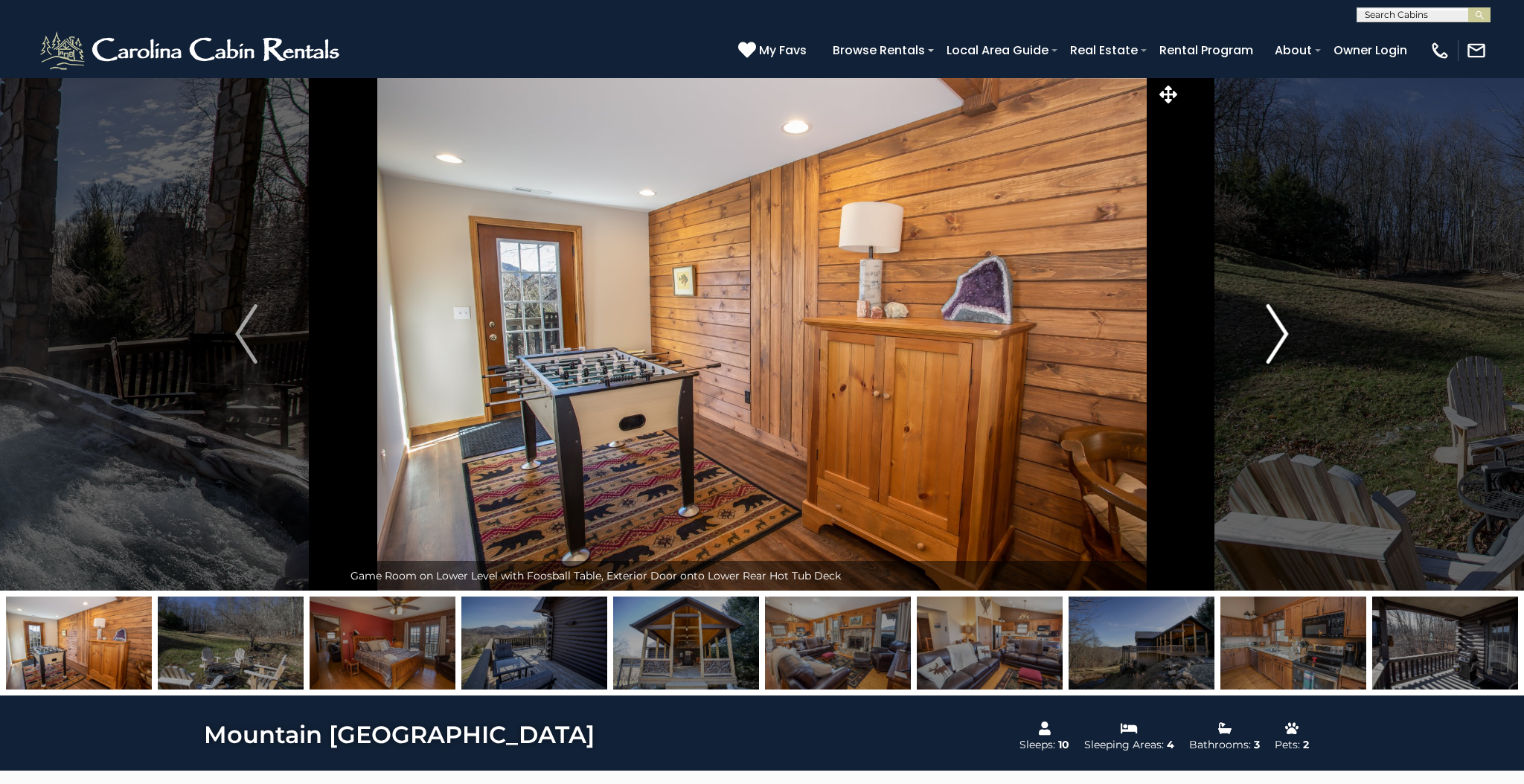
click at [1284, 335] on img "Next" at bounding box center [1277, 334] width 23 height 60
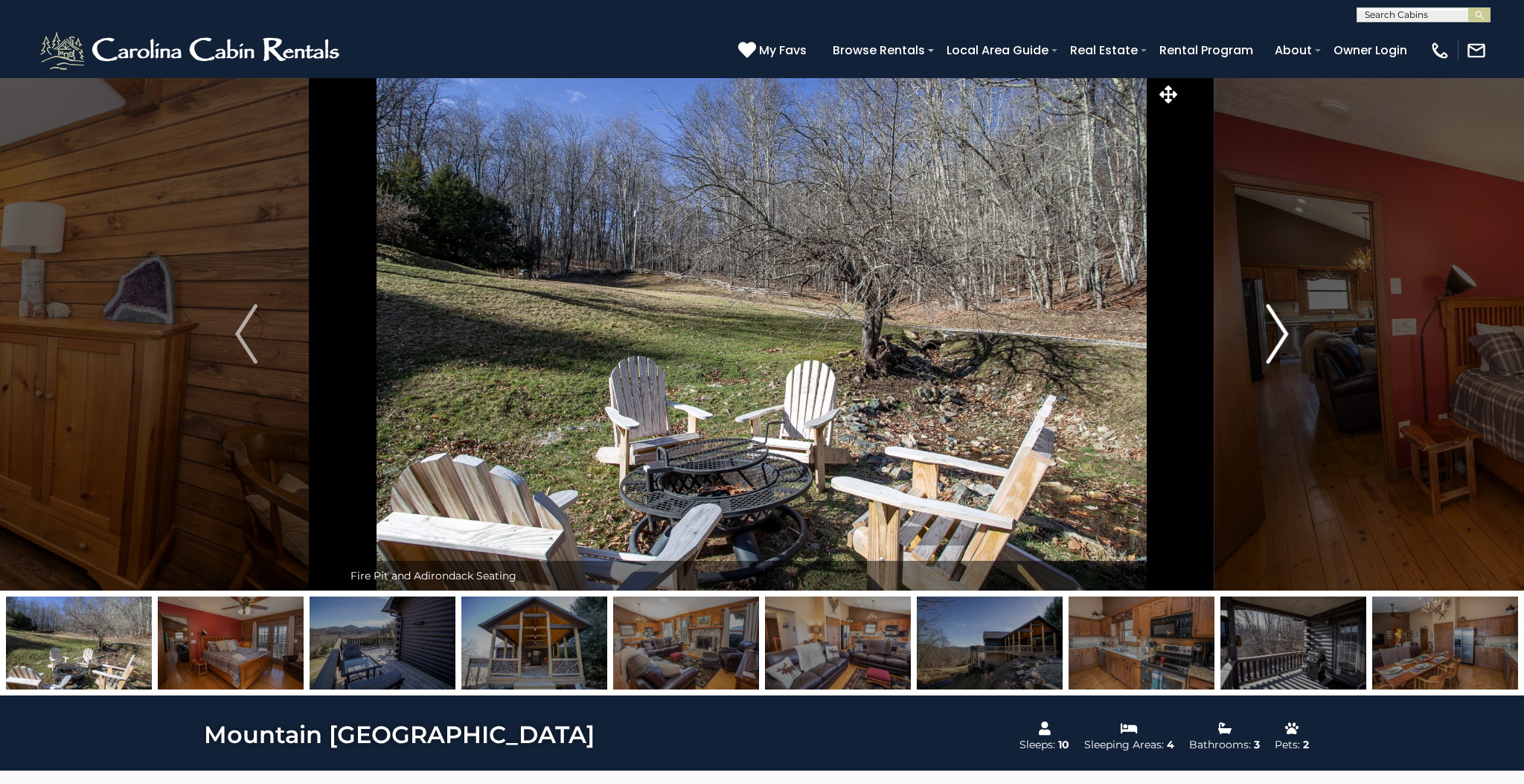
click at [1284, 335] on img "Next" at bounding box center [1277, 334] width 23 height 60
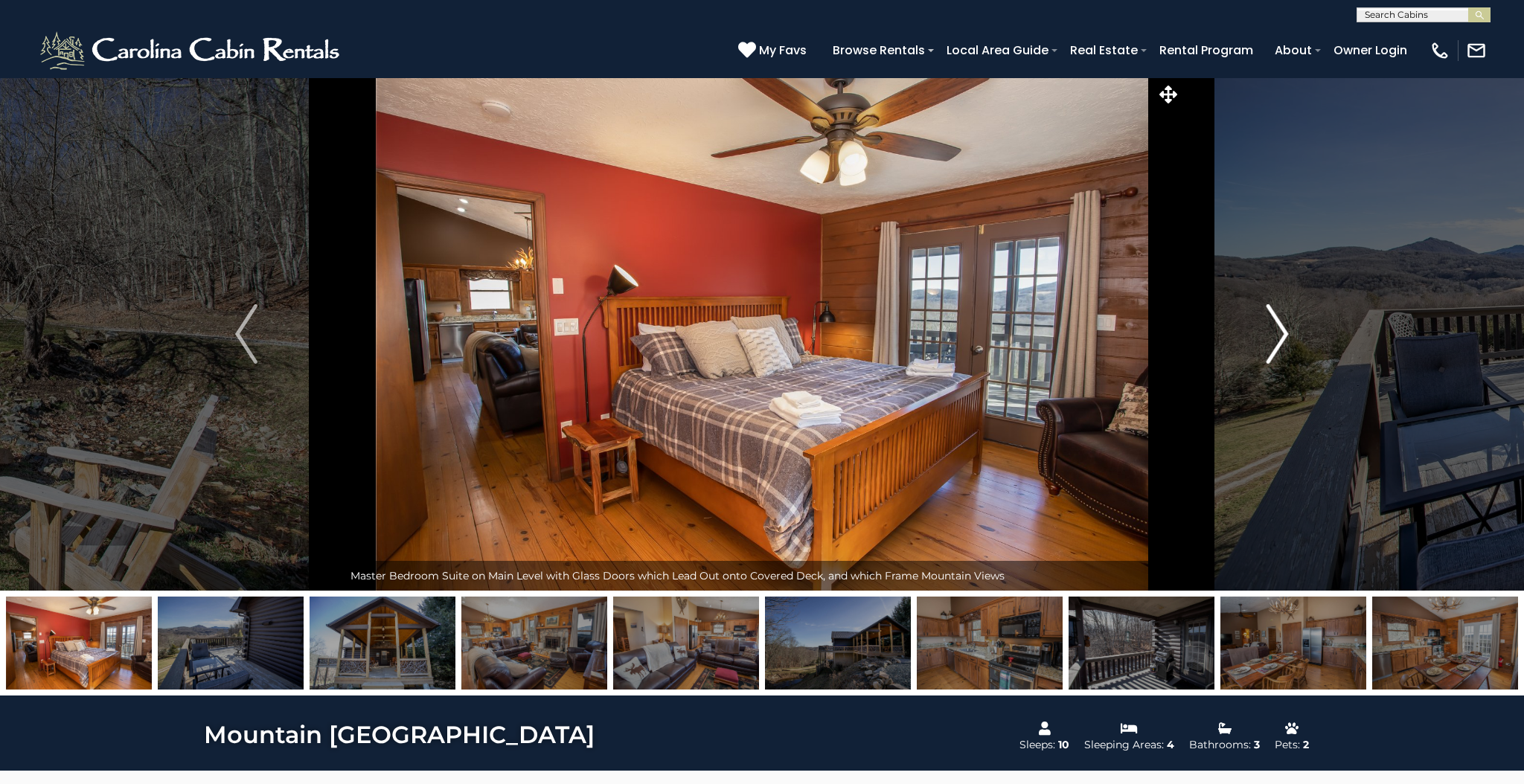
click at [1284, 335] on img "Next" at bounding box center [1277, 334] width 23 height 60
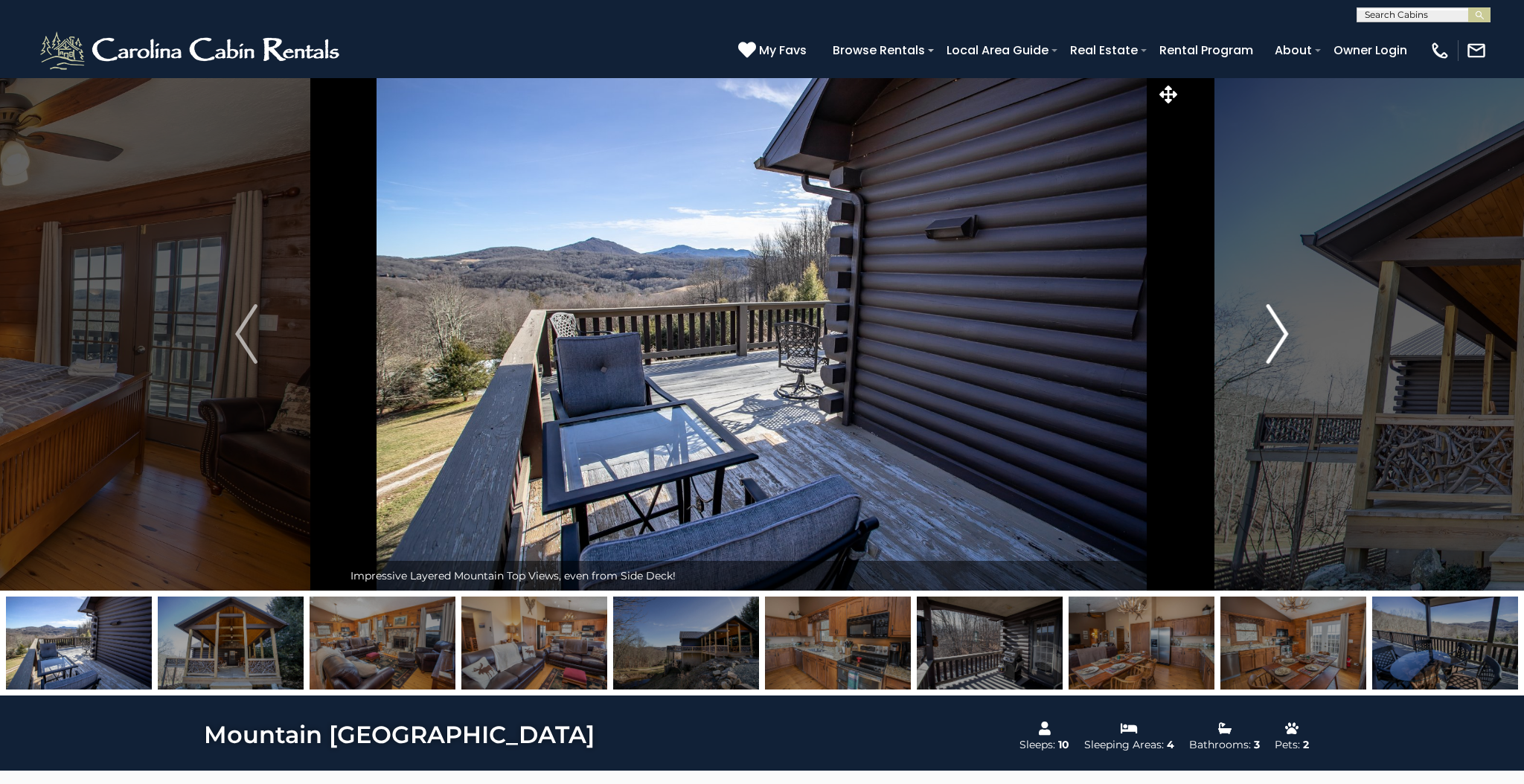
click at [1284, 335] on img "Next" at bounding box center [1277, 334] width 23 height 60
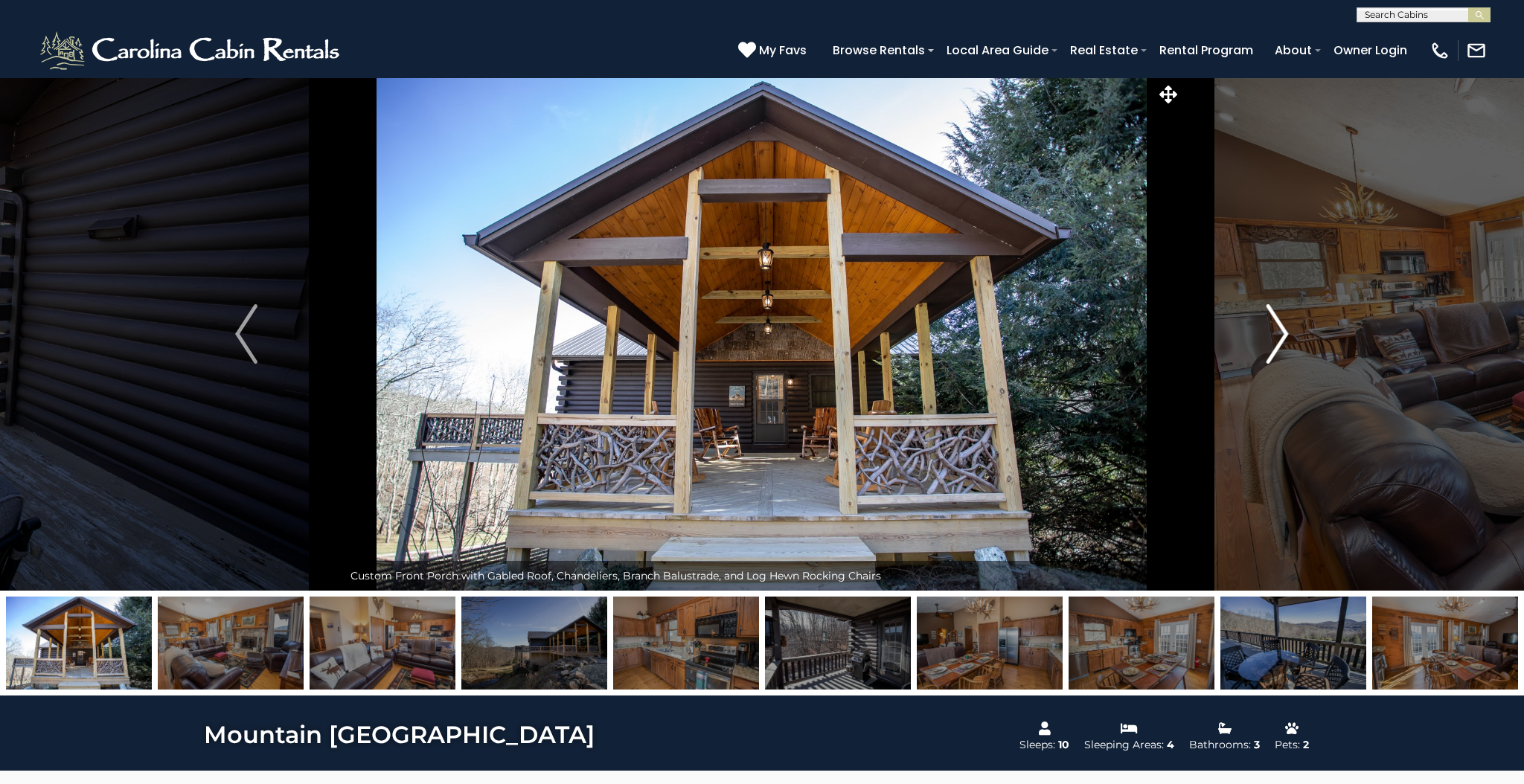
click at [1284, 335] on img "Next" at bounding box center [1277, 334] width 23 height 60
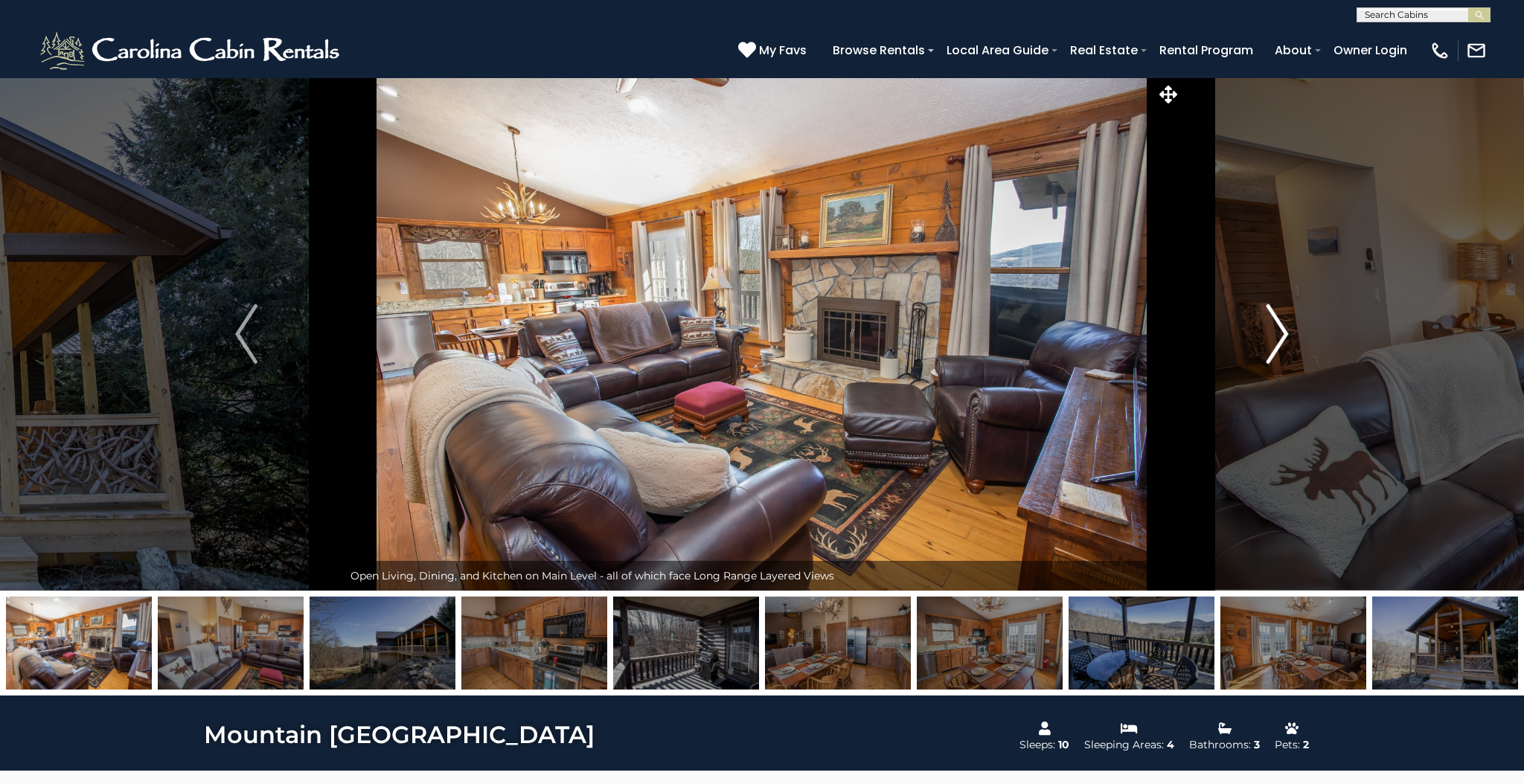
click at [1284, 335] on img "Next" at bounding box center [1277, 334] width 23 height 60
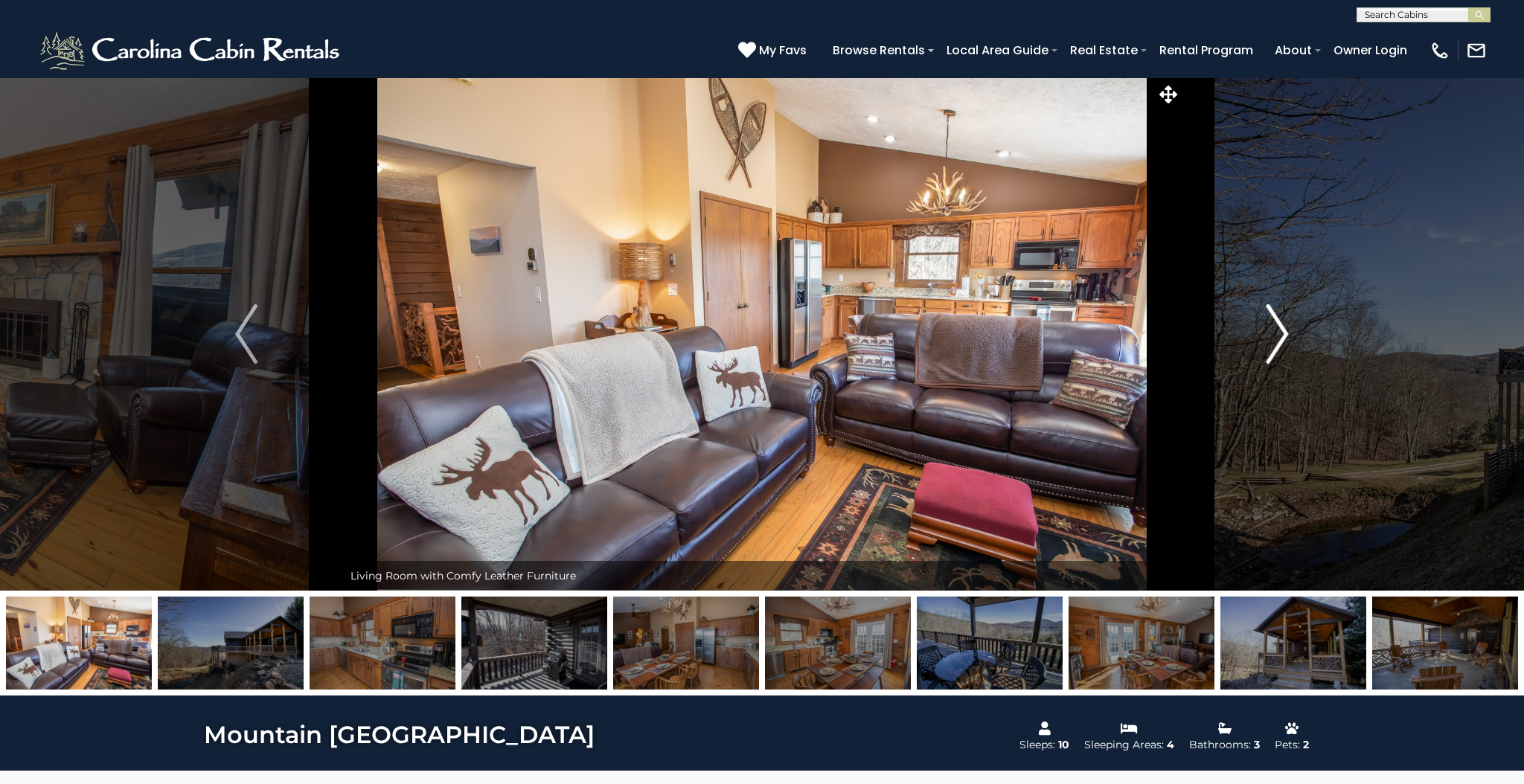
click at [1284, 335] on img "Next" at bounding box center [1277, 334] width 23 height 60
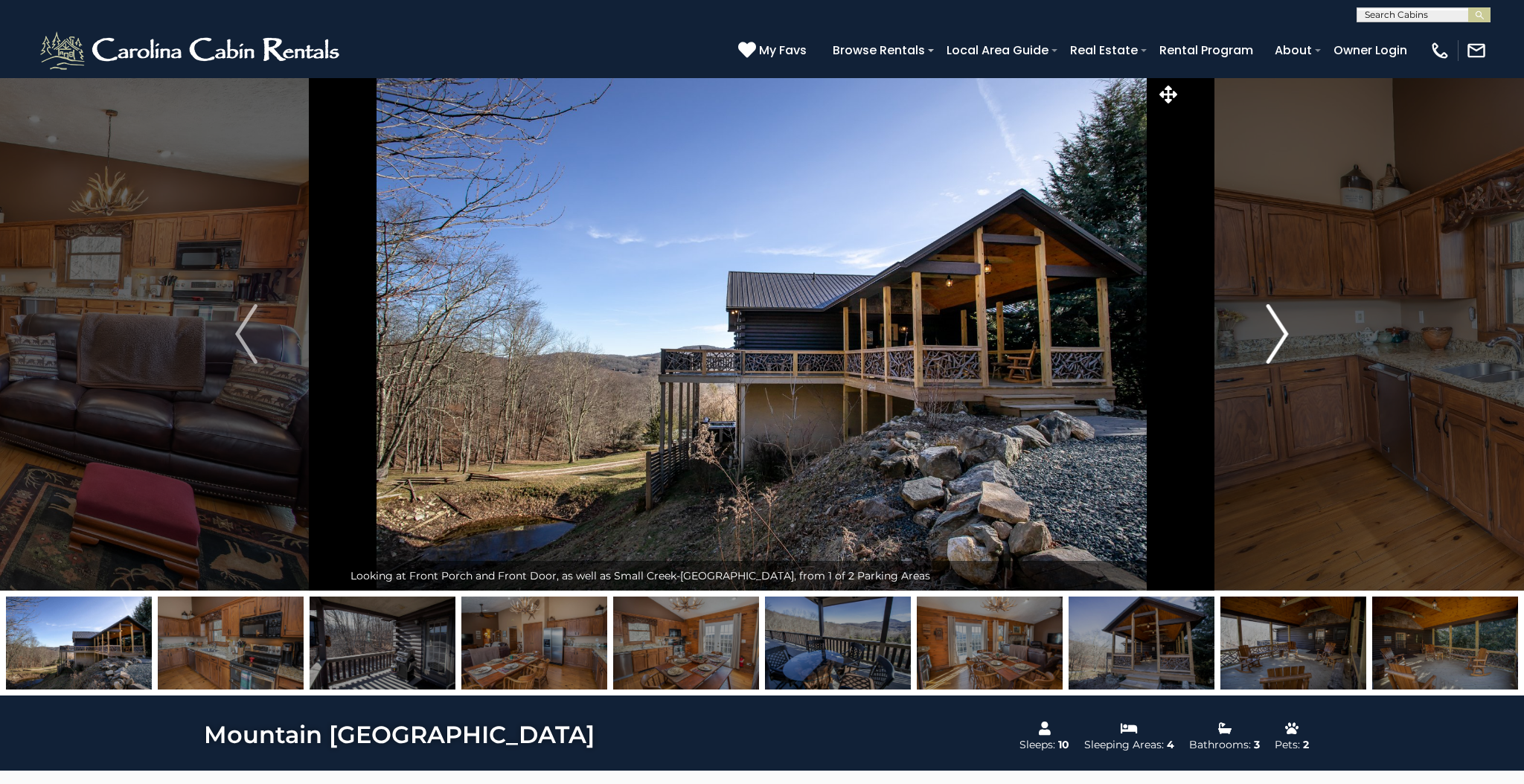
click at [1284, 335] on img "Next" at bounding box center [1277, 334] width 23 height 60
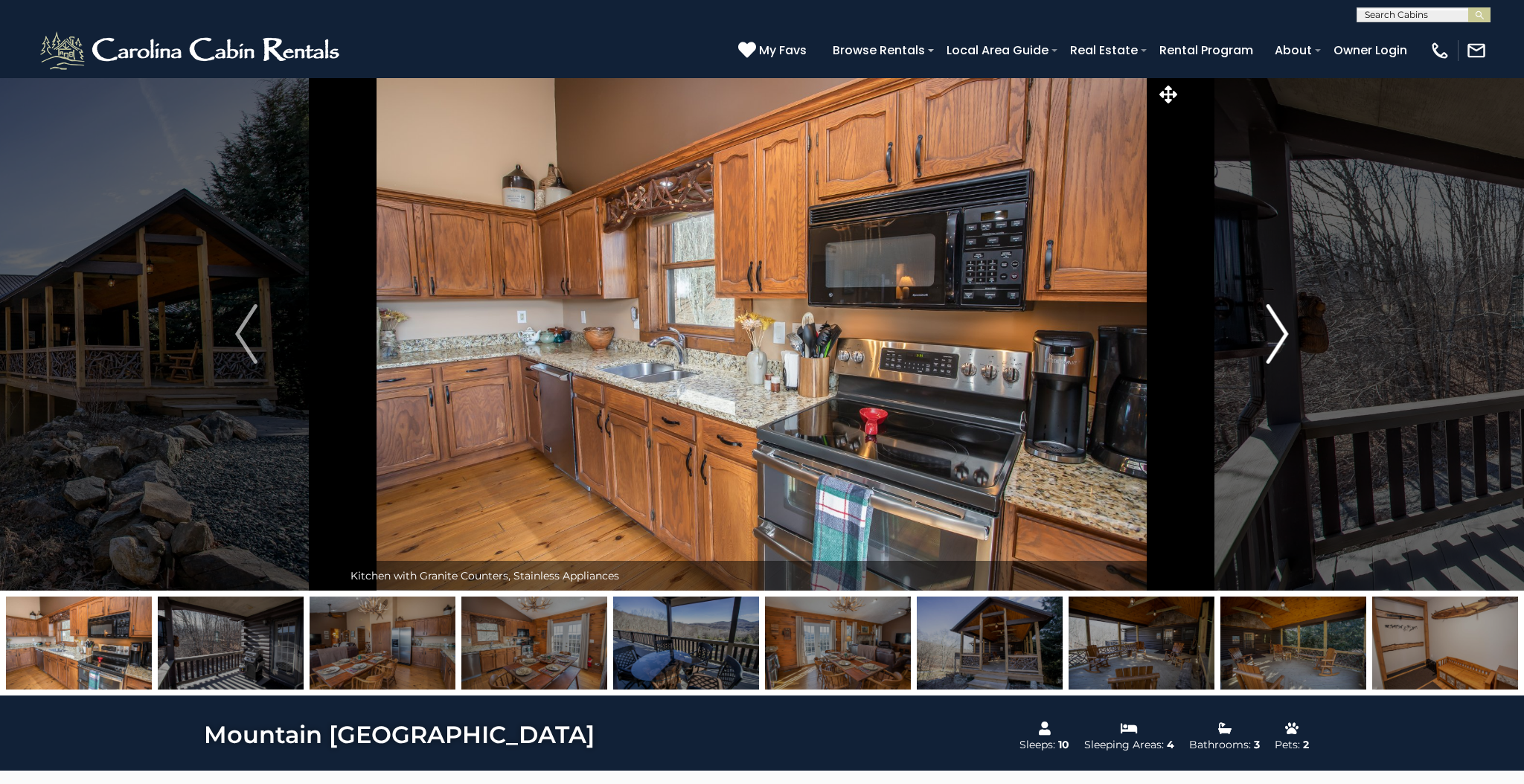
click at [1284, 335] on img "Next" at bounding box center [1277, 334] width 23 height 60
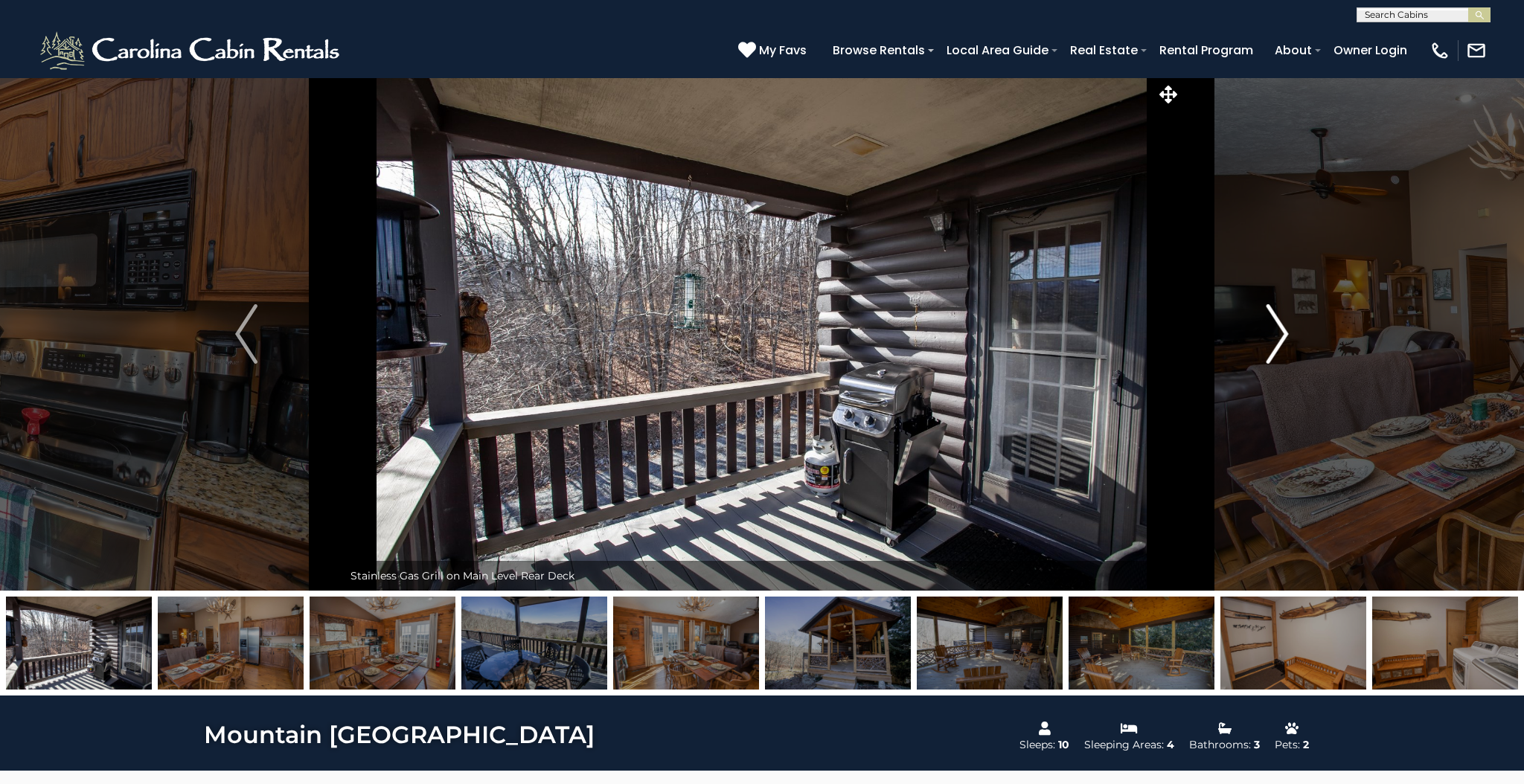
click at [1284, 335] on img "Next" at bounding box center [1277, 334] width 23 height 60
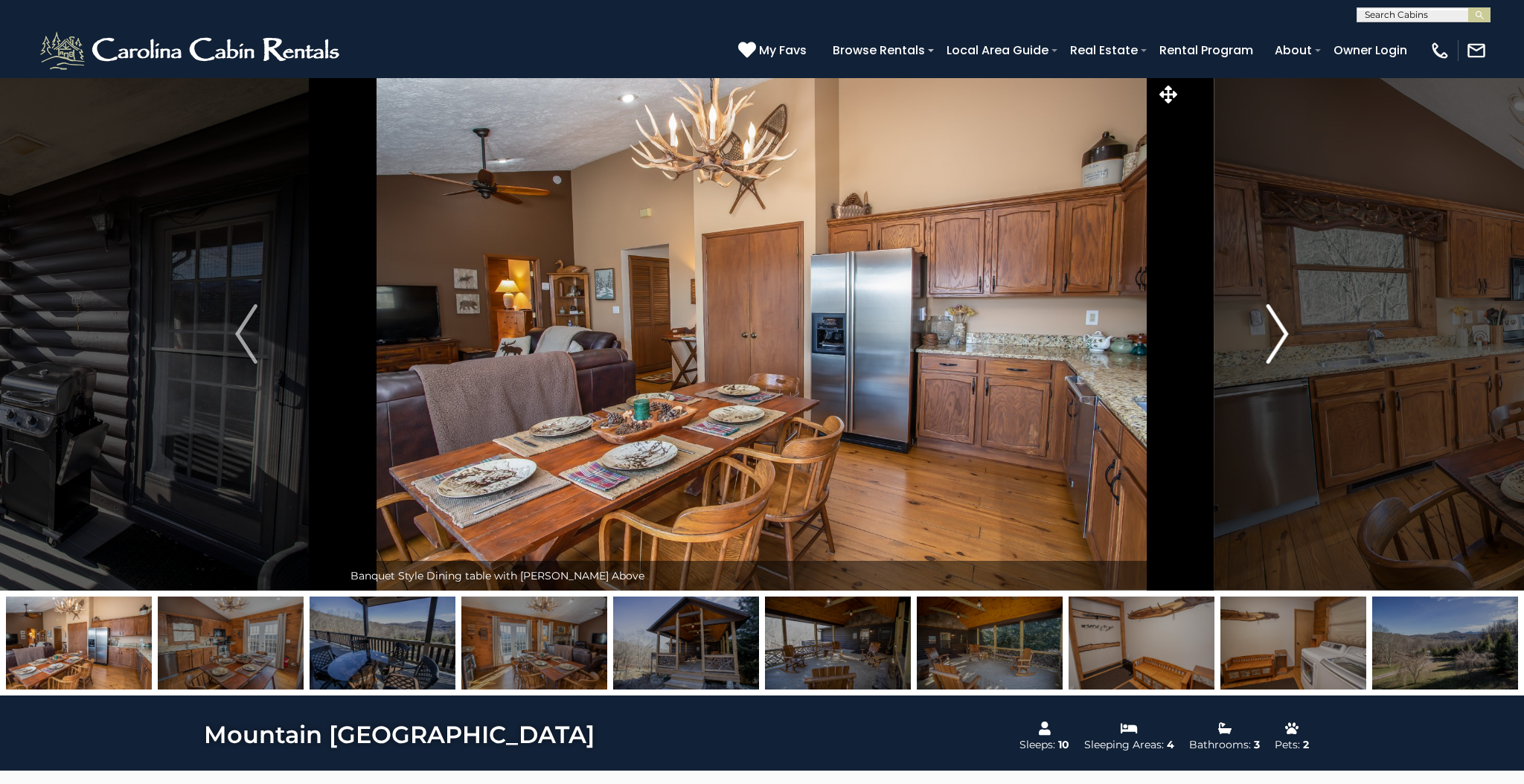
click at [1284, 335] on img "Next" at bounding box center [1277, 334] width 23 height 60
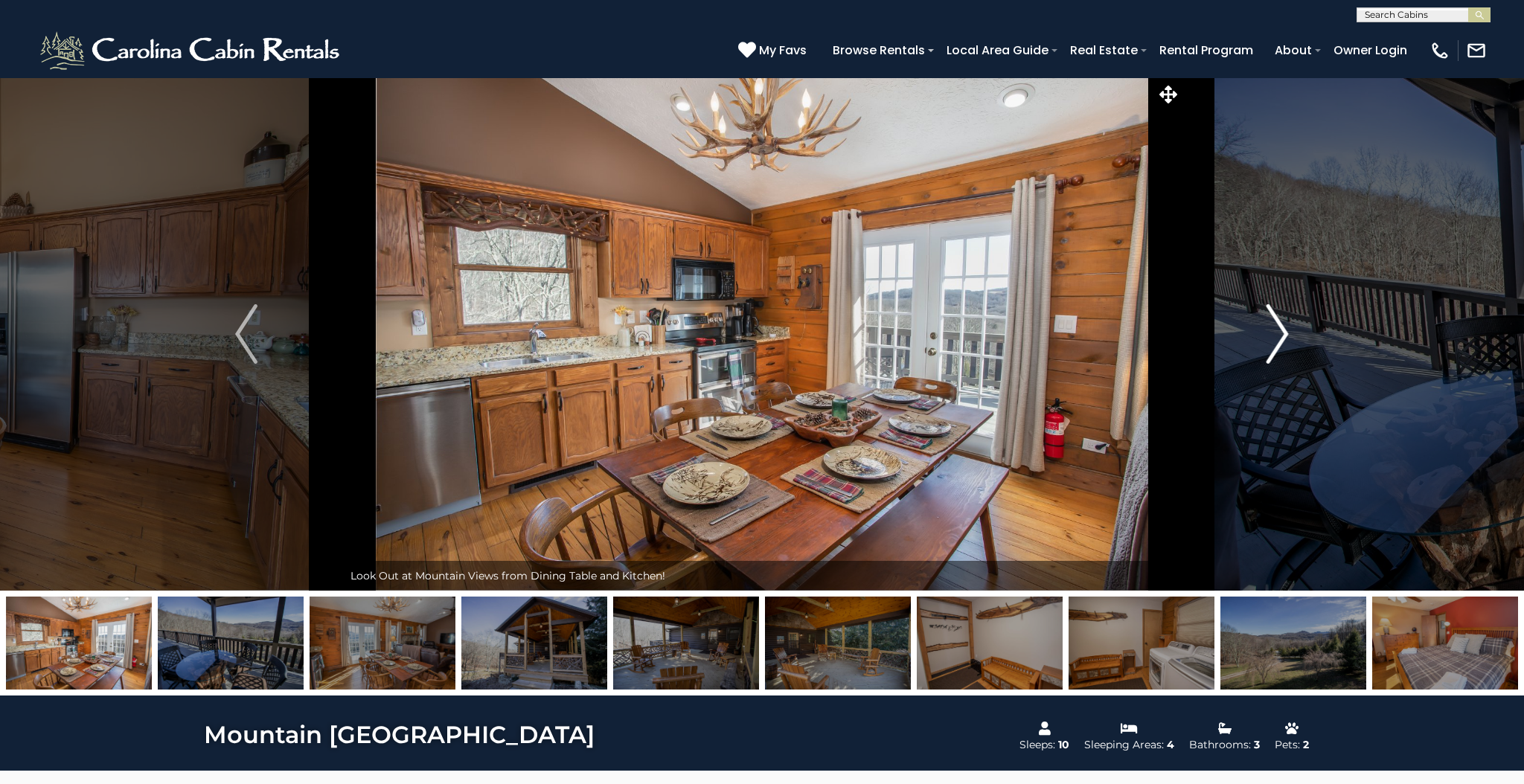
click at [1284, 335] on img "Next" at bounding box center [1277, 334] width 23 height 60
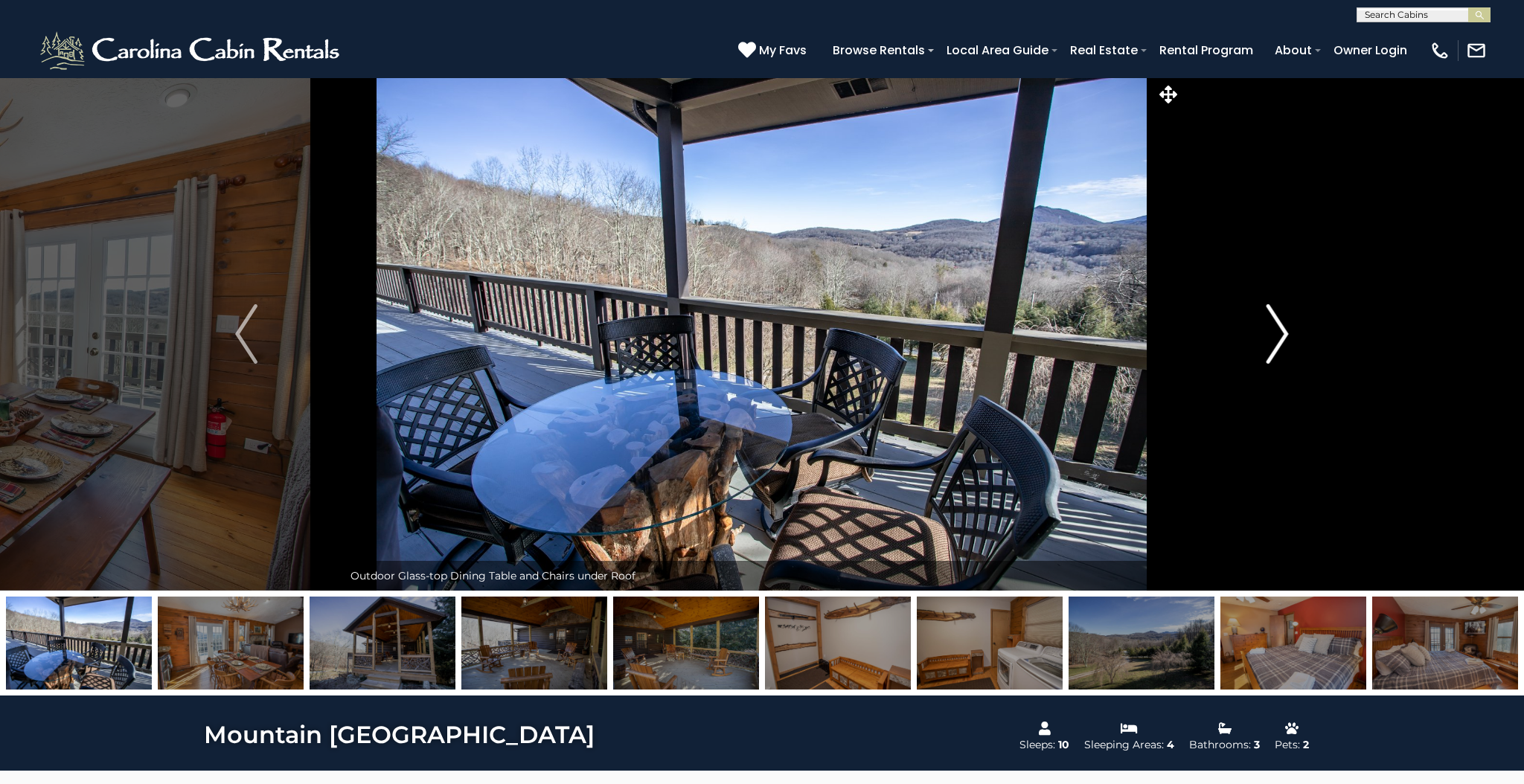
click at [1284, 335] on img "Next" at bounding box center [1277, 334] width 23 height 60
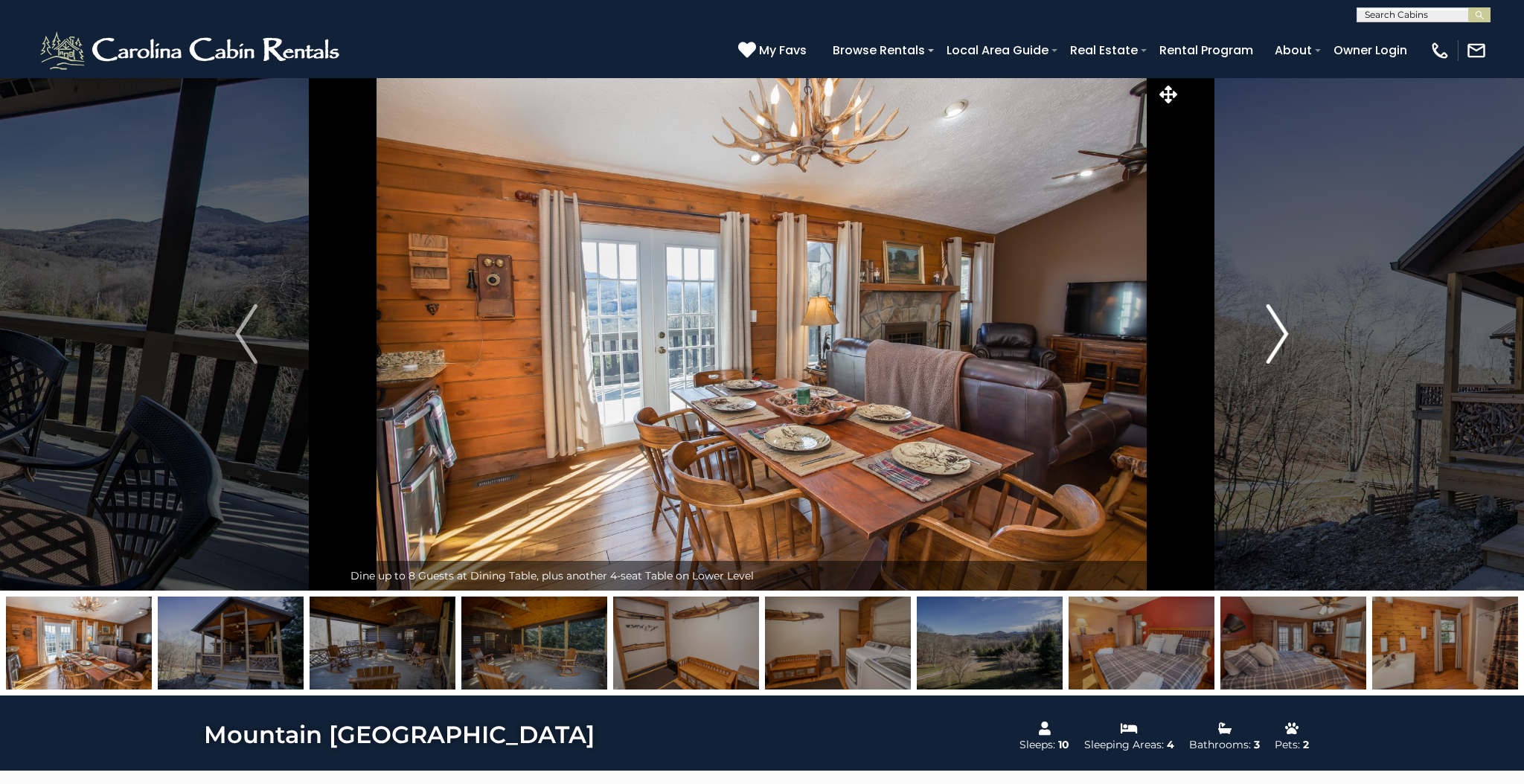
click at [1284, 335] on img "Next" at bounding box center [1277, 334] width 23 height 60
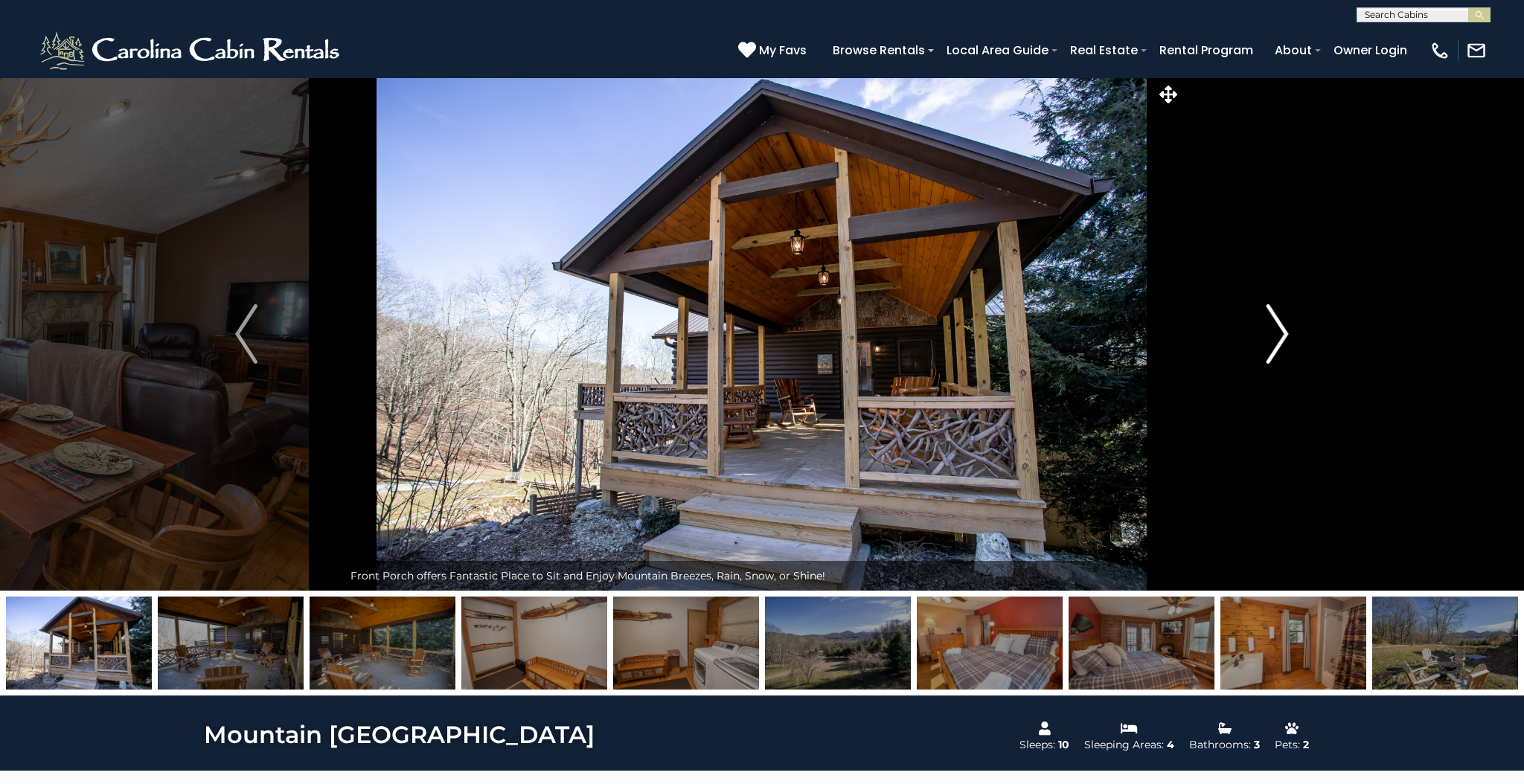
click at [1284, 335] on img "Next" at bounding box center [1277, 334] width 23 height 60
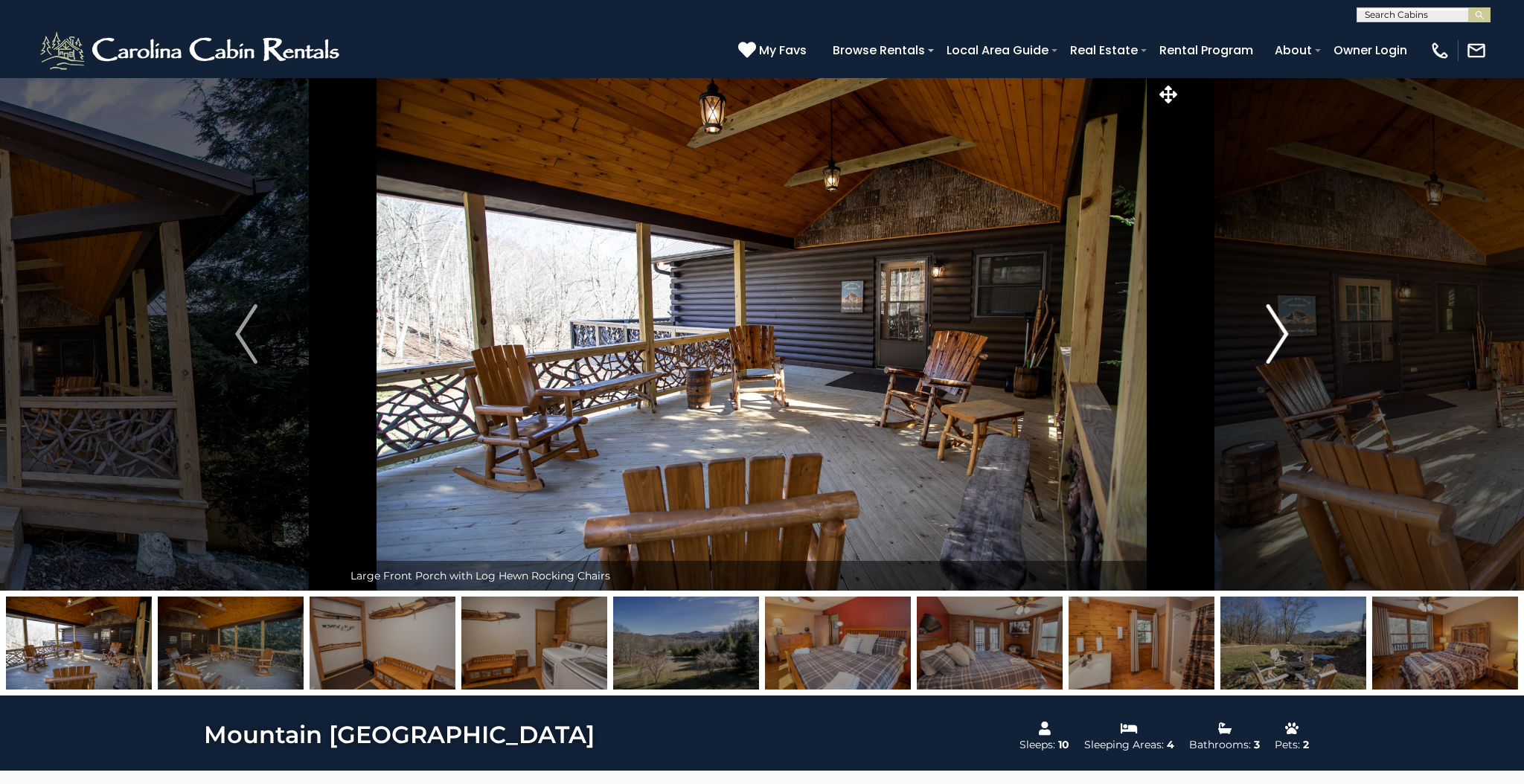
click at [1284, 335] on img "Next" at bounding box center [1277, 334] width 23 height 60
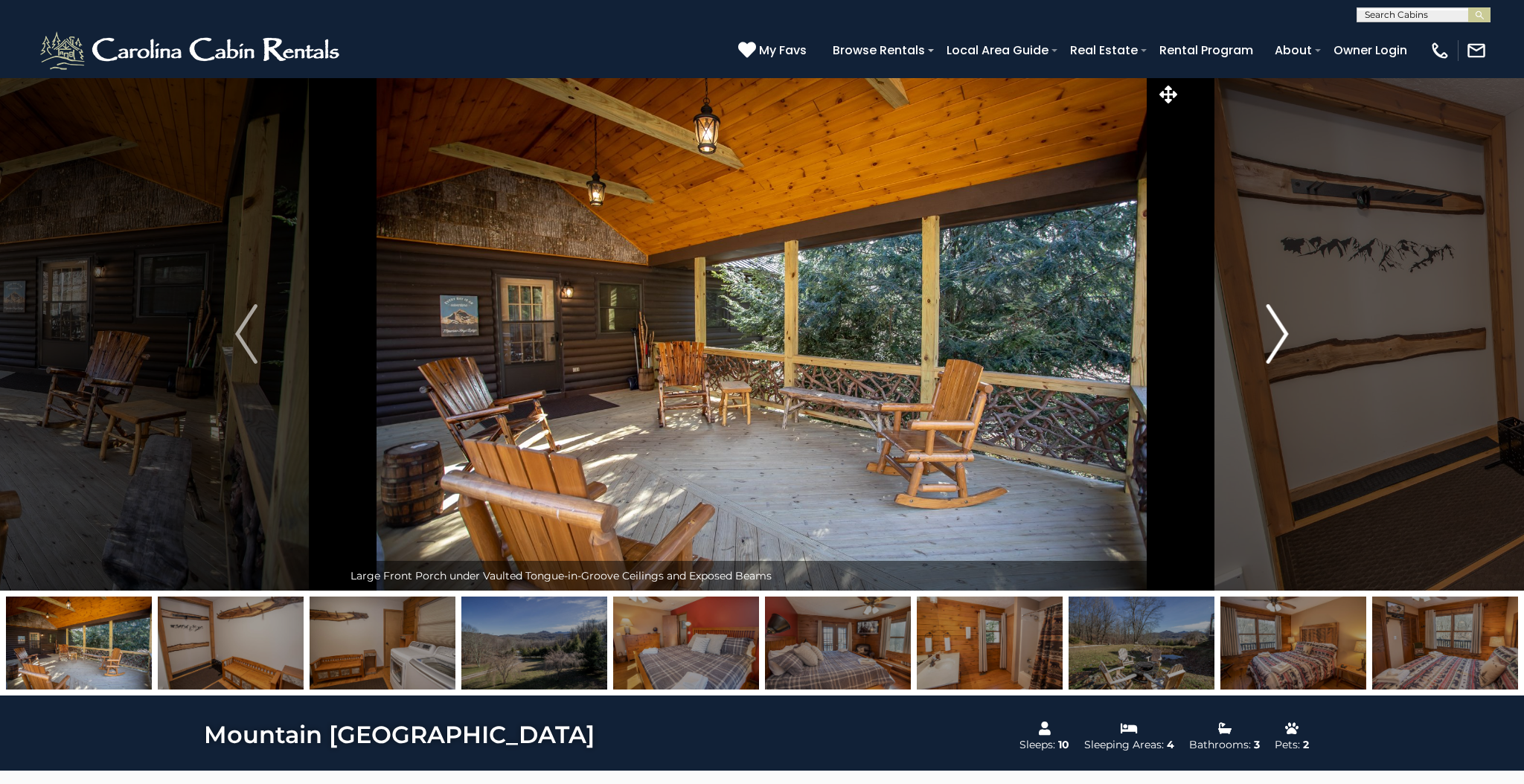
click at [1284, 335] on img "Next" at bounding box center [1277, 334] width 23 height 60
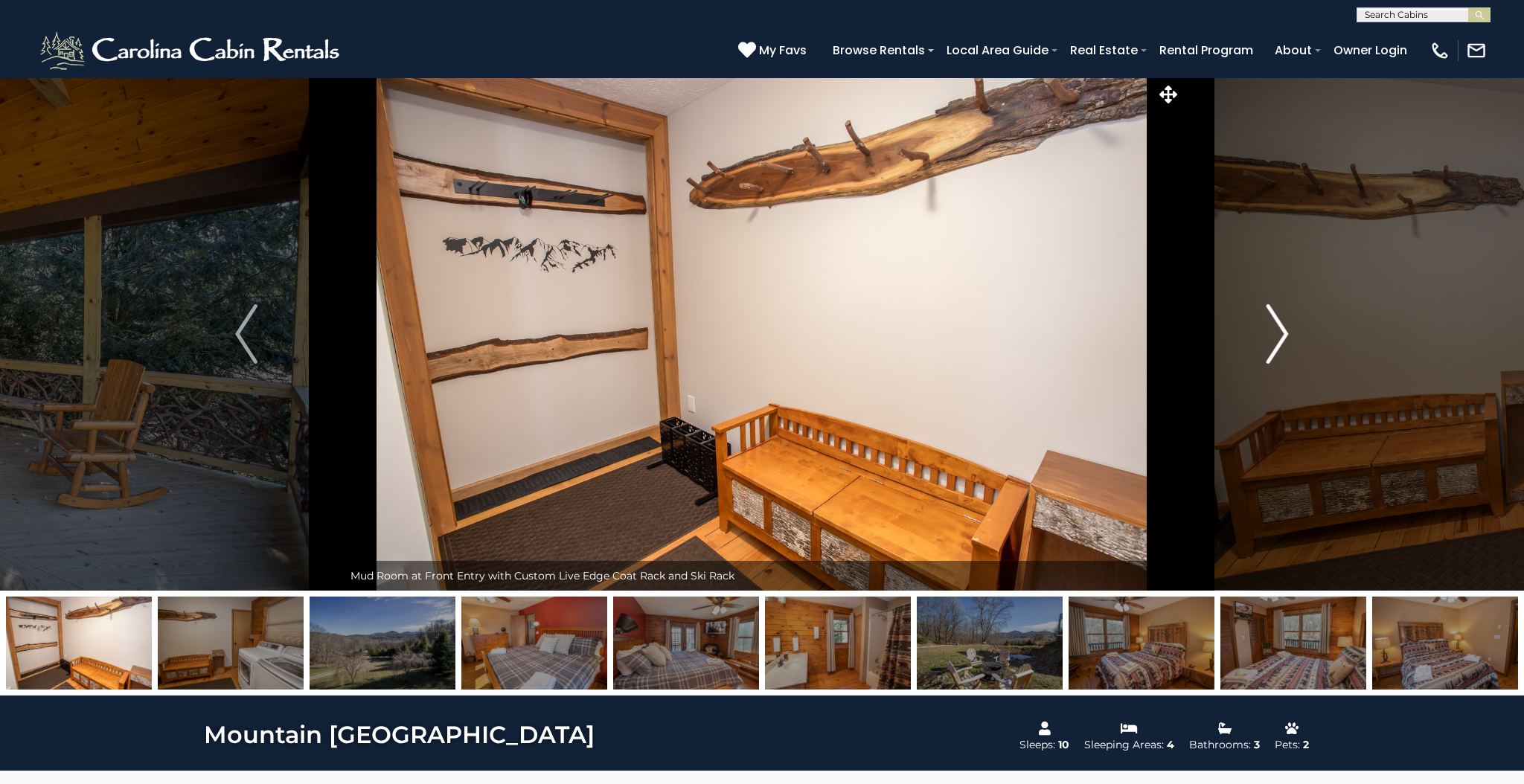
click at [1284, 335] on img "Next" at bounding box center [1277, 334] width 23 height 60
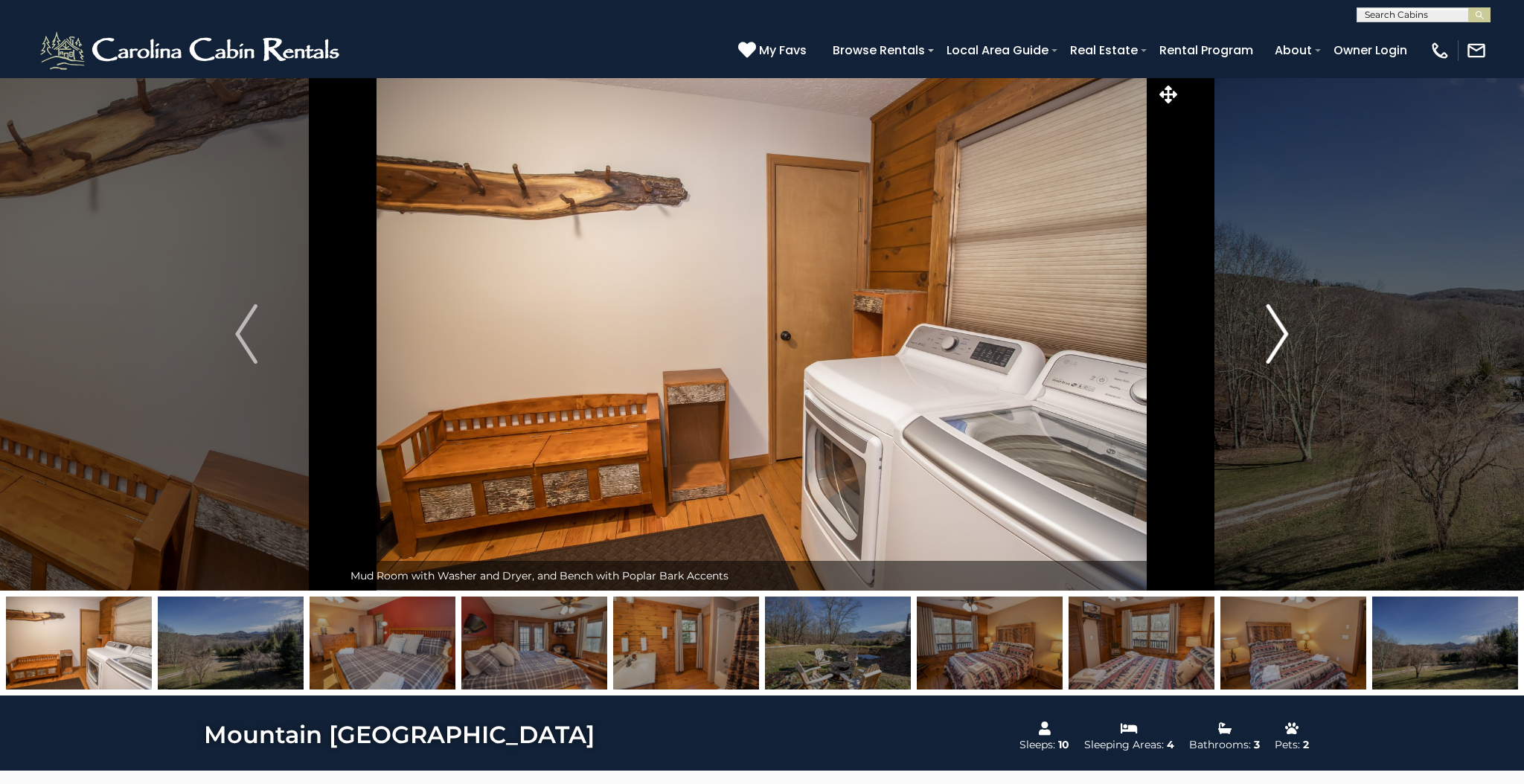
click at [1284, 335] on img "Next" at bounding box center [1277, 334] width 23 height 60
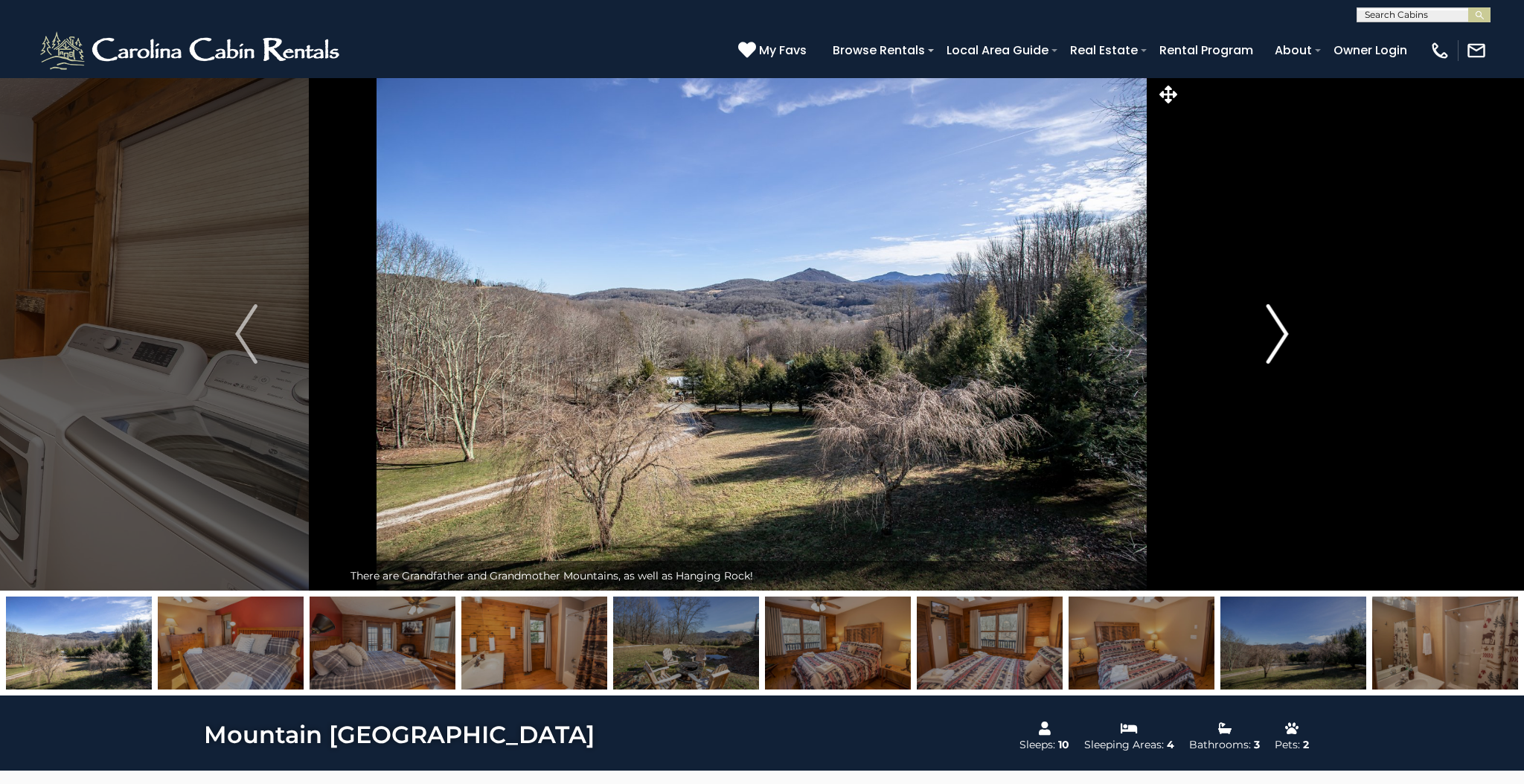
click at [1284, 335] on img "Next" at bounding box center [1277, 334] width 23 height 60
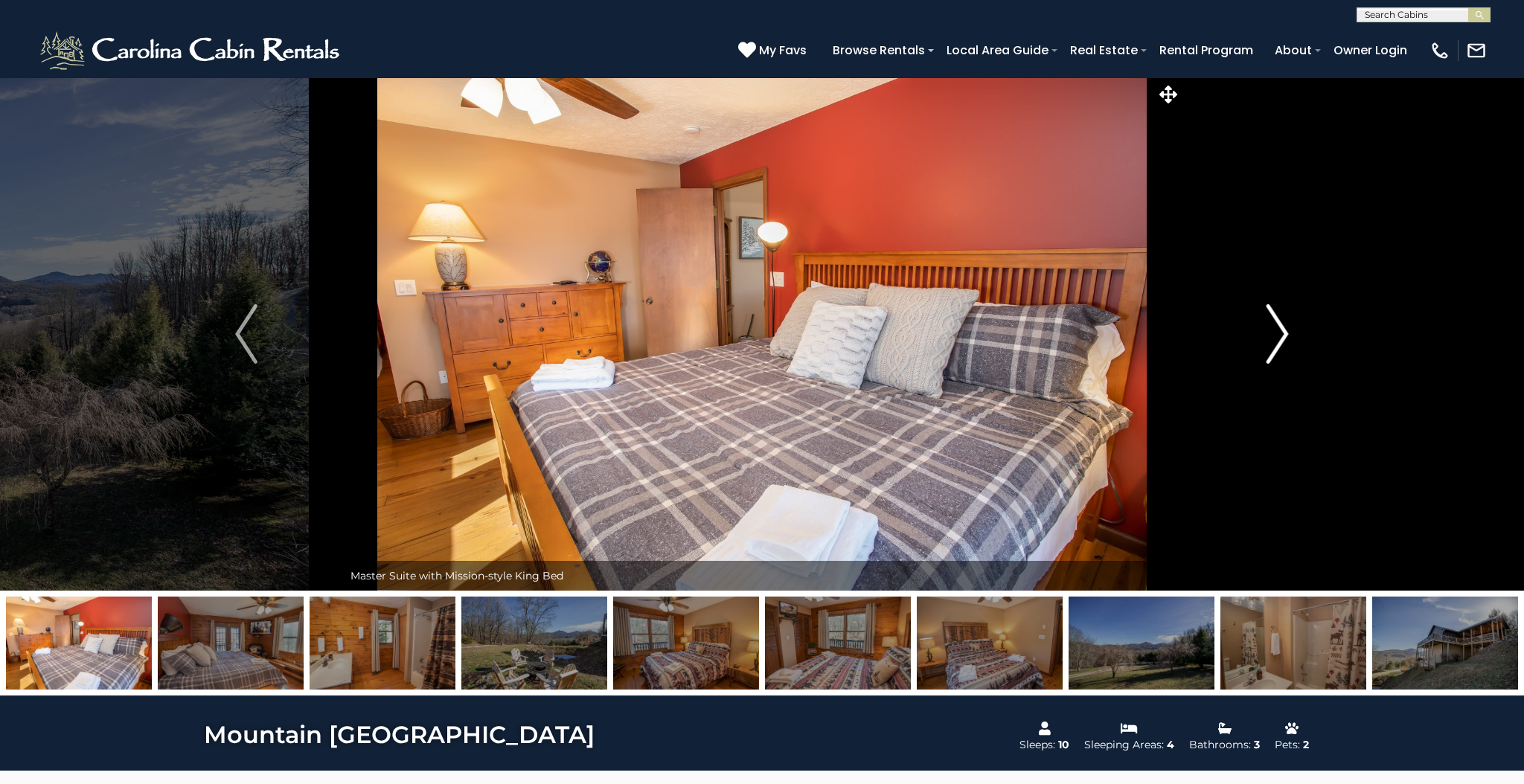
click at [1284, 335] on img "Next" at bounding box center [1277, 334] width 23 height 60
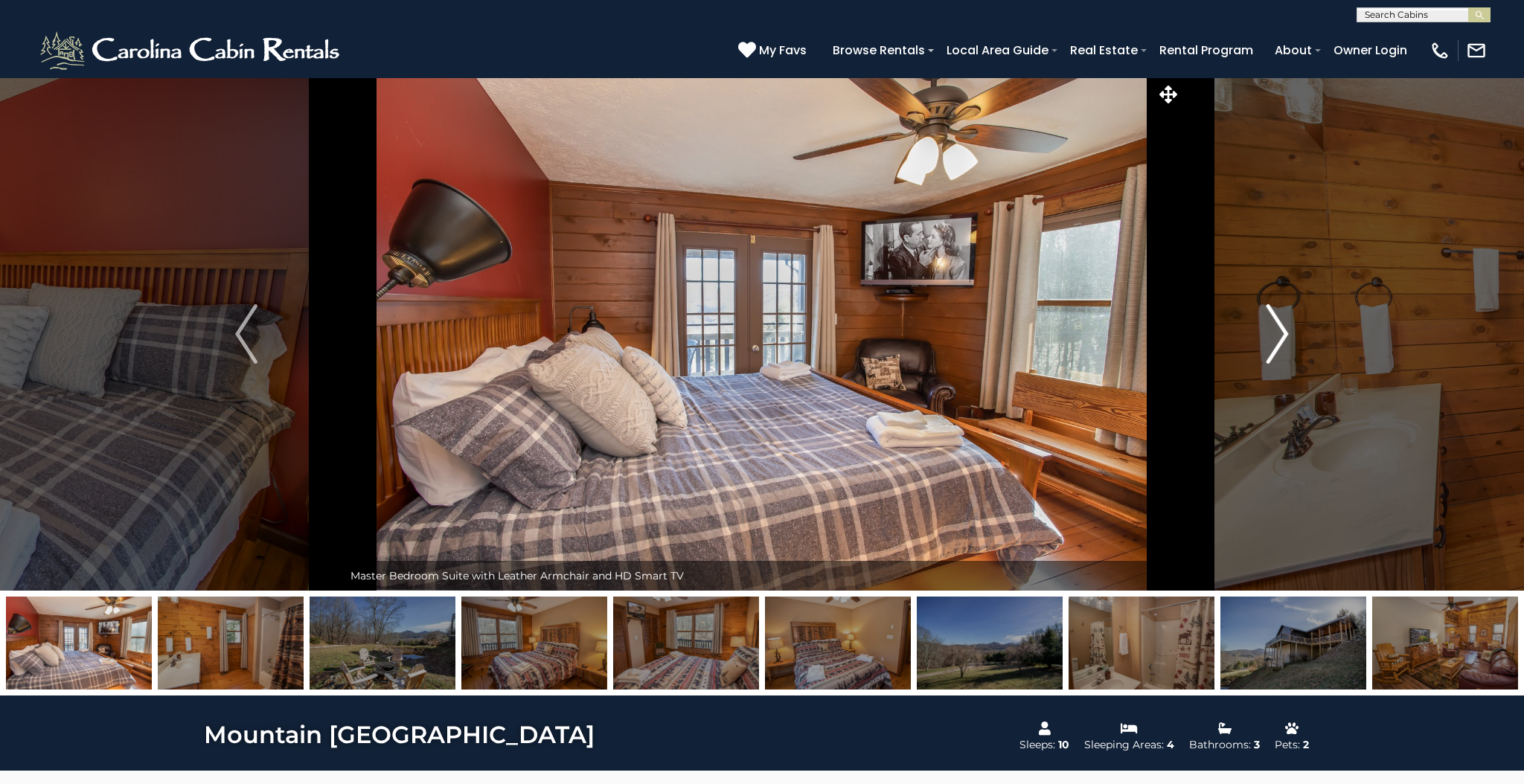
click at [1284, 335] on img "Next" at bounding box center [1277, 334] width 23 height 60
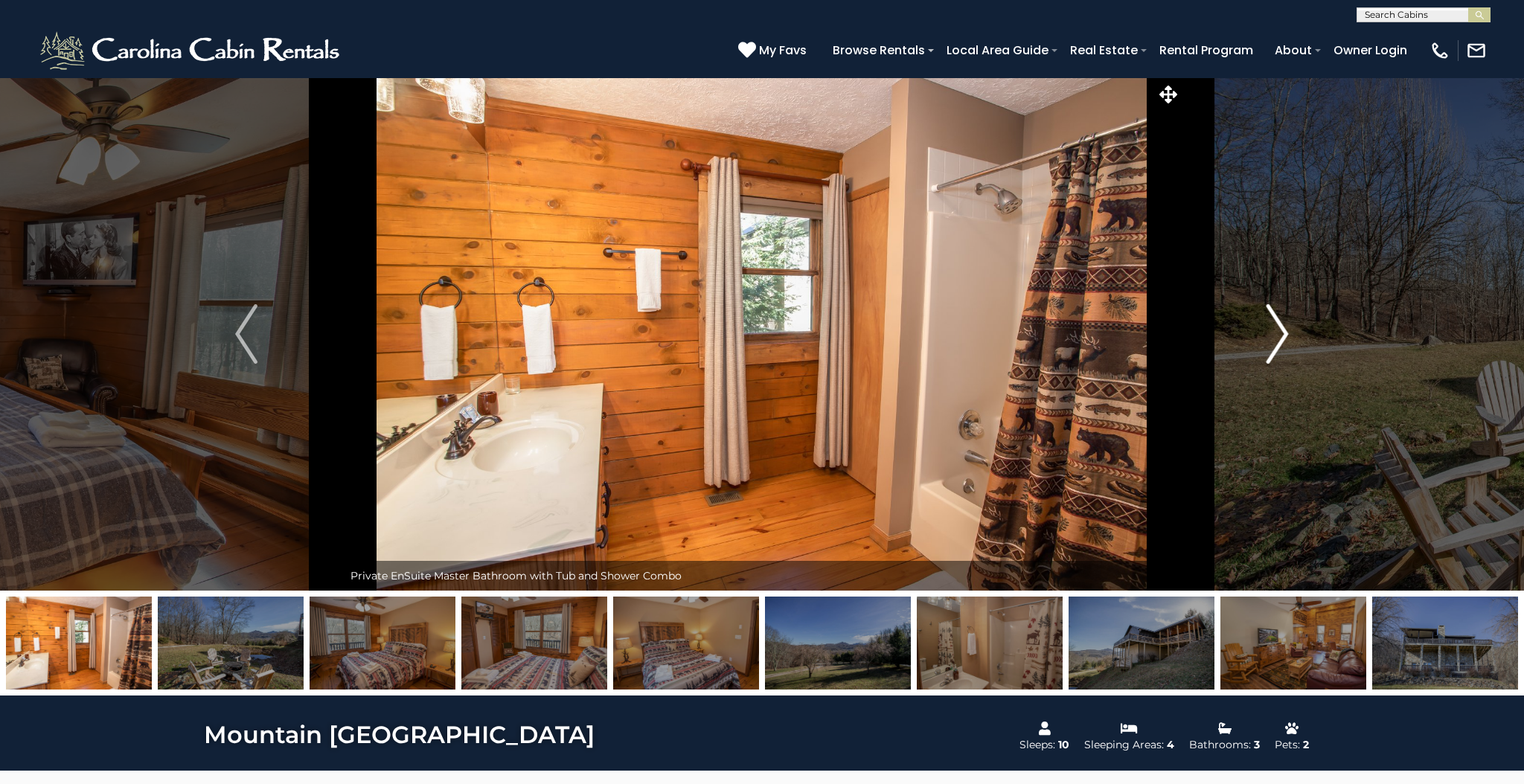
click at [1284, 335] on img "Next" at bounding box center [1277, 334] width 23 height 60
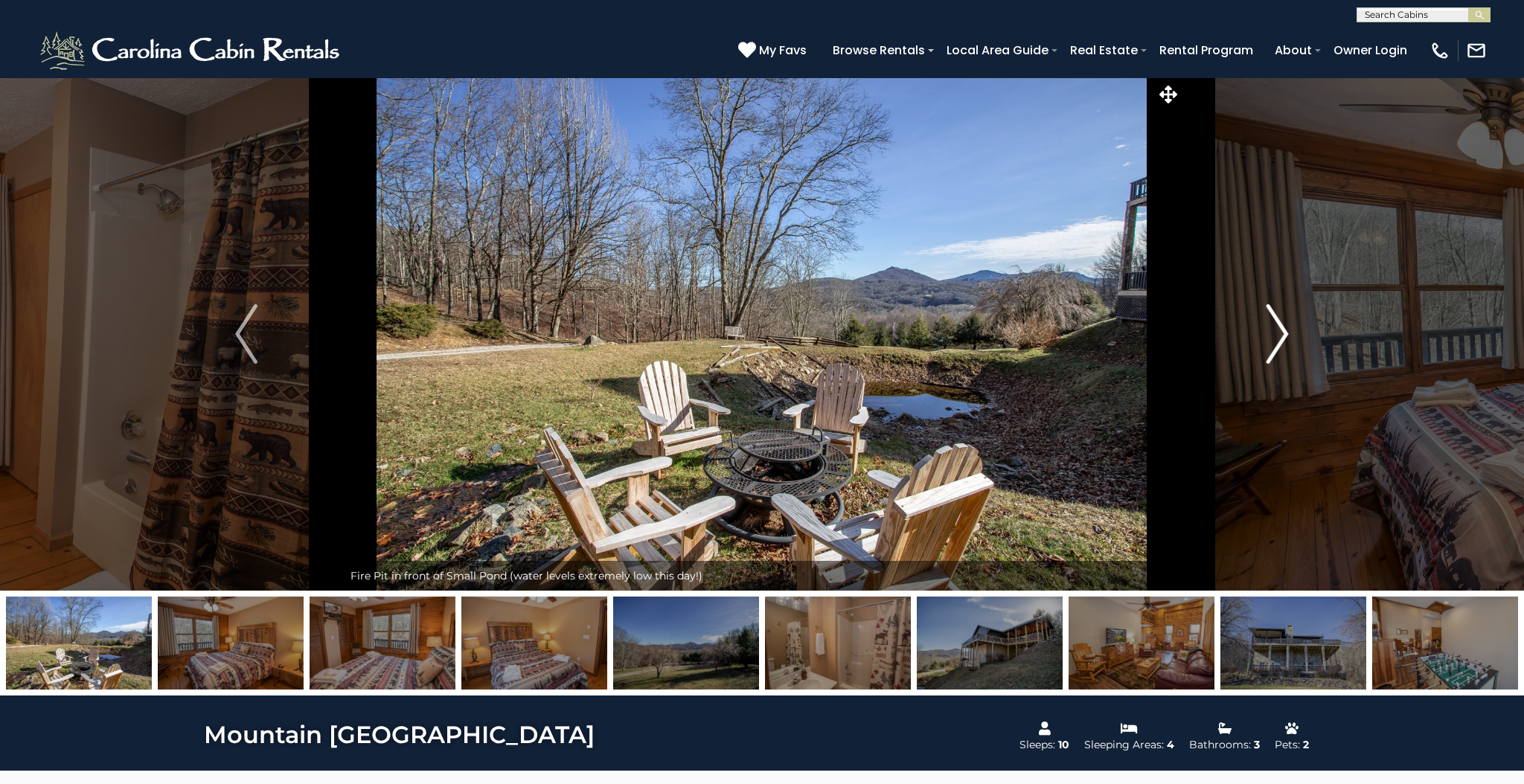
click at [1284, 335] on img "Next" at bounding box center [1277, 334] width 23 height 60
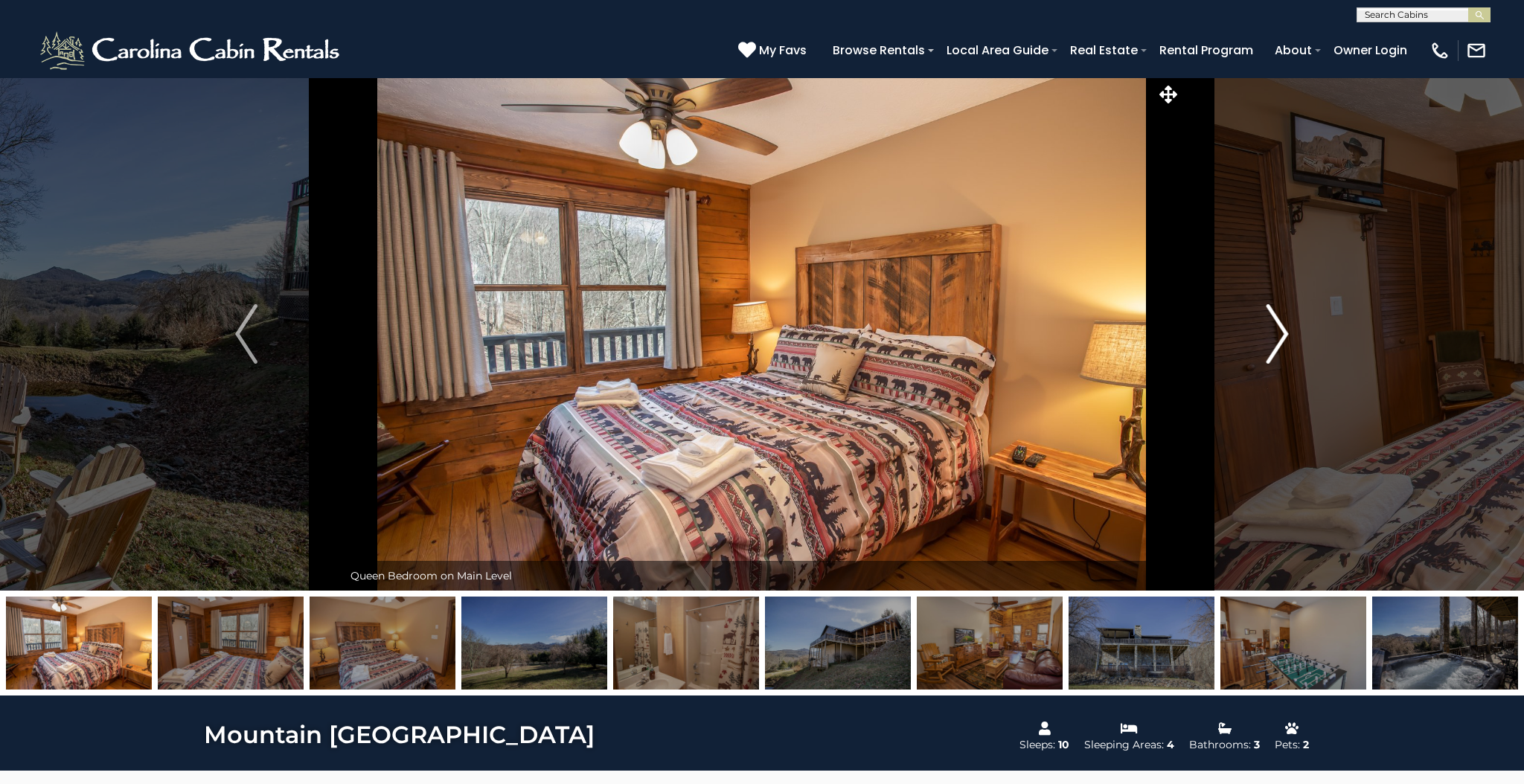
click at [1284, 335] on img "Next" at bounding box center [1277, 334] width 23 height 60
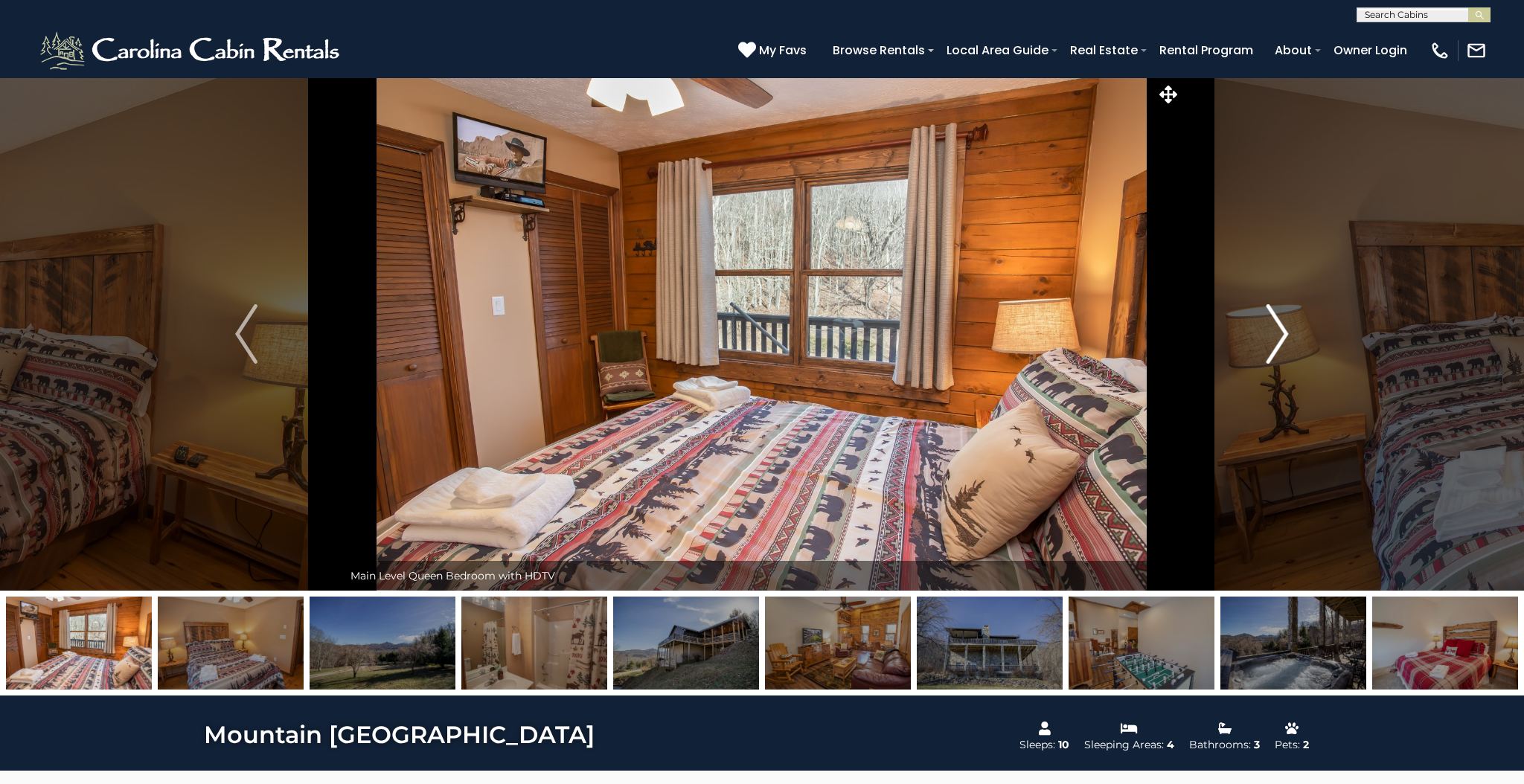
click at [1284, 335] on img "Next" at bounding box center [1277, 334] width 23 height 60
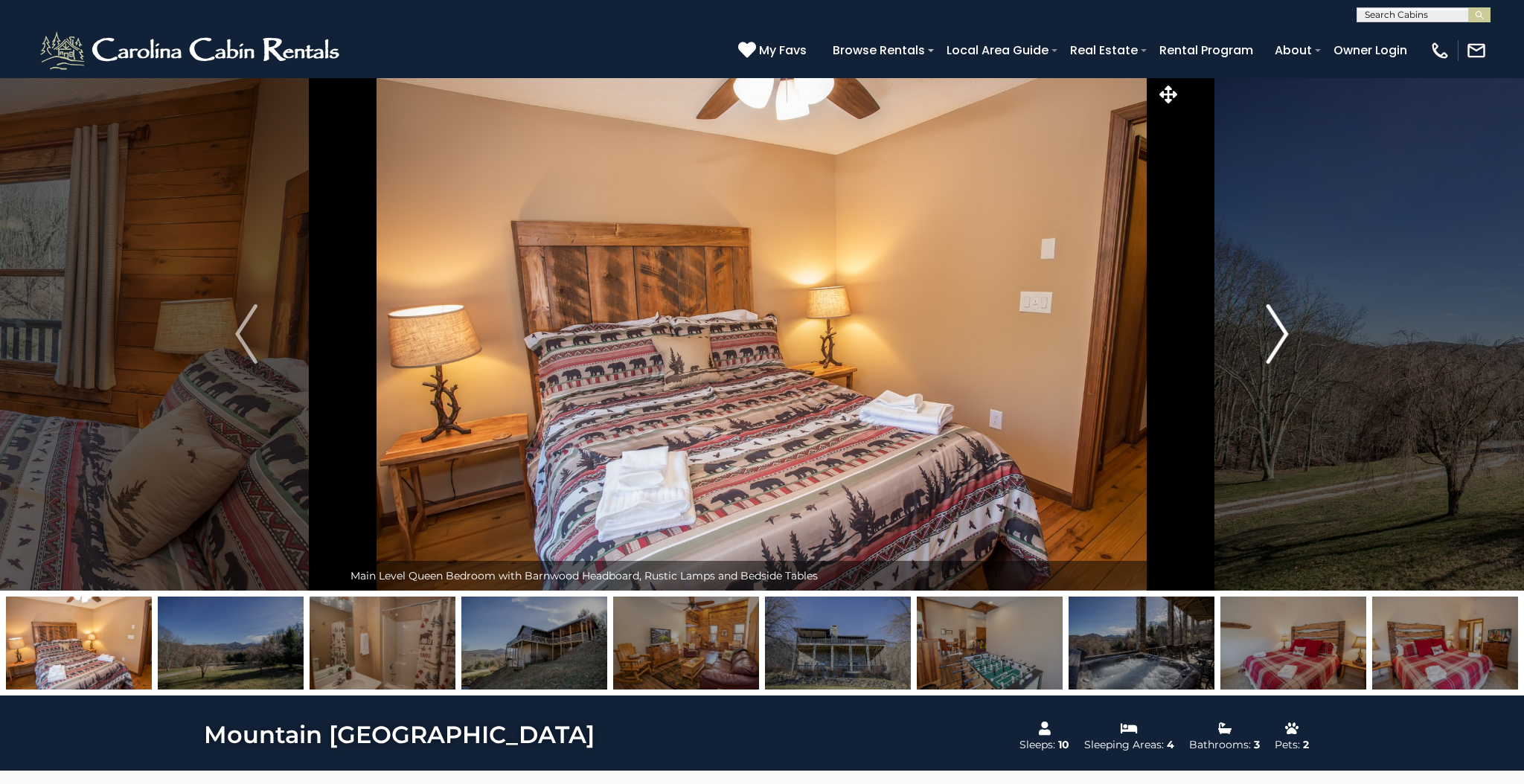
click at [1284, 335] on img "Next" at bounding box center [1277, 334] width 23 height 60
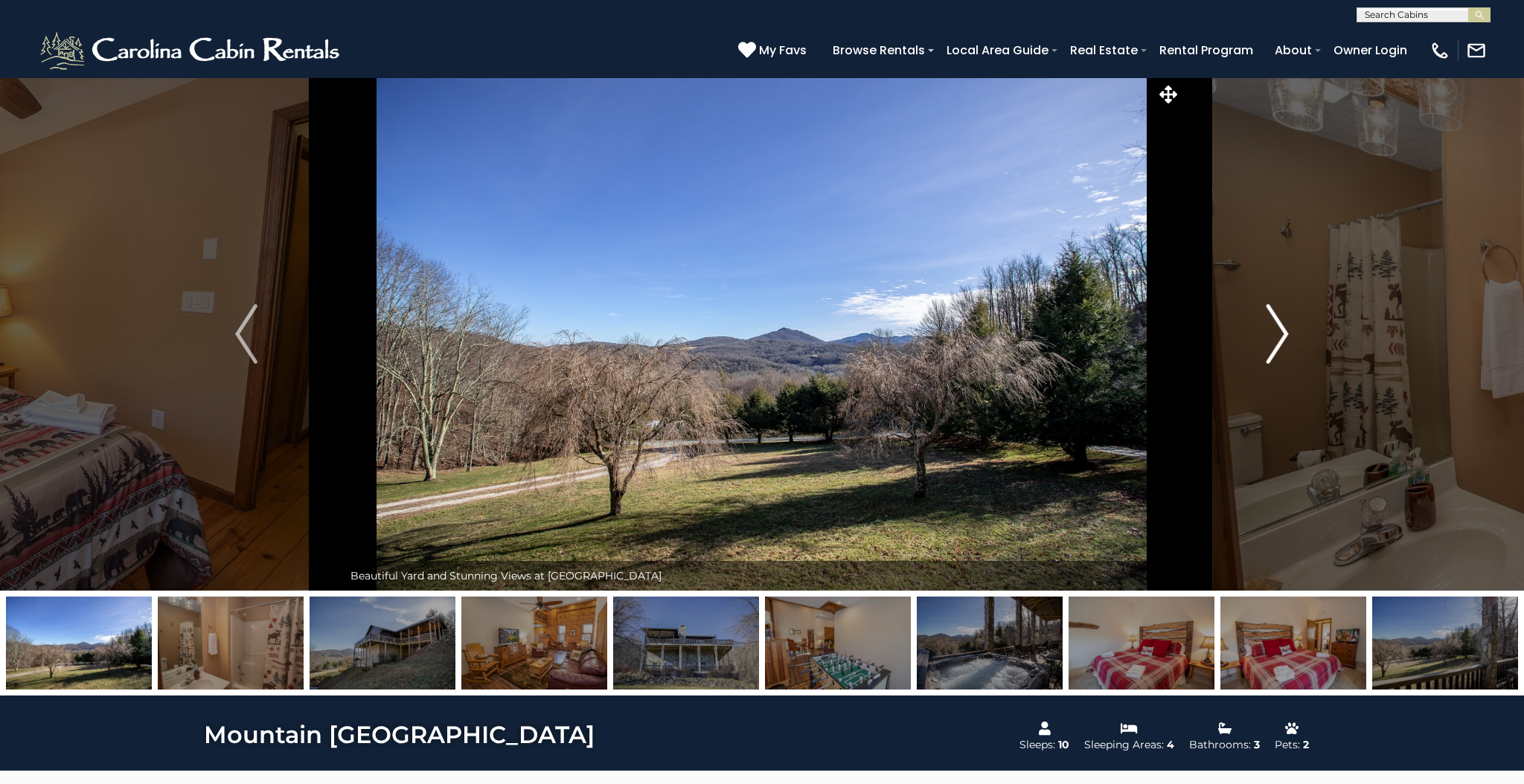
click at [1284, 335] on img "Next" at bounding box center [1277, 334] width 23 height 60
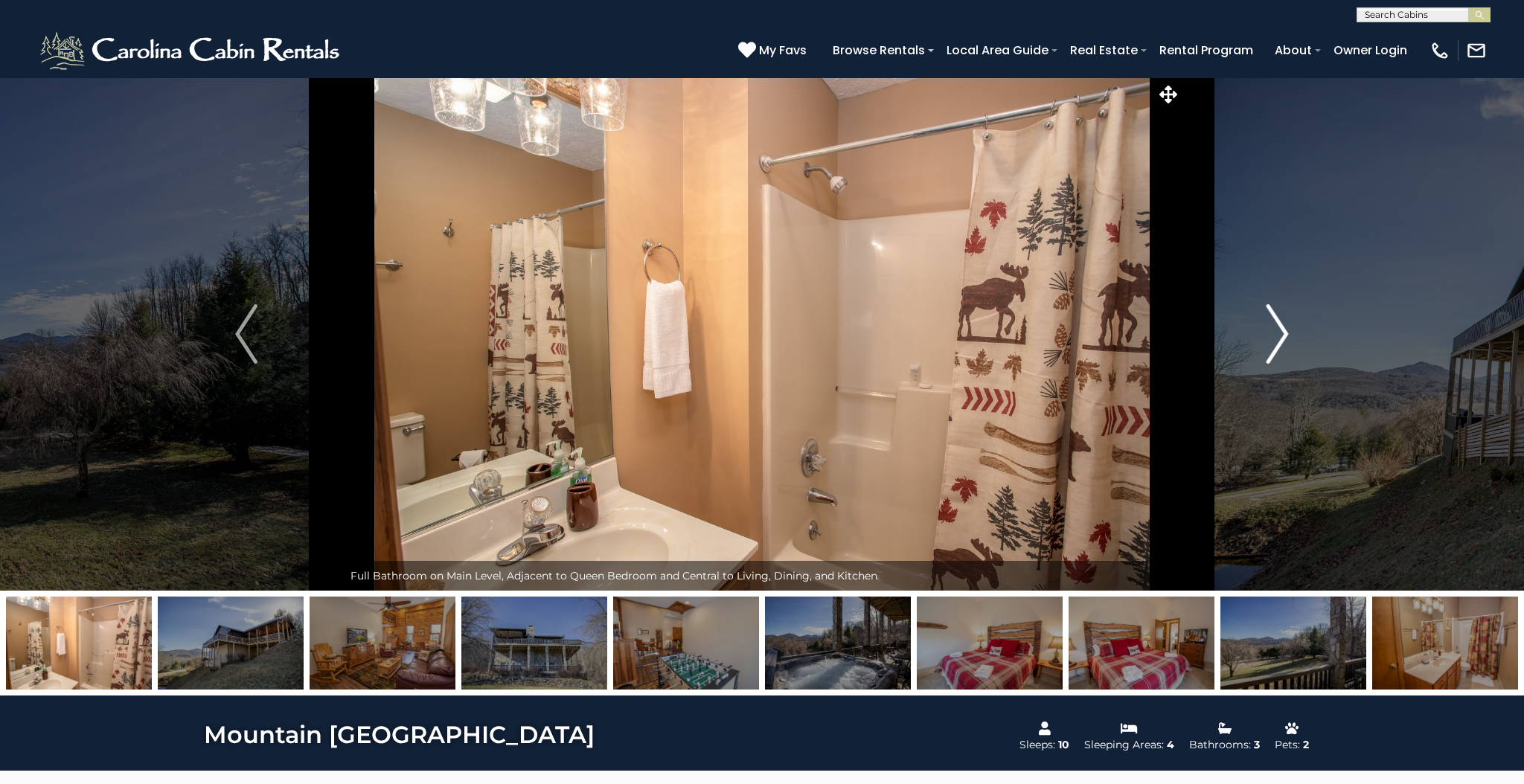
click at [1284, 334] on img "Next" at bounding box center [1277, 334] width 23 height 60
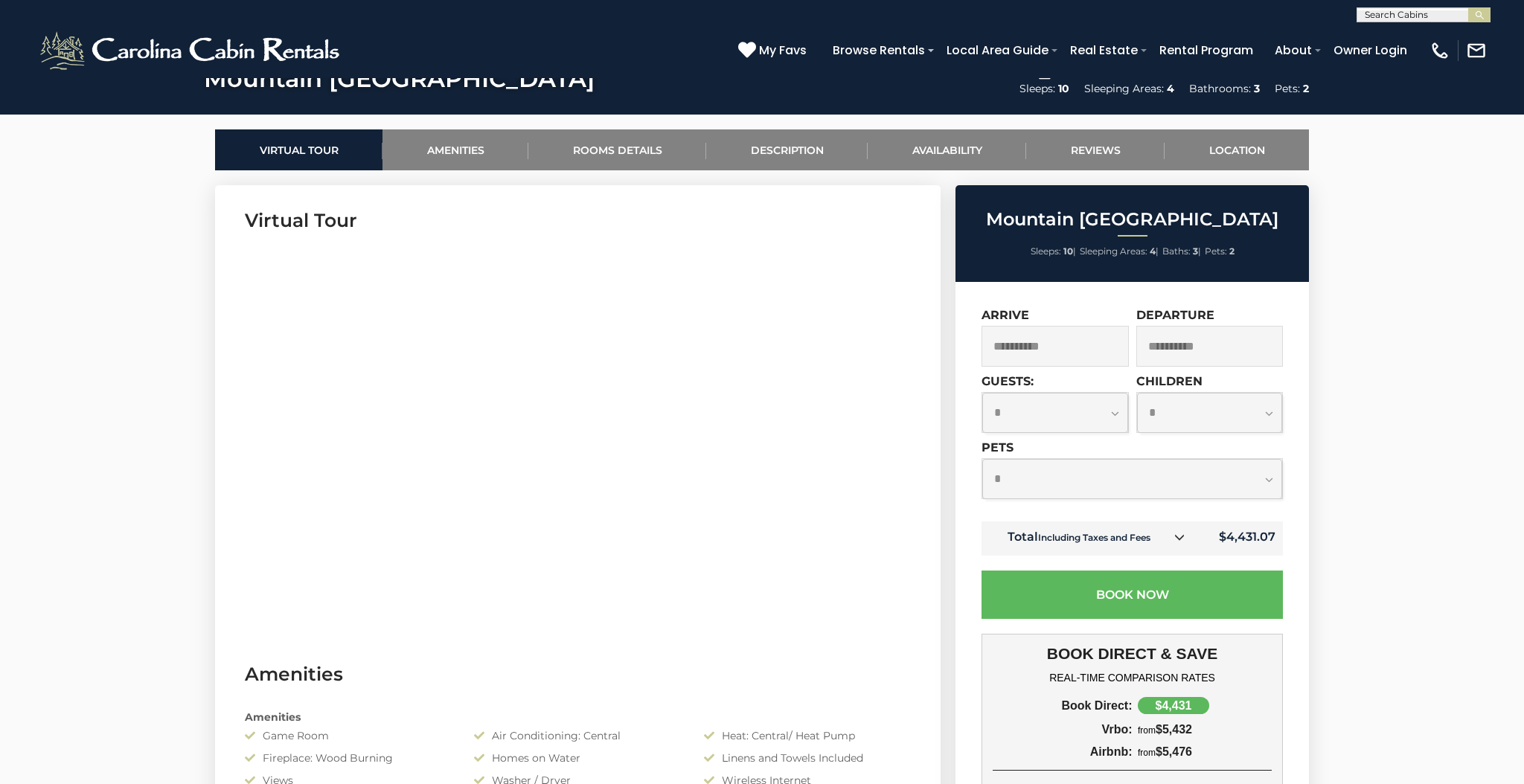
scroll to position [719, 0]
